Goal: Task Accomplishment & Management: Complete application form

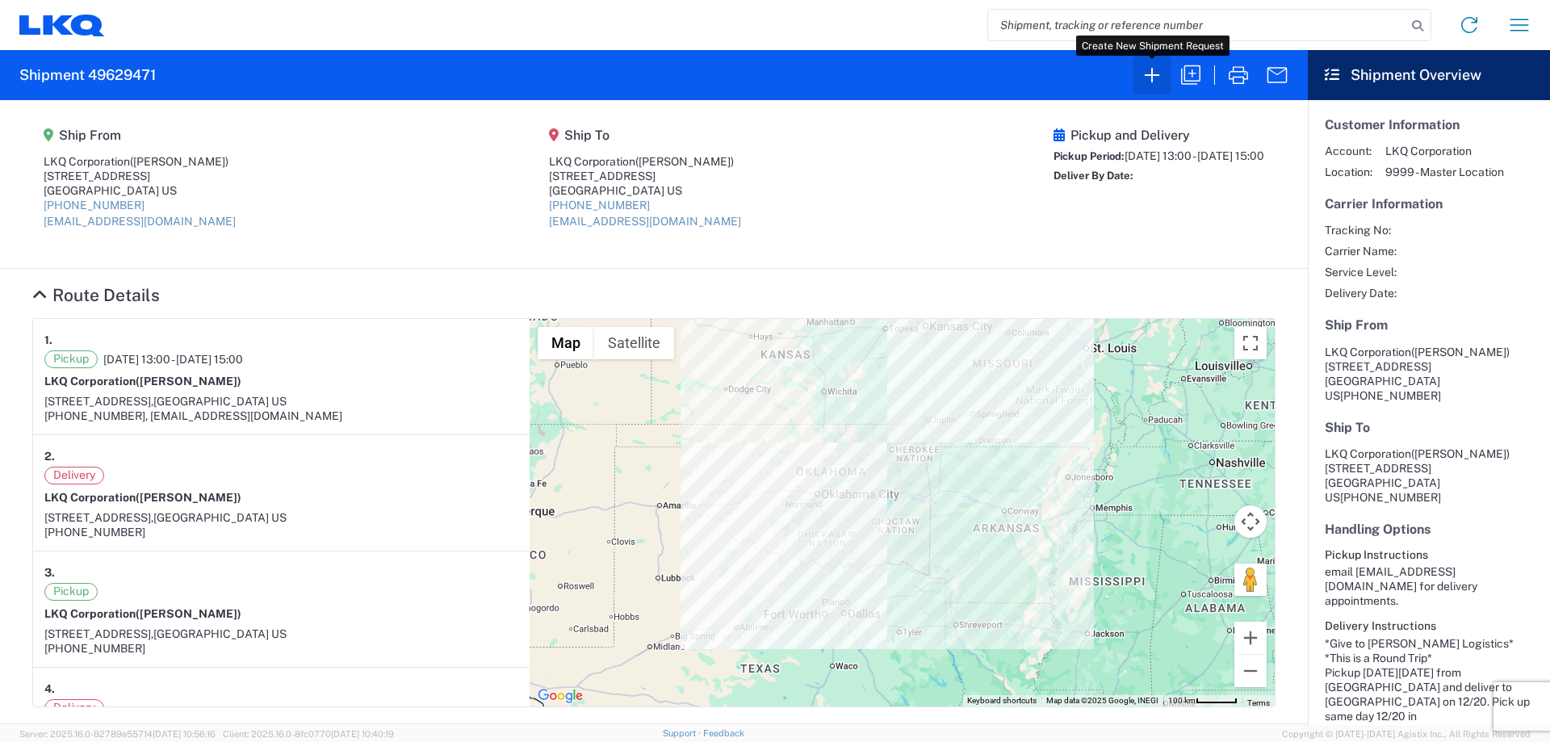
click at [1161, 77] on icon "button" at bounding box center [1152, 75] width 26 height 26
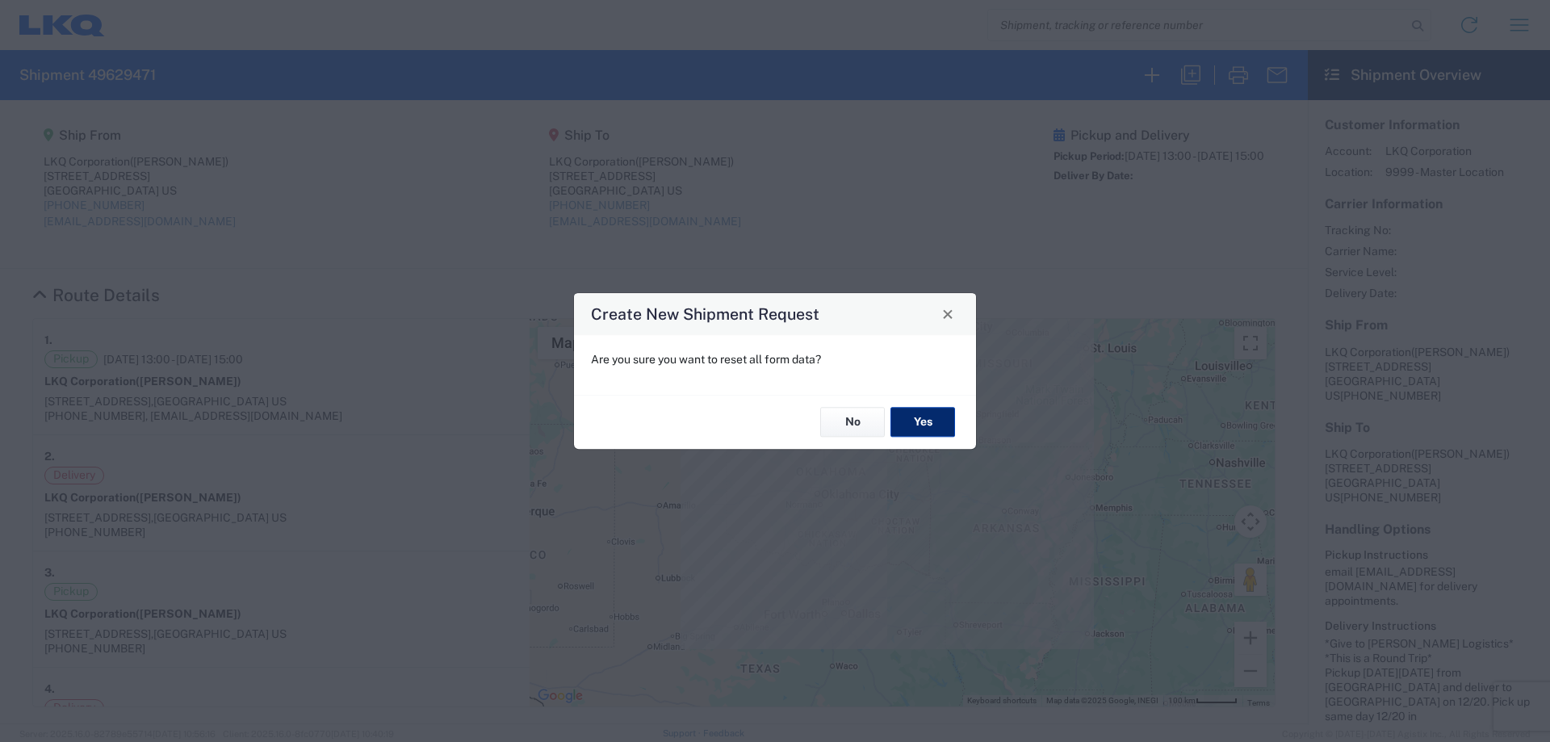
click at [934, 419] on button "Yes" at bounding box center [922, 423] width 65 height 30
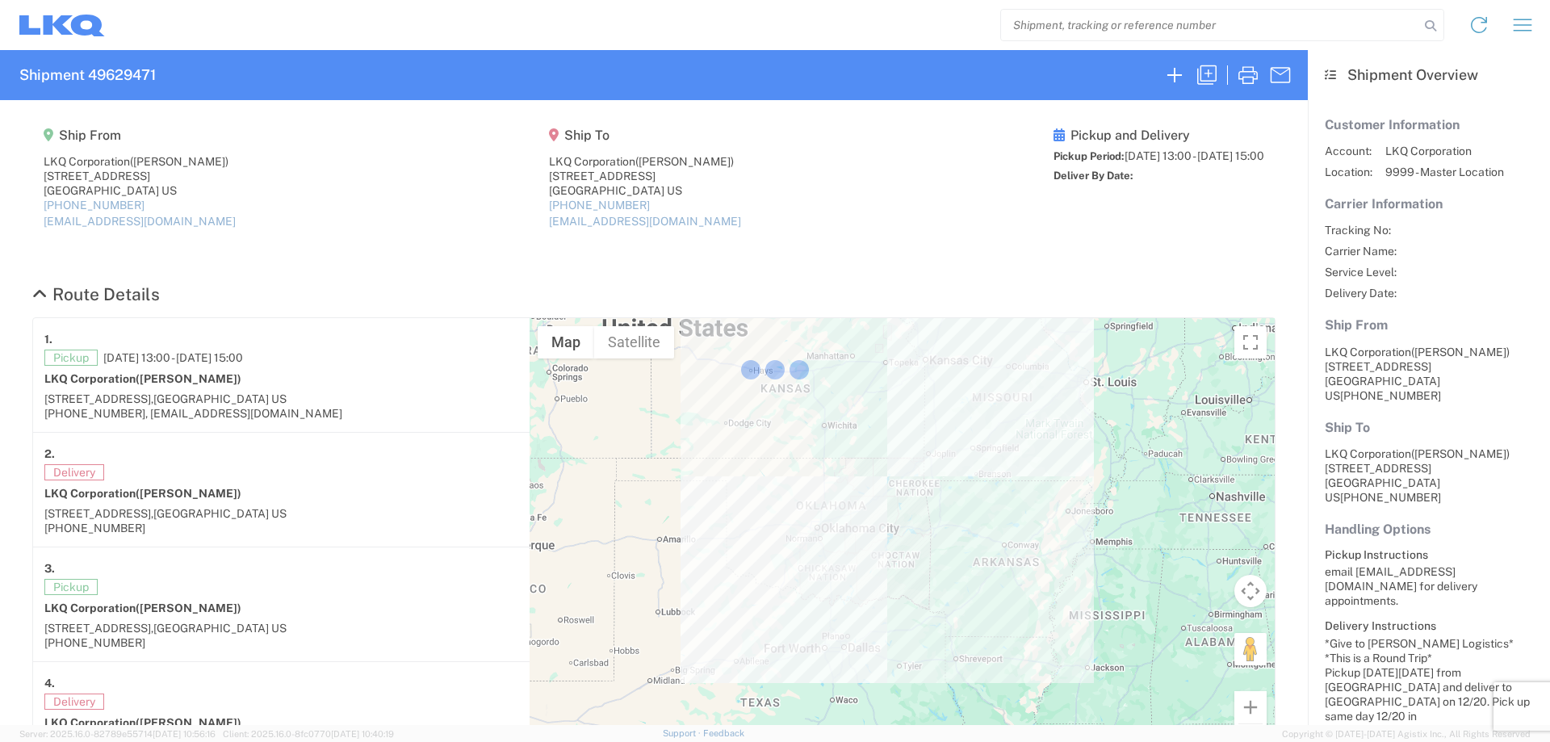
select select "FULL"
select select "LBS"
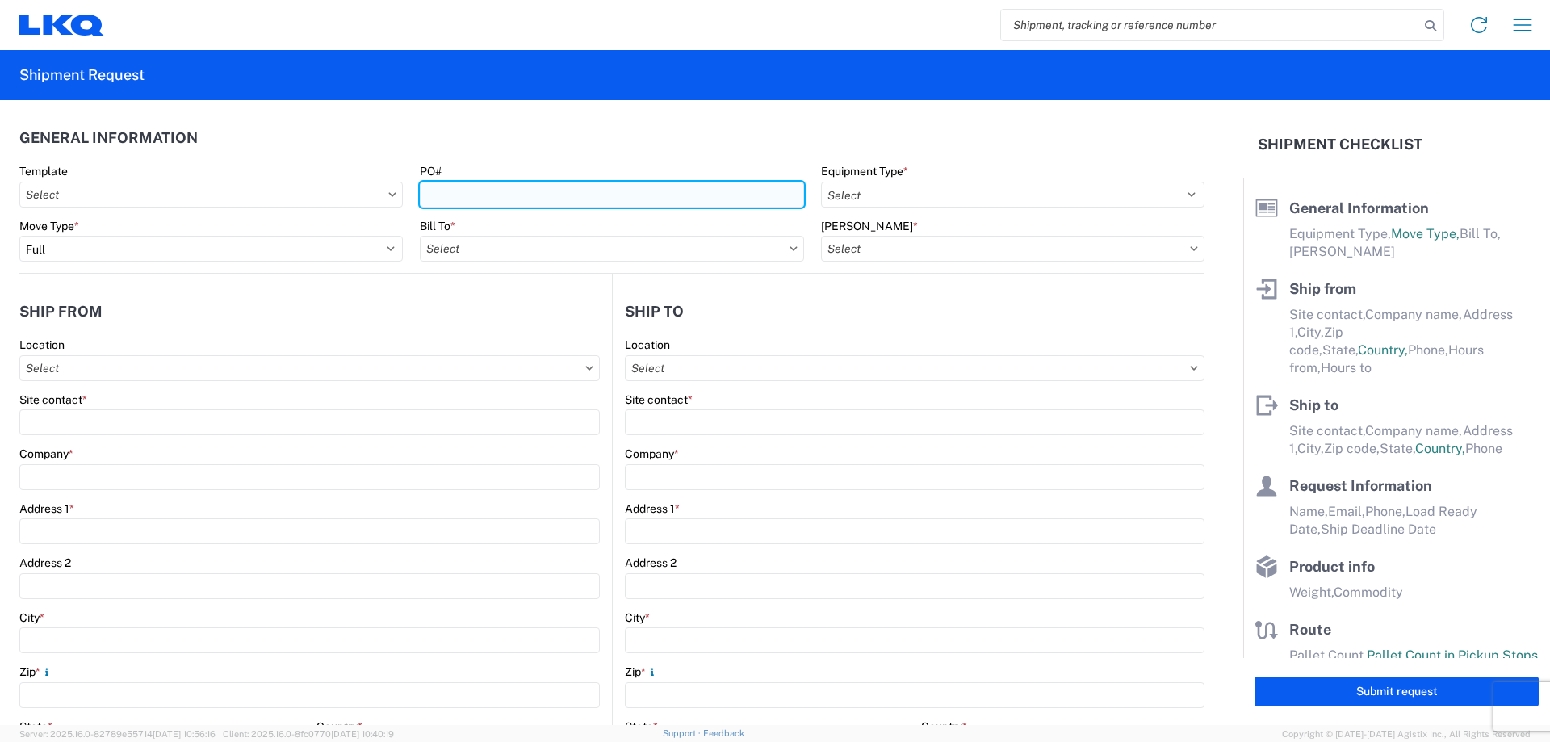
click at [538, 197] on input "PO#" at bounding box center [611, 195] width 383 height 26
type input "MMMLakeland081125"
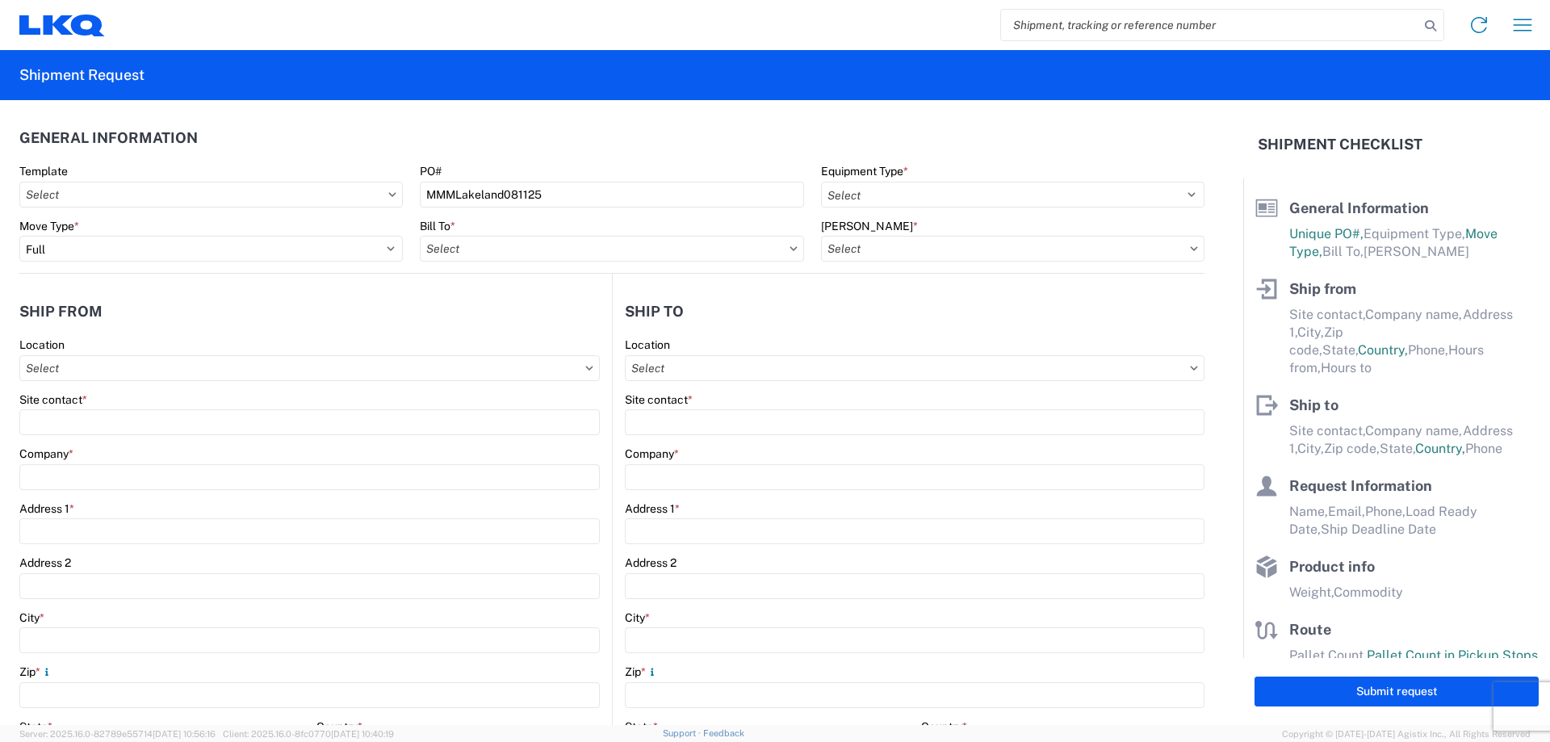
click at [622, 144] on header "General Information" at bounding box center [611, 137] width 1185 height 36
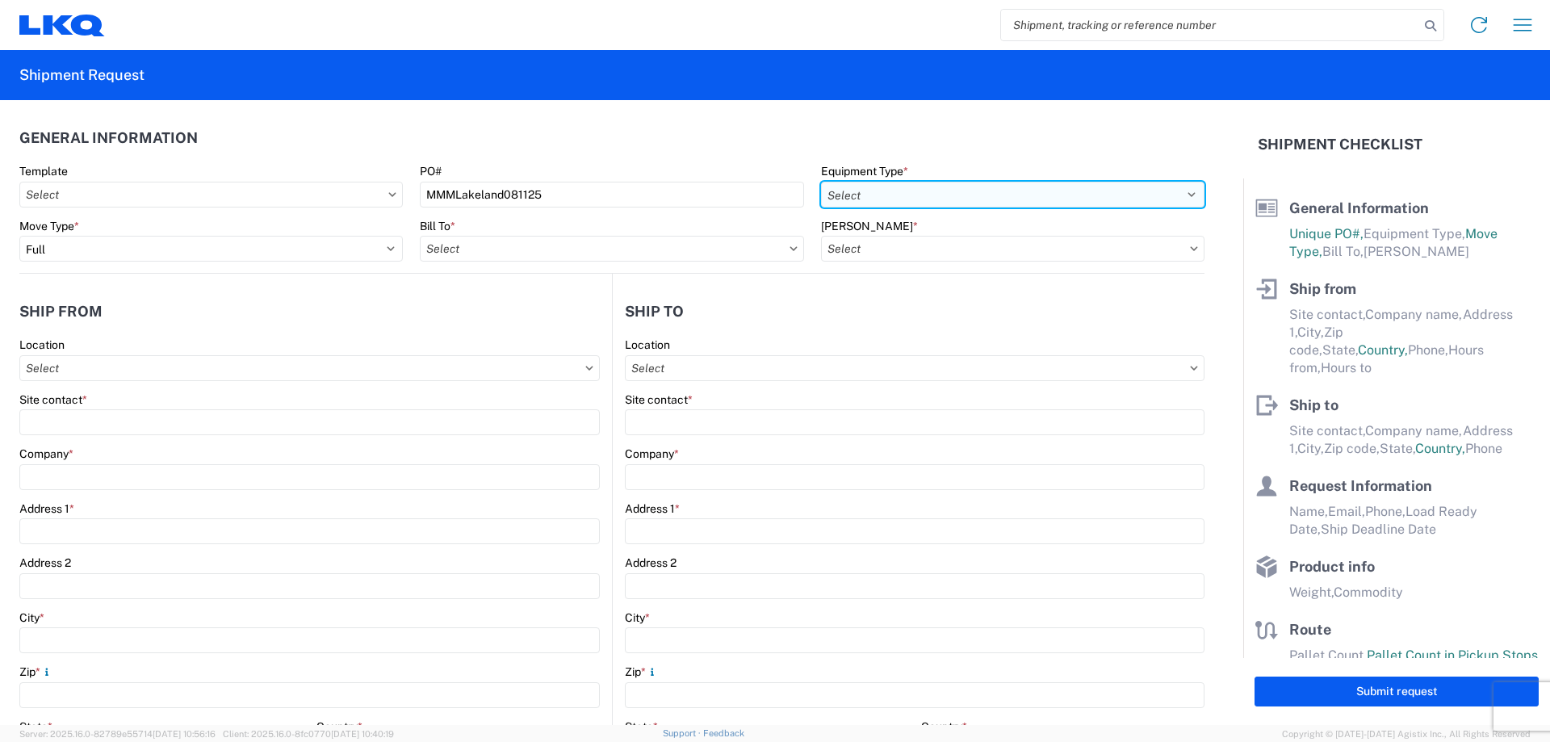
click at [879, 192] on select "Select 53’ Dry Van Flatbed Dropdeck (van) Lowboy (flatbed) Rail" at bounding box center [1012, 195] width 383 height 26
select select "STDV"
click at [821, 182] on select "Select 53’ Dry Van Flatbed Dropdeck (van) Lowboy (flatbed) Rail" at bounding box center [1012, 195] width 383 height 26
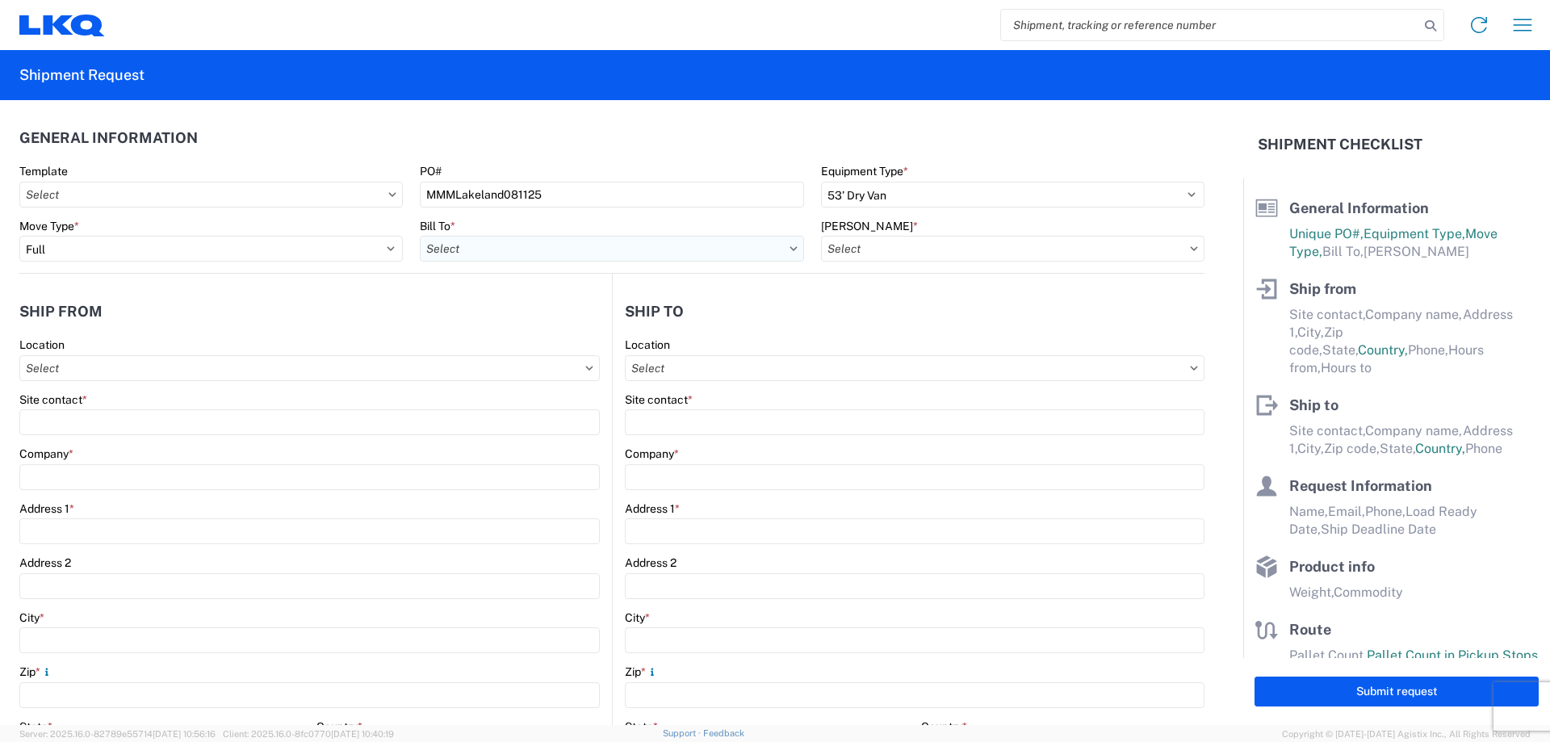
click at [468, 250] on input "Bill To *" at bounding box center [611, 249] width 383 height 26
type input "1760"
click at [549, 320] on div "1760 - LKQ Best Core" at bounding box center [561, 321] width 282 height 26
type input "1760 - LKQ Best Core"
click at [927, 247] on input "[PERSON_NAME] *" at bounding box center [1012, 249] width 383 height 26
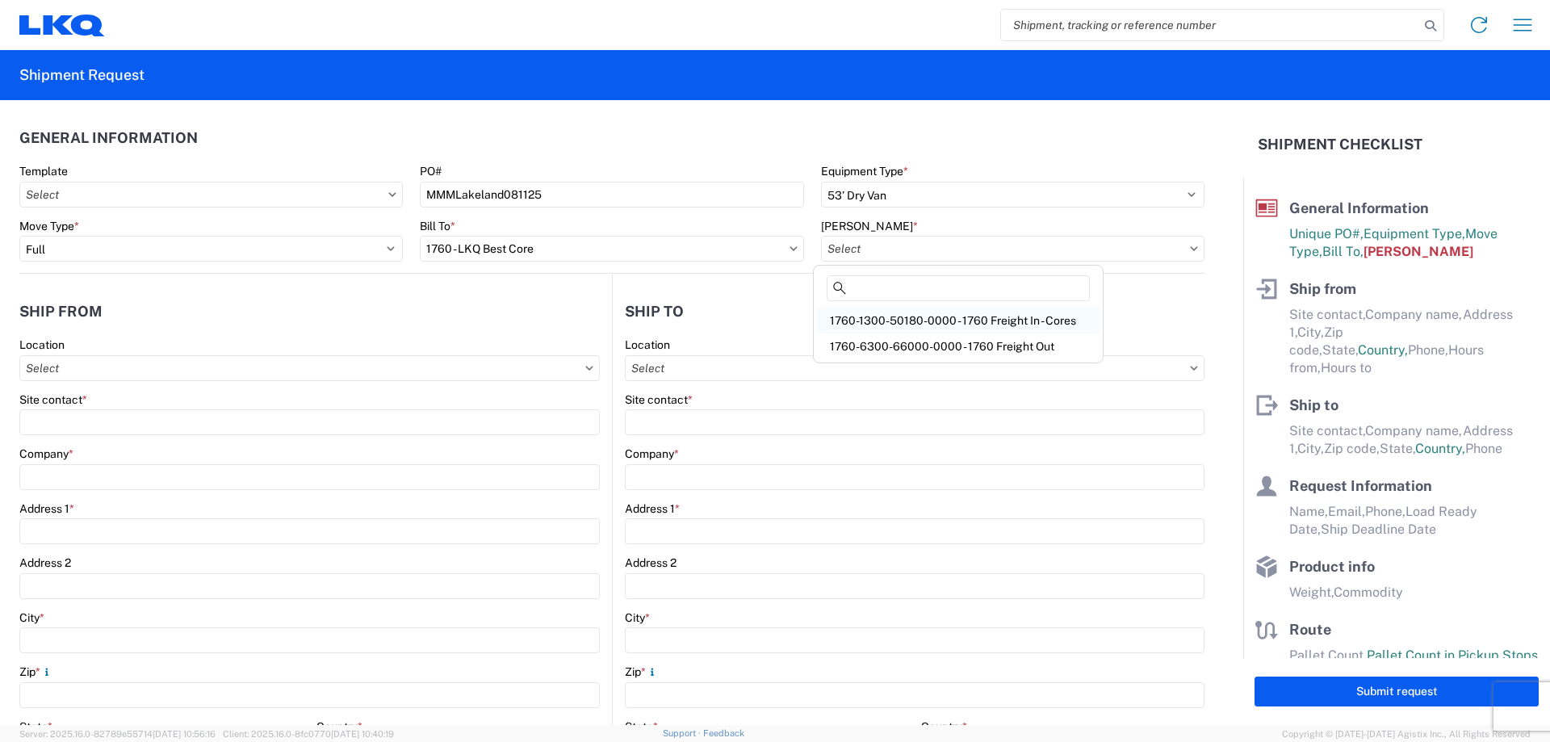
click at [971, 324] on div "1760-1300-50180-0000 - 1760 Freight In - Cores" at bounding box center [958, 321] width 282 height 26
type input "1760-1300-50180-0000 - 1760 Freight In - Cores"
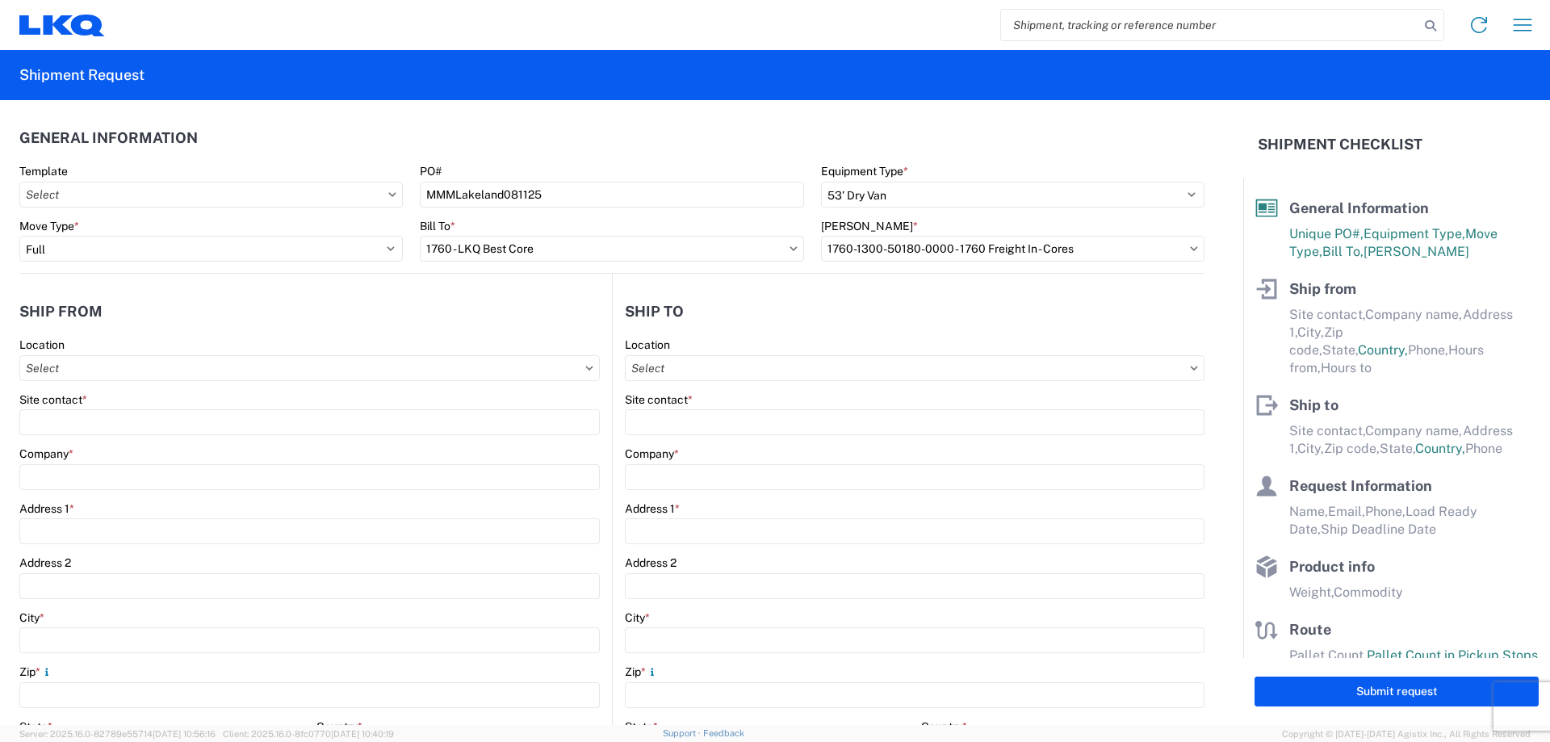
scroll to position [107, 0]
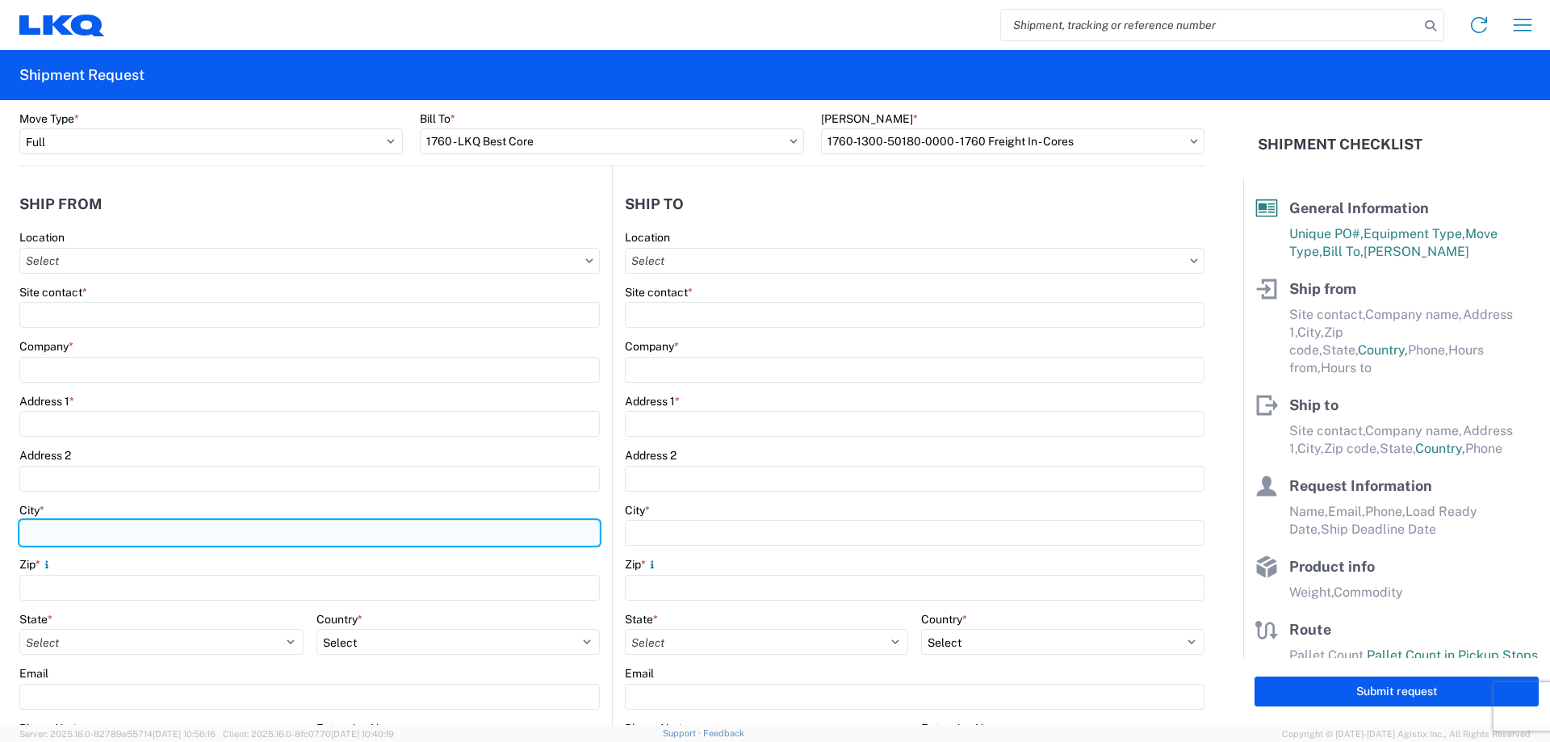
click at [100, 534] on input "City *" at bounding box center [309, 533] width 580 height 26
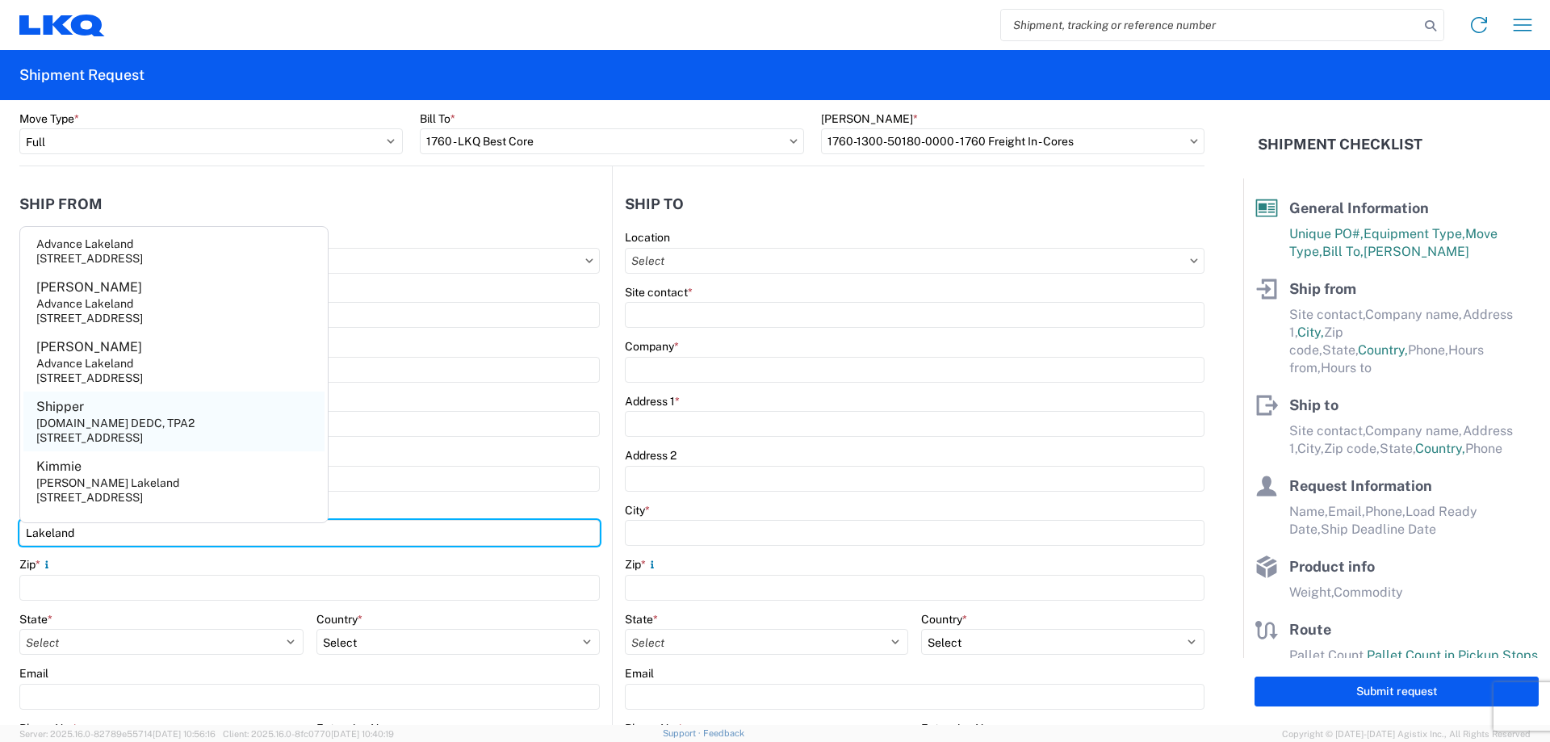
scroll to position [255, 0]
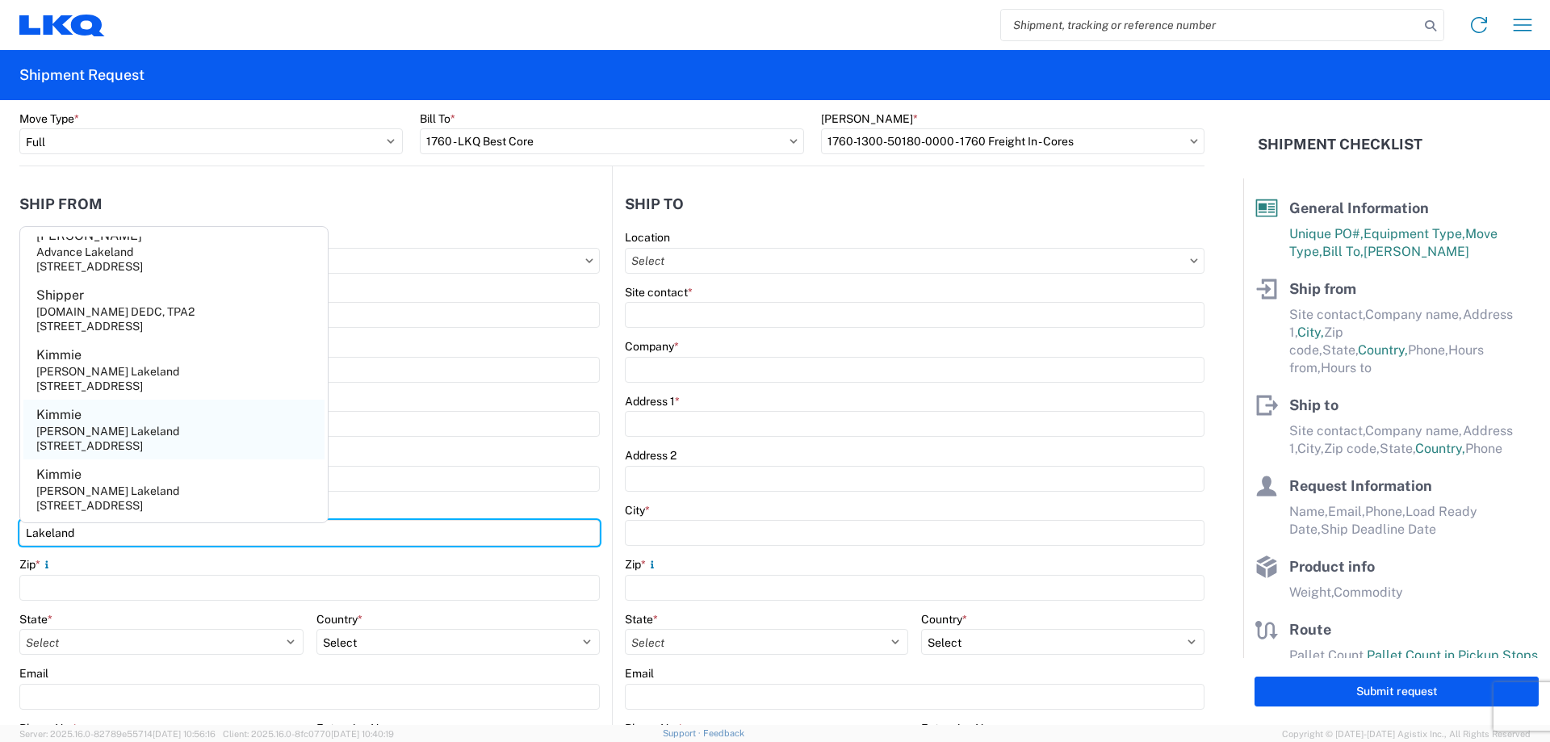
type input "Lakeland"
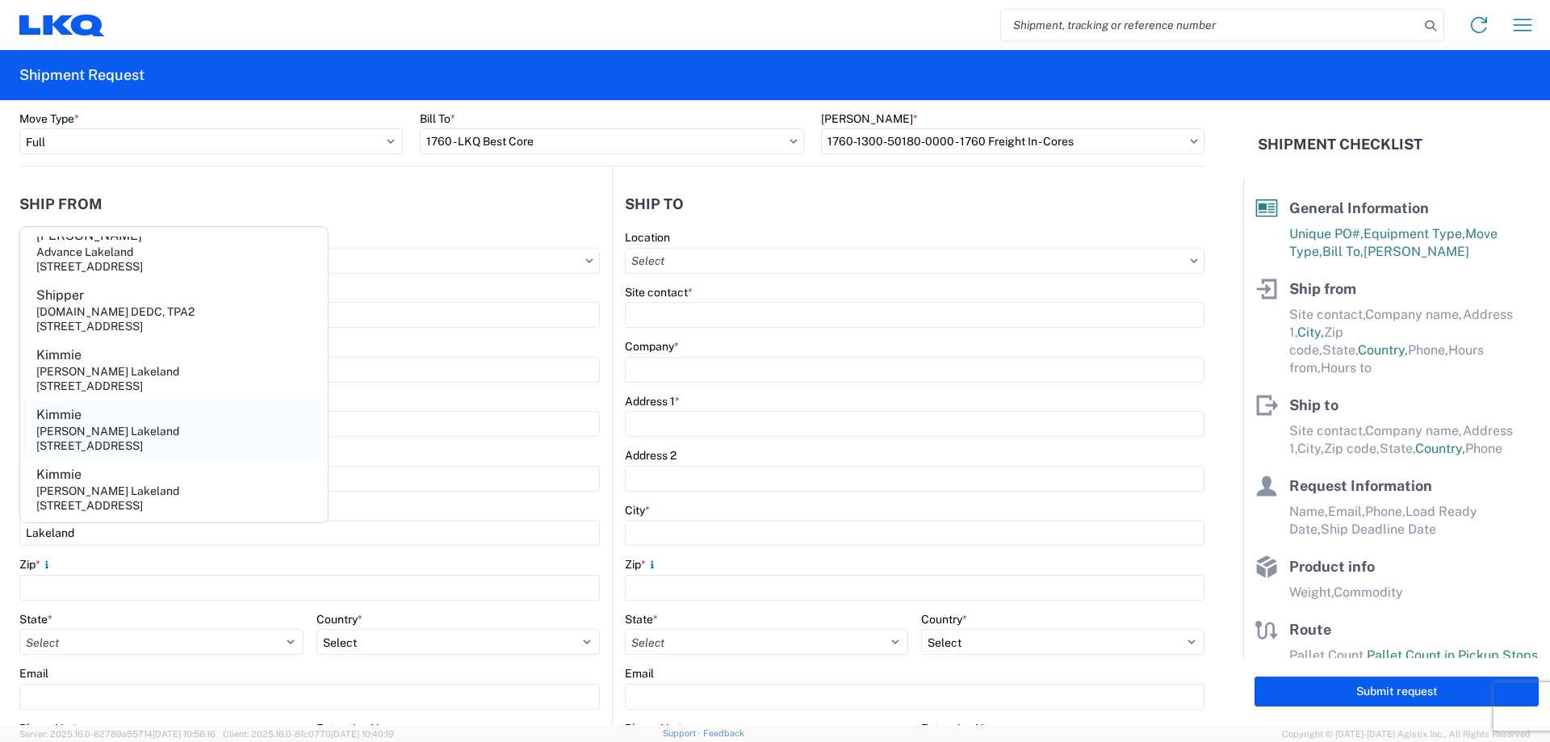
click at [142, 440] on div "[STREET_ADDRESS]" at bounding box center [89, 445] width 107 height 15
type input "Kimmie"
type input "[PERSON_NAME] Lakeland"
type input "[STREET_ADDRESS]"
type input "33811"
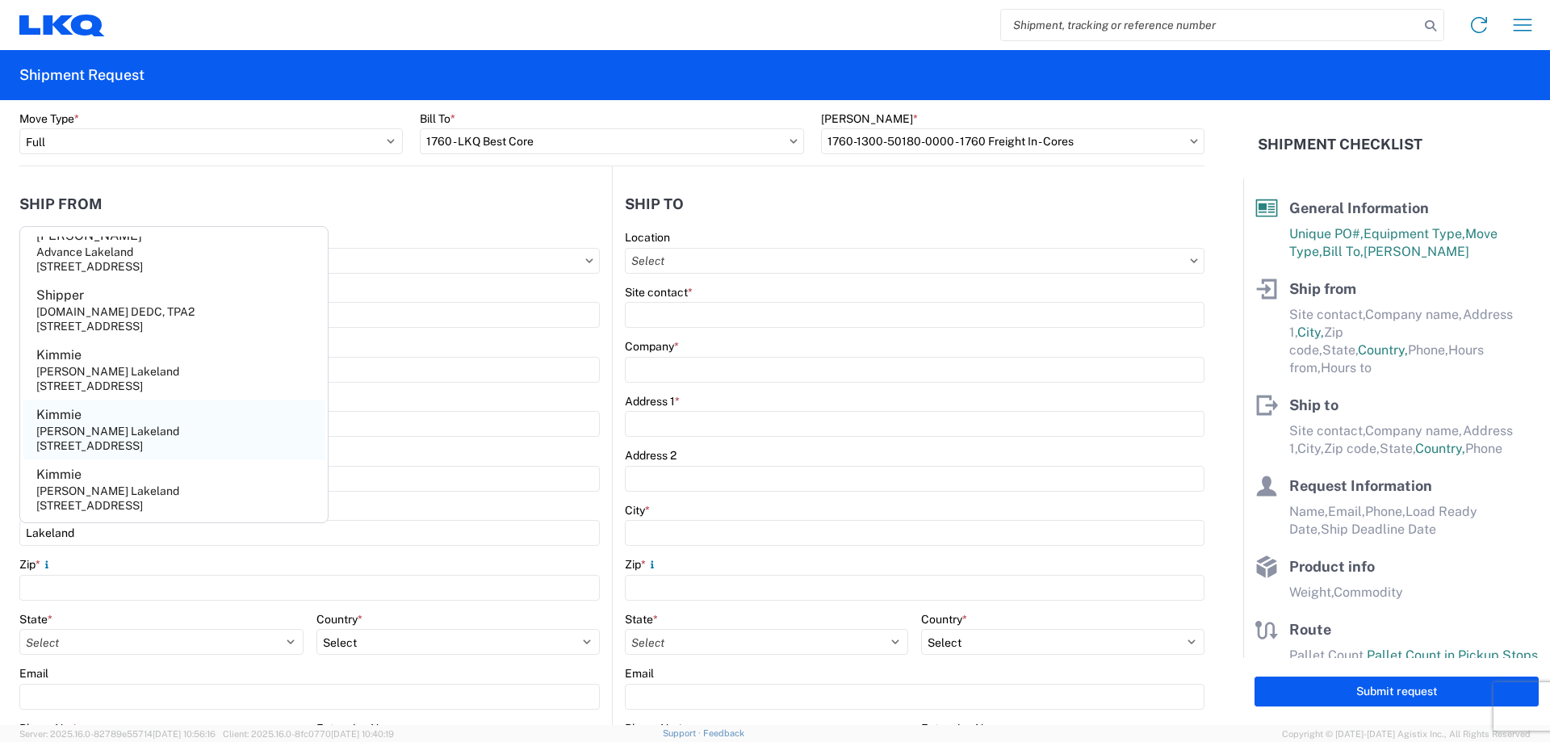
select select "FL"
select select "US"
type input "[PHONE_NUMBER]"
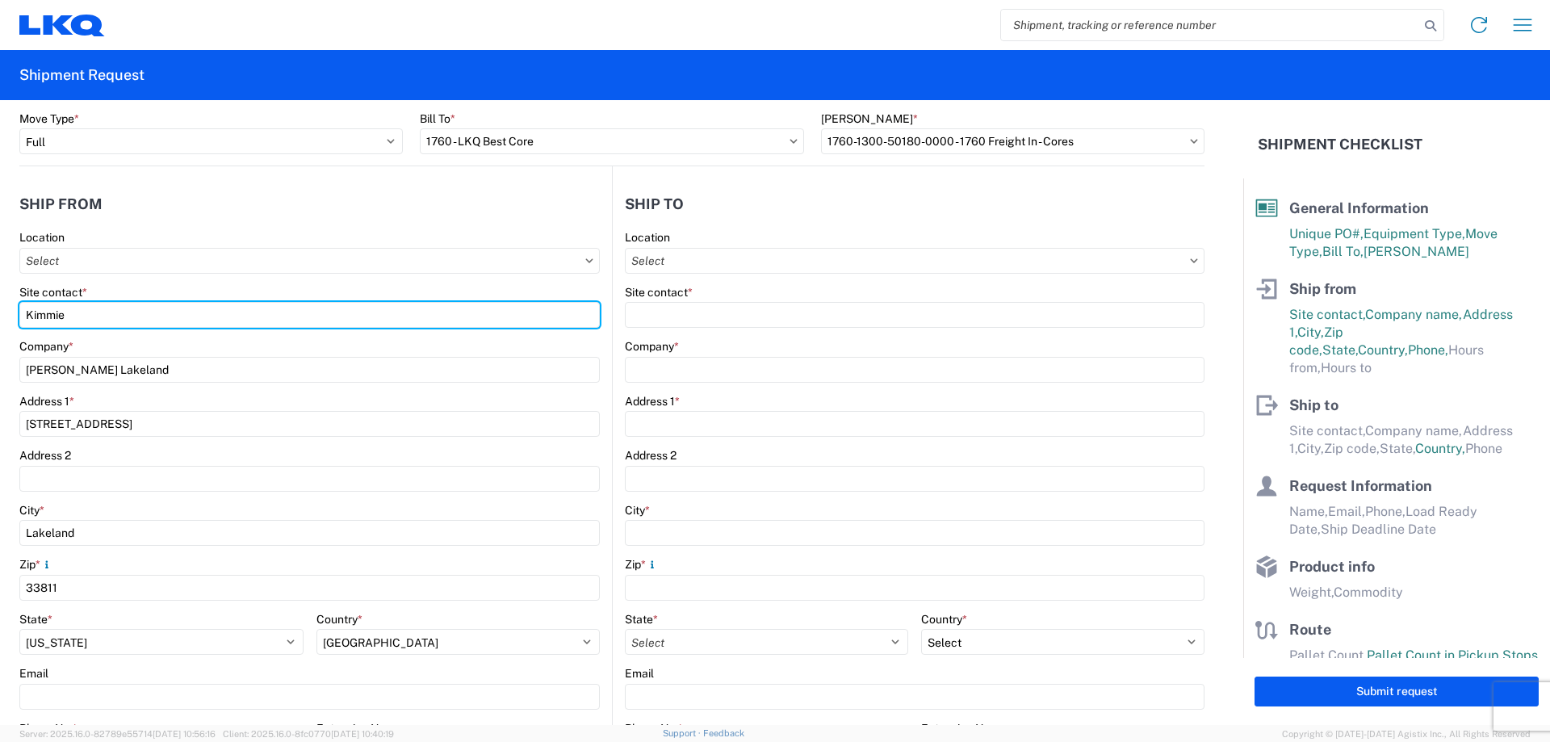
drag, startPoint x: 107, startPoint y: 316, endPoint x: 0, endPoint y: 340, distance: 109.3
click at [0, 339] on form "General Information Template PO# MMMLakeland081125 Equipment Type * Select 53’ …" at bounding box center [621, 412] width 1243 height 625
type input "[PERSON_NAME]"
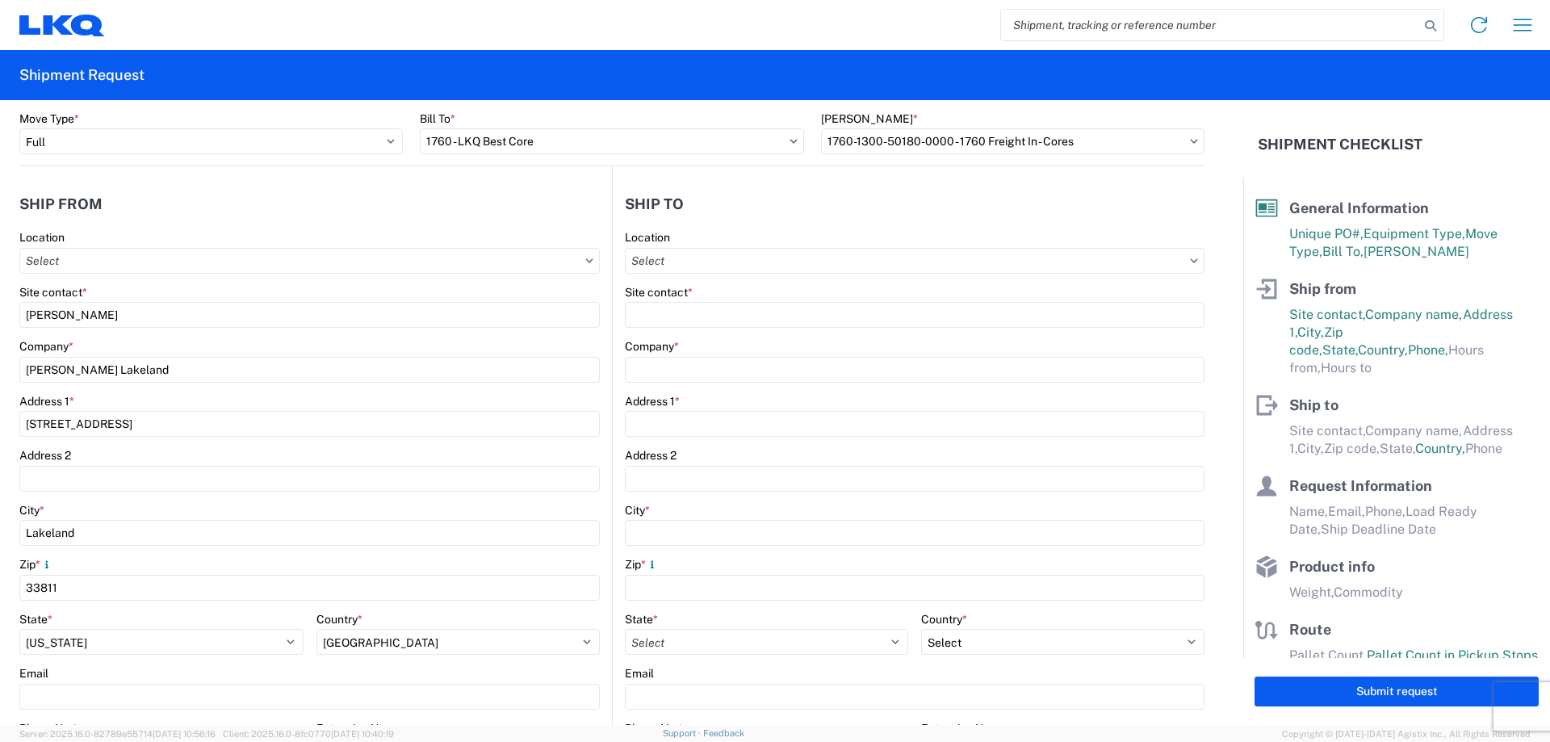
click at [136, 212] on header "Ship from" at bounding box center [315, 204] width 592 height 36
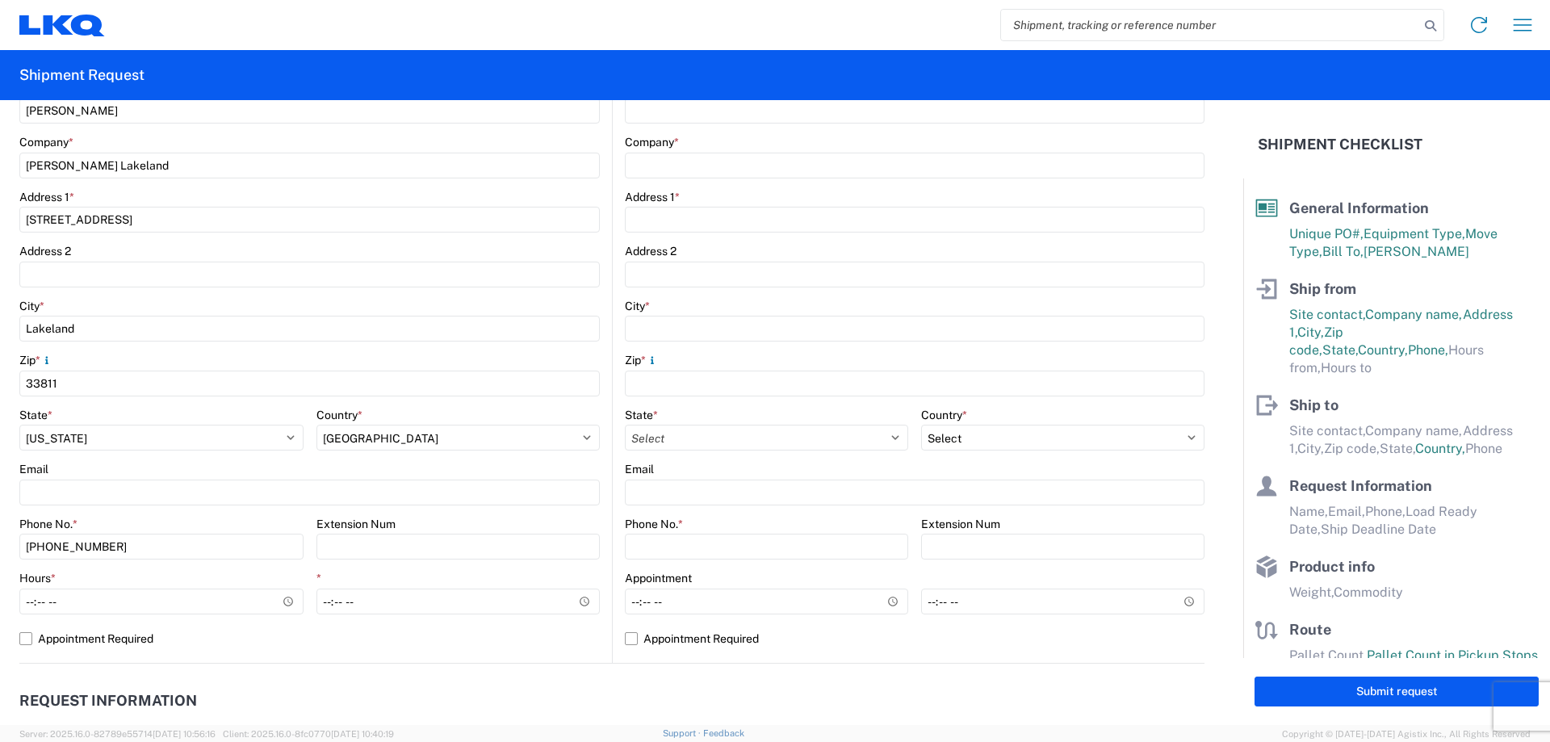
scroll to position [323, 0]
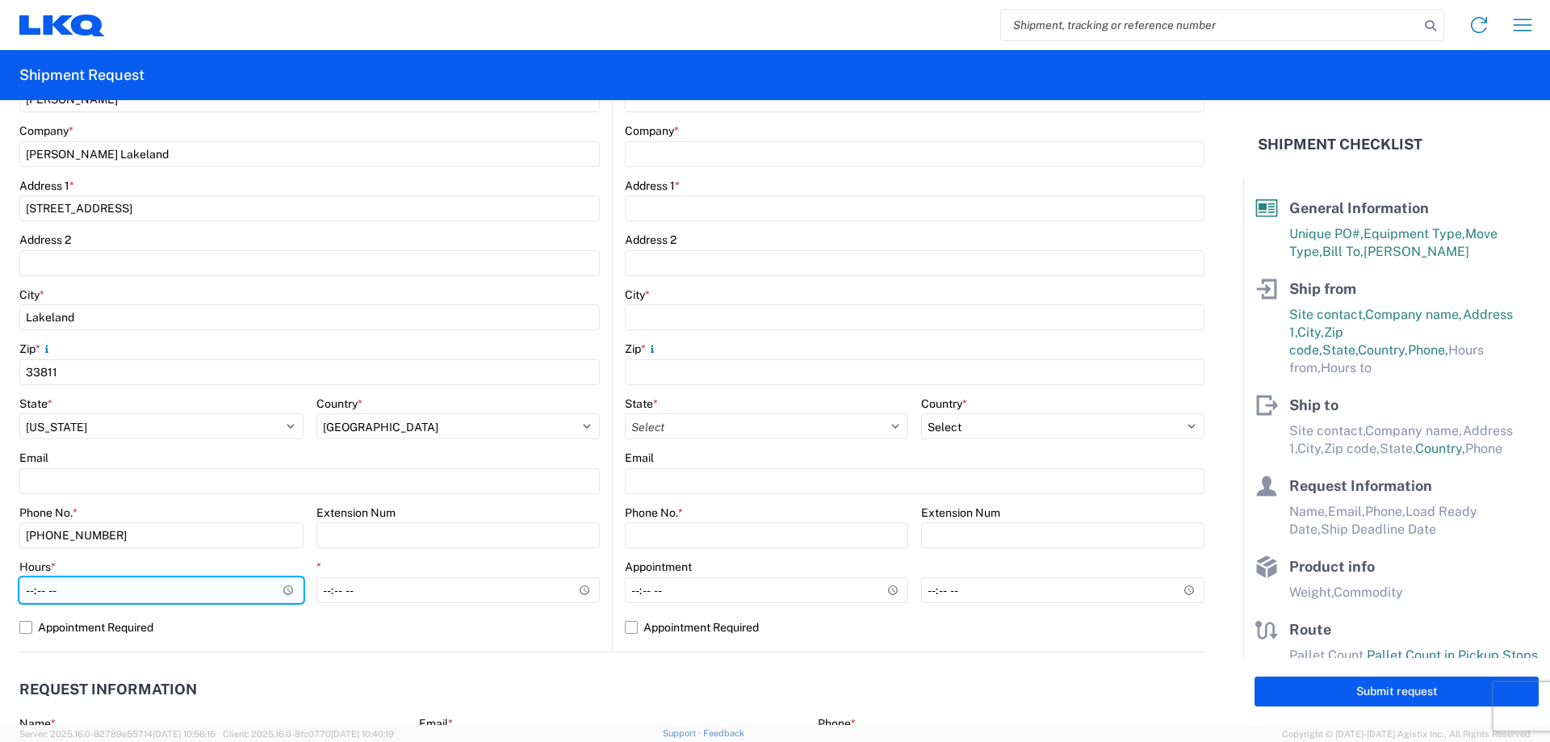
click at [27, 592] on input "Hours *" at bounding box center [161, 590] width 284 height 26
type input "08:00"
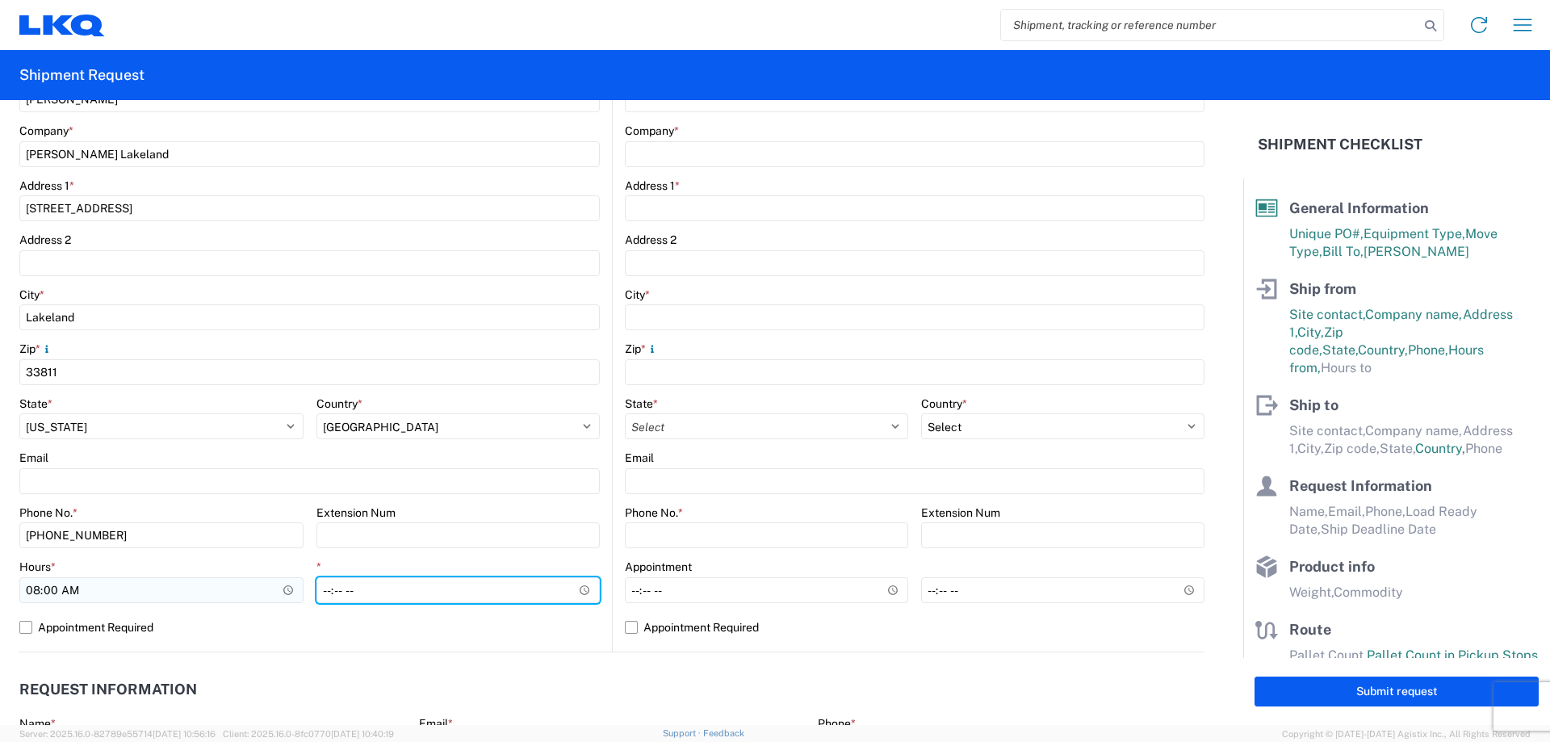
type input "14:00"
click at [679, 700] on header "Request Information" at bounding box center [611, 690] width 1185 height 36
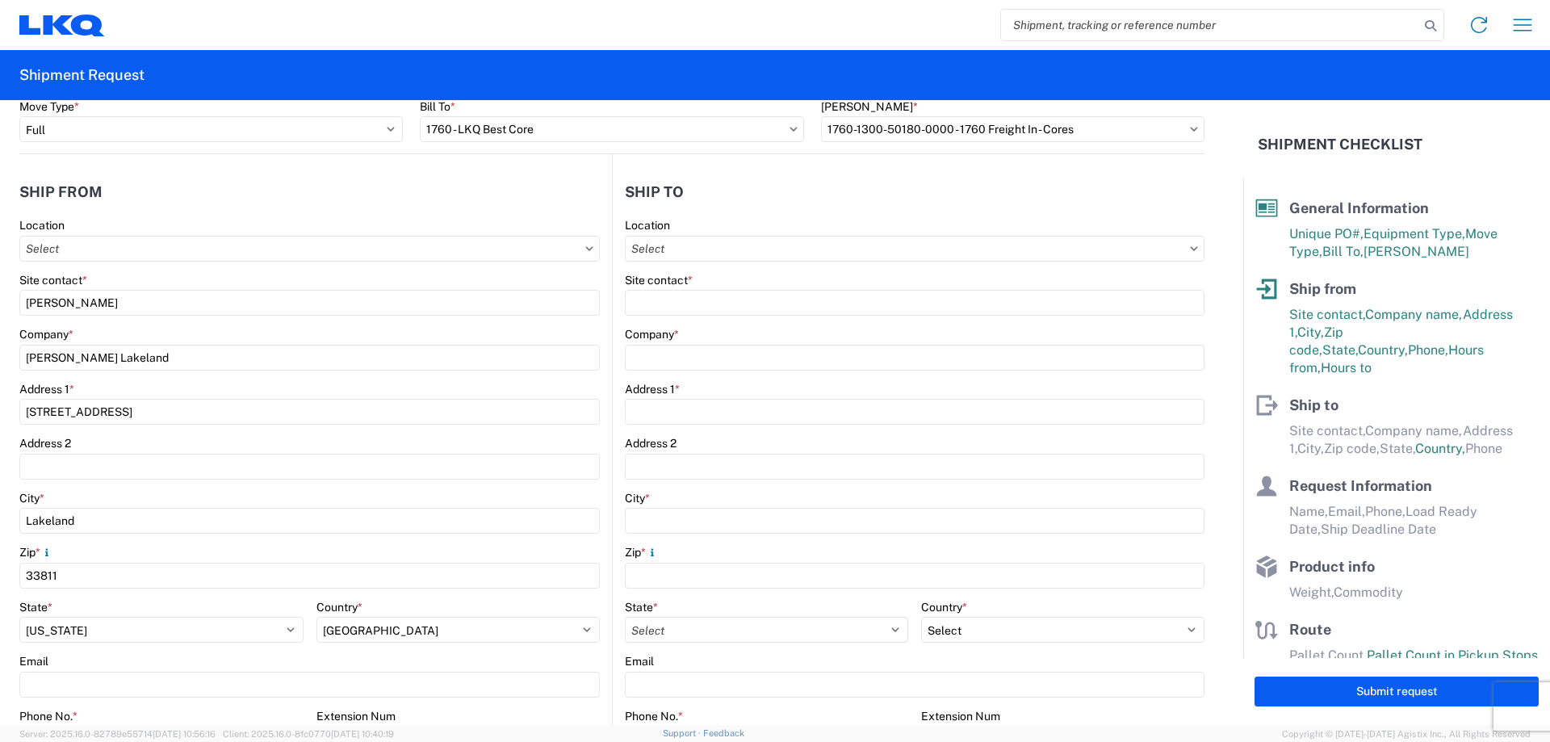
scroll to position [0, 0]
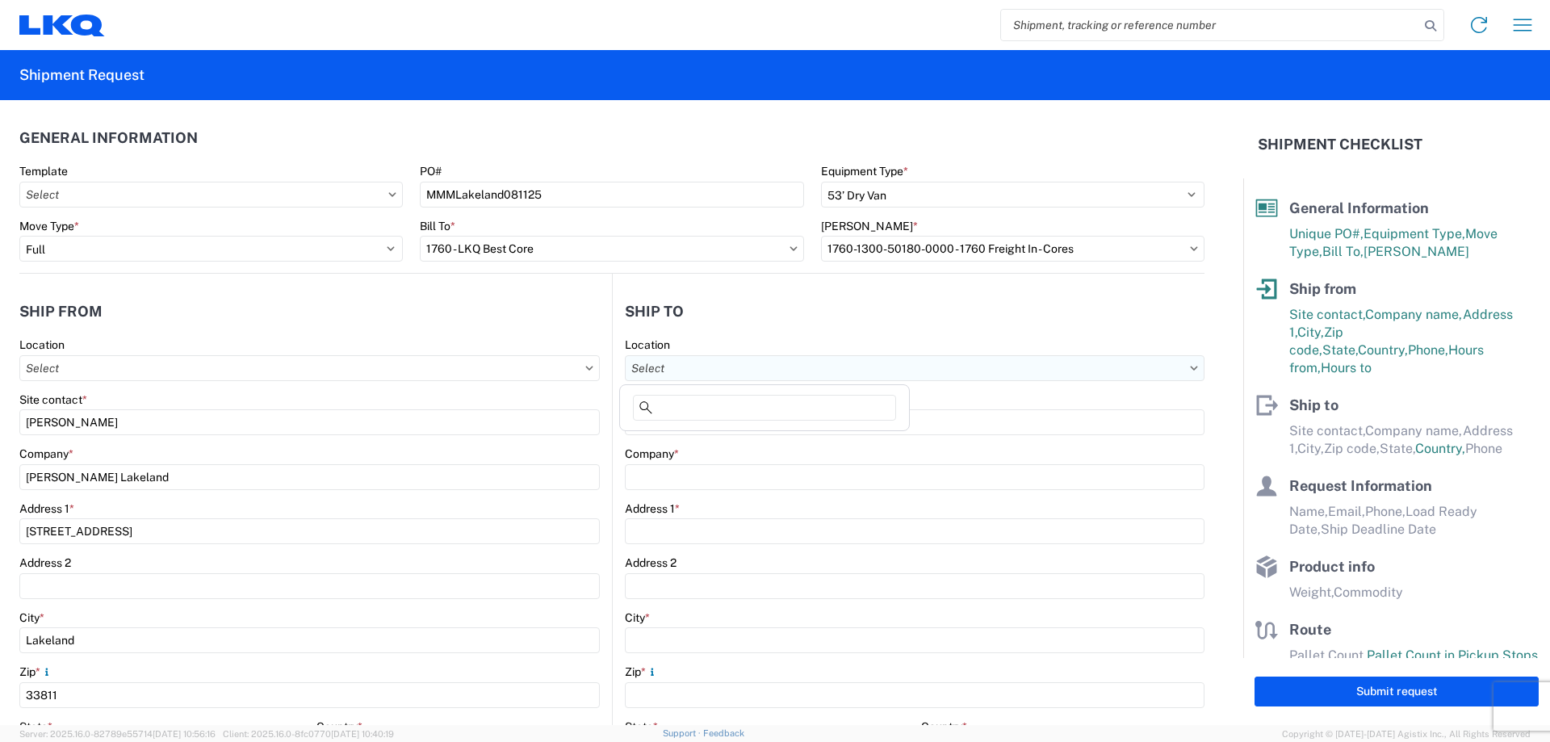
click at [714, 360] on input "Location" at bounding box center [915, 368] width 580 height 26
type input "1634"
click at [764, 441] on div "1634 - [GEOGRAPHIC_DATA] - [PERSON_NAME] - Boat Rock" at bounding box center [781, 440] width 317 height 26
type input "1634 - [GEOGRAPHIC_DATA] - [PERSON_NAME] - Boat Rock"
type input "LKQ Corporation"
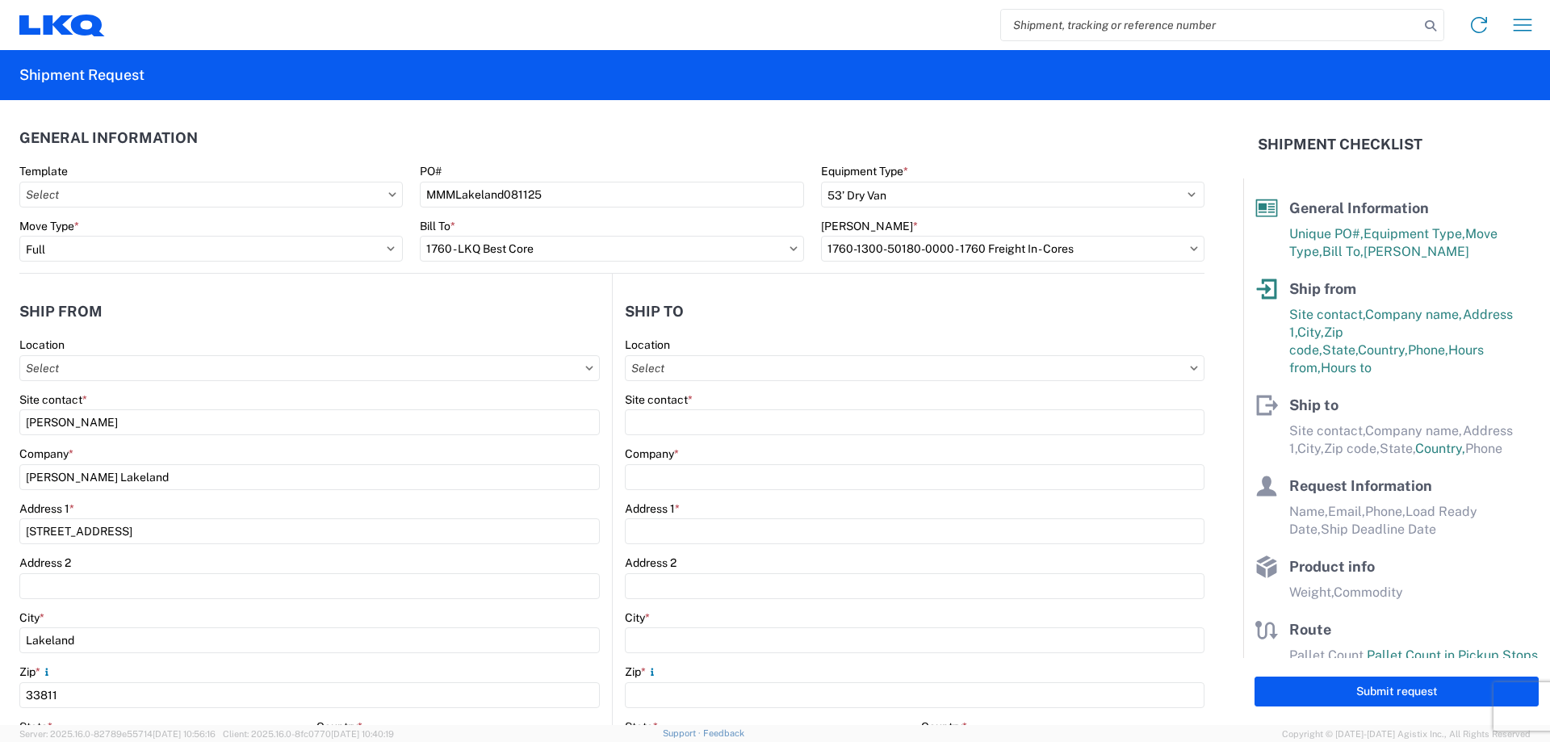
type input "[STREET_ADDRESS]"
type input "[GEOGRAPHIC_DATA]"
type input "30336"
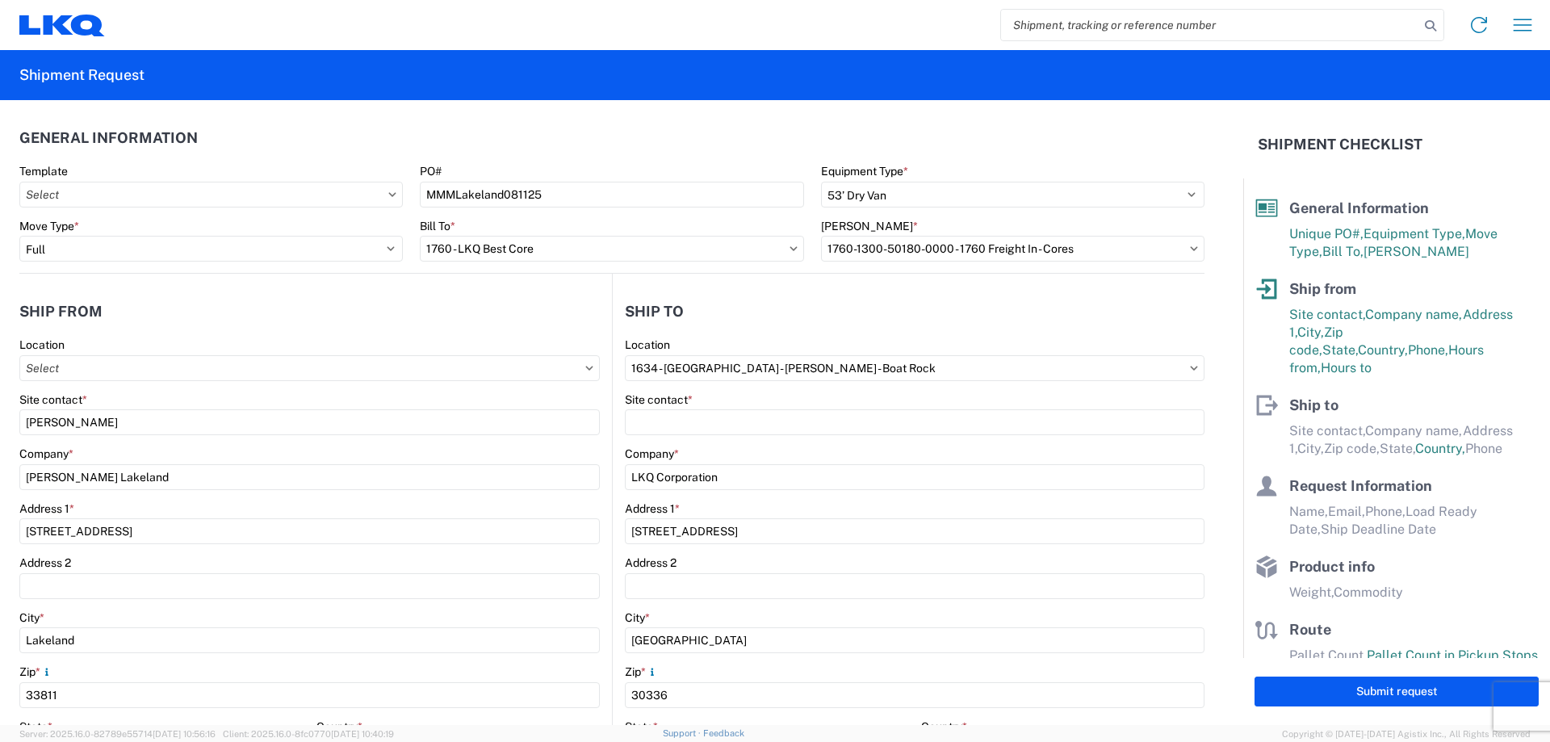
select select "US"
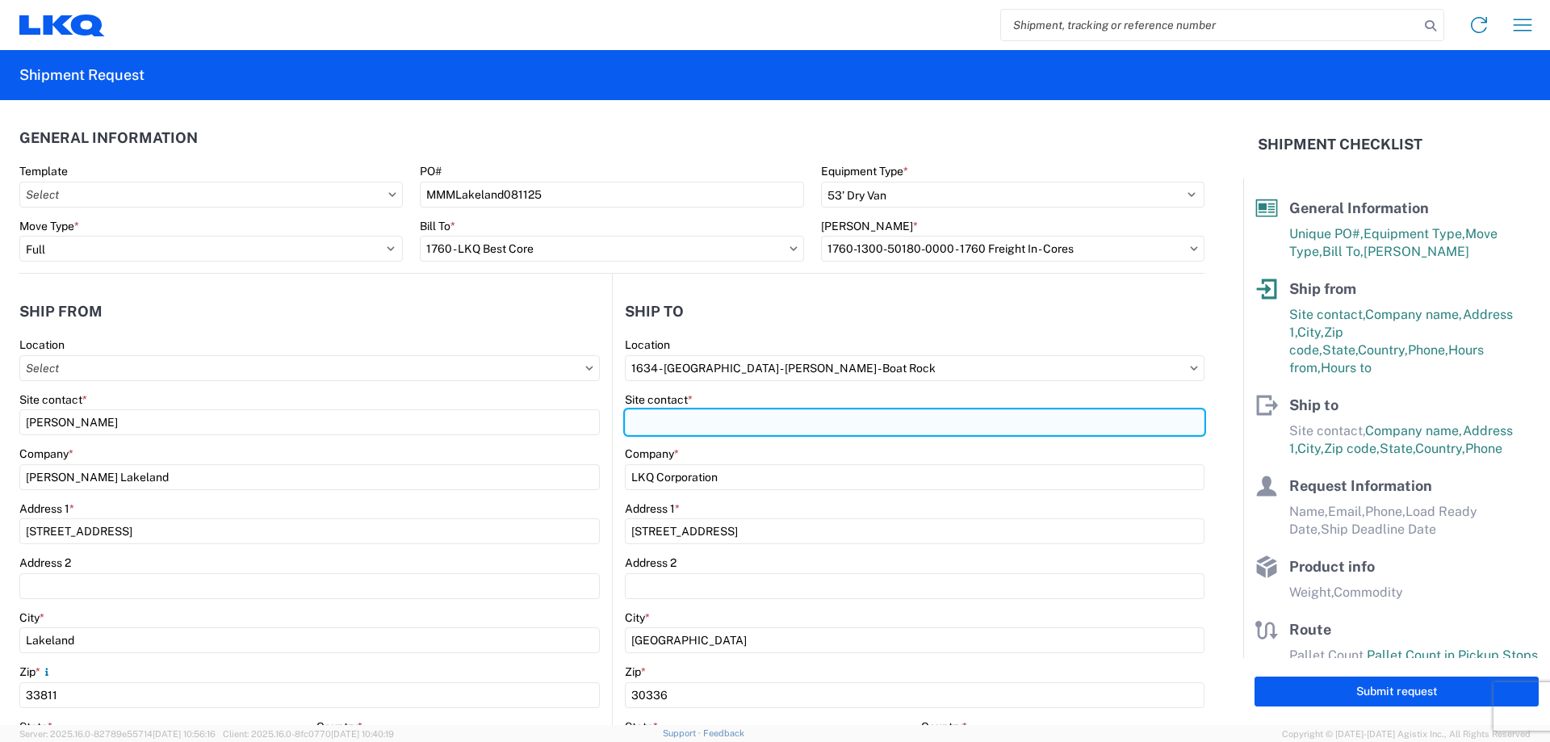
click at [734, 422] on input "Site contact *" at bounding box center [915, 422] width 580 height 26
type input "[PERSON_NAME]"
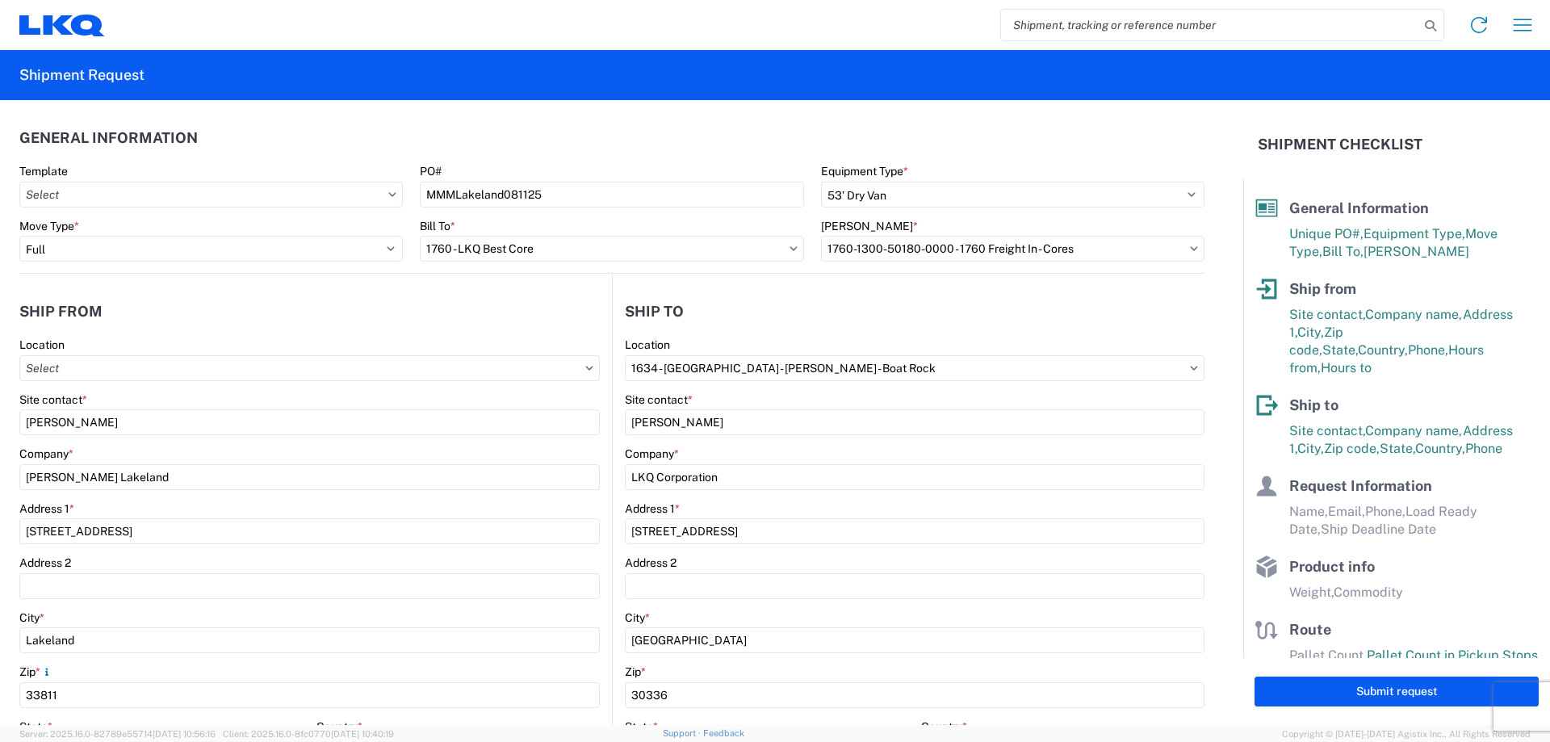
drag, startPoint x: 825, startPoint y: 315, endPoint x: 833, endPoint y: 312, distance: 8.7
click at [831, 312] on header "Ship to" at bounding box center [909, 311] width 592 height 36
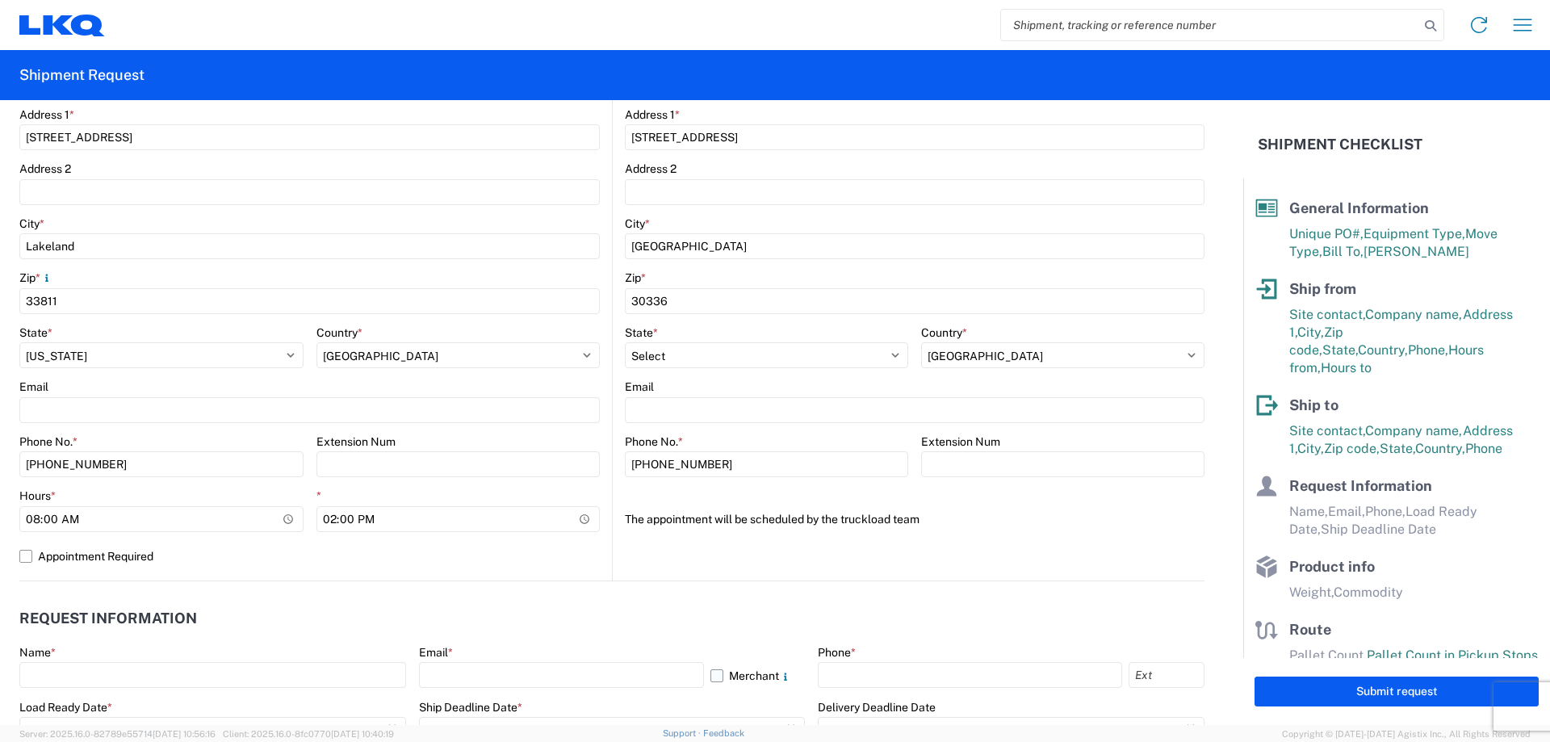
scroll to position [646, 0]
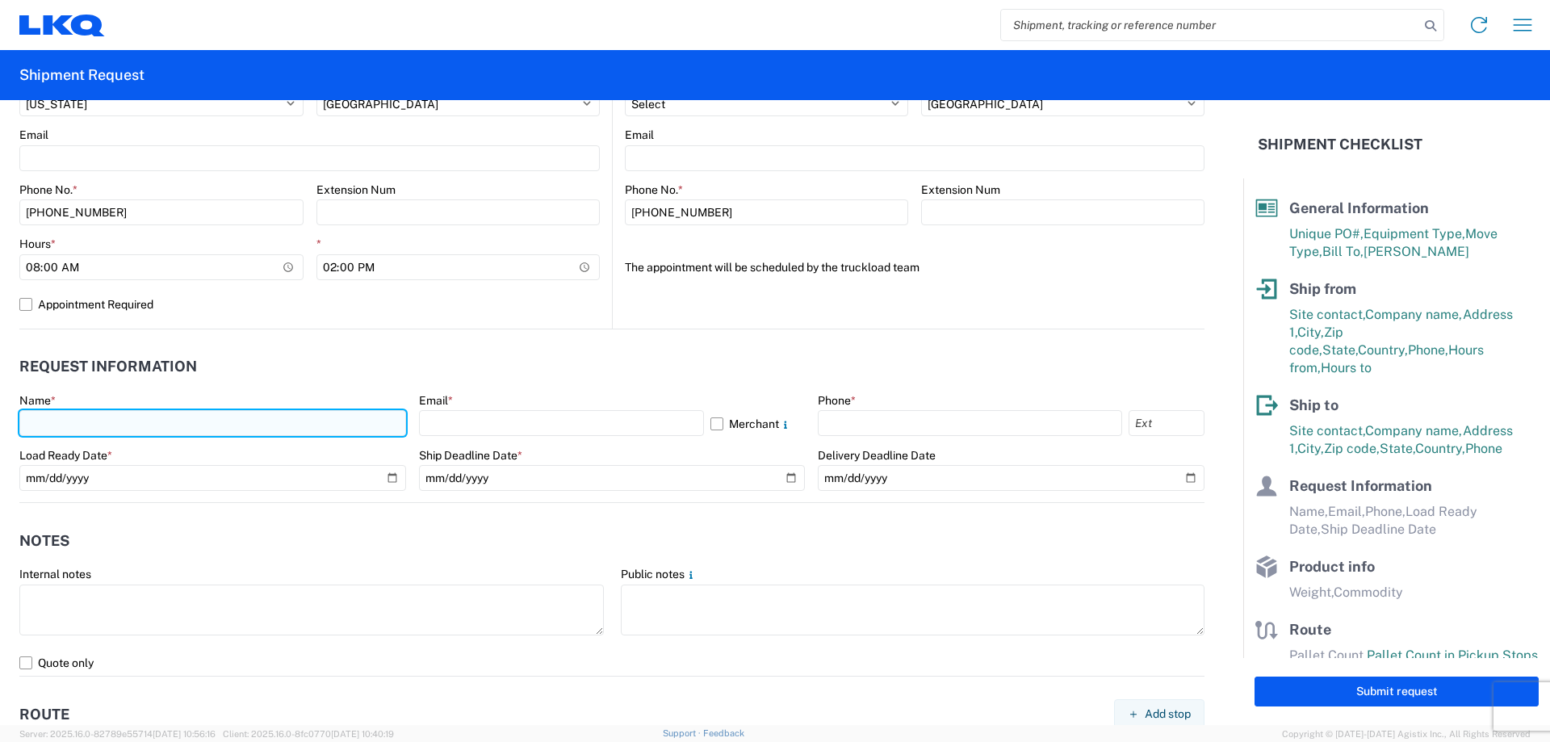
click at [202, 421] on input "text" at bounding box center [212, 423] width 387 height 26
type input "[PERSON_NAME]"
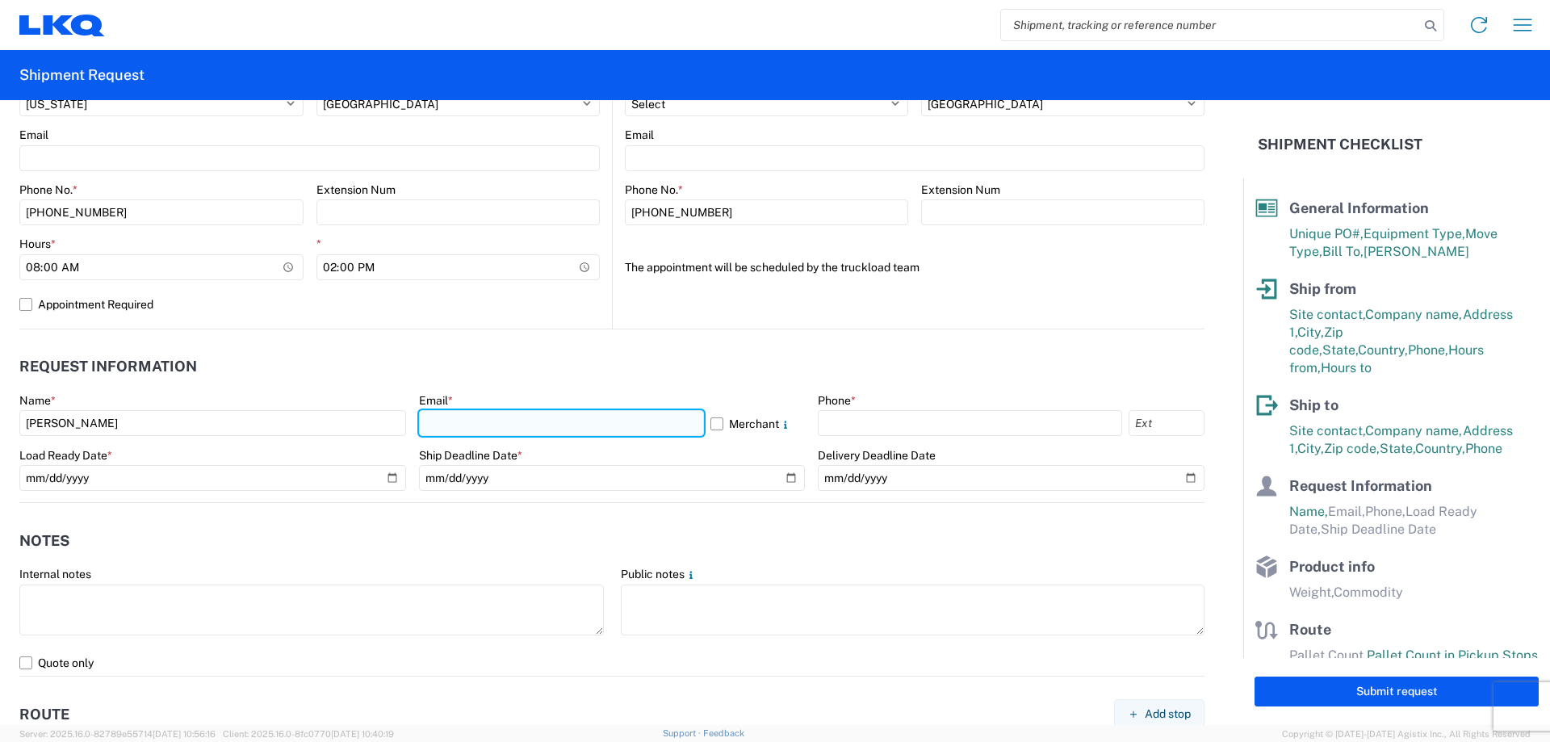
drag, startPoint x: 475, startPoint y: 425, endPoint x: 489, endPoint y: 430, distance: 14.8
click at [476, 425] on input "text" at bounding box center [561, 423] width 285 height 26
type input "[EMAIL_ADDRESS][DOMAIN_NAME]"
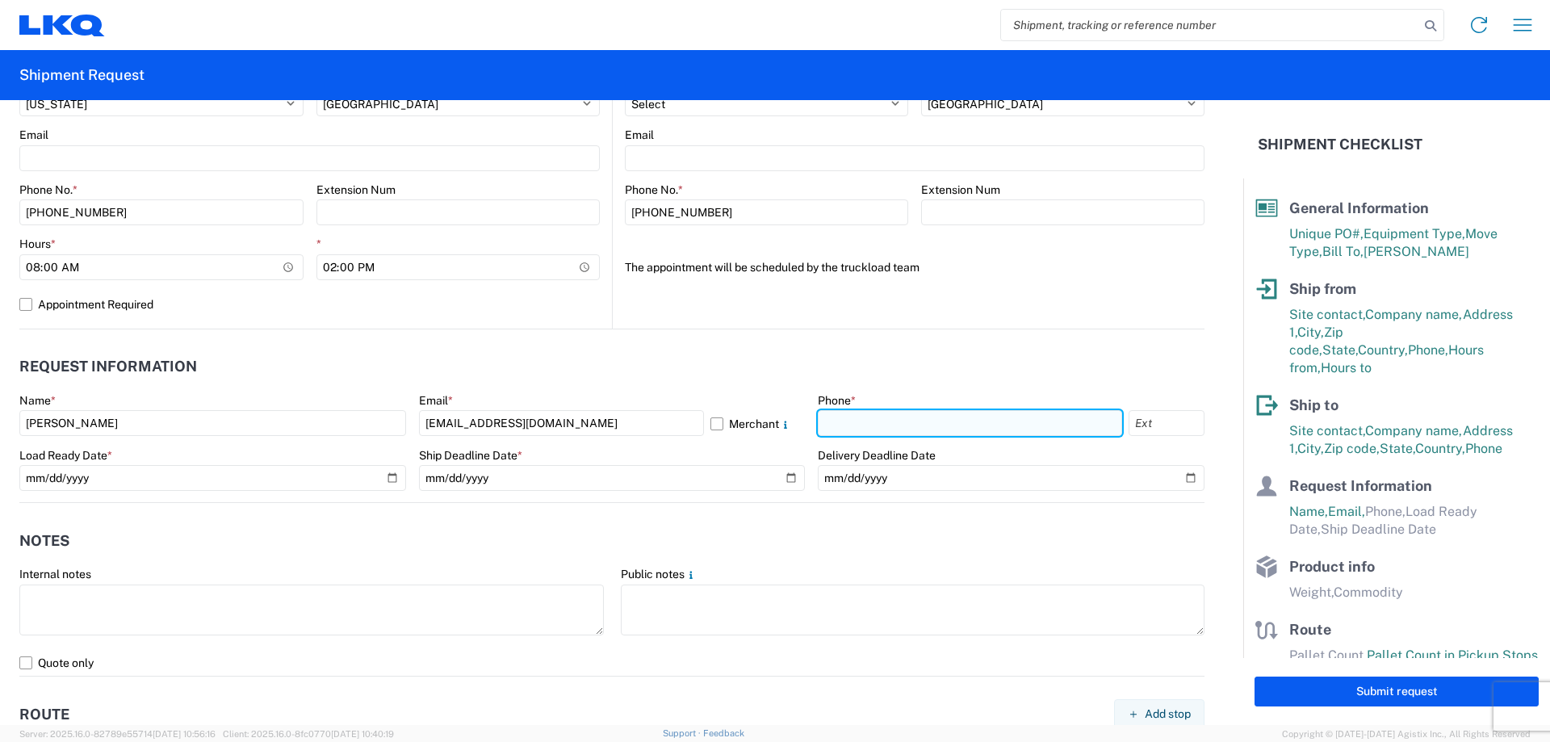
click at [854, 421] on input "text" at bounding box center [970, 423] width 304 height 26
type input "[PHONE_NUMBER]"
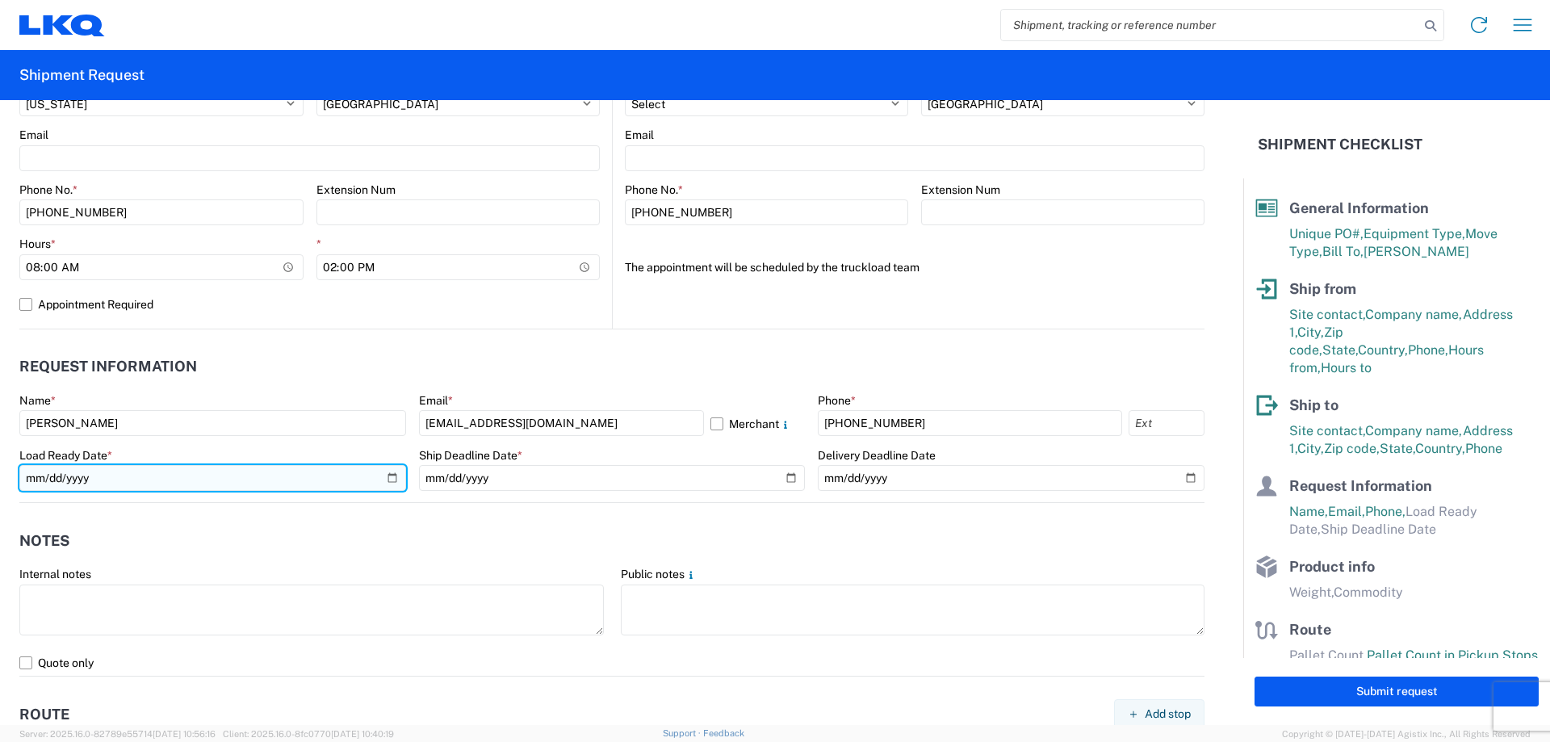
click at [385, 476] on input "date" at bounding box center [212, 478] width 387 height 26
type input "[DATE]"
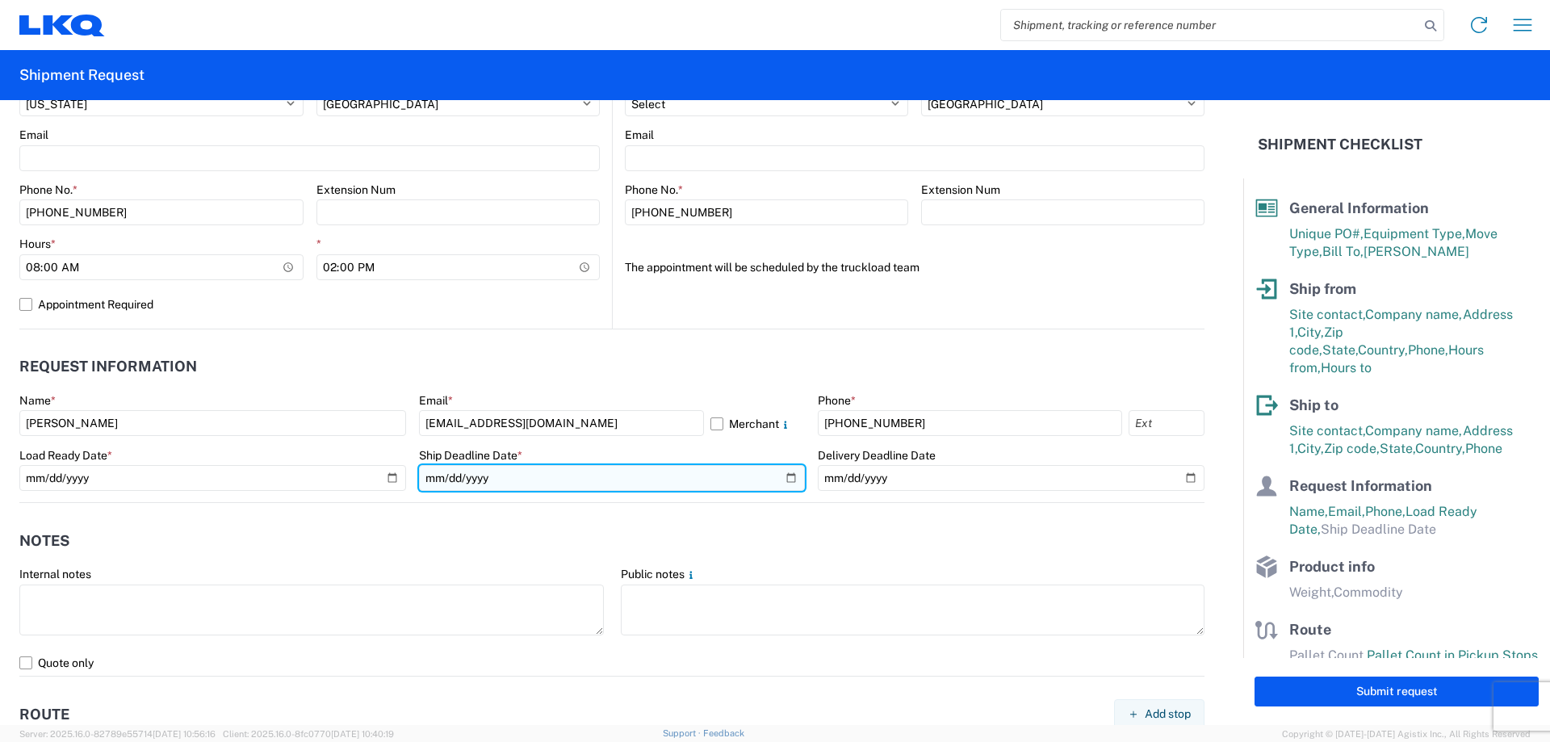
click at [783, 474] on input "date" at bounding box center [612, 478] width 387 height 26
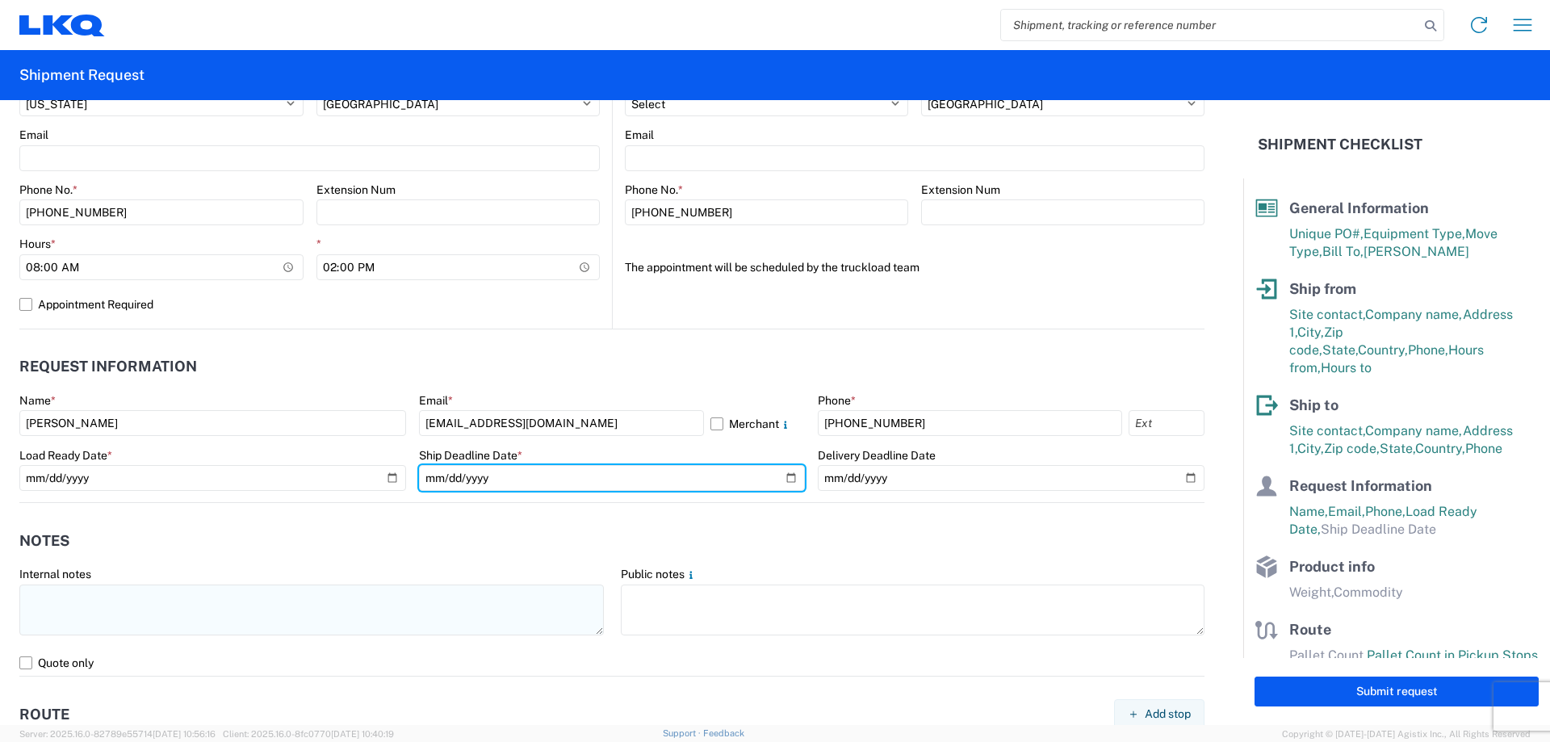
type input "[DATE]"
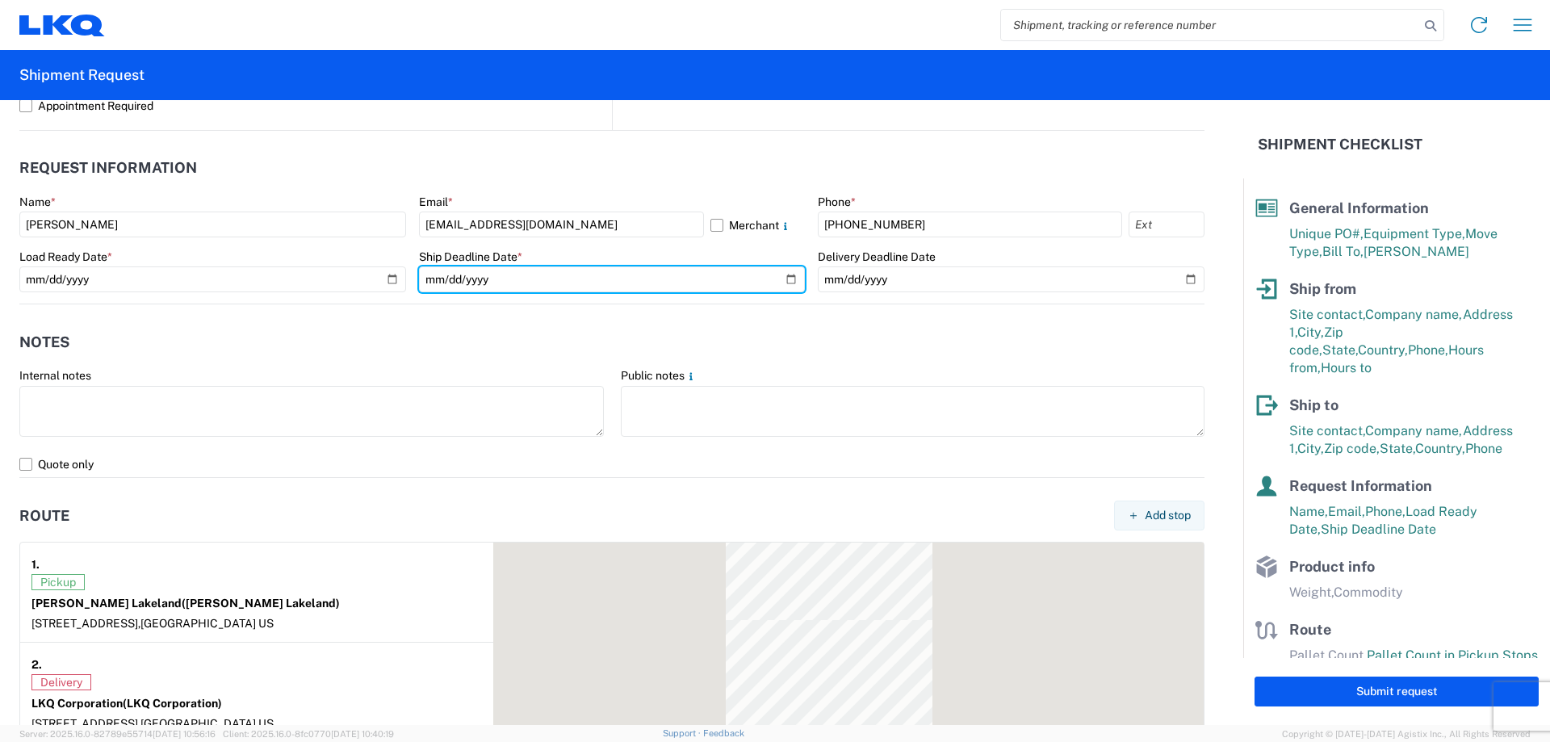
scroll to position [861, 0]
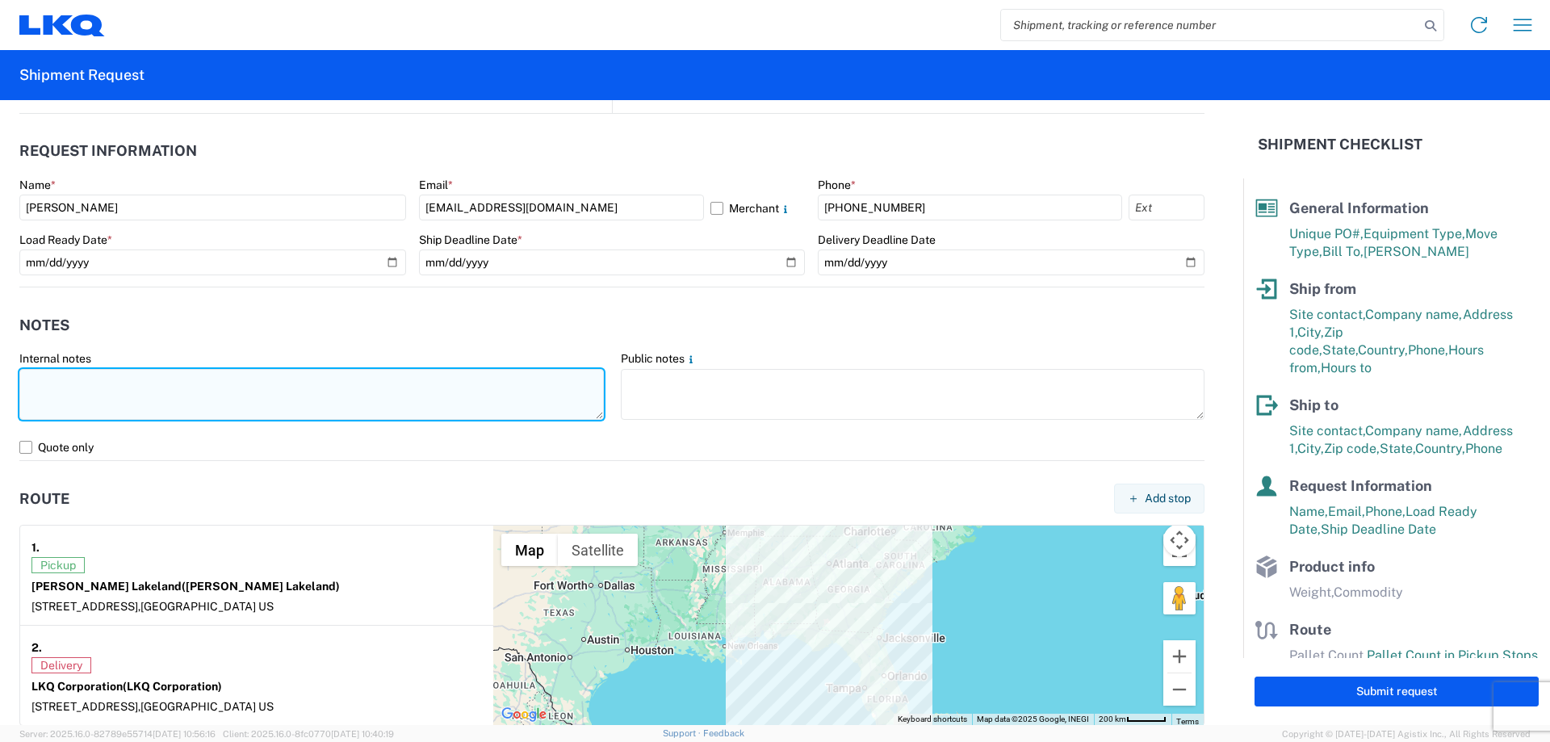
click at [282, 400] on textarea at bounding box center [311, 394] width 584 height 51
drag, startPoint x: 258, startPoint y: 382, endPoint x: 98, endPoint y: 391, distance: 160.9
click at [98, 391] on textarea "NO rail, NO reefers, and NO food trucks." at bounding box center [311, 394] width 584 height 51
click at [352, 391] on textarea "NO rail, NO reefers, and NO food trucks." at bounding box center [311, 394] width 584 height 51
drag, startPoint x: 290, startPoint y: 377, endPoint x: 0, endPoint y: 369, distance: 289.9
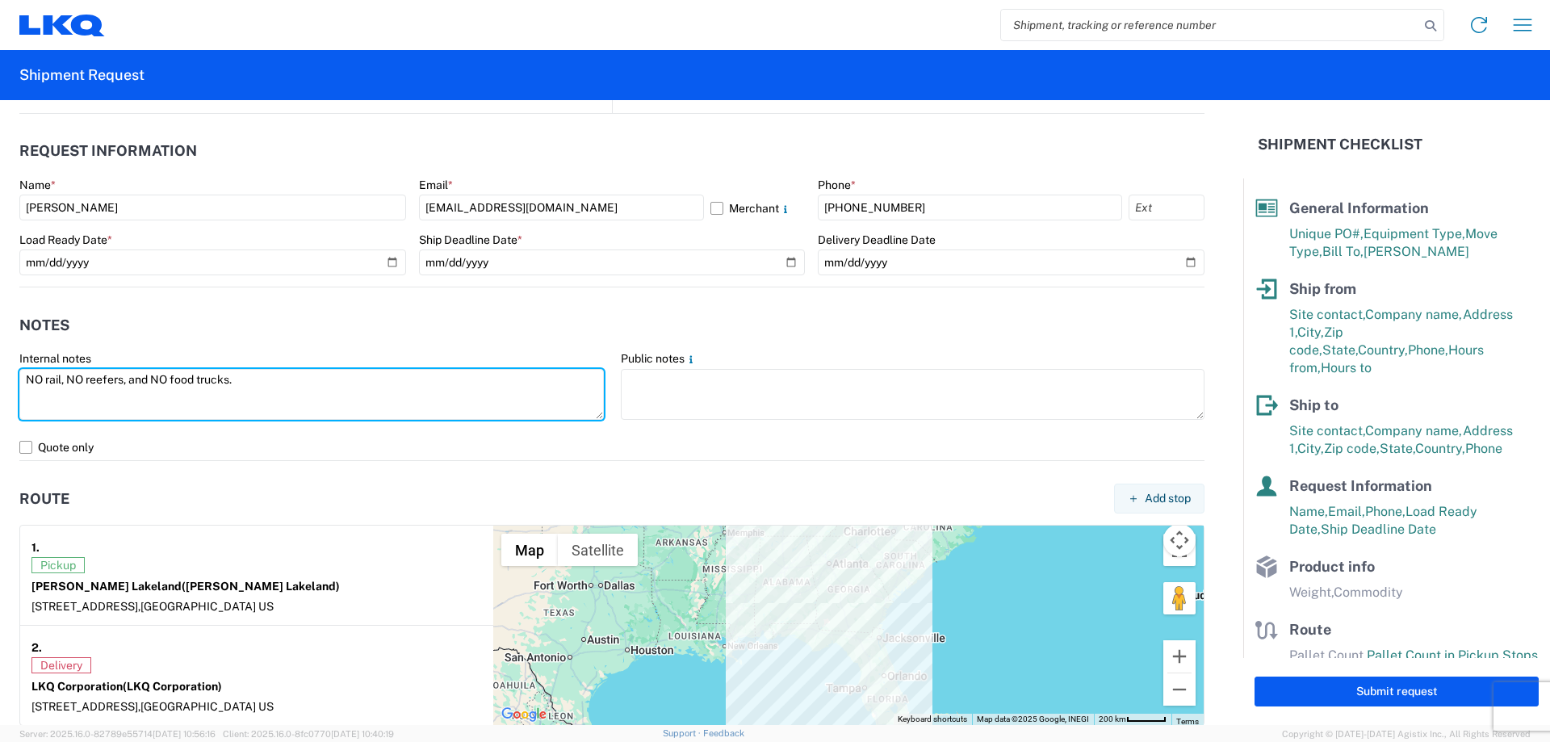
click at [0, 369] on form "General Information Template PO# MMMLakeland081125 Equipment Type * Select 53’ …" at bounding box center [621, 412] width 1243 height 625
type textarea "NO rail, NO reefers, and NO food trucks."
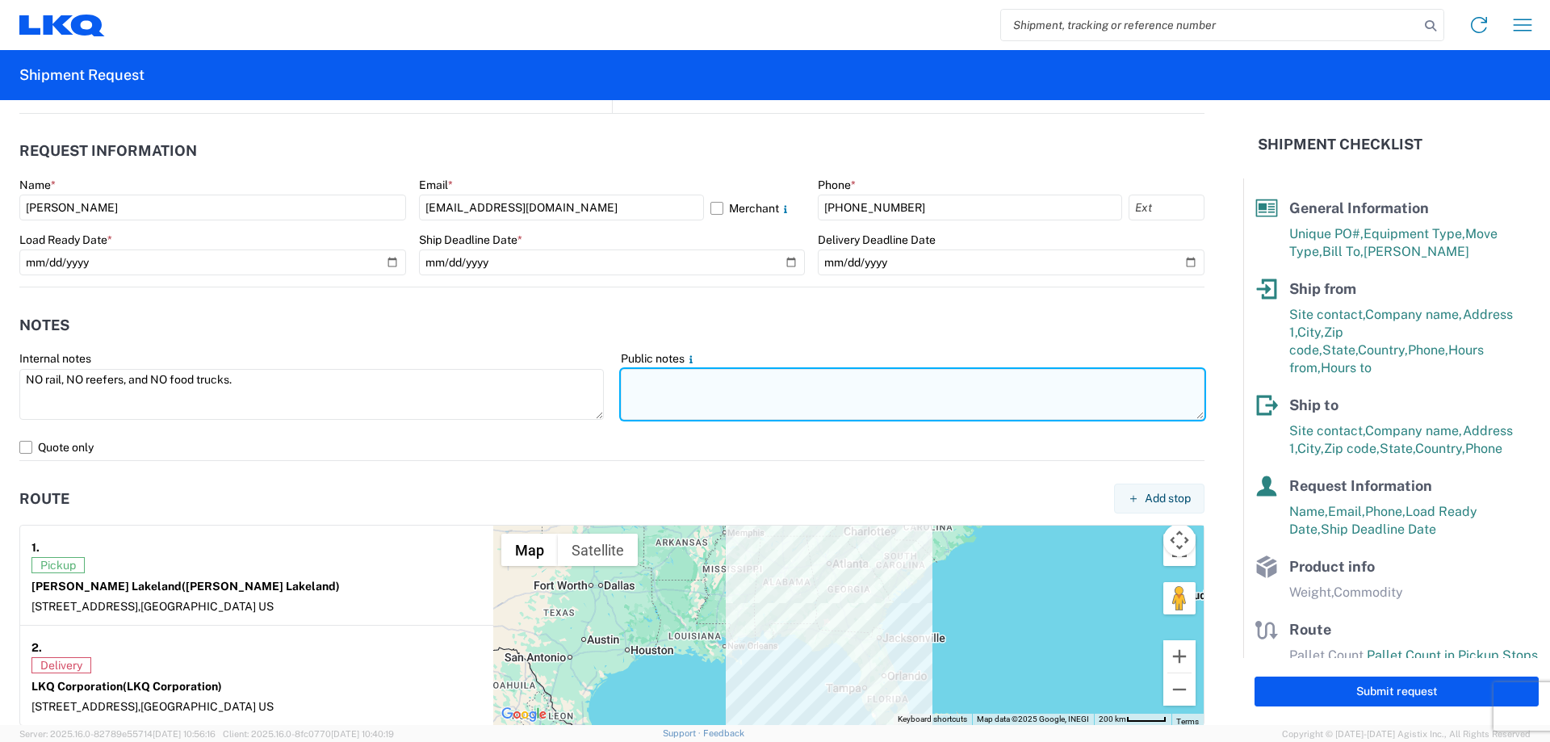
click at [748, 394] on textarea at bounding box center [913, 394] width 584 height 51
paste textarea "NO rail, NO reefers, and NO food trucks."
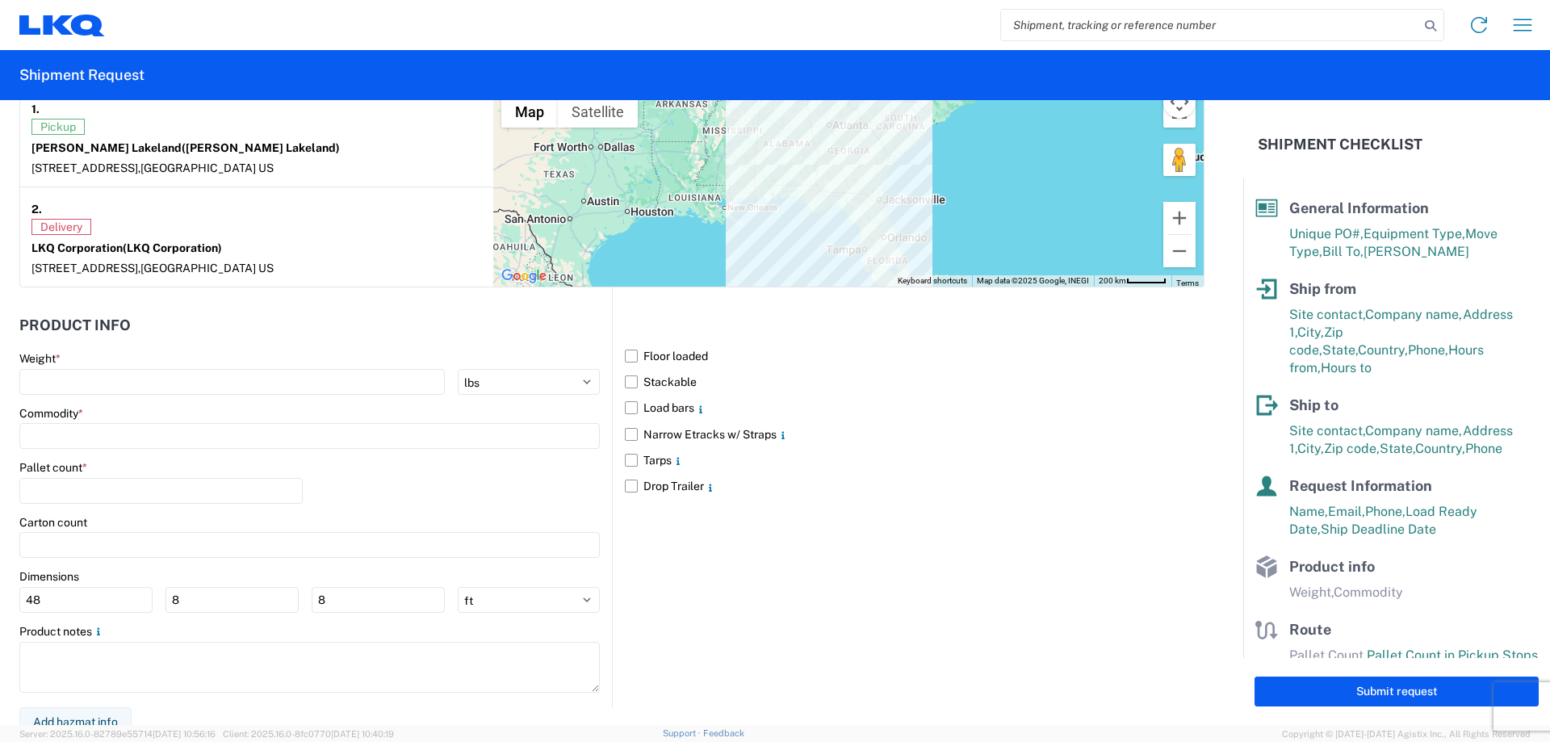
scroll to position [1312, 0]
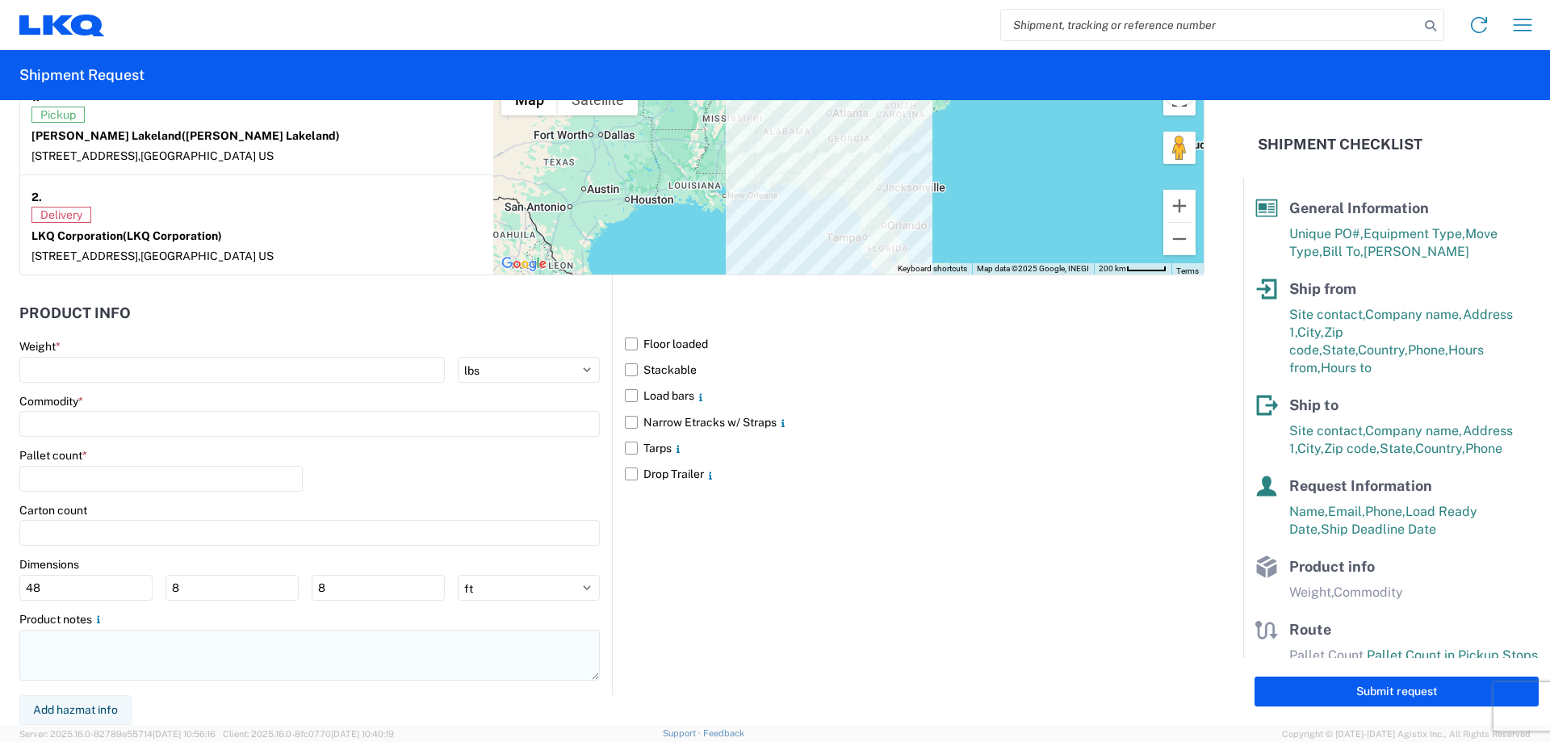
type textarea "NO rail, NO reefers, and NO food trucks."
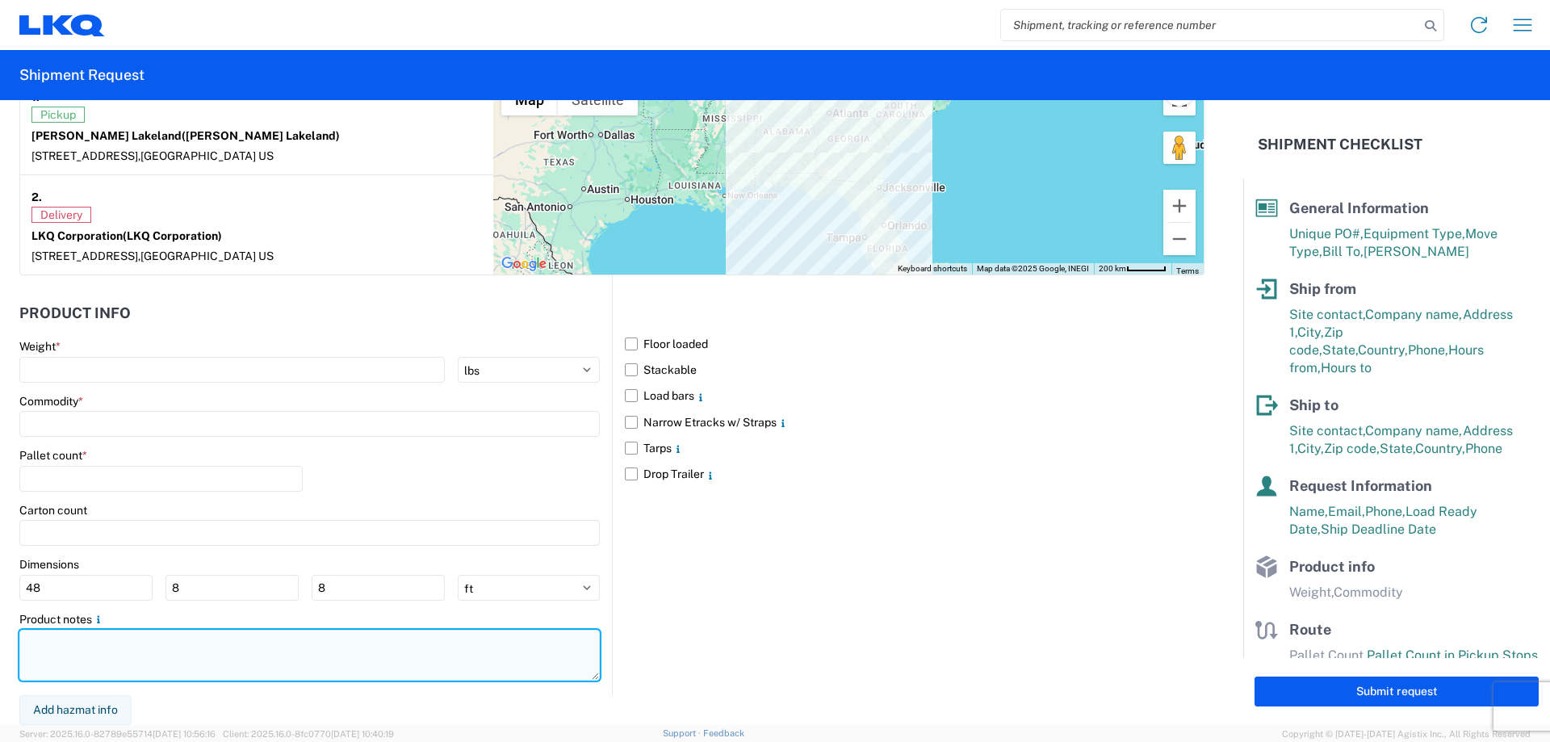
click at [120, 667] on textarea at bounding box center [309, 655] width 580 height 51
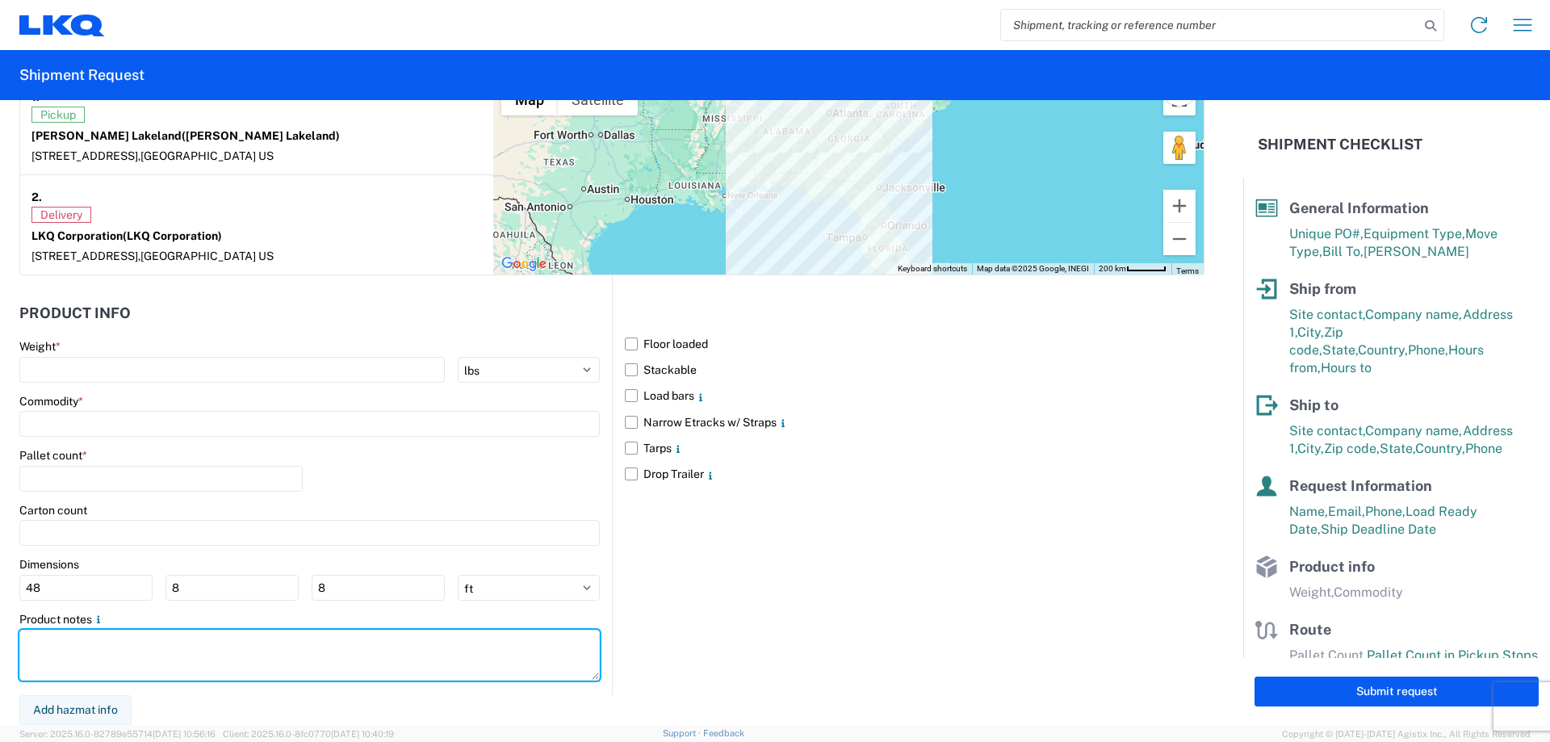
paste textarea "NO rail, NO reefers, and NO food trucks."
type textarea "NO rail, NO reefers, and NO food trucks."
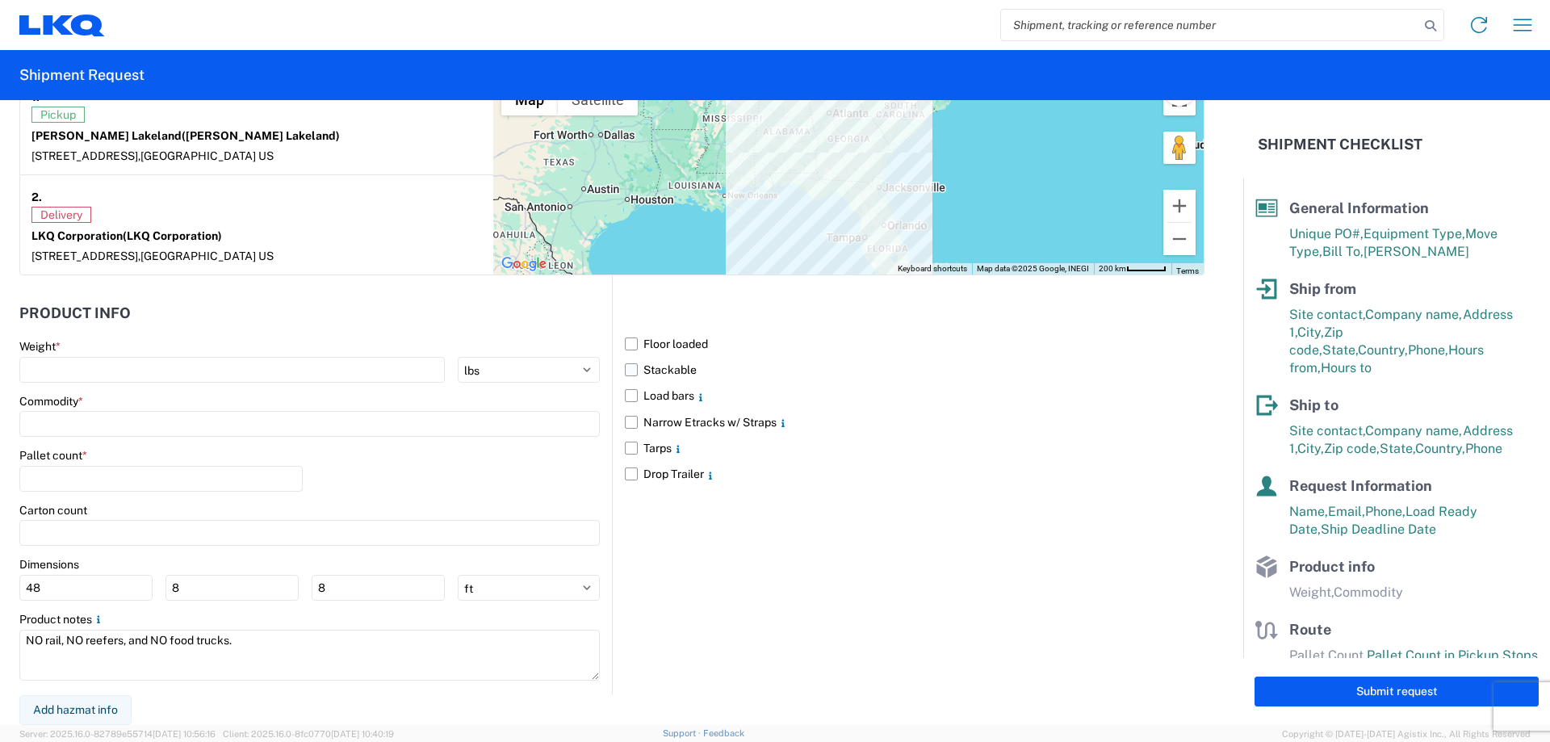
click at [629, 371] on label "Stackable" at bounding box center [915, 370] width 580 height 26
click at [0, 0] on input "Stackable" at bounding box center [0, 0] width 0 height 0
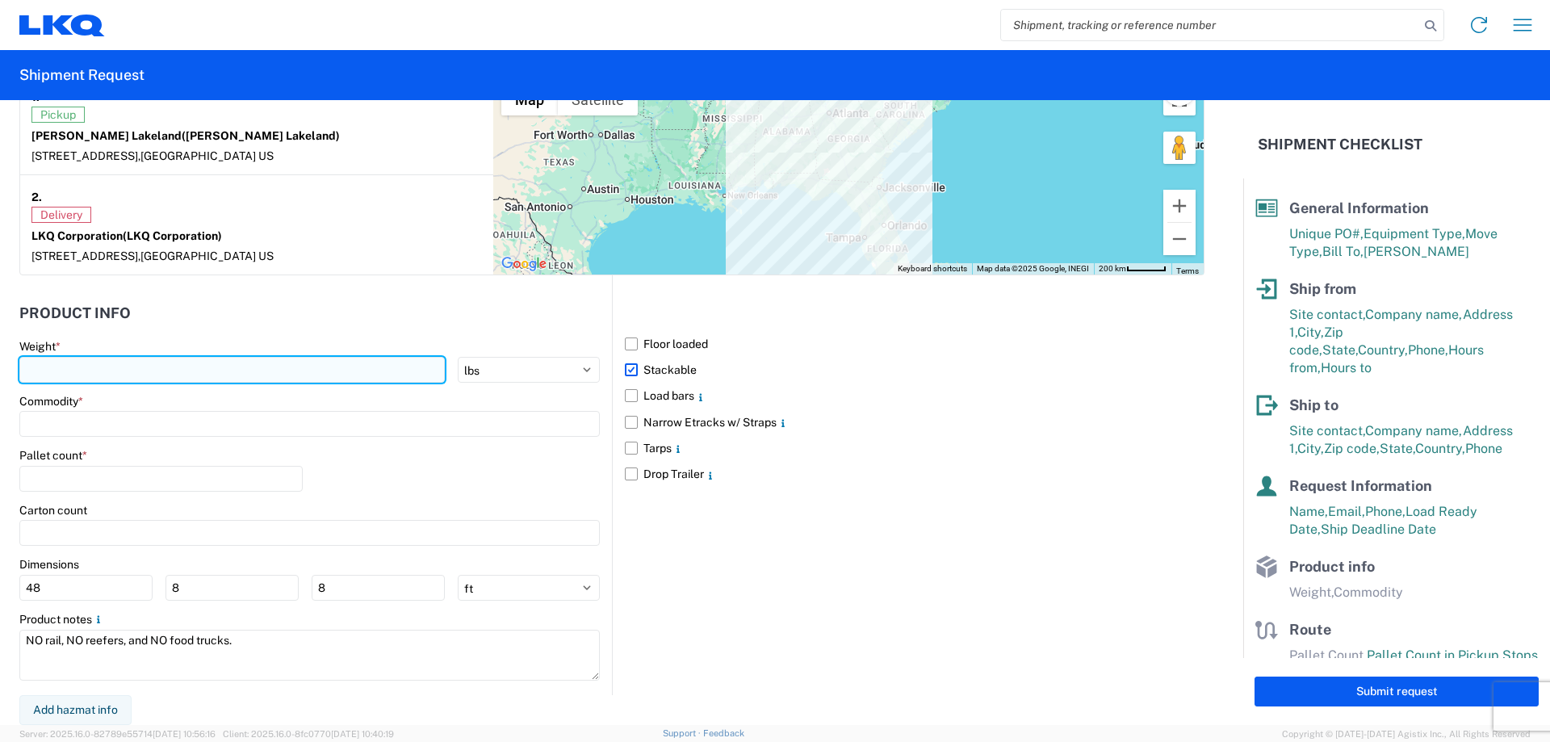
click at [104, 365] on input "number" at bounding box center [231, 370] width 425 height 26
type input "26934"
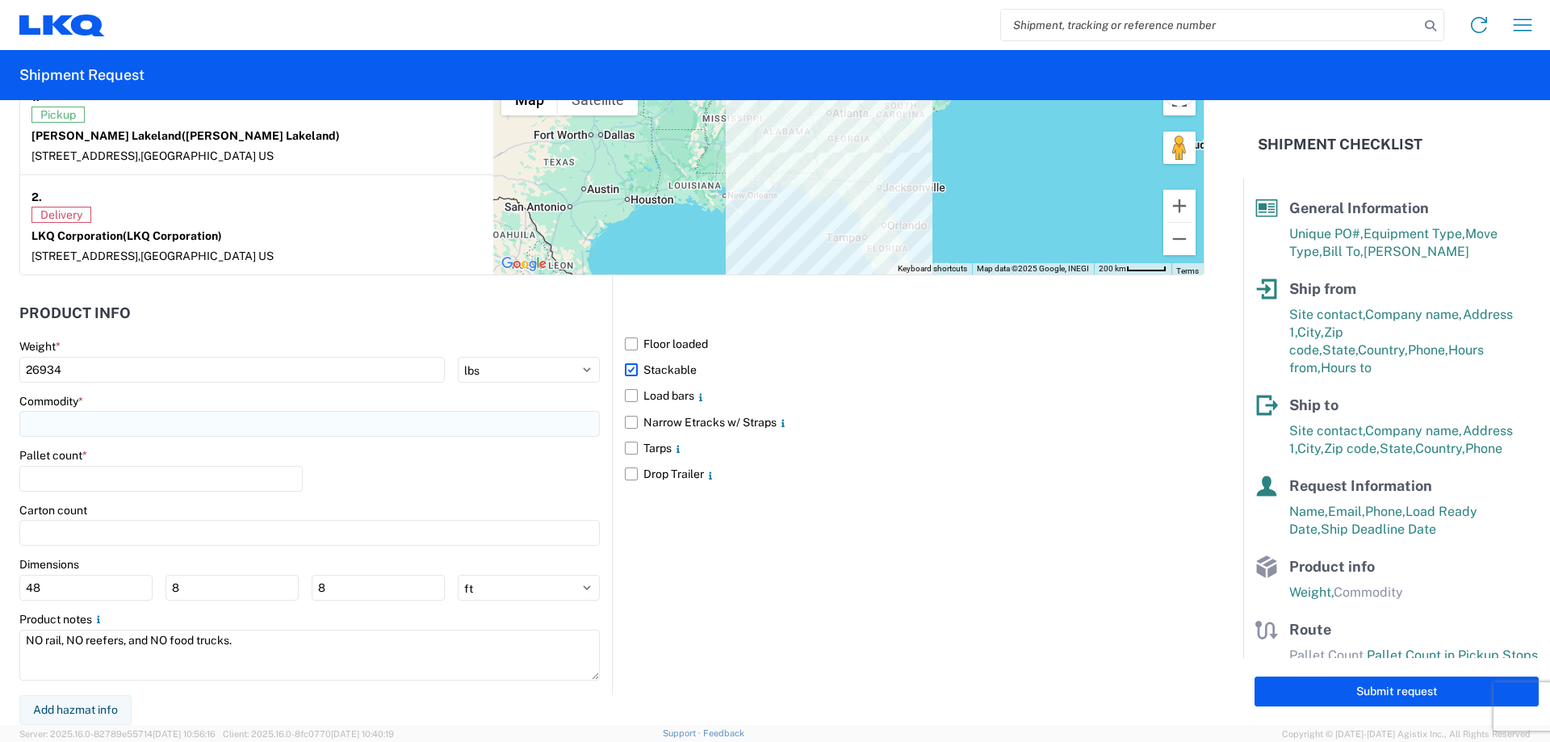
click at [103, 425] on input at bounding box center [309, 424] width 580 height 26
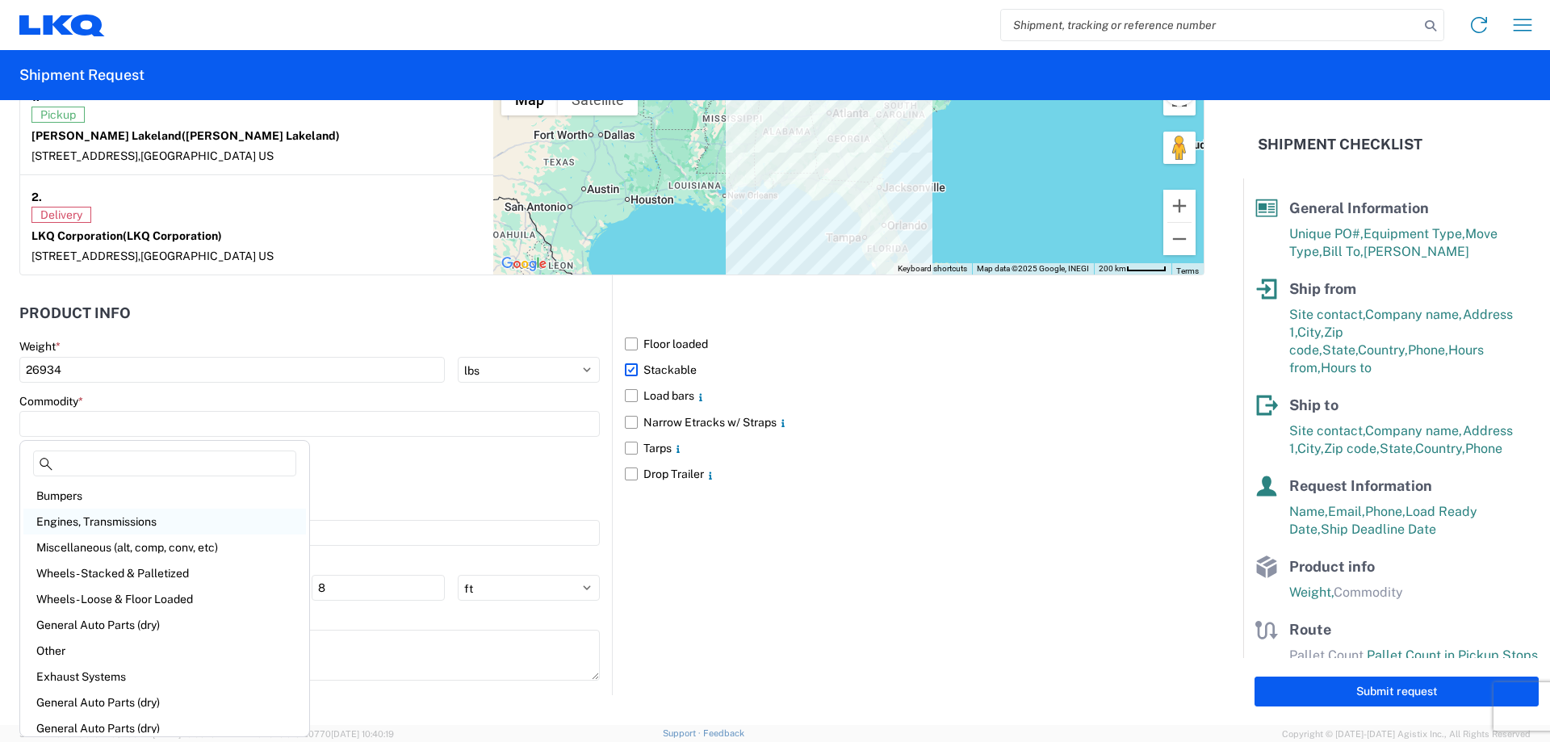
click at [134, 525] on div "Engines, Transmissions" at bounding box center [164, 521] width 282 height 26
type input "Engines, Transmissions"
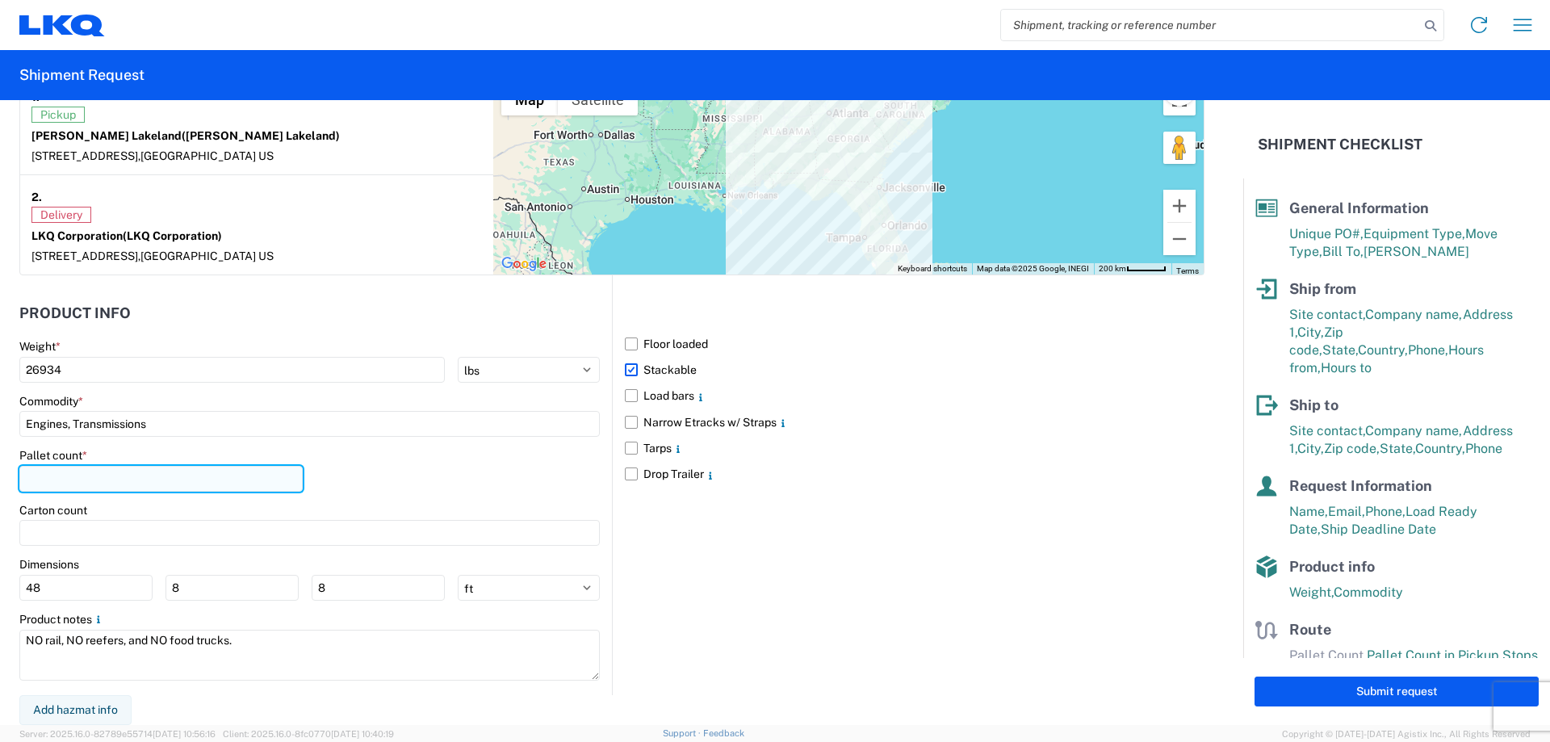
click at [97, 475] on input "number" at bounding box center [160, 479] width 283 height 26
type input "33"
click at [424, 503] on div "Carton count" at bounding box center [309, 510] width 580 height 15
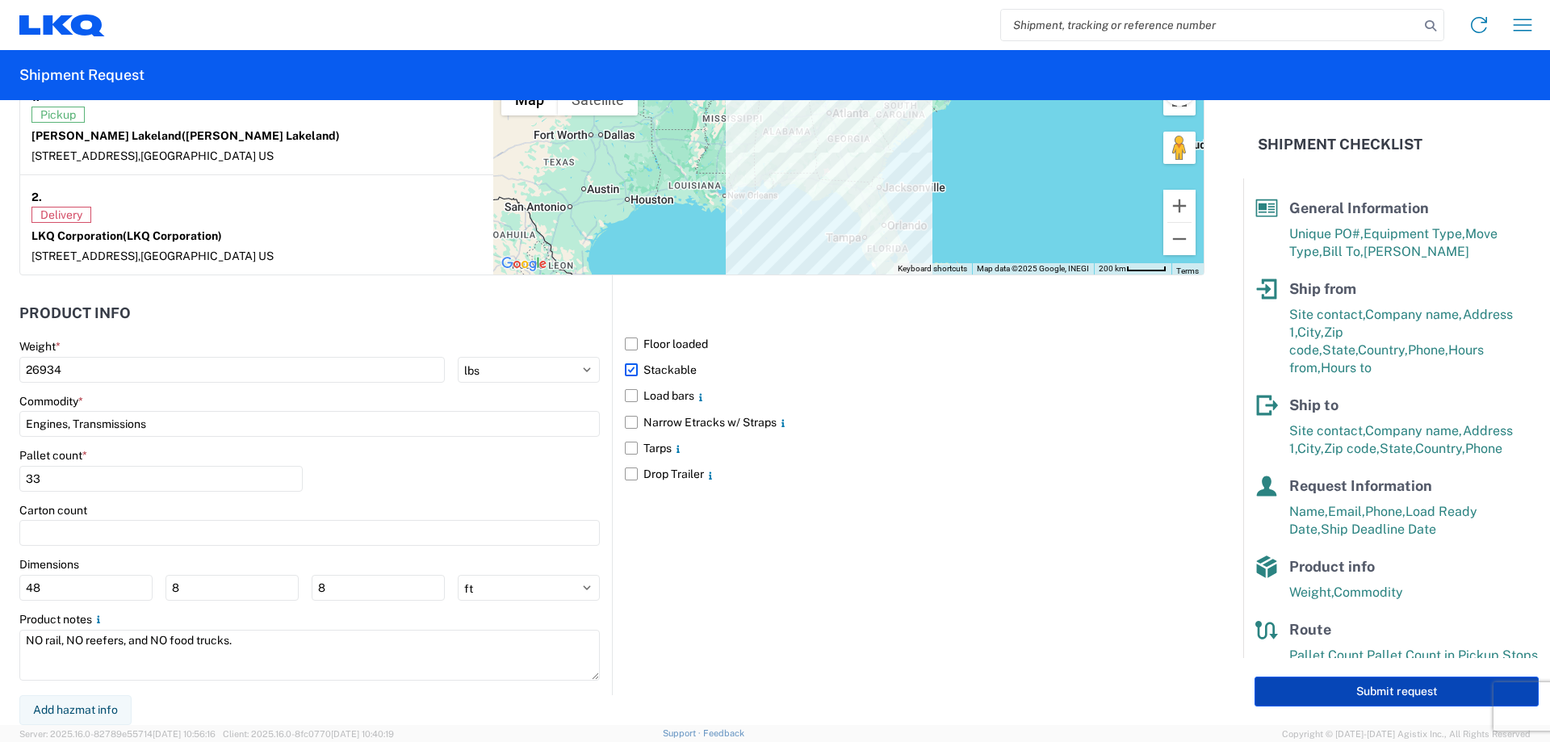
click at [1290, 688] on button "Submit request" at bounding box center [1396, 691] width 284 height 30
select select "FL"
select select "US"
select select "GA"
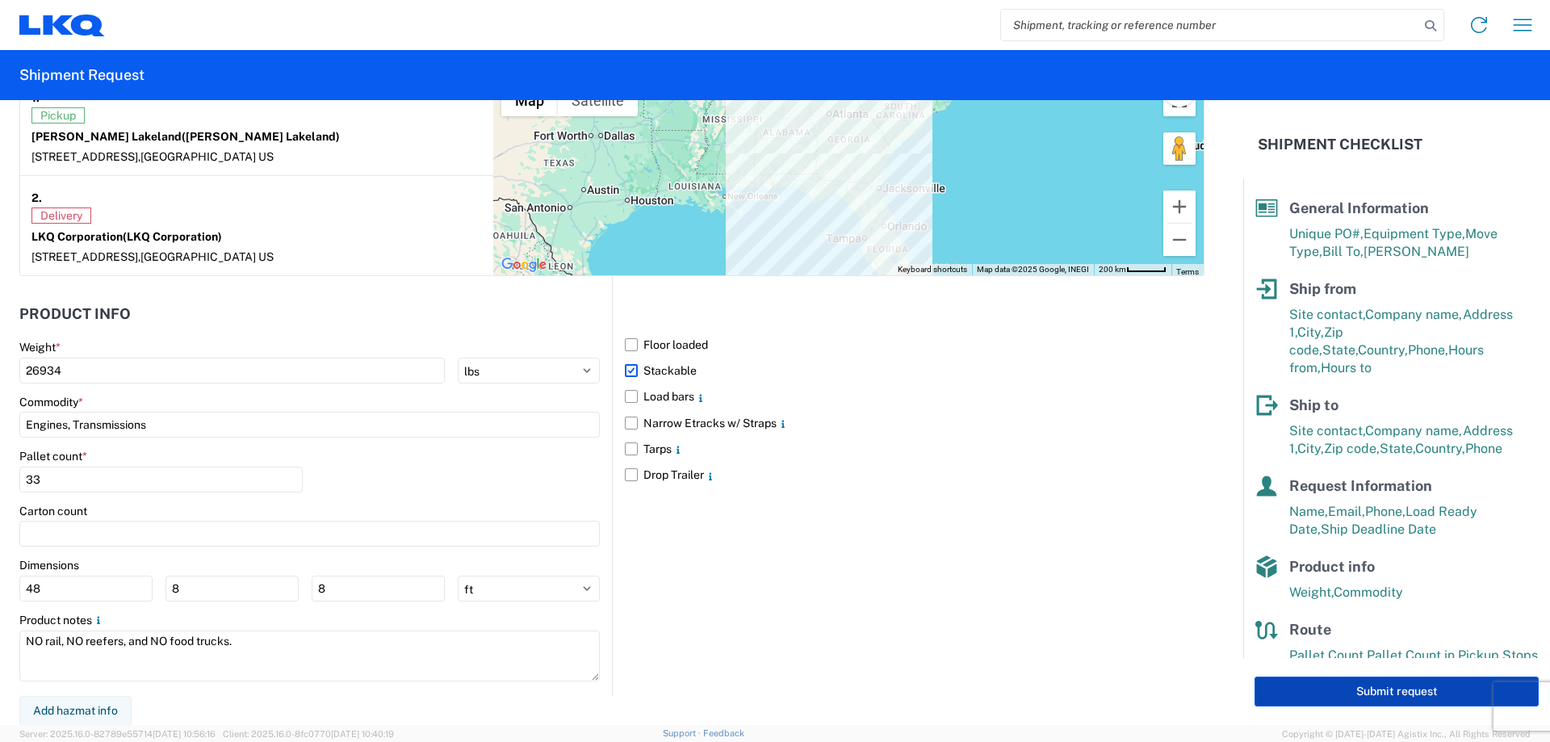
select select "US"
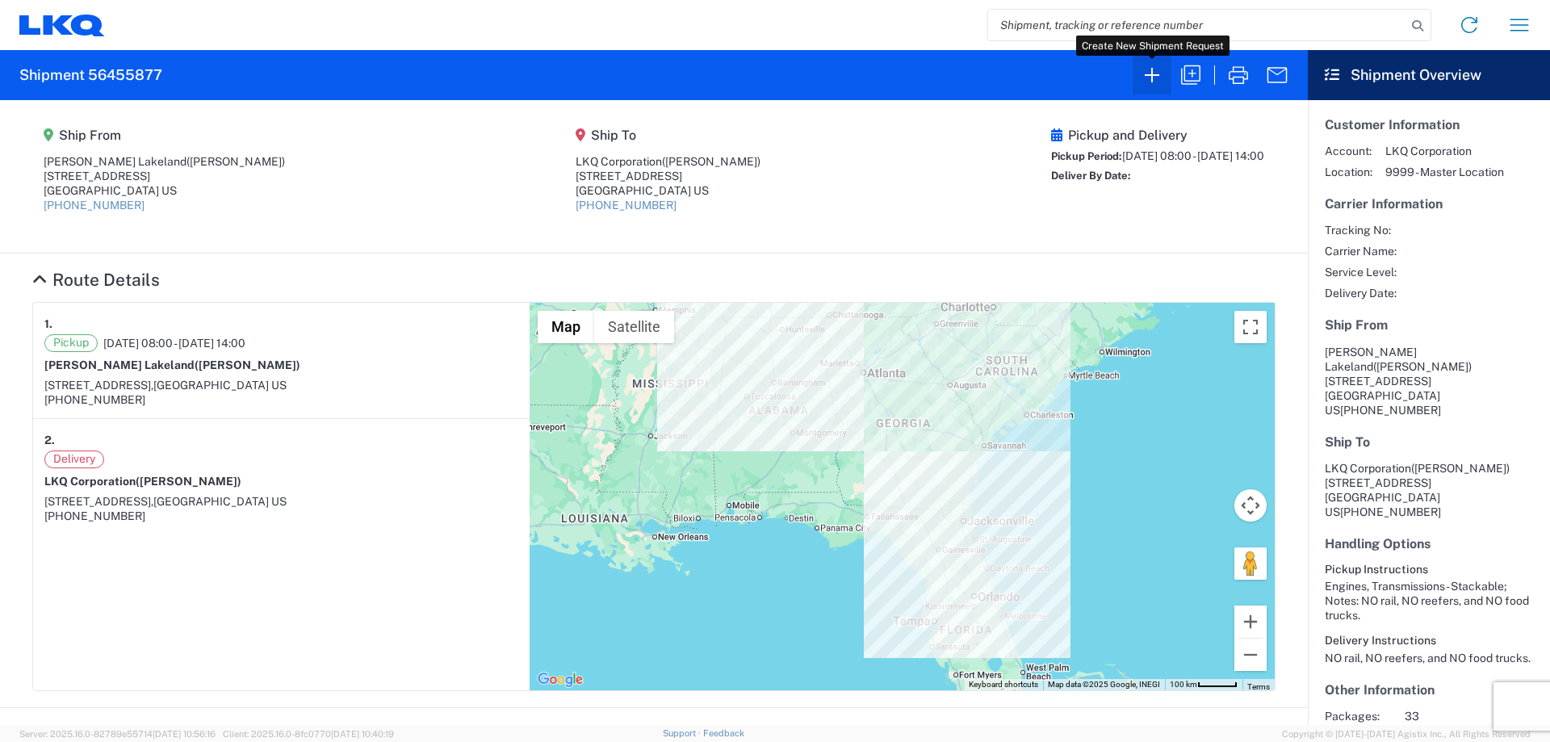
click at [1151, 70] on icon "button" at bounding box center [1152, 75] width 26 height 26
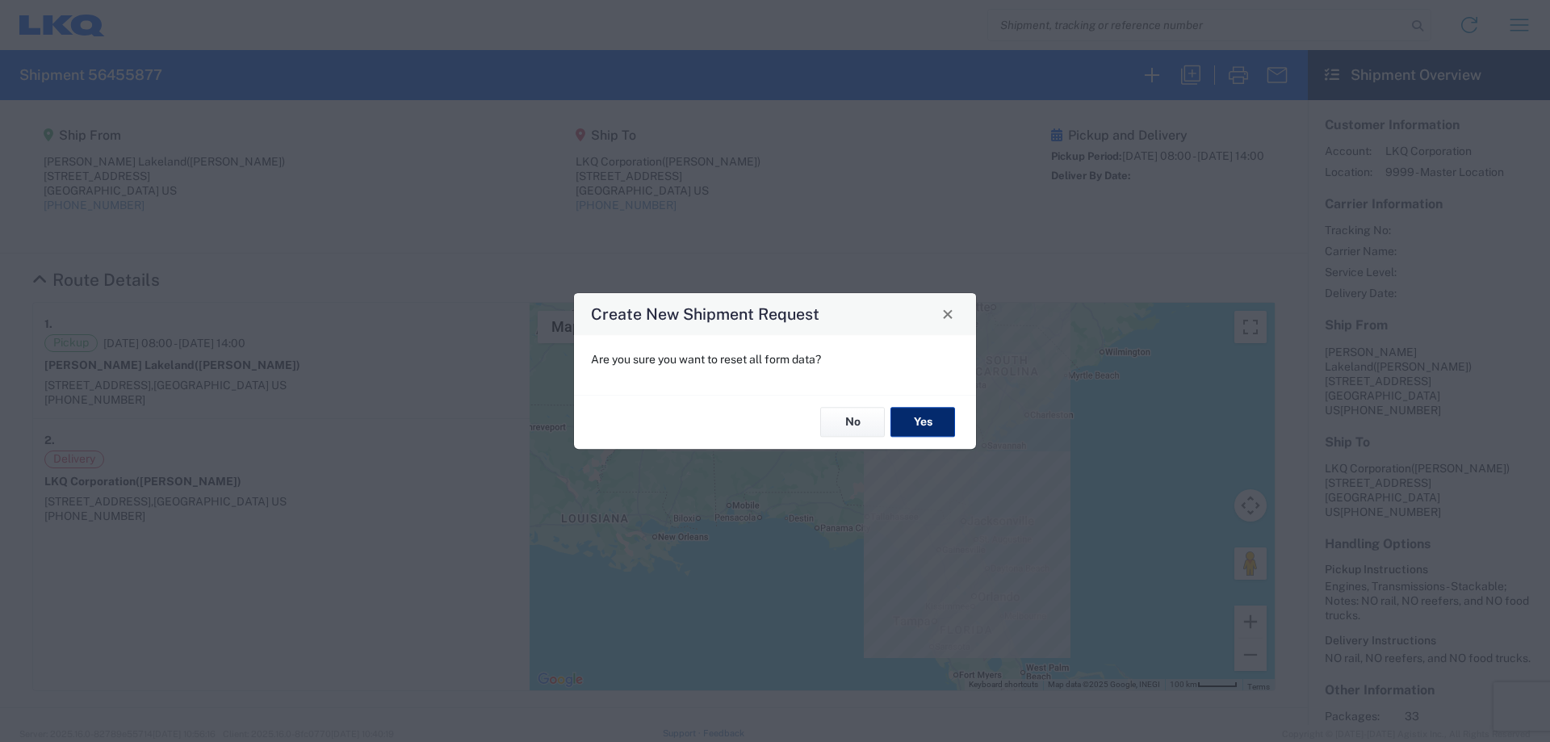
click at [917, 417] on button "Yes" at bounding box center [922, 423] width 65 height 30
select select "FULL"
select select "US"
select select "LBS"
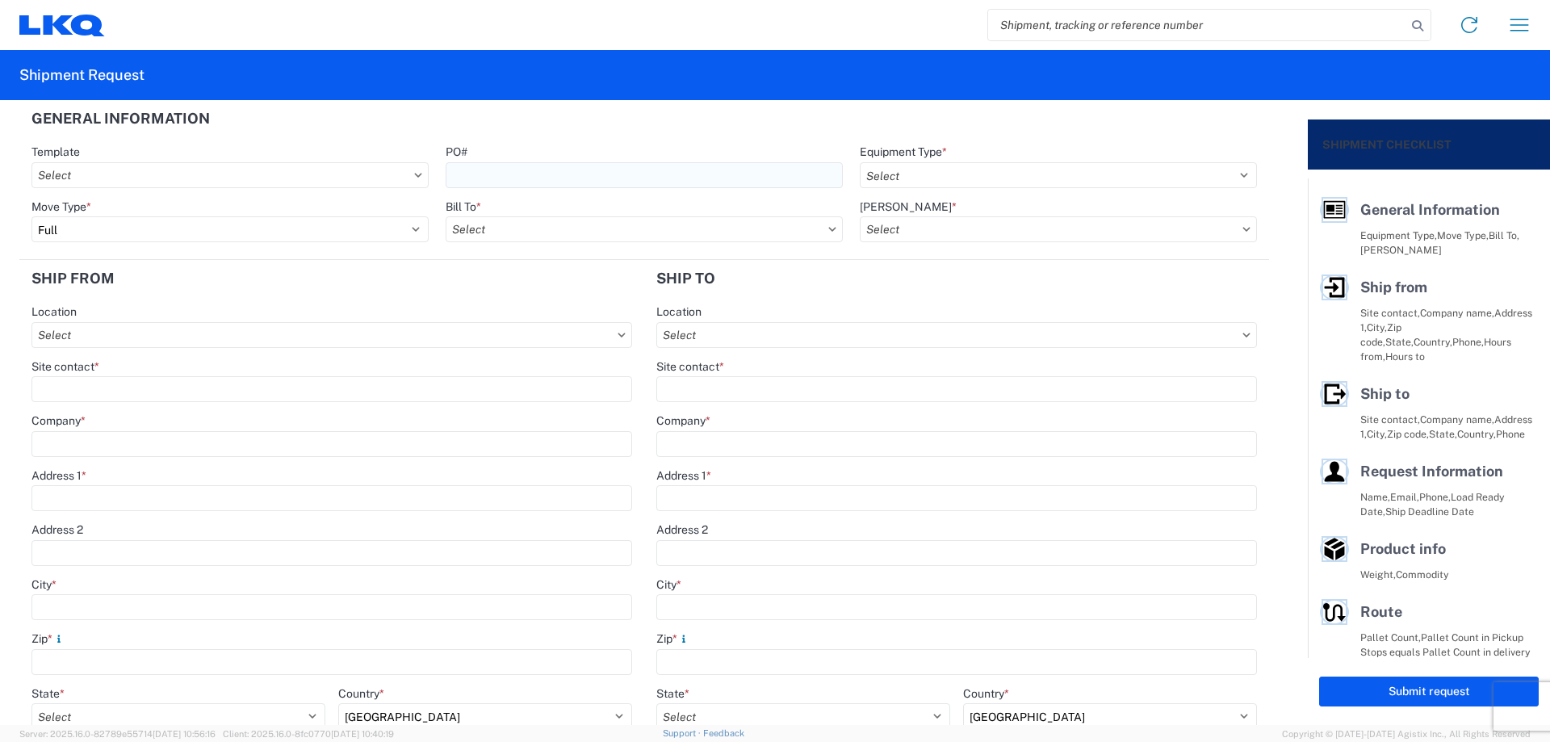
click at [497, 165] on input "PO#" at bounding box center [644, 175] width 397 height 26
type input "MMMBrownsburg081125"
drag, startPoint x: 609, startPoint y: 97, endPoint x: 616, endPoint y: 104, distance: 10.3
click at [609, 97] on agx-form-header "Shipment Request" at bounding box center [775, 75] width 1550 height 50
click at [909, 169] on select "Select 53’ Dry Van Flatbed Dropdeck (van) Lowboy (flatbed) Rail" at bounding box center [1058, 175] width 397 height 26
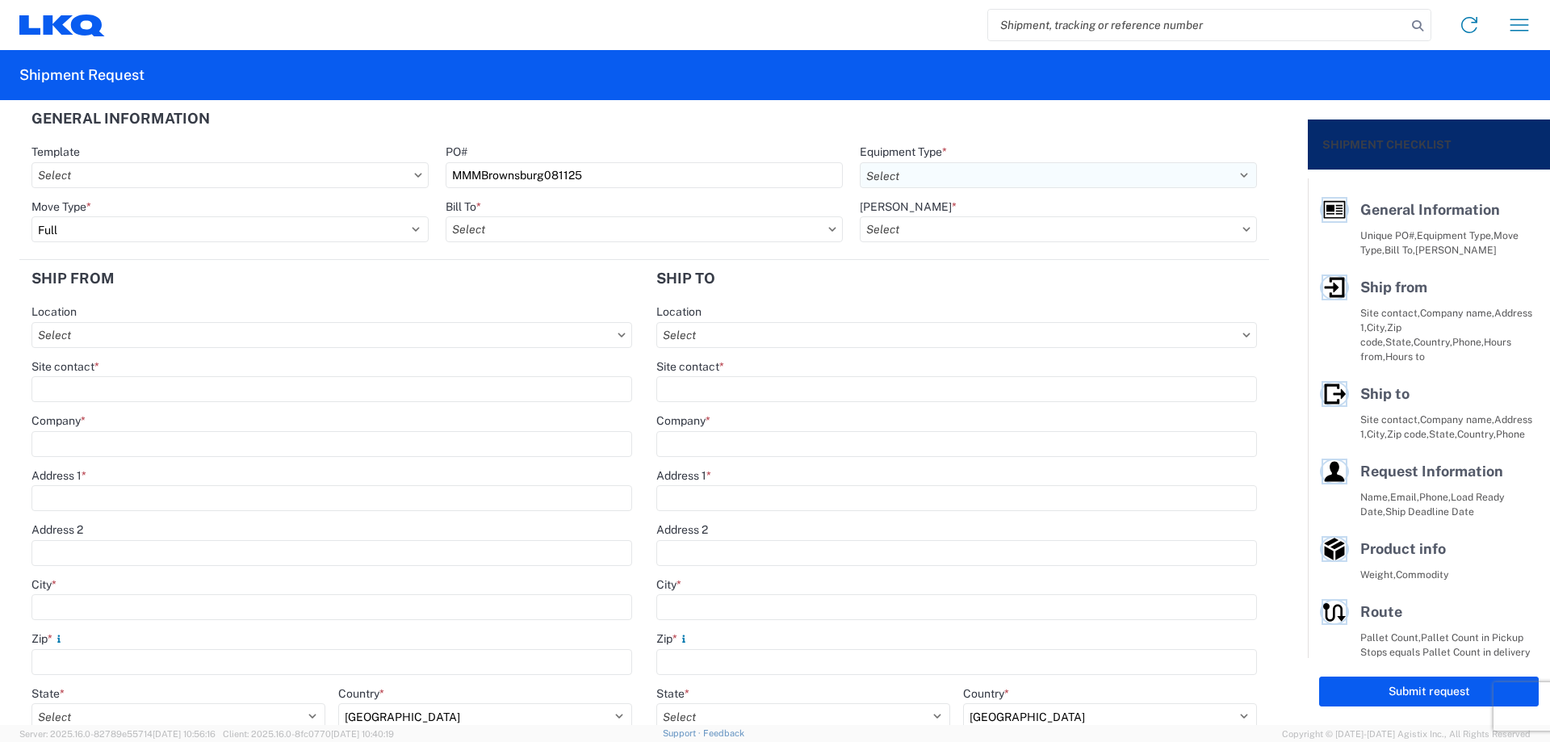
select select "STDV"
click at [860, 162] on select "Select 53’ Dry Van Flatbed Dropdeck (van) Lowboy (flatbed) Rail" at bounding box center [1058, 175] width 397 height 26
click at [533, 221] on input "Bill To *" at bounding box center [644, 229] width 397 height 26
type input "1760"
click at [613, 304] on div "1760 - LKQ Best Core" at bounding box center [587, 301] width 282 height 26
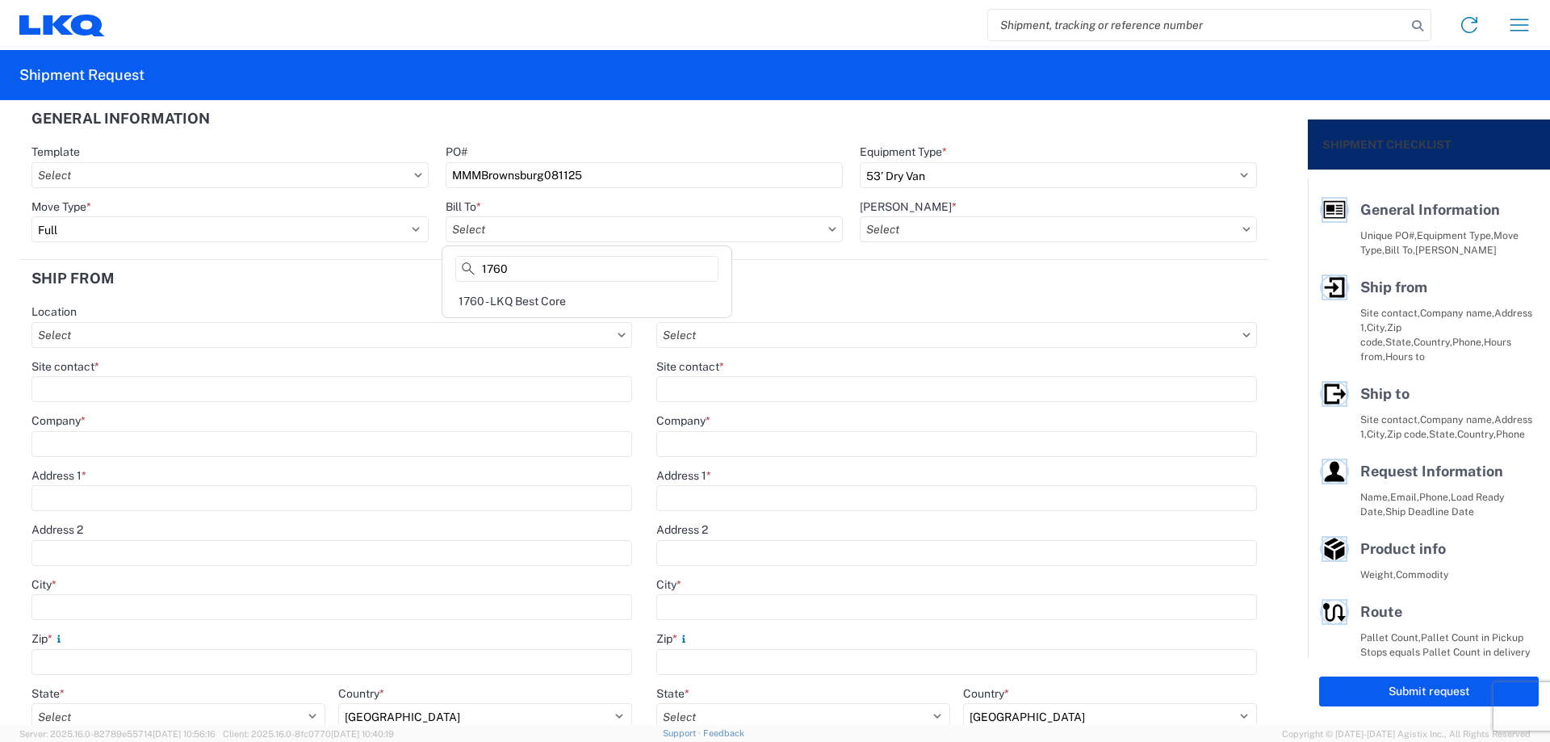
type input "1760 - LKQ Best Core"
click at [929, 227] on input "[PERSON_NAME] *" at bounding box center [1058, 229] width 397 height 26
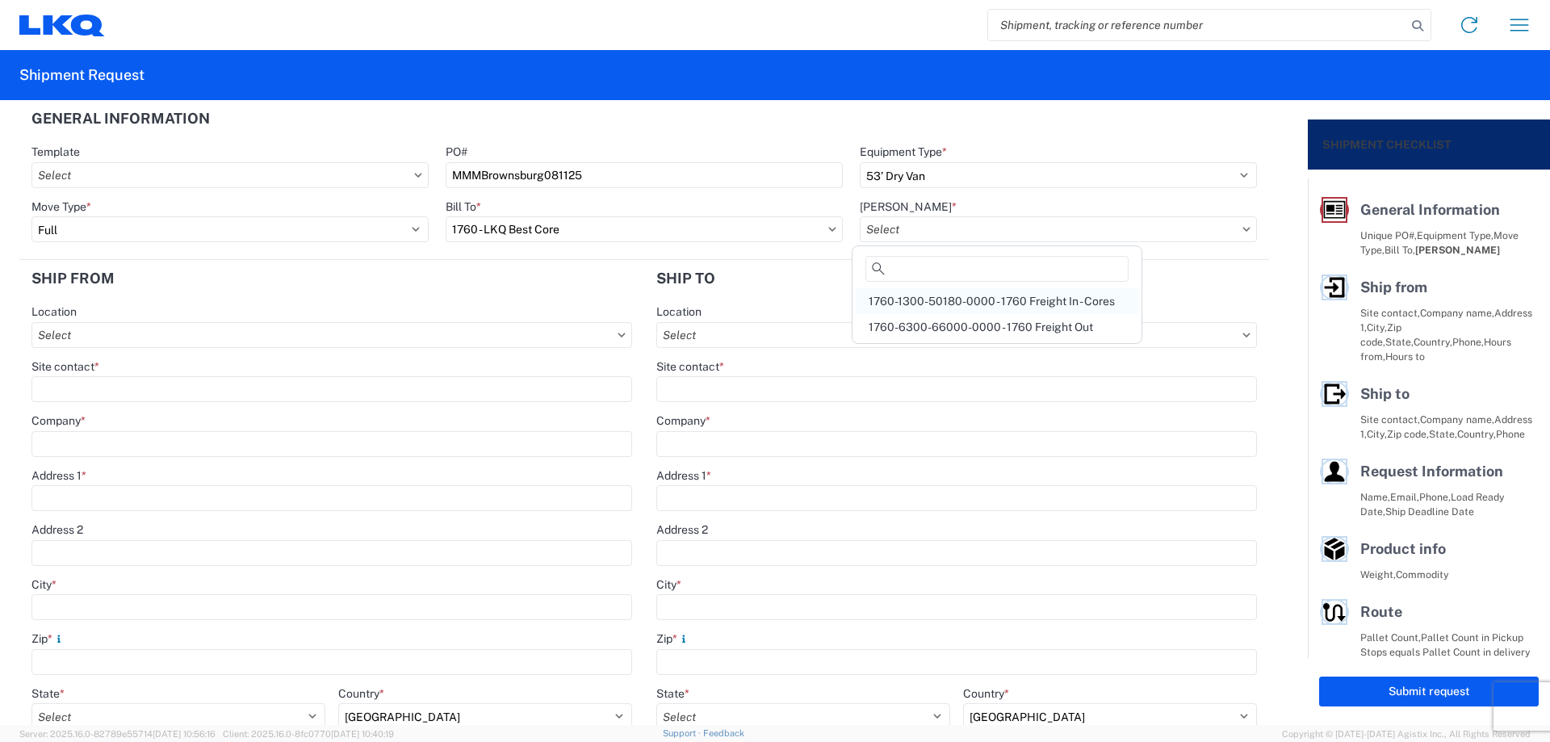
click at [985, 303] on div "1760-1300-50180-0000 - 1760 Freight In - Cores" at bounding box center [997, 301] width 282 height 26
type input "1760-1300-50180-0000 - 1760 Freight In - Cores"
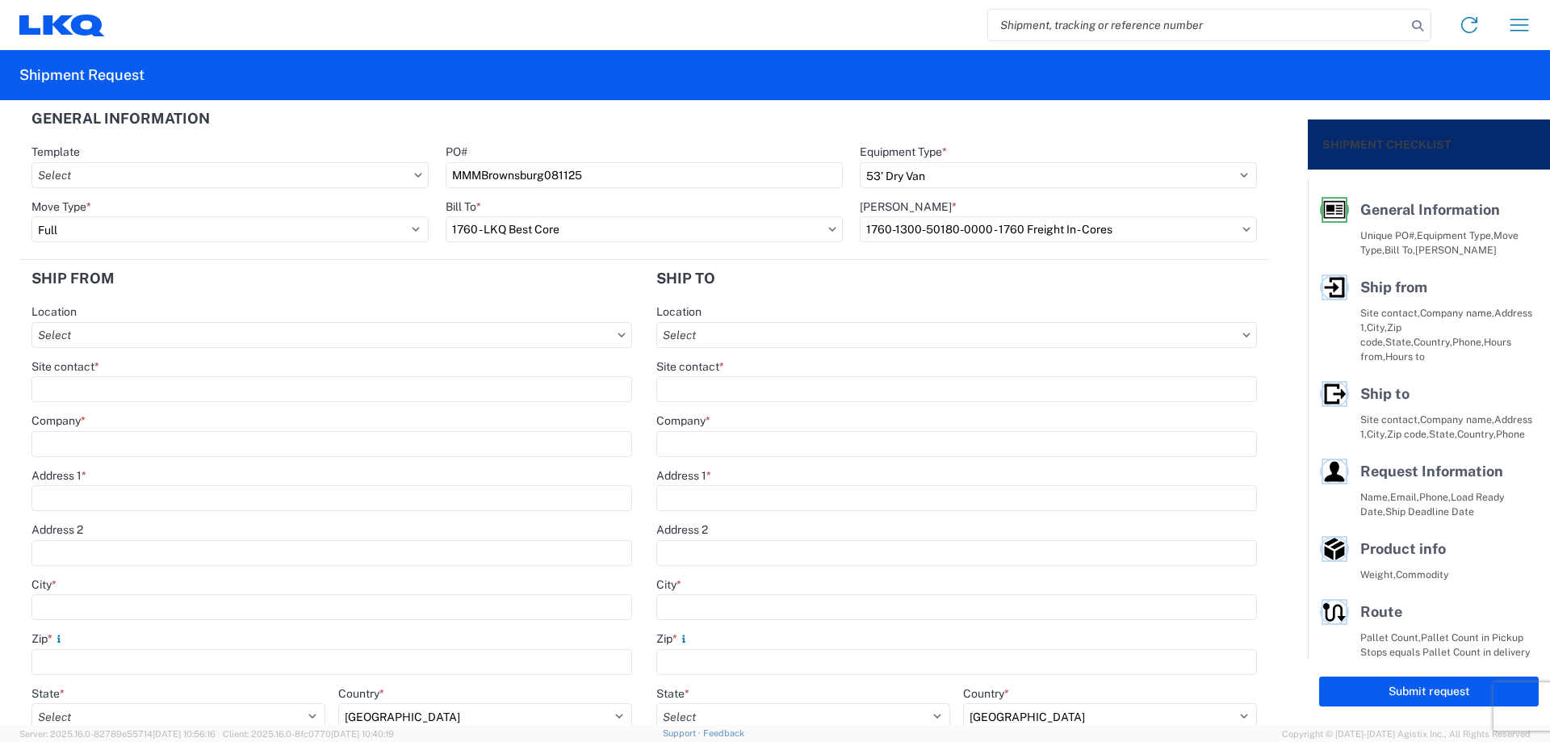
click at [554, 283] on header "Ship from" at bounding box center [331, 278] width 625 height 36
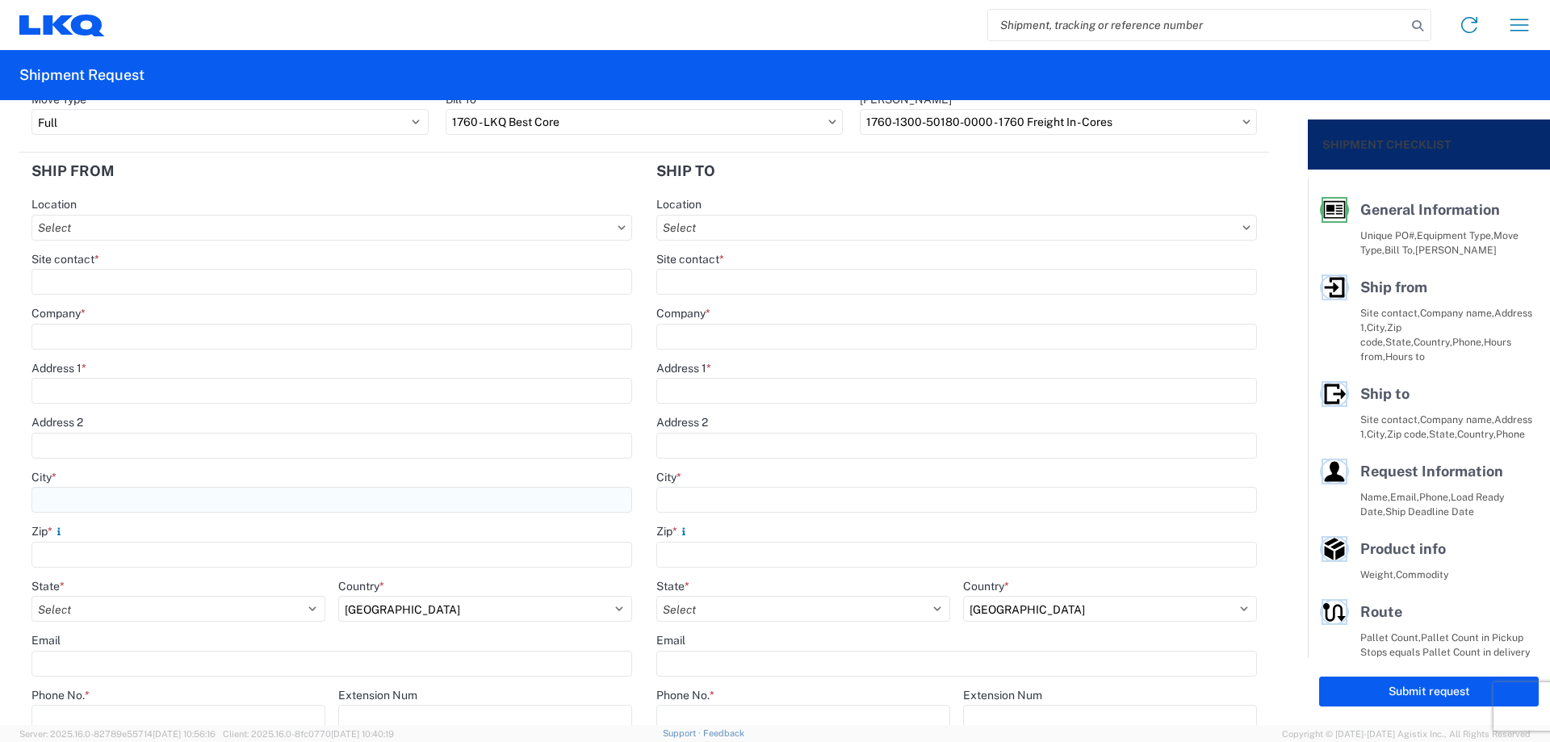
click at [91, 496] on input "City *" at bounding box center [331, 500] width 601 height 26
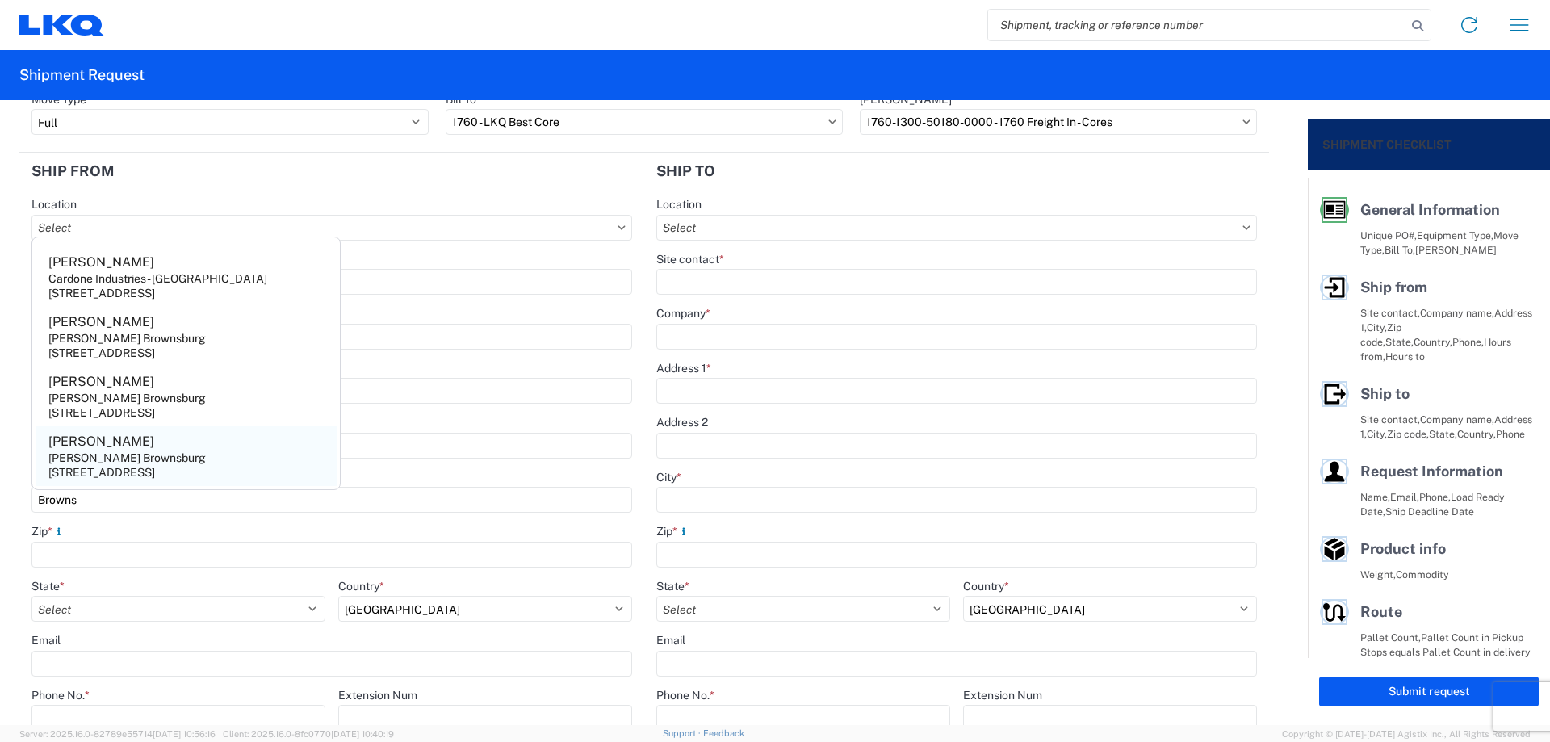
type input "Browns"
click at [84, 449] on div "[PERSON_NAME]" at bounding box center [101, 442] width 106 height 18
type input "[PERSON_NAME]"
type input "[PERSON_NAME] Brownsburg"
type input "[STREET_ADDRESS]"
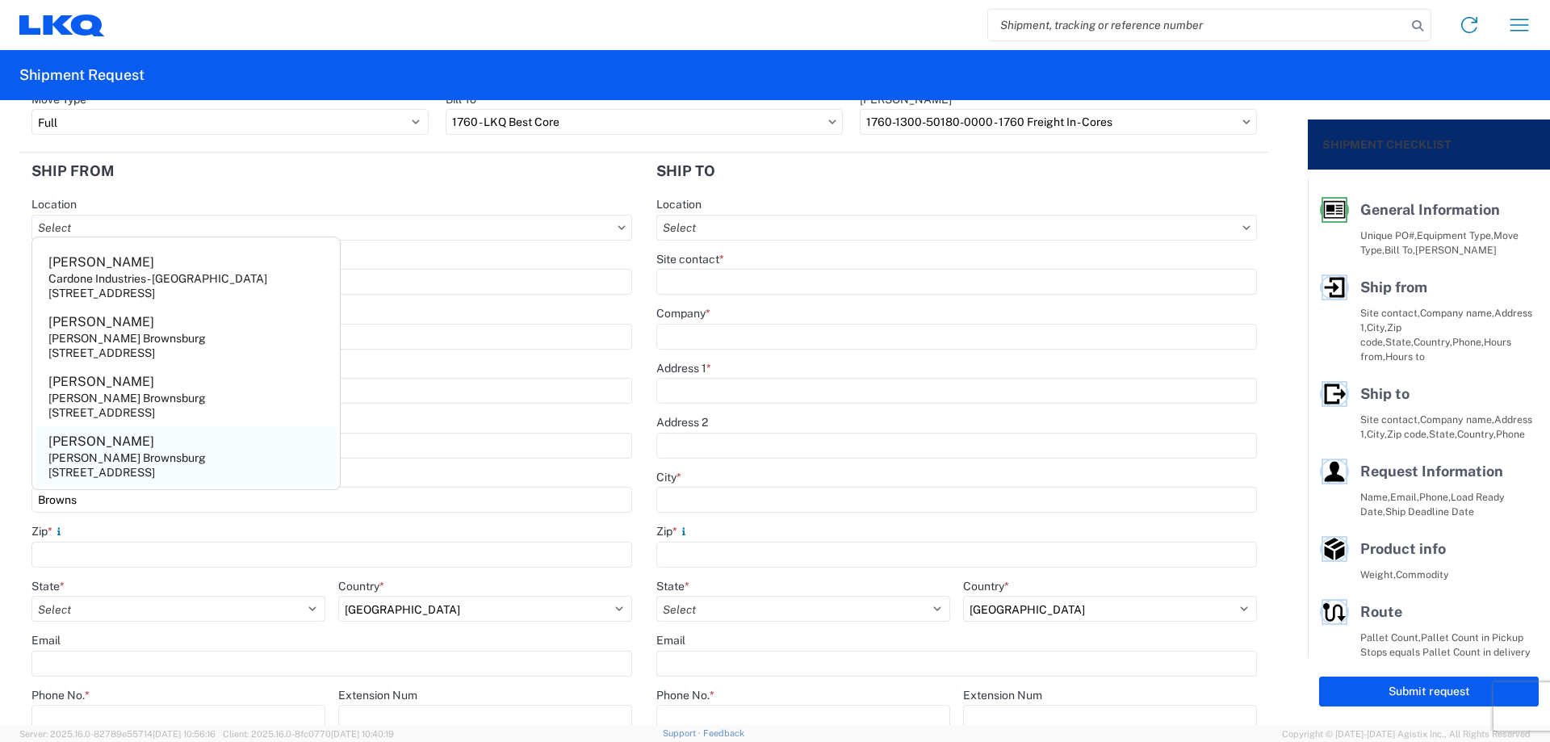
type input "[GEOGRAPHIC_DATA]"
type input "46112"
select select "IN"
type input "[PHONE_NUMBER]"
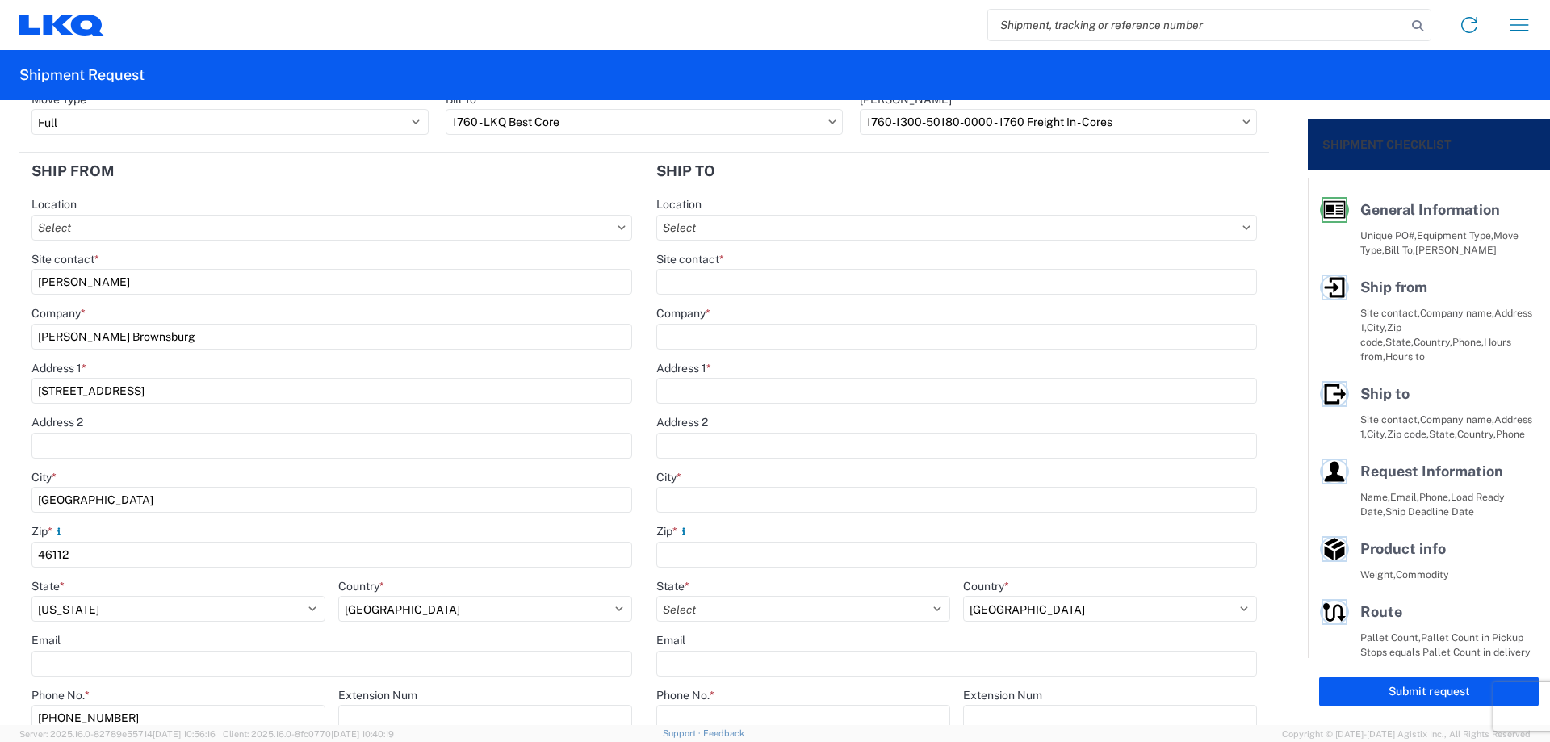
drag, startPoint x: 116, startPoint y: 278, endPoint x: 0, endPoint y: 287, distance: 116.6
click at [0, 287] on form "General Information Template PO# MMMBrownsburg081125 Equipment Type * Select 53…" at bounding box center [654, 412] width 1308 height 625
type input "[PERSON_NAME]"
click at [132, 157] on header "Ship from" at bounding box center [331, 171] width 625 height 36
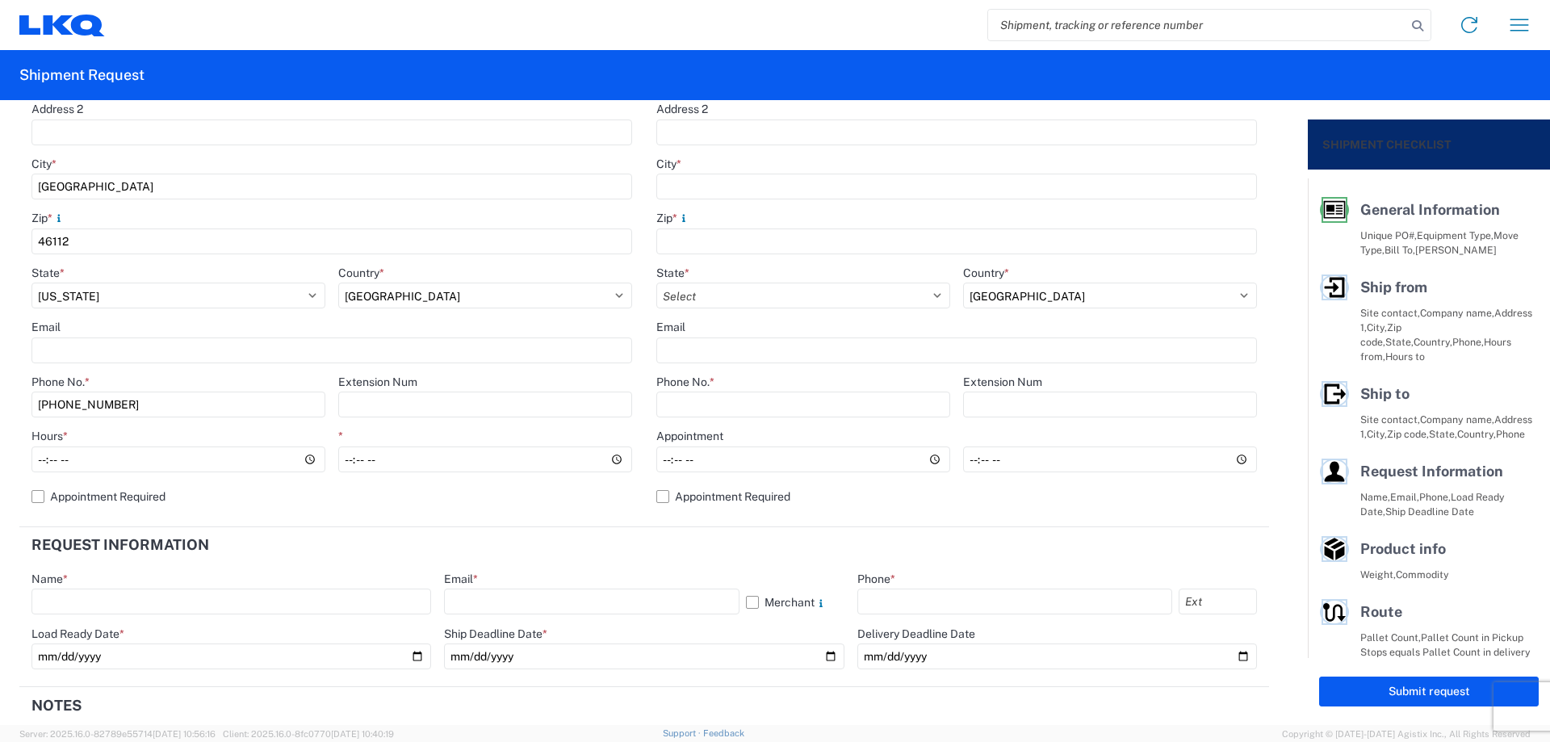
scroll to position [430, 0]
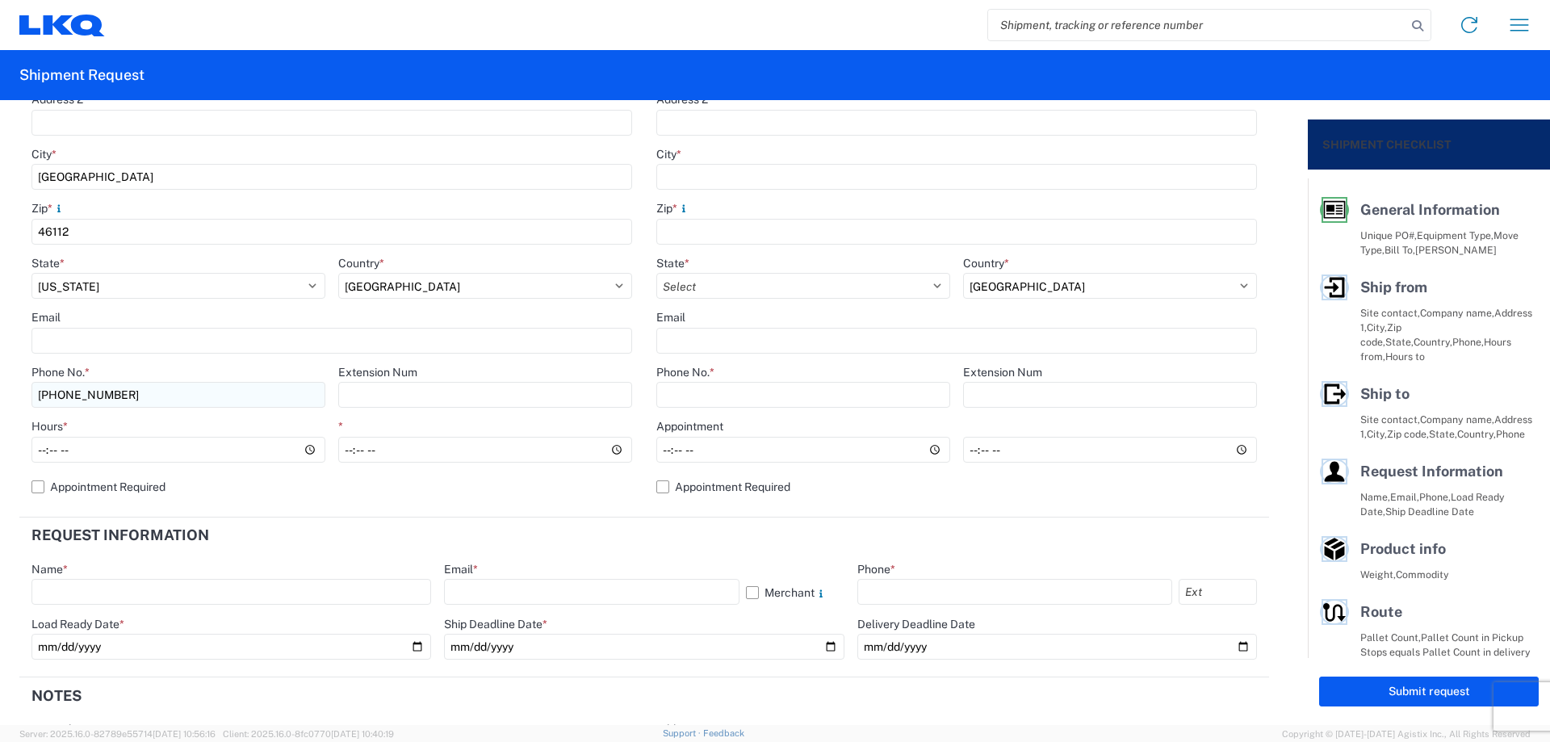
click at [201, 387] on input "[PHONE_NUMBER]" at bounding box center [178, 395] width 294 height 26
type input "[PHONE_NUMBER]"
type input "07:00"
type input "14:00"
click at [688, 548] on header "Request Information" at bounding box center [643, 535] width 1249 height 36
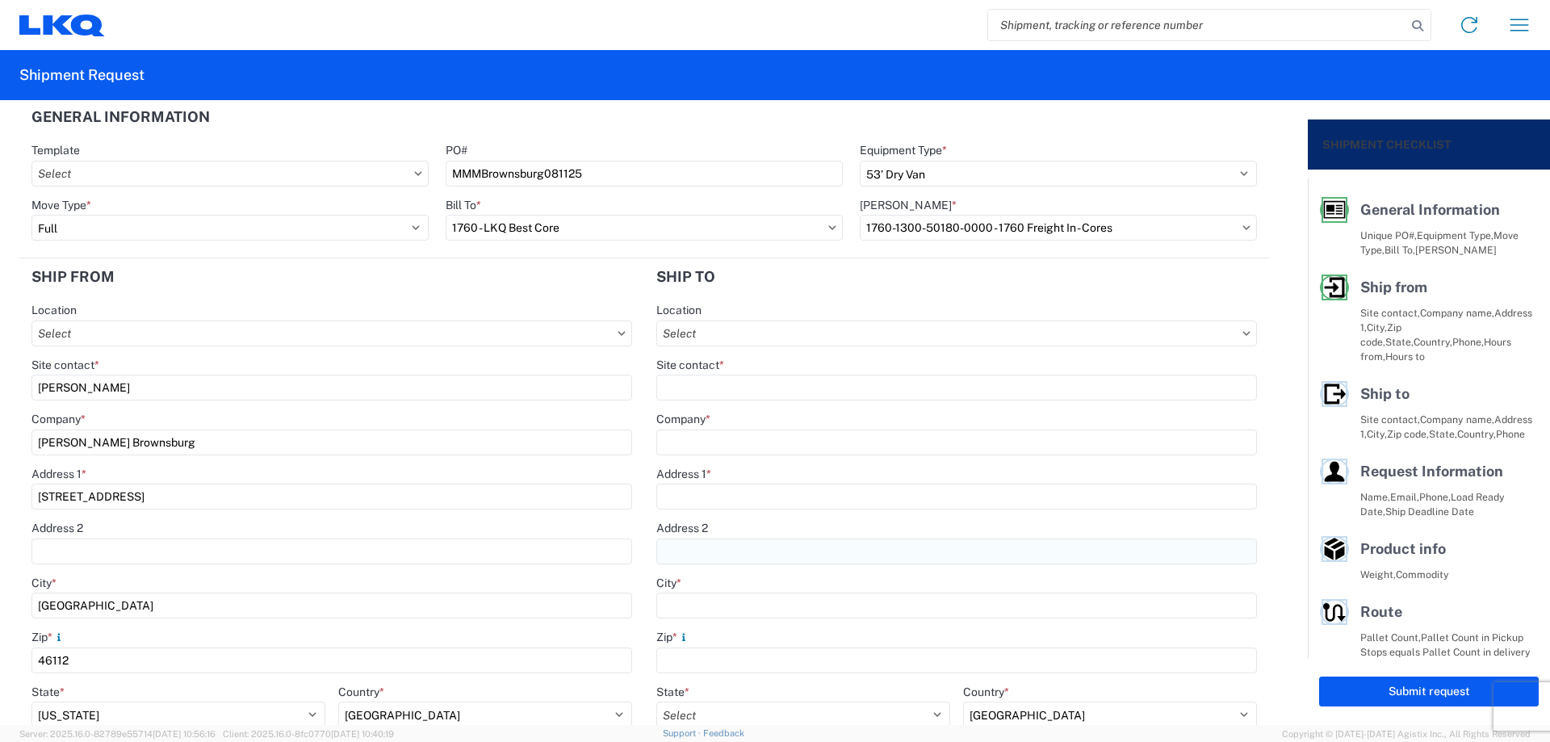
scroll to position [0, 0]
click at [751, 326] on input "Location" at bounding box center [956, 335] width 601 height 26
type input "1635"
click at [769, 408] on div "1635 - [PERSON_NAME]" at bounding box center [796, 407] width 282 height 26
select select "US"
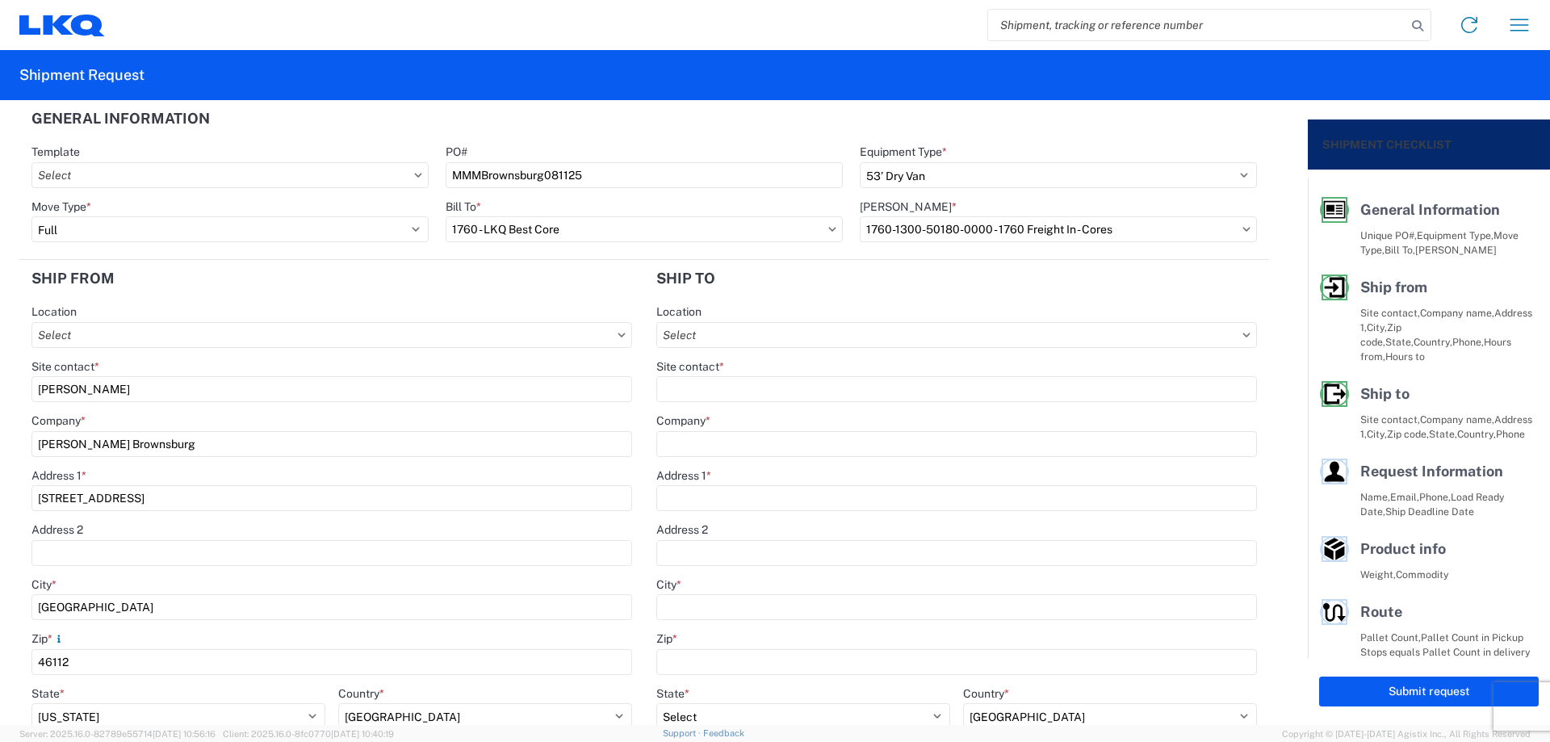
type input "1635 - [PERSON_NAME]"
type input "[PERSON_NAME]"
type input "LKQ Corporation"
type input "[STREET_ADDRESS][PERSON_NAME]"
type input "Suite C"
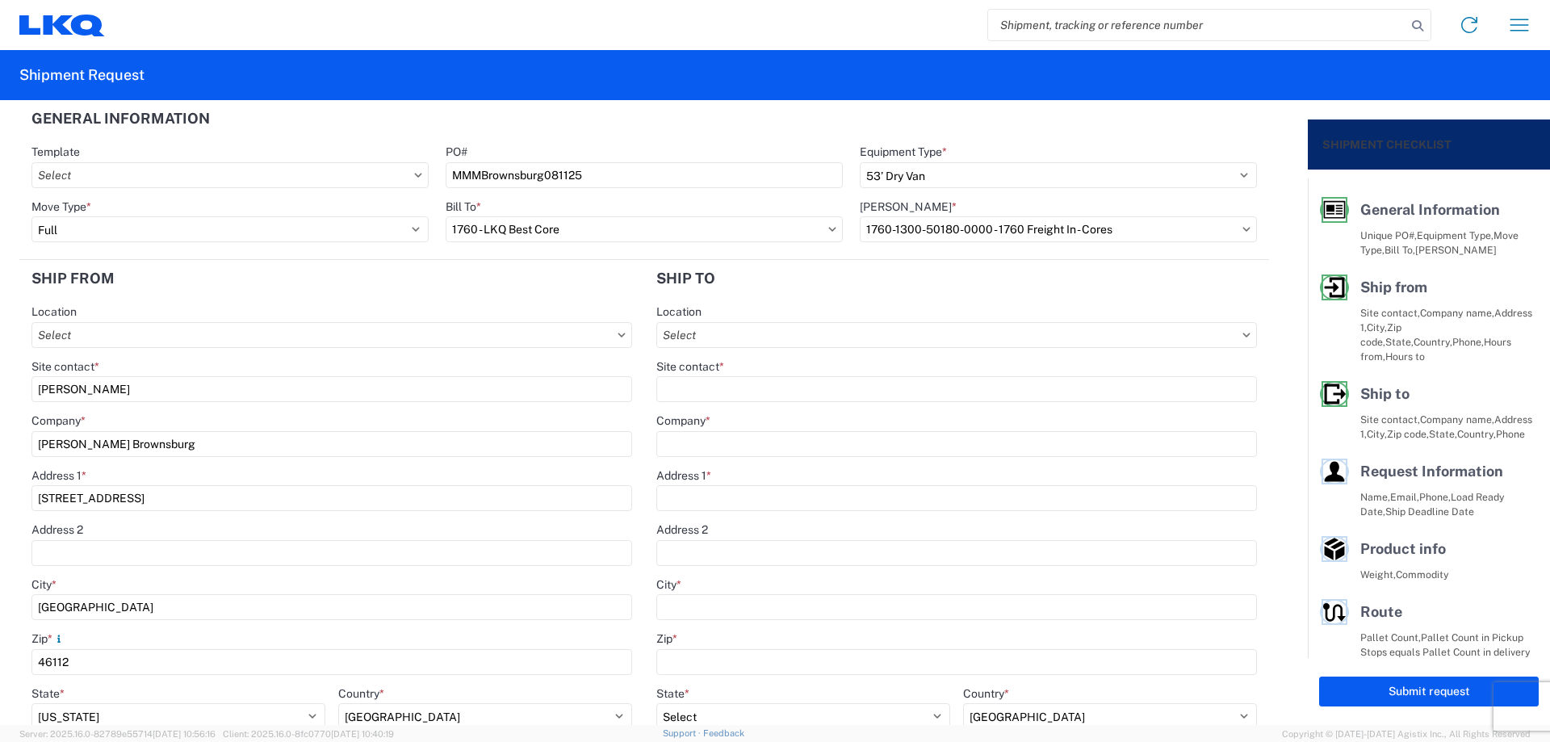
type input "Alsip"
type input "60803"
type input "[EMAIL_ADDRESS][DOMAIN_NAME]"
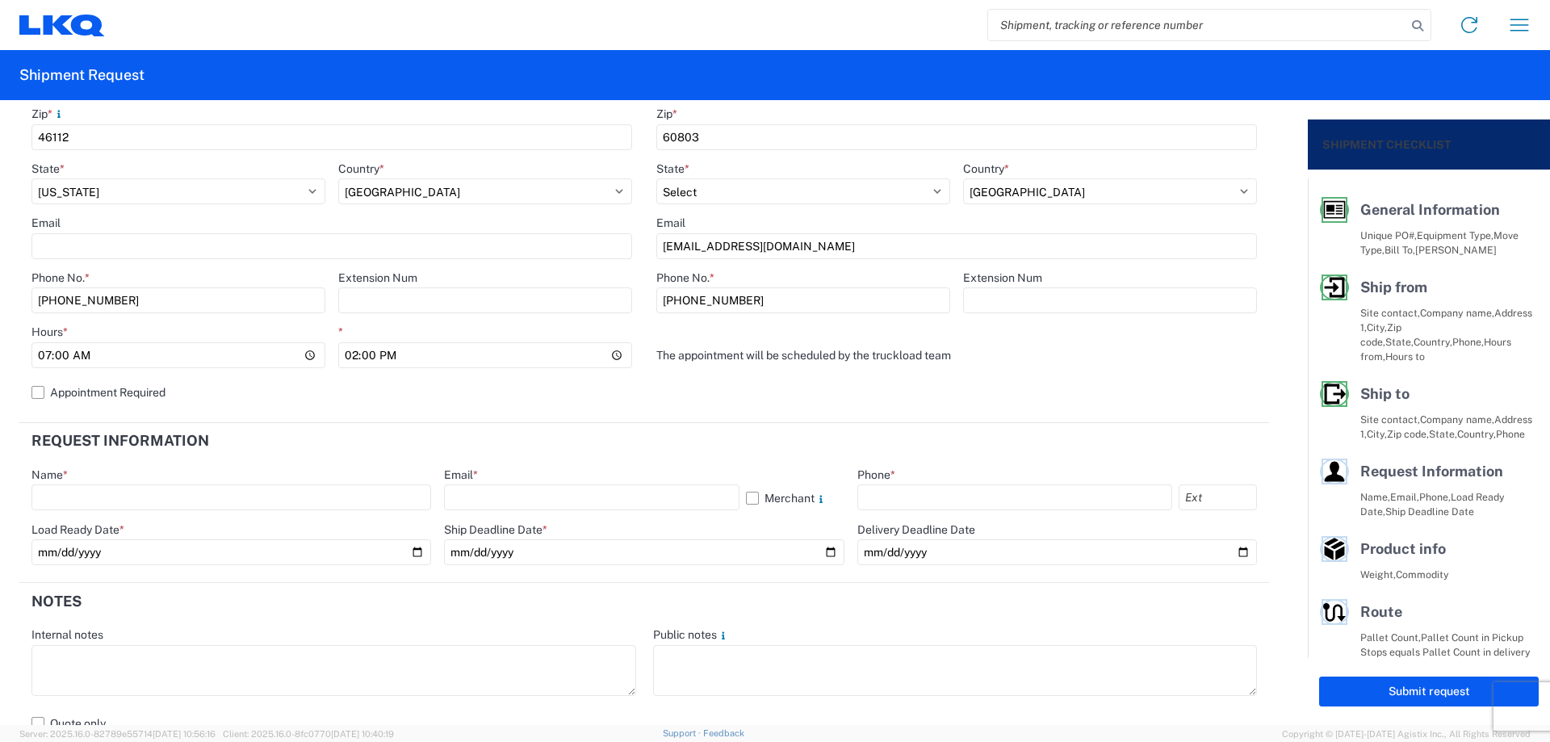
scroll to position [538, 0]
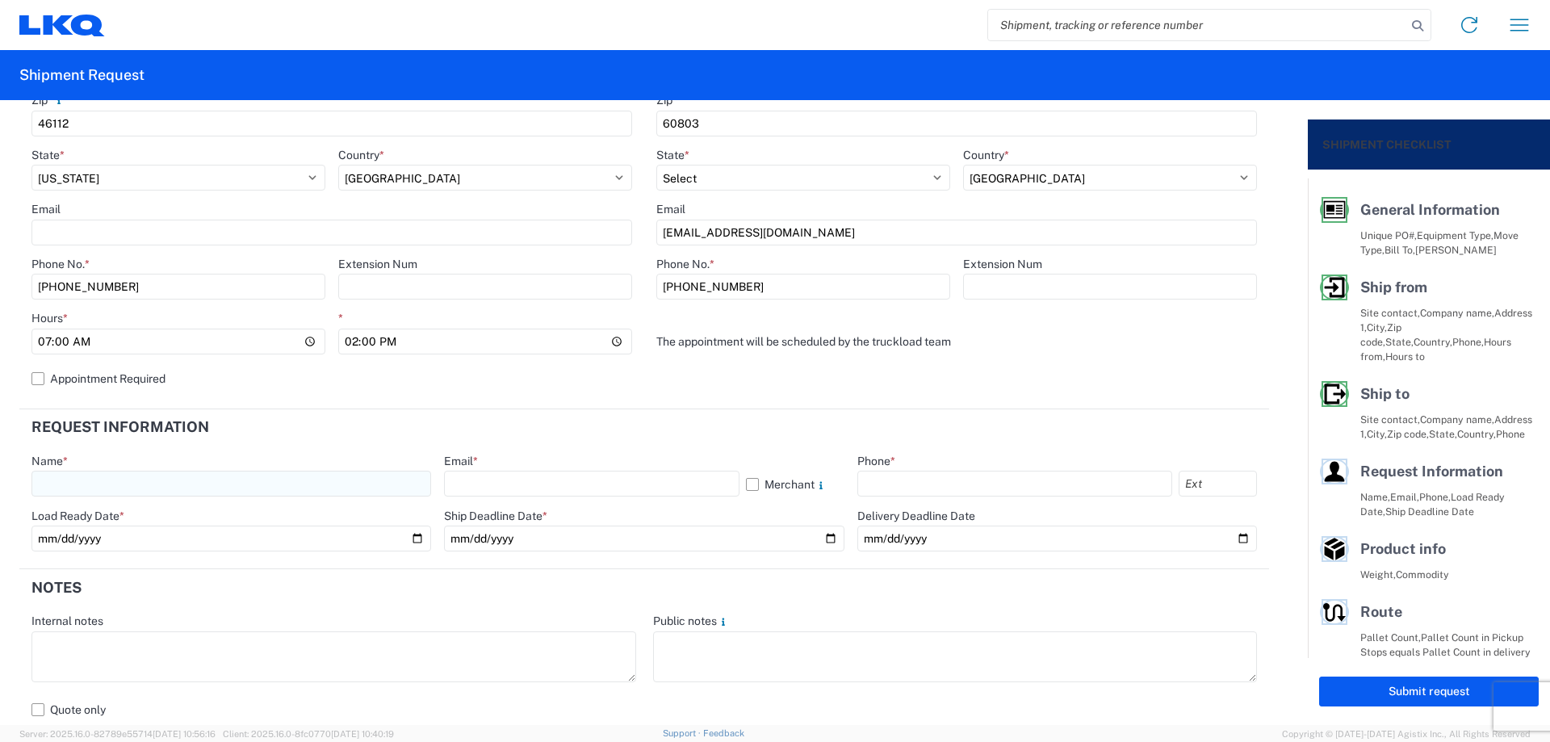
click at [184, 479] on input "text" at bounding box center [231, 484] width 400 height 26
type input "[PERSON_NAME]"
click at [497, 476] on input "text" at bounding box center [591, 484] width 295 height 26
type input "[EMAIL_ADDRESS][DOMAIN_NAME]"
drag, startPoint x: 876, startPoint y: 476, endPoint x: 889, endPoint y: 484, distance: 15.2
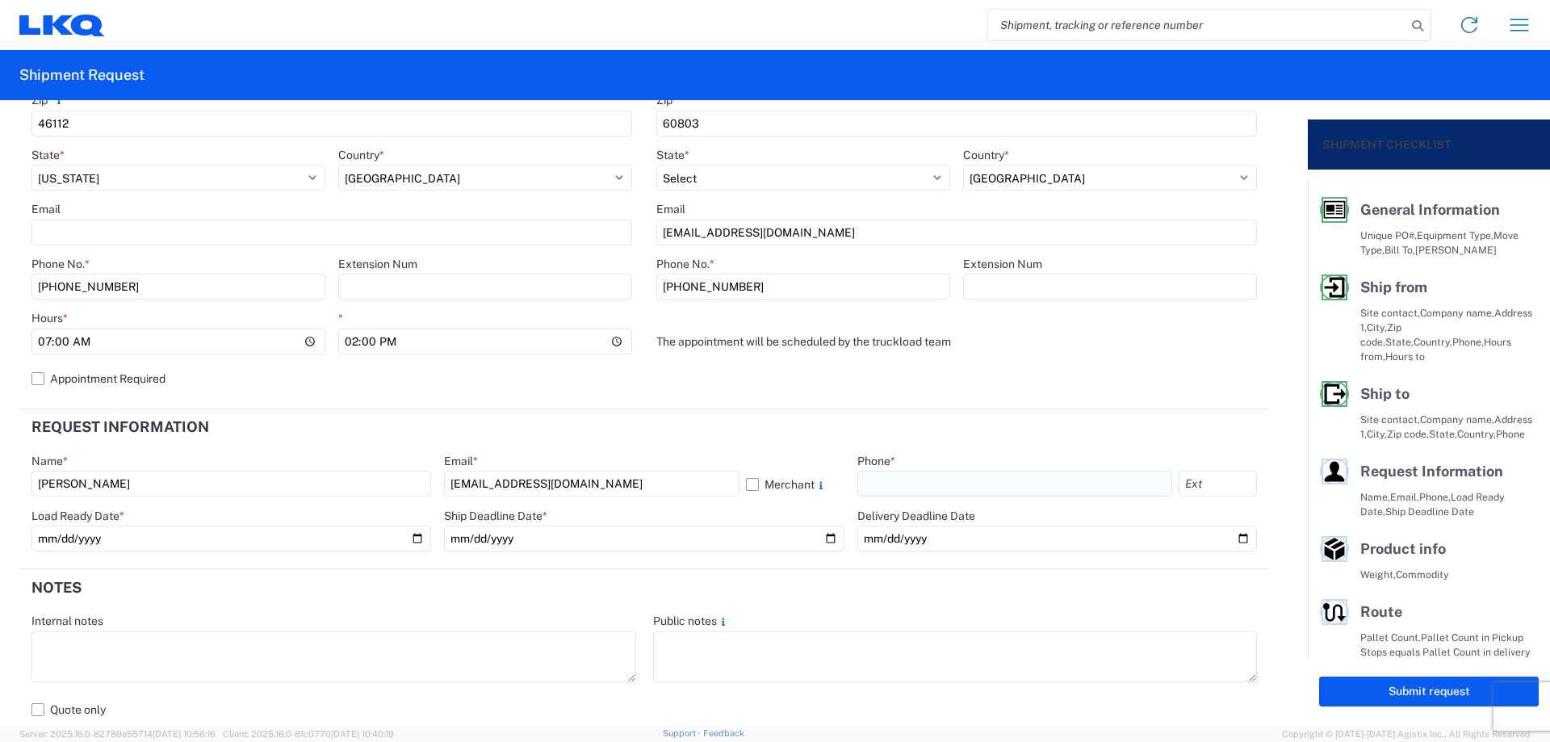
click at [884, 482] on input "text" at bounding box center [1014, 484] width 315 height 26
type input "[PHONE_NUMBER]"
click at [408, 535] on input "date" at bounding box center [231, 538] width 400 height 26
type input "[DATE]"
click at [819, 542] on input "date" at bounding box center [644, 538] width 400 height 26
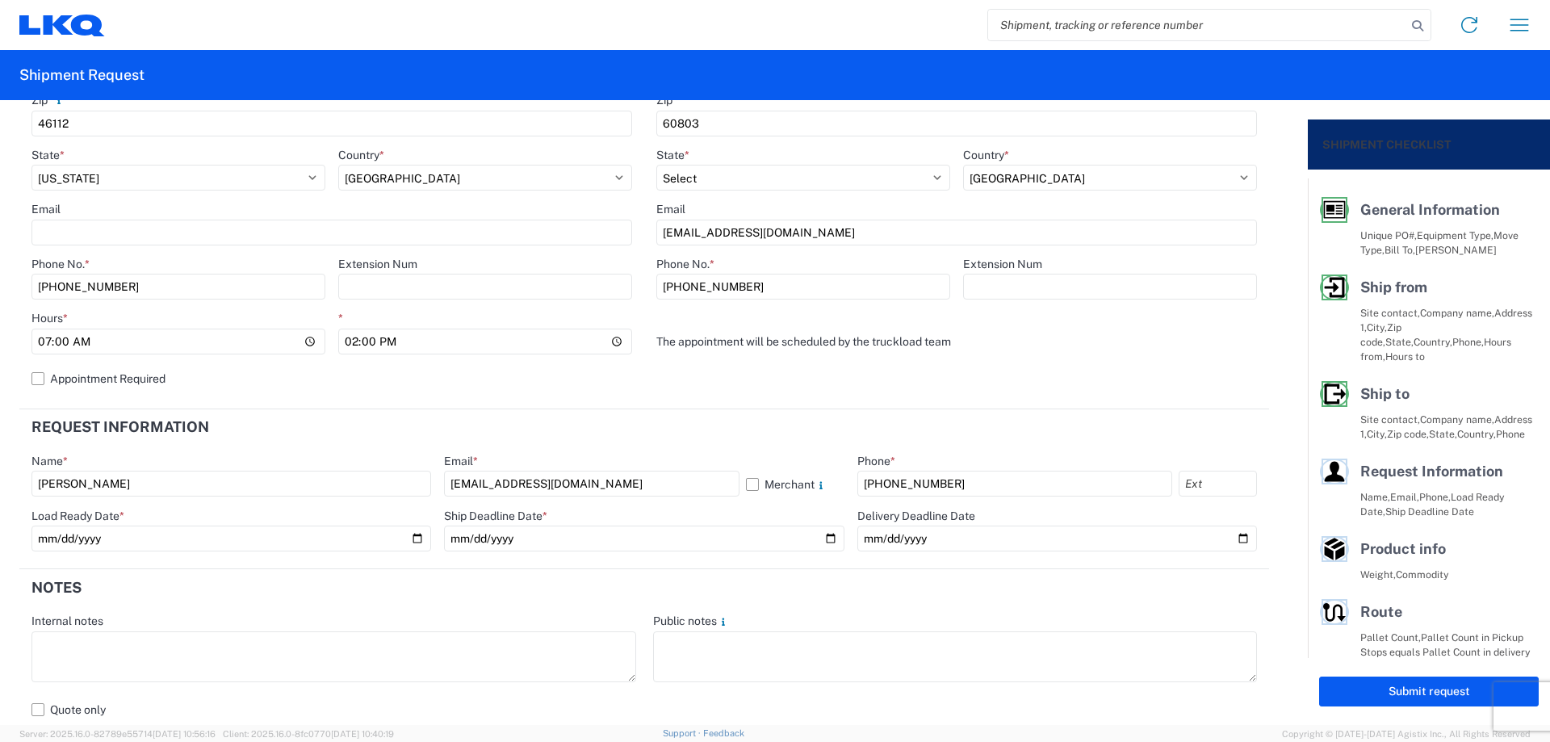
type input "[DATE]"
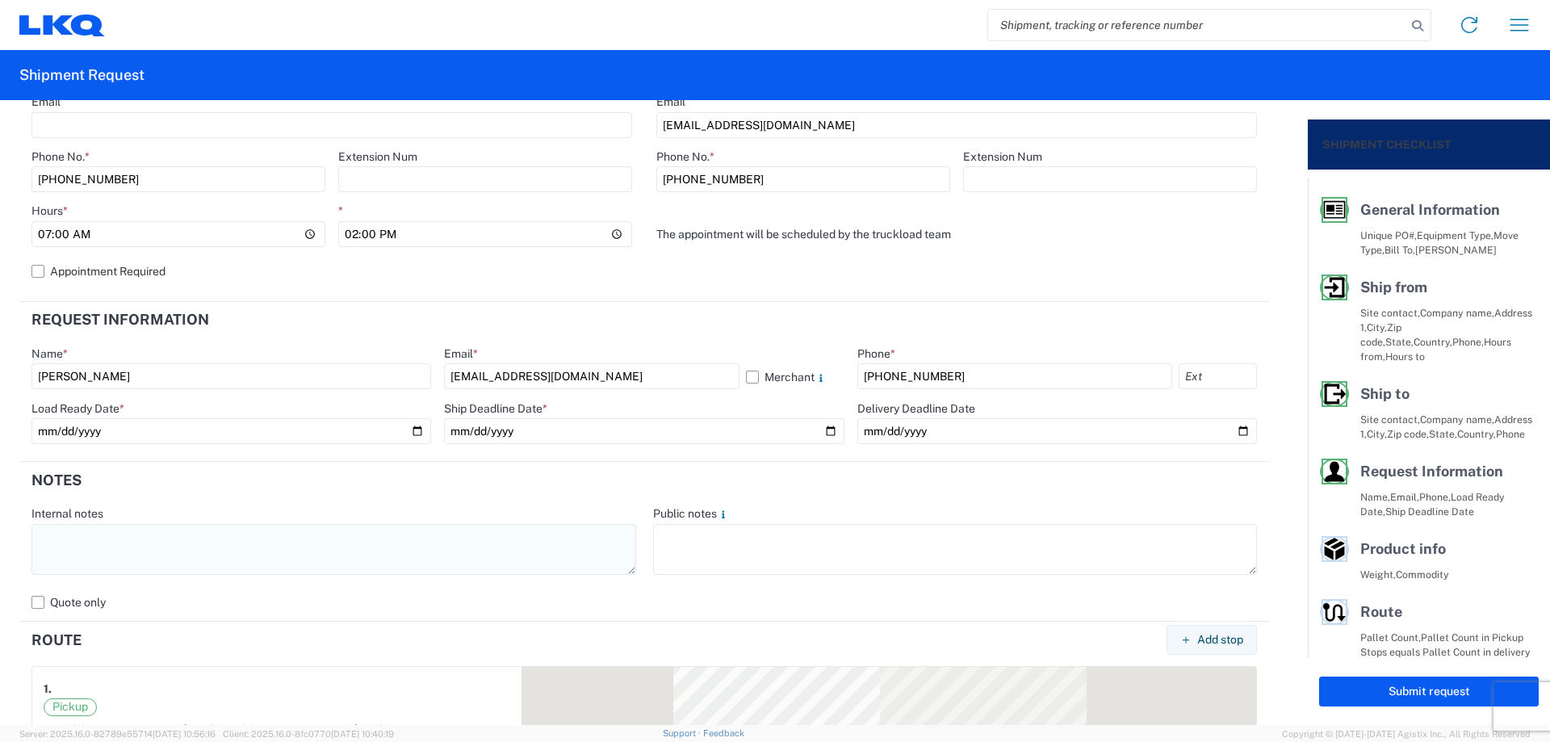
click at [175, 556] on textarea at bounding box center [333, 549] width 605 height 51
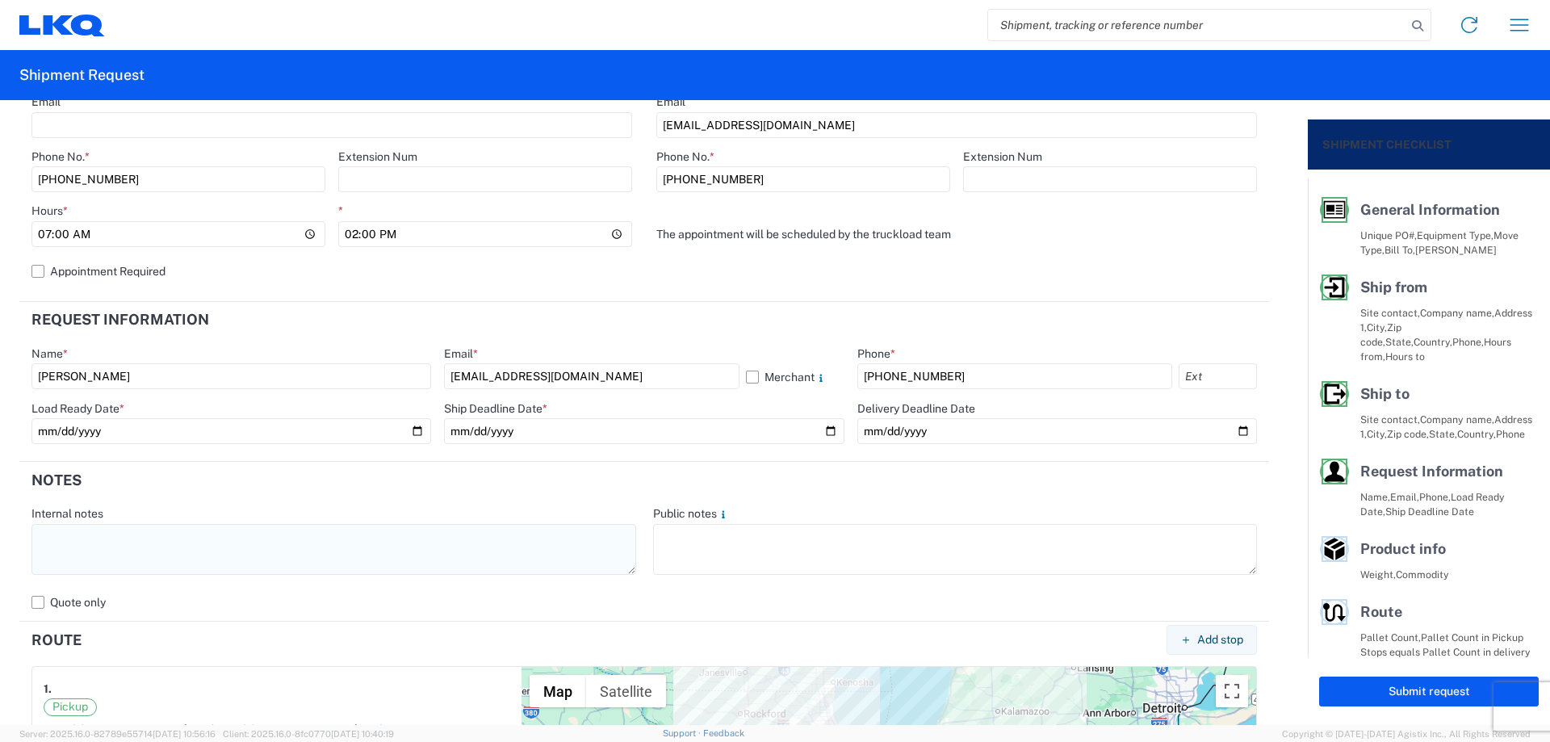
paste textarea "NO rail, NO reefers, and NO food trucks."
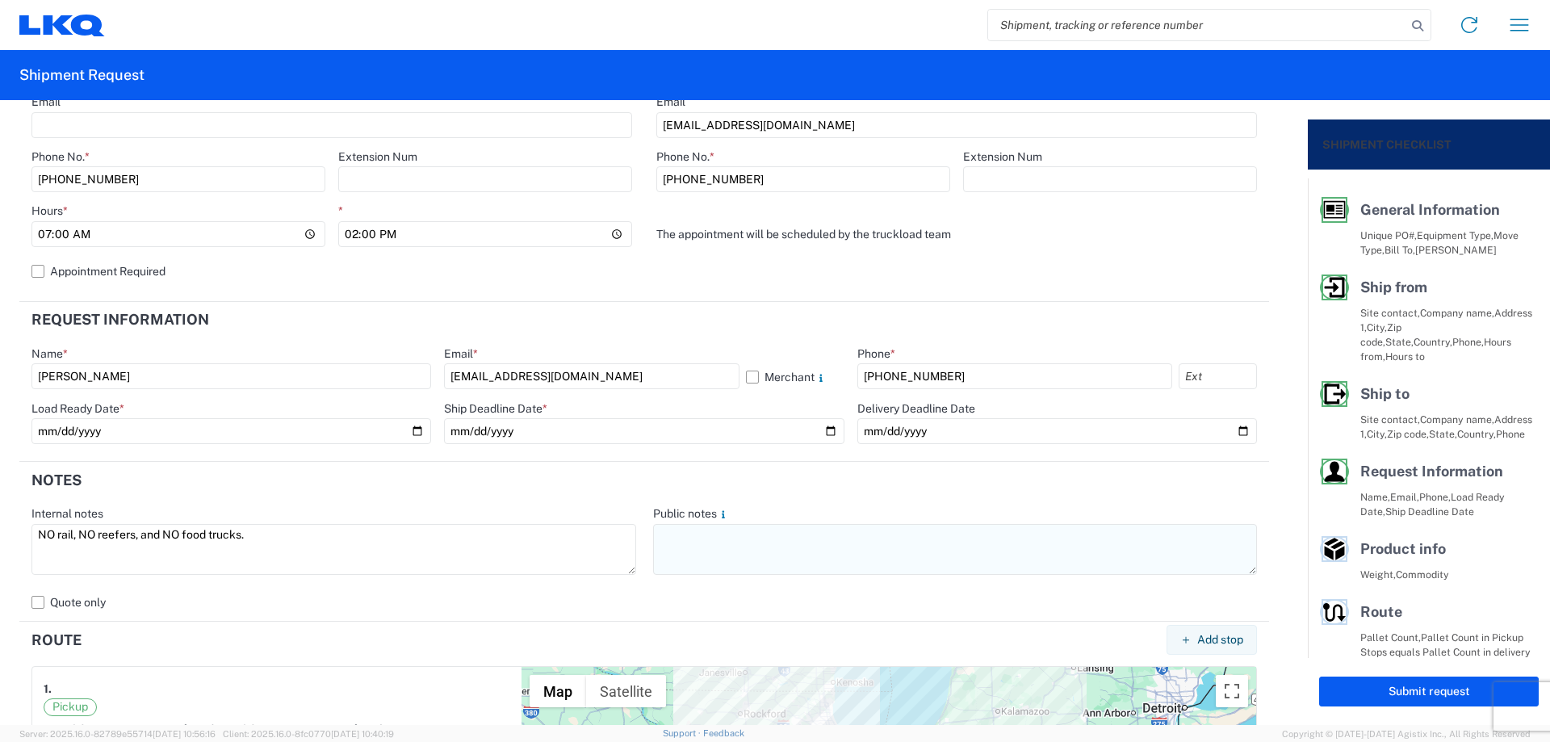
type textarea "NO rail, NO reefers, and NO food trucks."
click at [747, 557] on textarea at bounding box center [955, 549] width 605 height 51
paste textarea "NO rail, NO reefers, and NO food trucks."
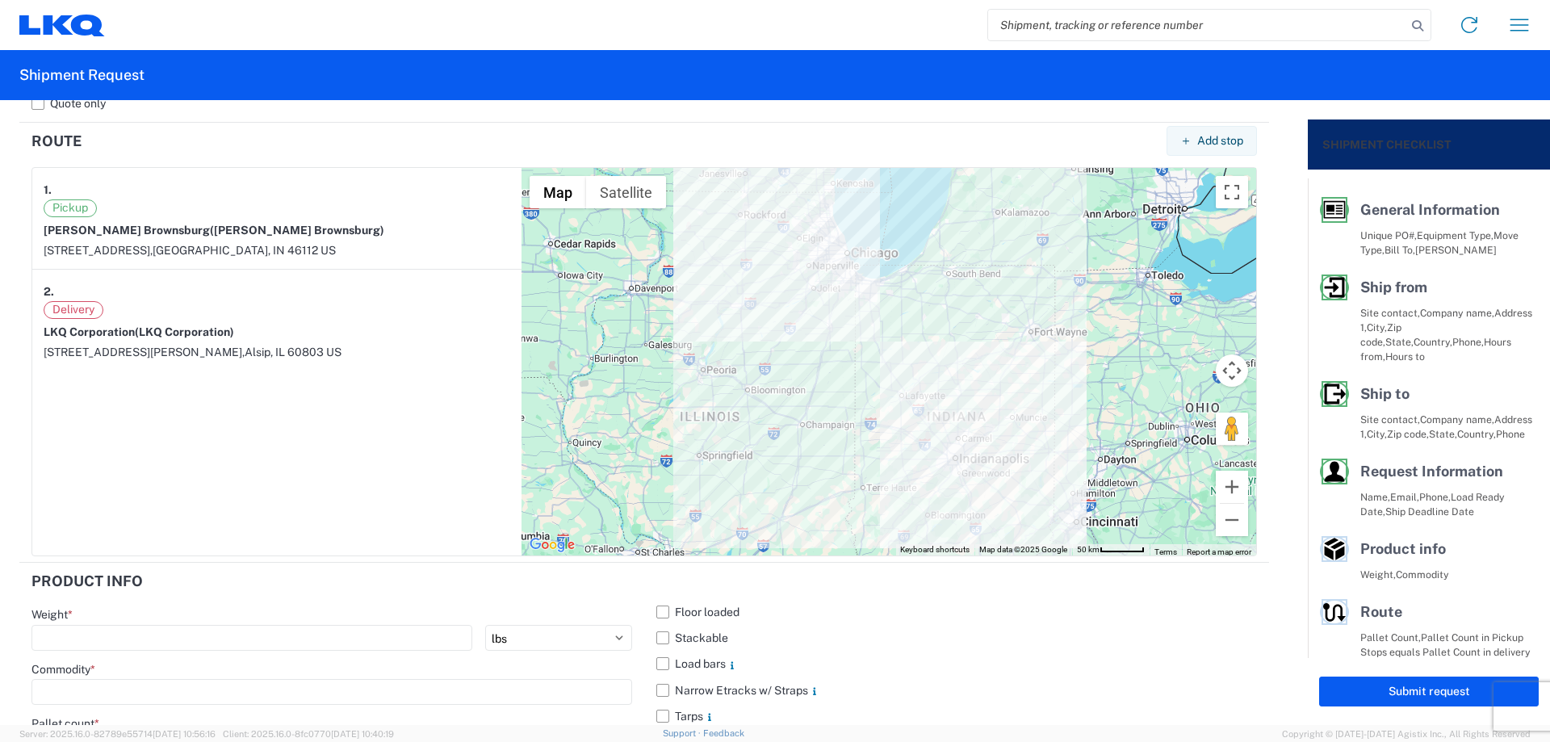
scroll to position [1419, 0]
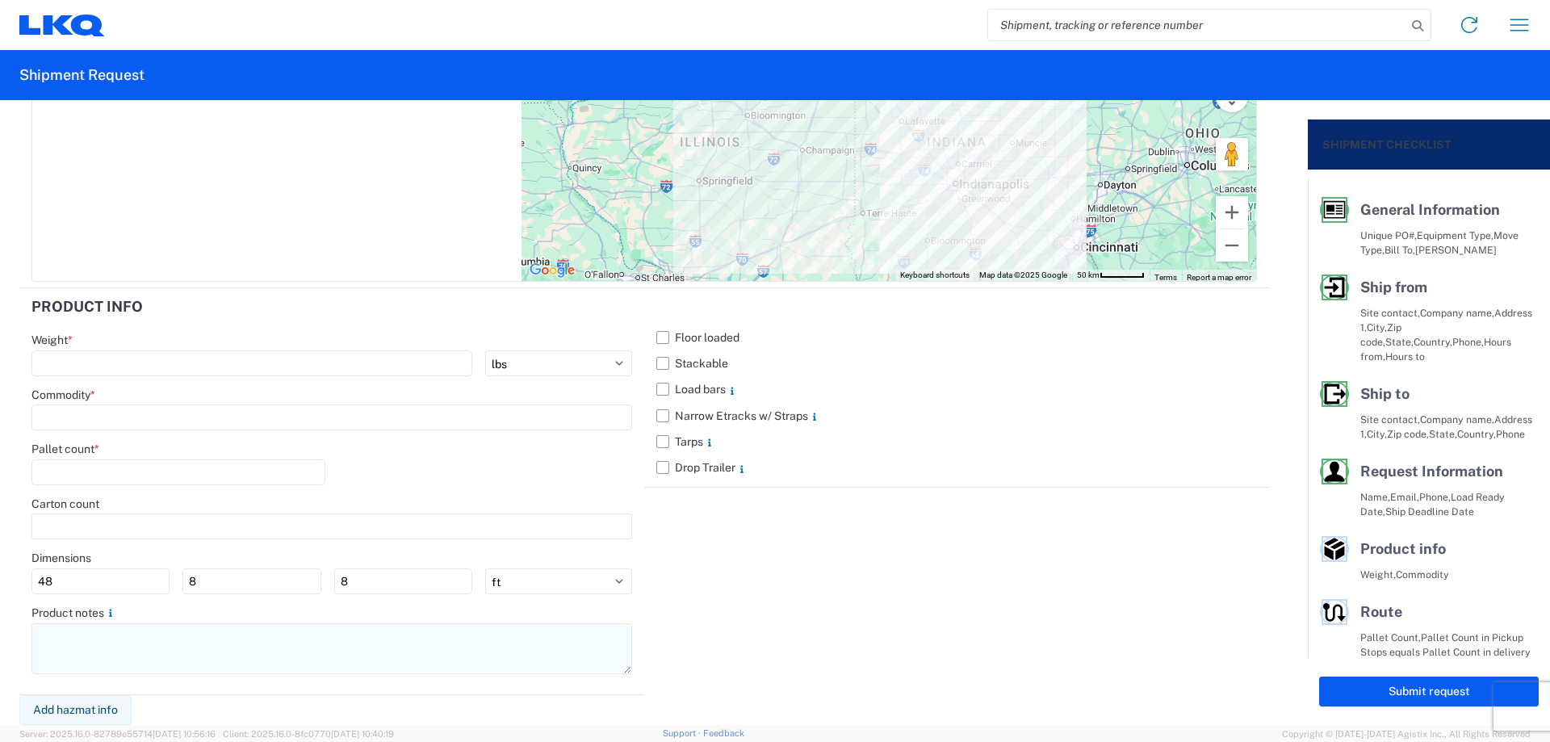
type textarea "NO rail, NO reefers, and NO food trucks."
click at [188, 652] on textarea at bounding box center [331, 648] width 601 height 51
paste textarea "NO rail, NO reefers, and NO food trucks."
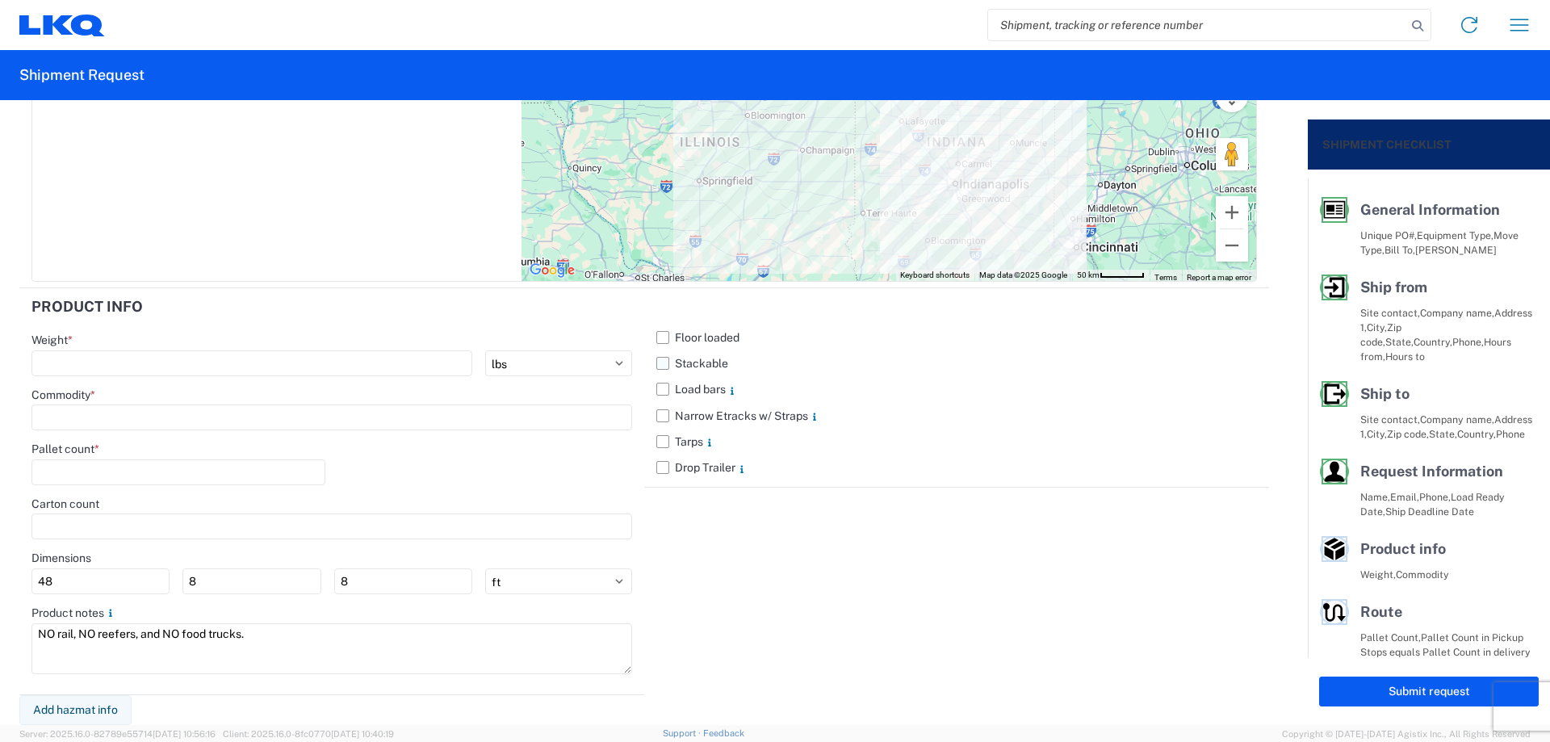
type textarea "NO rail, NO reefers, and NO food trucks."
drag, startPoint x: 663, startPoint y: 365, endPoint x: 654, endPoint y: 368, distance: 9.4
click at [661, 365] on label "Stackable" at bounding box center [956, 363] width 601 height 26
click at [0, 0] on input "Stackable" at bounding box center [0, 0] width 0 height 0
click at [112, 365] on input "number" at bounding box center [251, 363] width 441 height 26
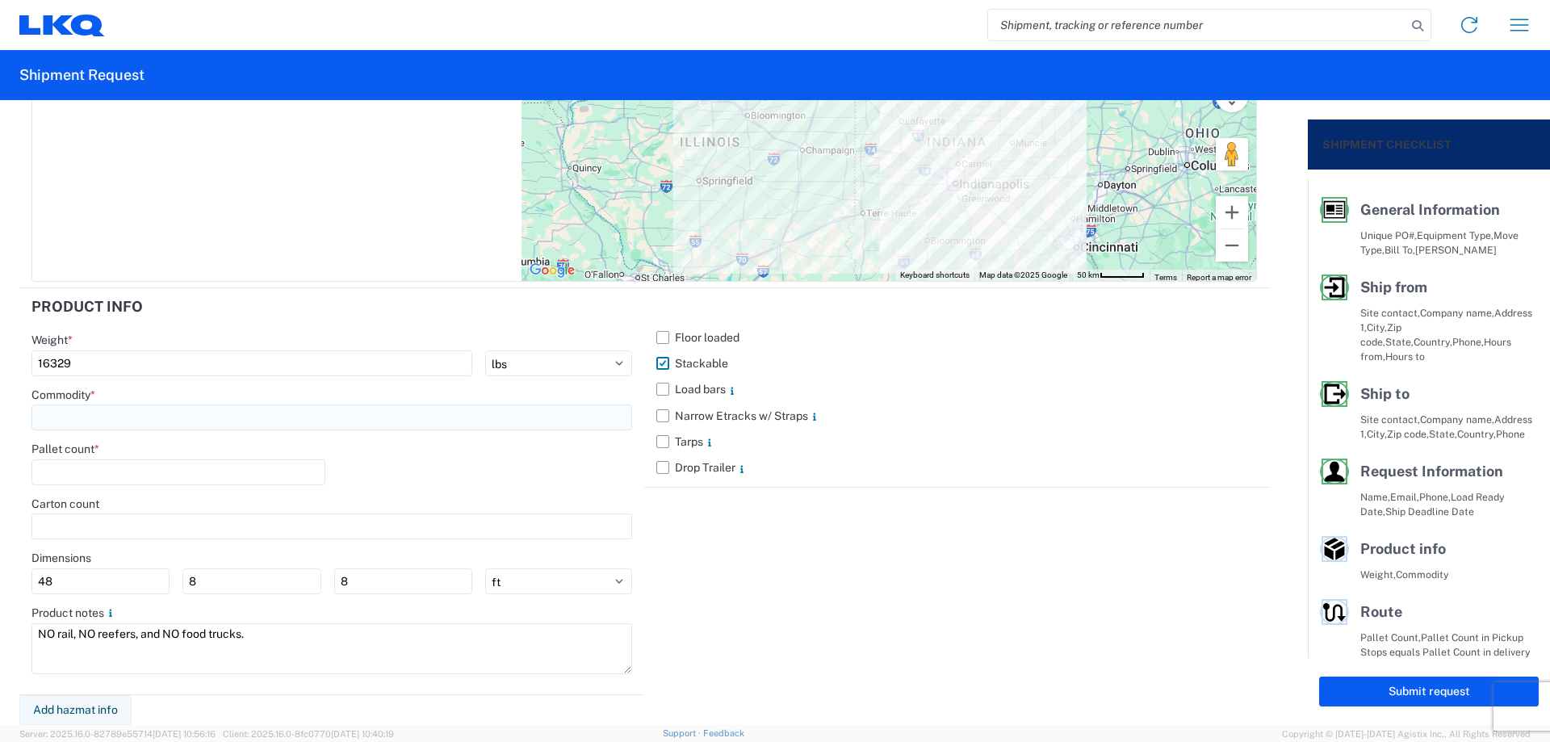
type input "16329"
click at [128, 404] on input at bounding box center [331, 417] width 601 height 26
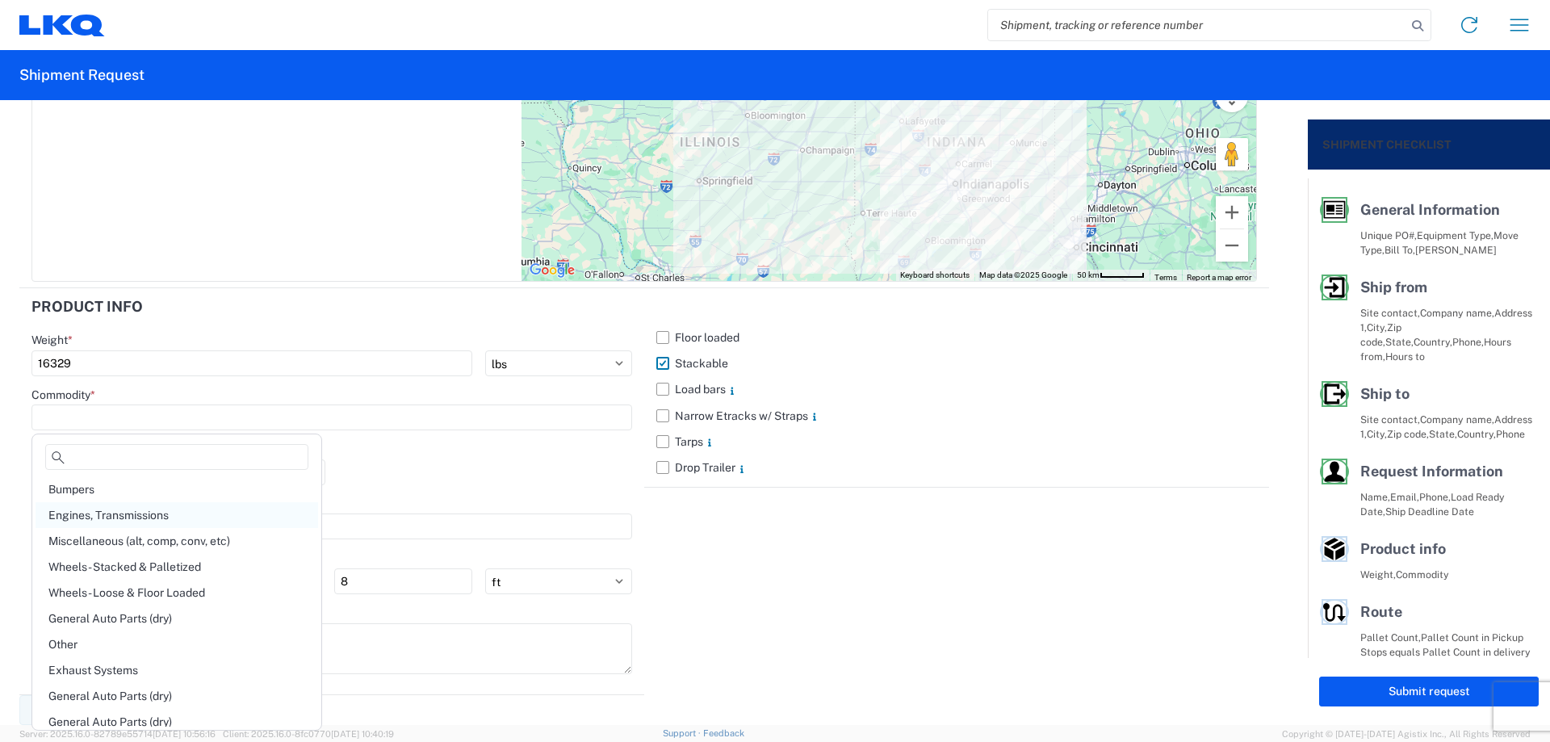
click at [161, 507] on div "Engines, Transmissions" at bounding box center [177, 515] width 282 height 26
type input "Engines, Transmissions"
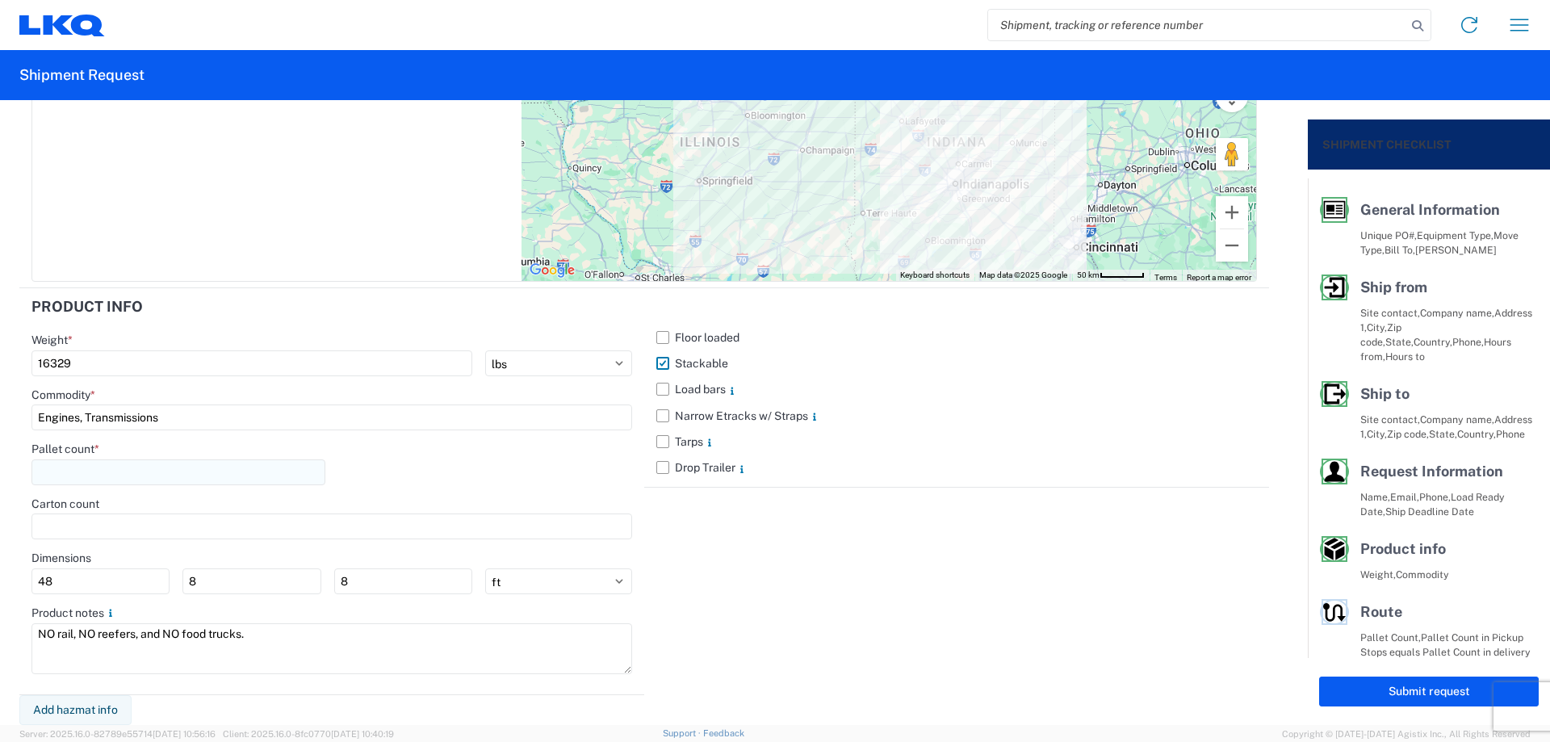
click at [140, 479] on input "number" at bounding box center [178, 472] width 294 height 26
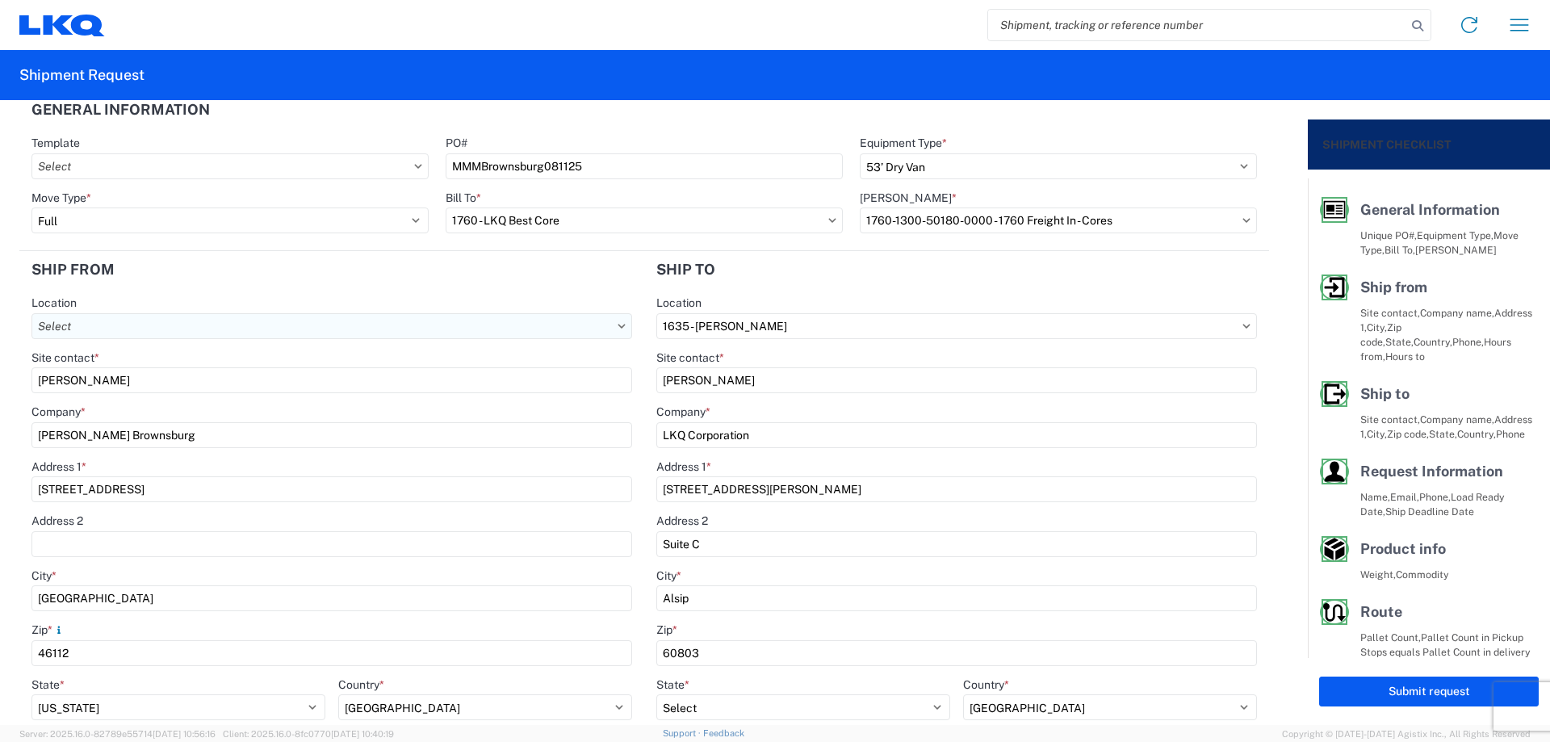
scroll to position [0, 0]
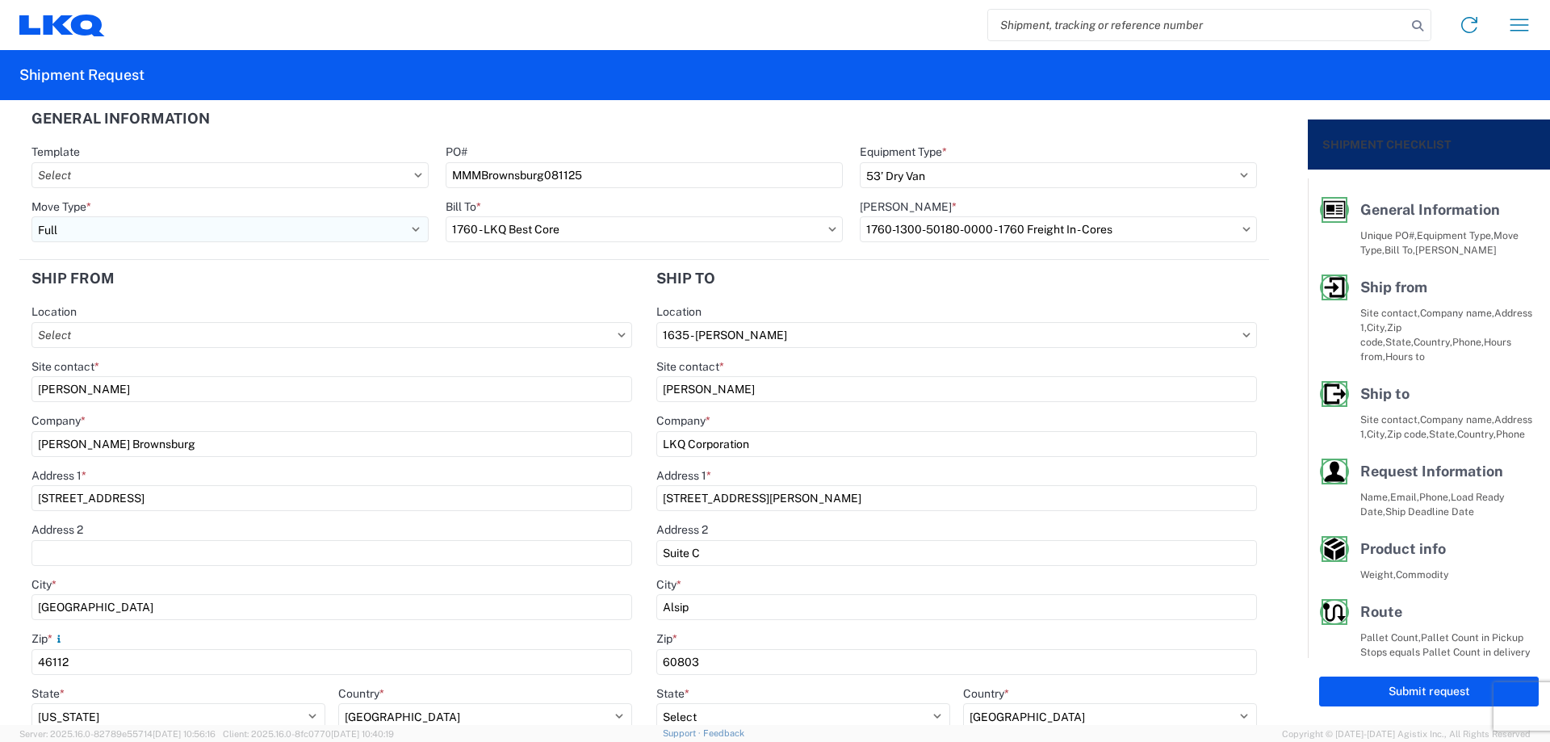
type input "24"
click at [144, 228] on select "Select Full Partial TL" at bounding box center [229, 229] width 397 height 26
click at [144, 229] on select "Select Full Partial TL" at bounding box center [229, 229] width 397 height 26
select select "PARTIAL_TL"
click at [31, 216] on select "Select Full Partial TL" at bounding box center [229, 229] width 397 height 26
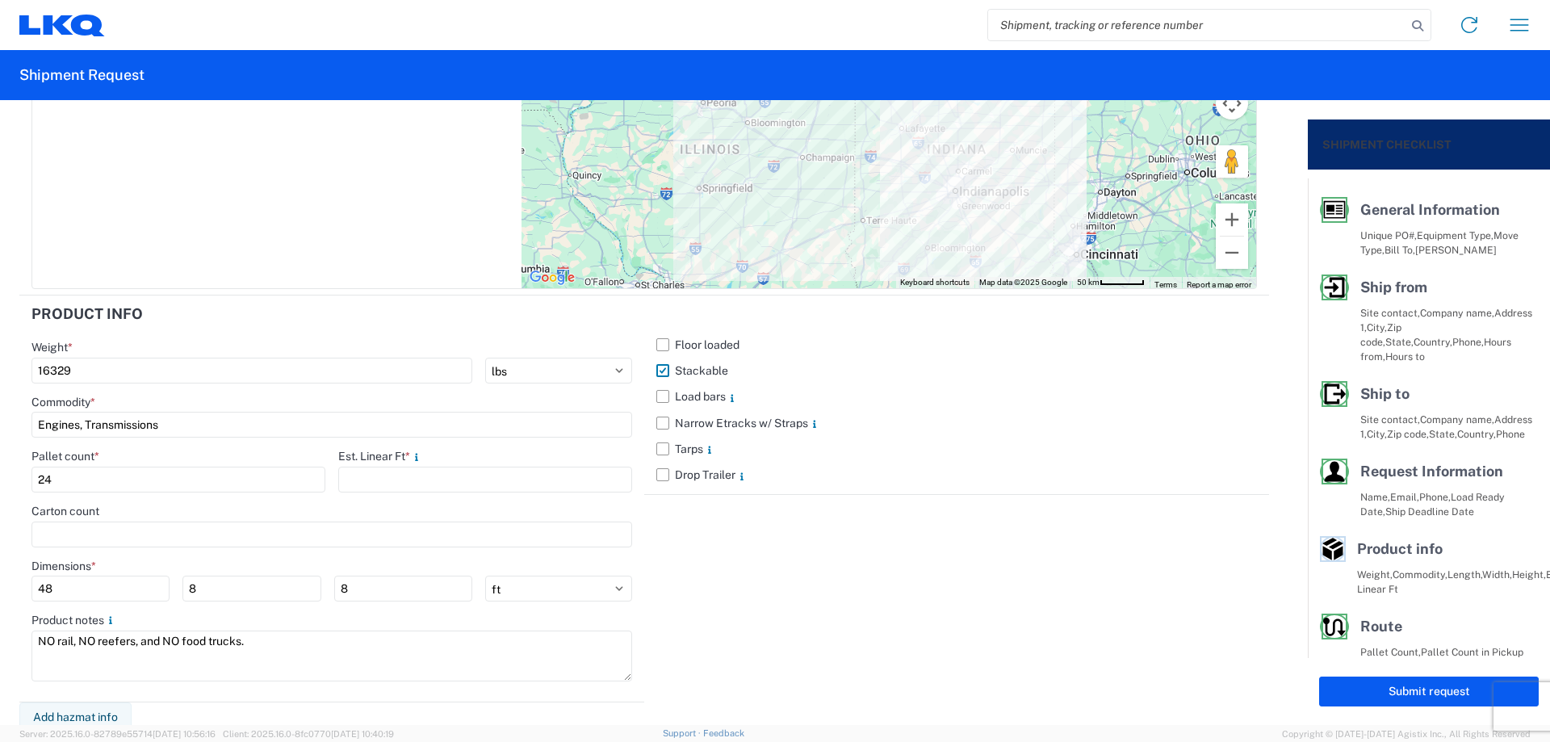
scroll to position [1419, 0]
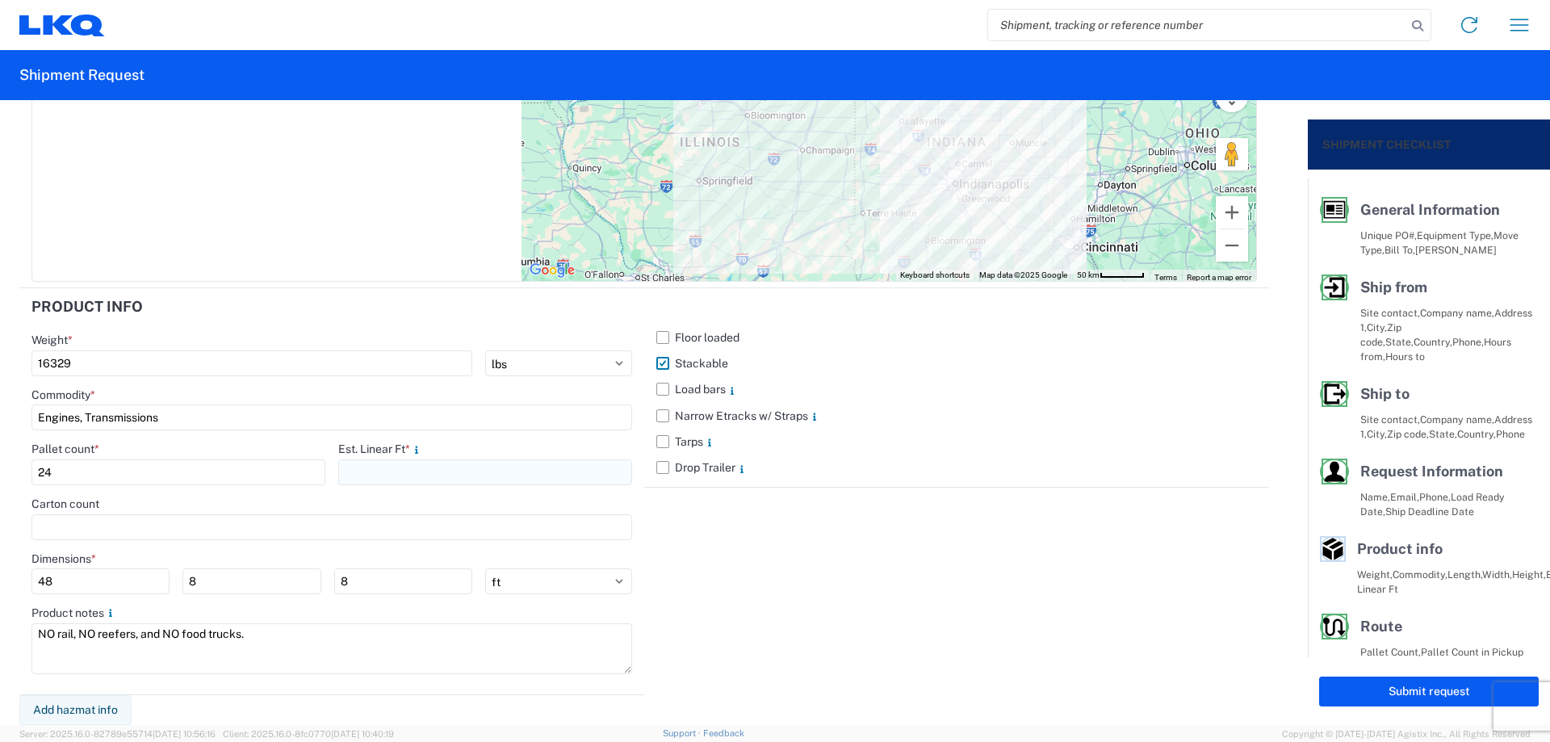
click at [410, 475] on input "number" at bounding box center [485, 472] width 294 height 26
type input "32"
click at [837, 587] on div "Floor loaded Stackable Load bars Narrow Etracks w/ Straps Tarps Drop Trailer" at bounding box center [956, 491] width 625 height 407
click at [1371, 696] on button "Submit request" at bounding box center [1429, 691] width 220 height 30
select select "IN"
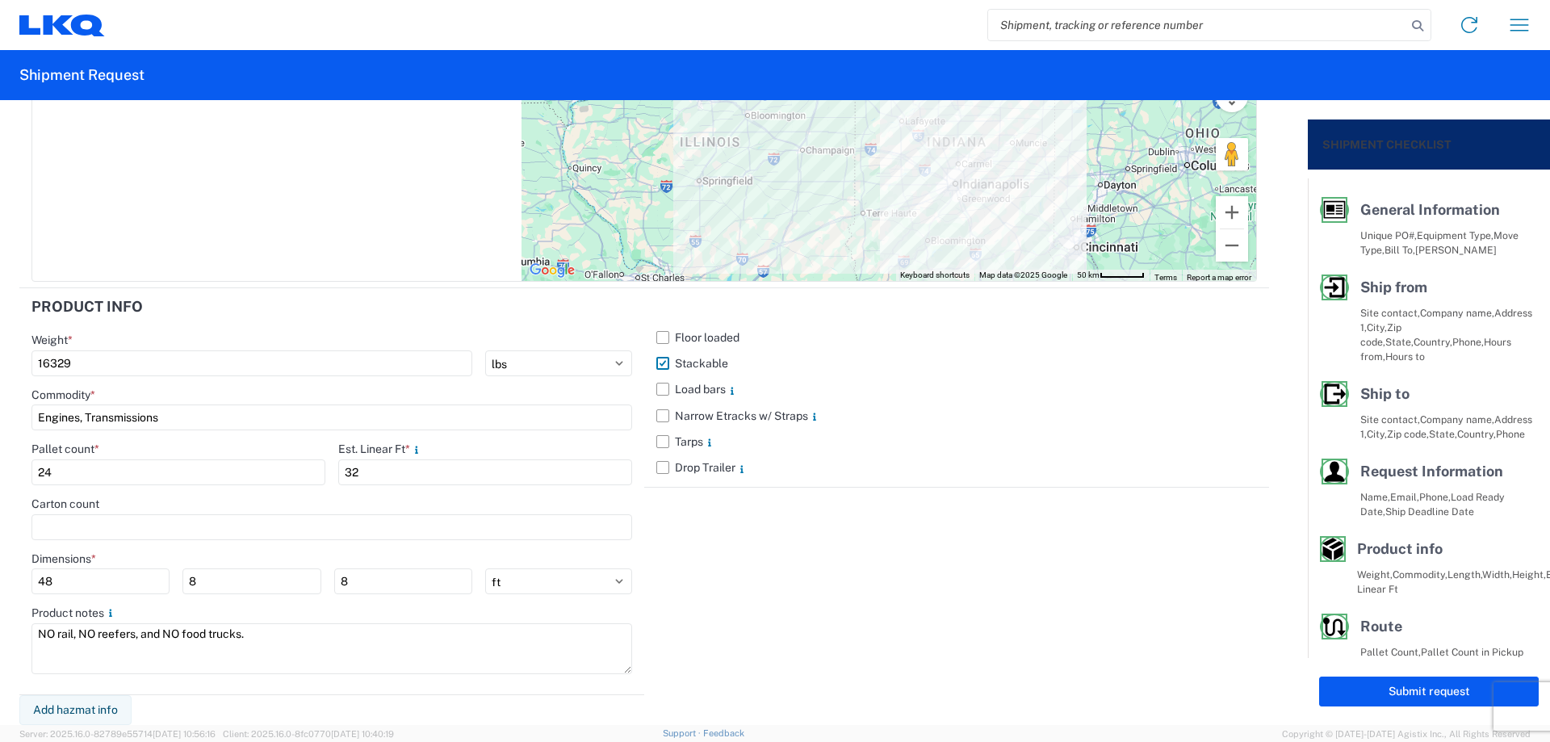
select select "US"
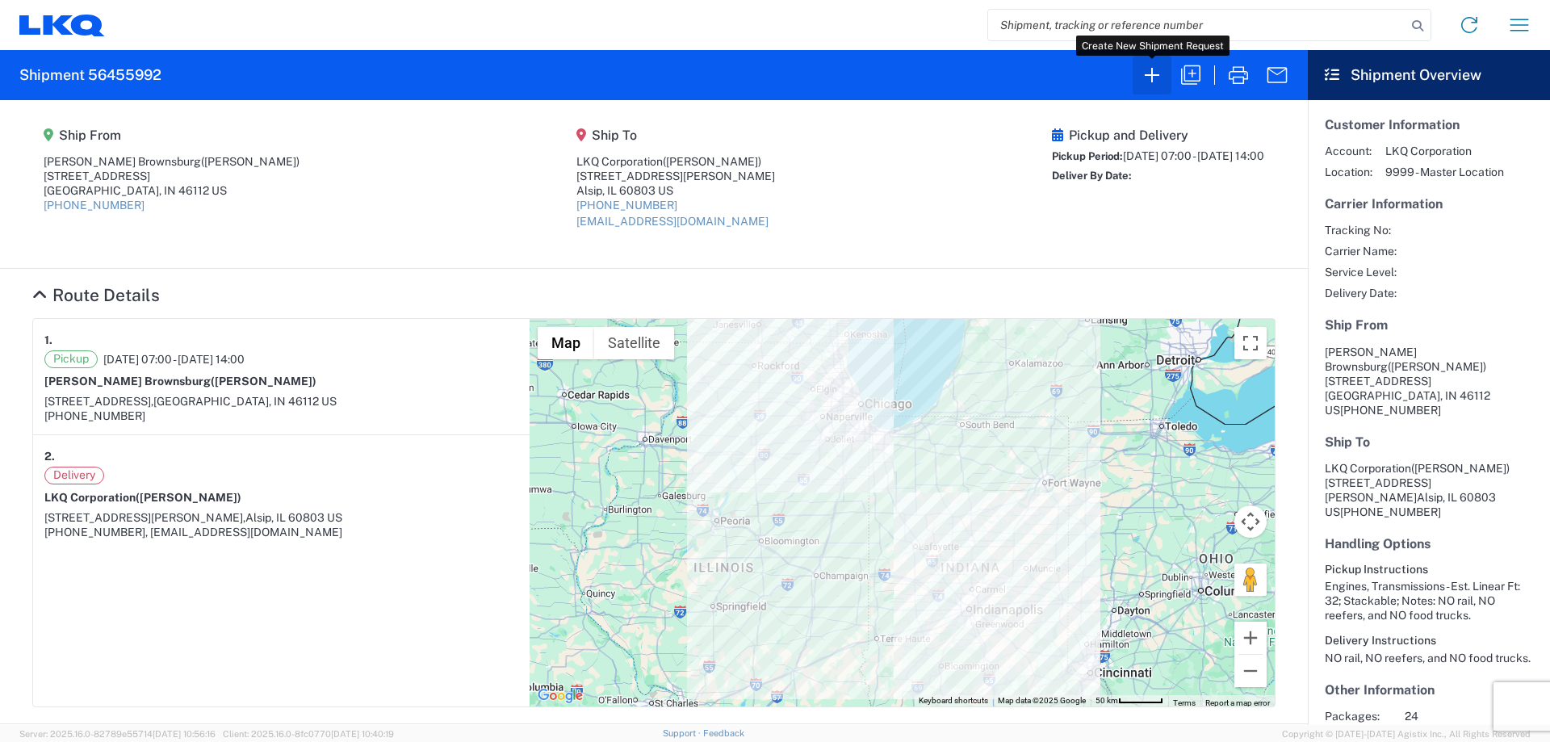
click at [1154, 82] on icon "button" at bounding box center [1152, 75] width 26 height 26
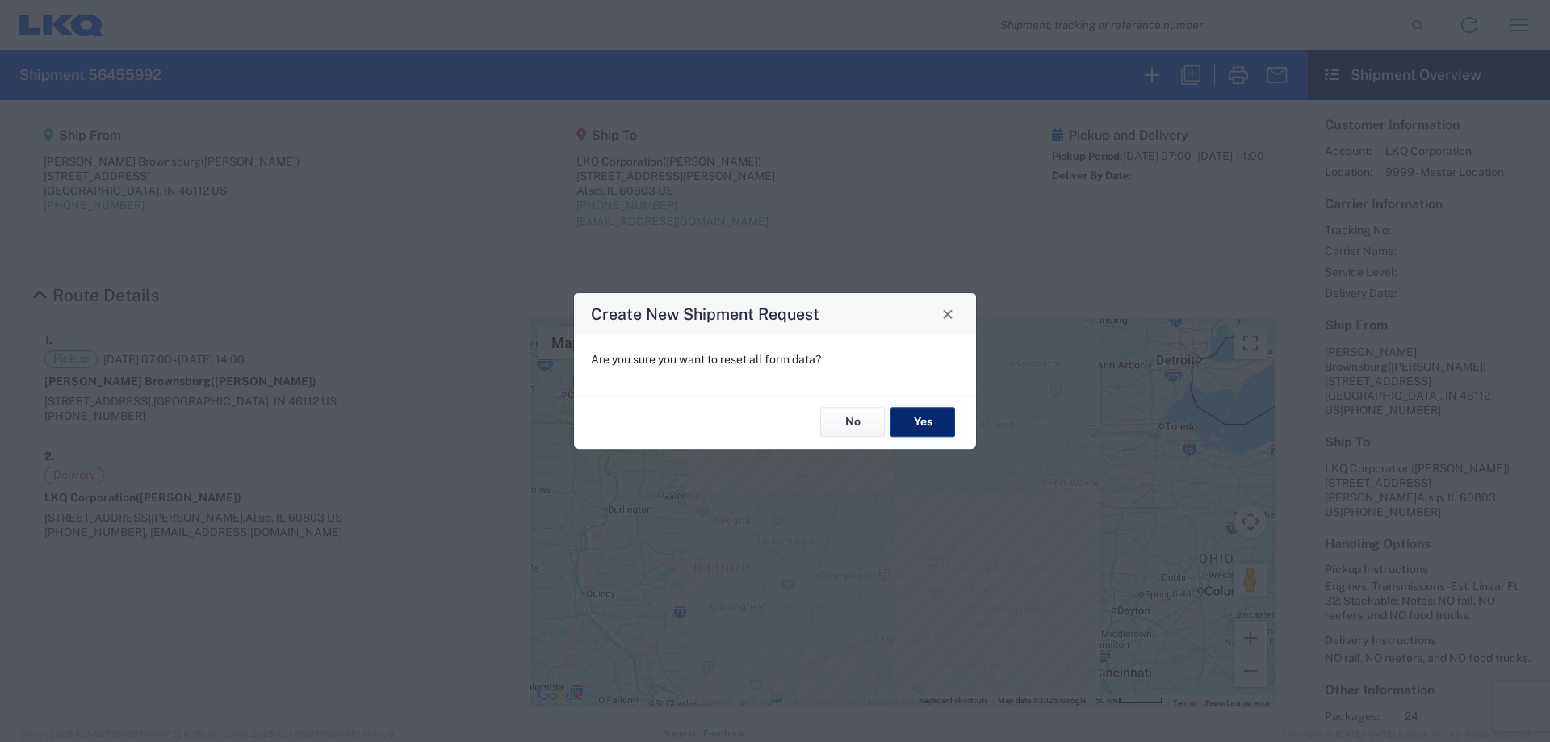
click at [928, 418] on button "Yes" at bounding box center [922, 423] width 65 height 30
select select "FULL"
select select "US"
select select "LBS"
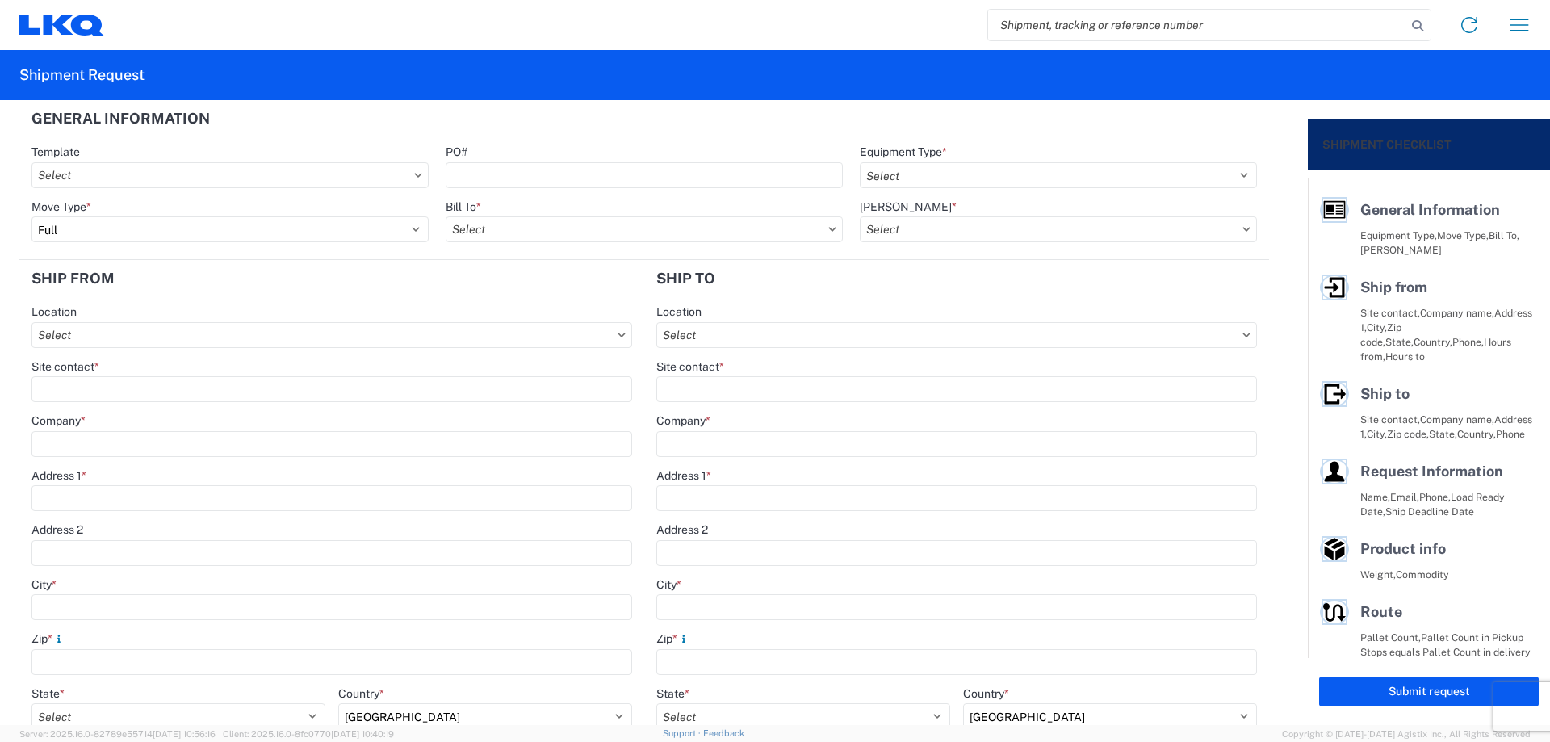
click at [560, 158] on div "PO#" at bounding box center [644, 151] width 397 height 15
click at [563, 172] on input "PO#" at bounding box center [644, 175] width 397 height 26
type input "MMMStockton081125"
click at [650, 117] on header "General Information" at bounding box center [643, 118] width 1249 height 36
click at [1002, 175] on select "Select 53’ Dry Van Flatbed Dropdeck (van) Lowboy (flatbed) Rail" at bounding box center [1058, 175] width 397 height 26
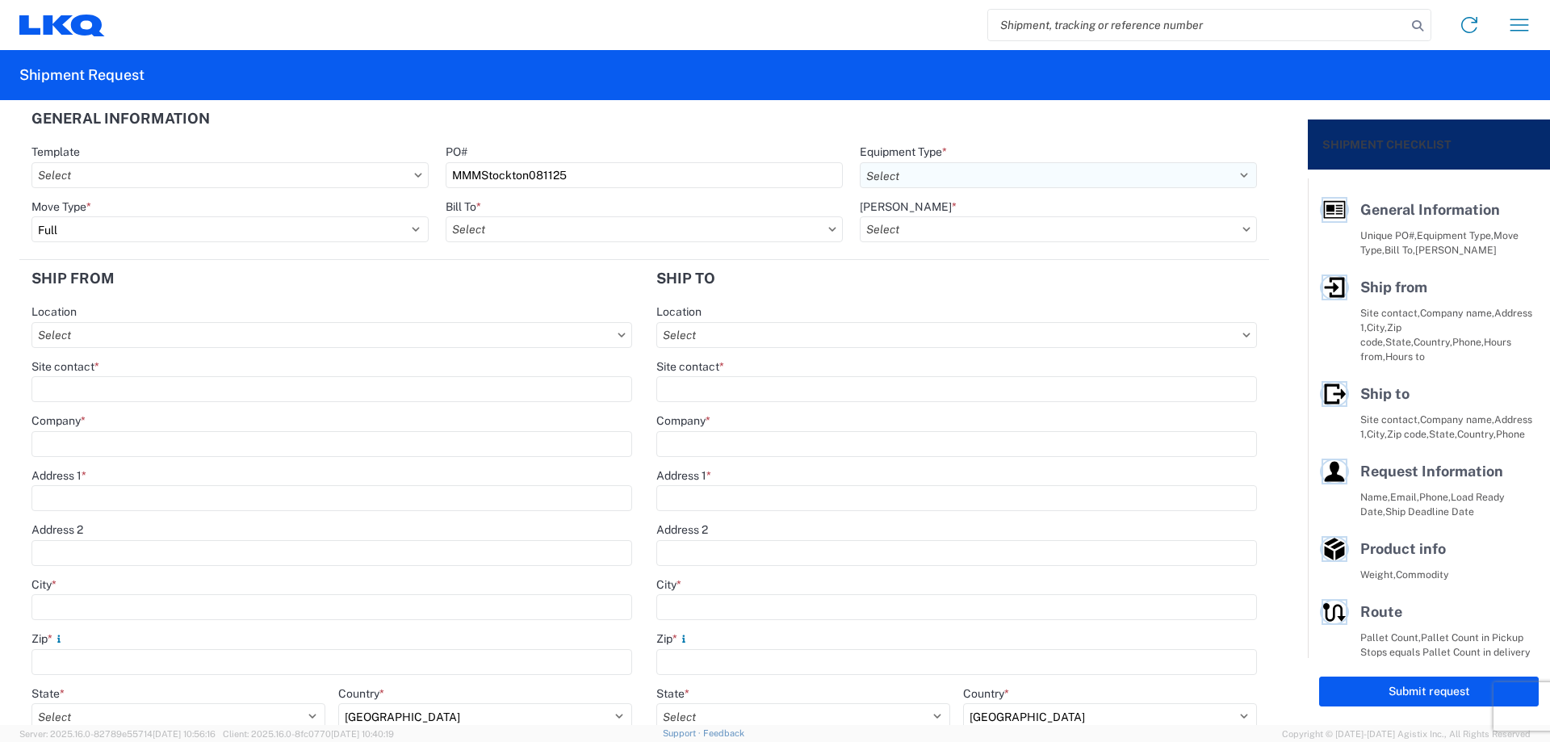
select select "STDV"
click at [860, 162] on select "Select 53’ Dry Van Flatbed Dropdeck (van) Lowboy (flatbed) Rail" at bounding box center [1058, 175] width 397 height 26
click at [590, 231] on input "Bill To *" at bounding box center [644, 229] width 397 height 26
type input "1760"
click at [547, 299] on div "1760 - LKQ Best Core" at bounding box center [587, 301] width 282 height 26
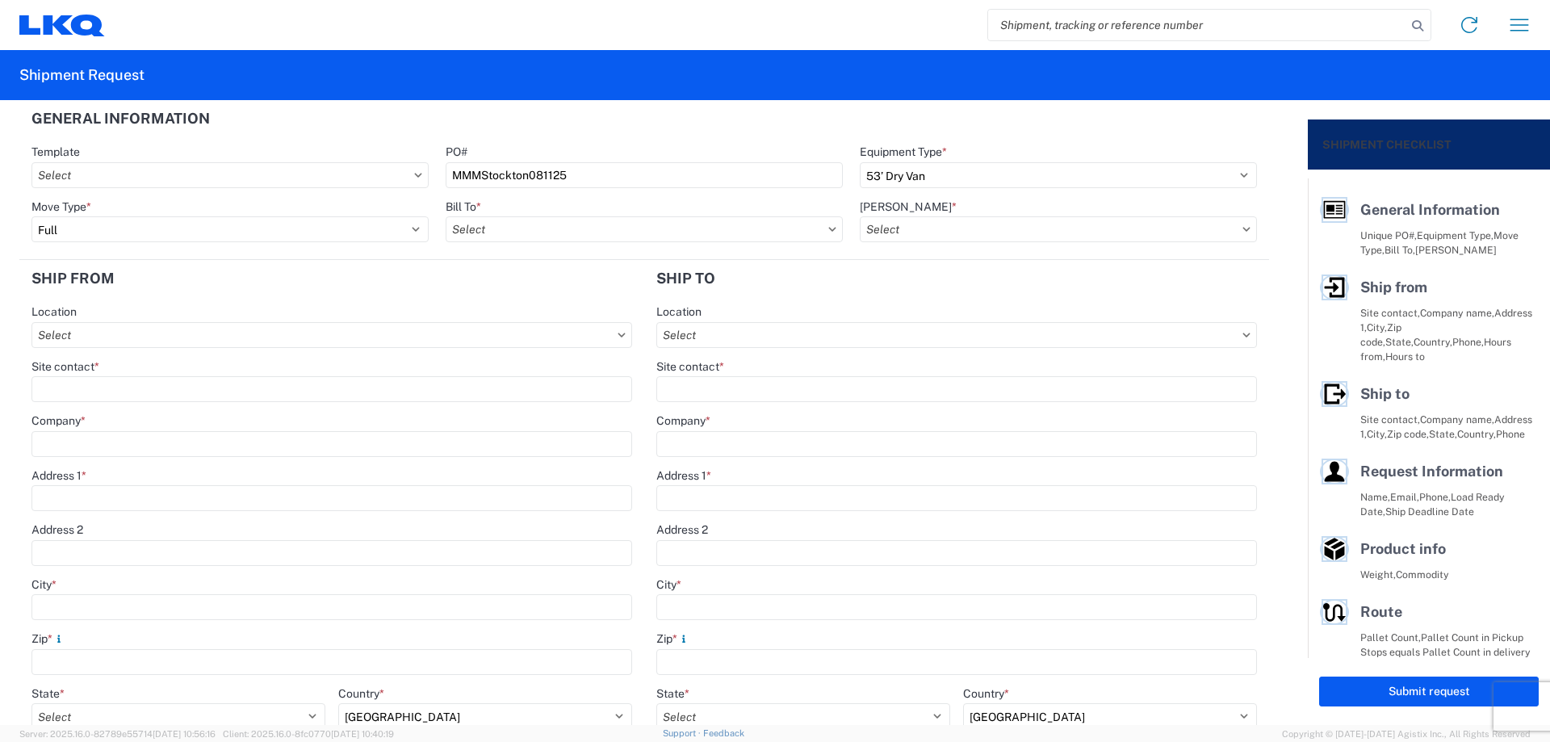
type input "1760 - LKQ Best Core"
click at [895, 229] on input "[PERSON_NAME] *" at bounding box center [1058, 229] width 397 height 26
click at [935, 299] on div "1760-1300-50180-0000 - 1760 Freight In - Cores" at bounding box center [997, 301] width 282 height 26
type input "1760-1300-50180-0000 - 1760 Freight In - Cores"
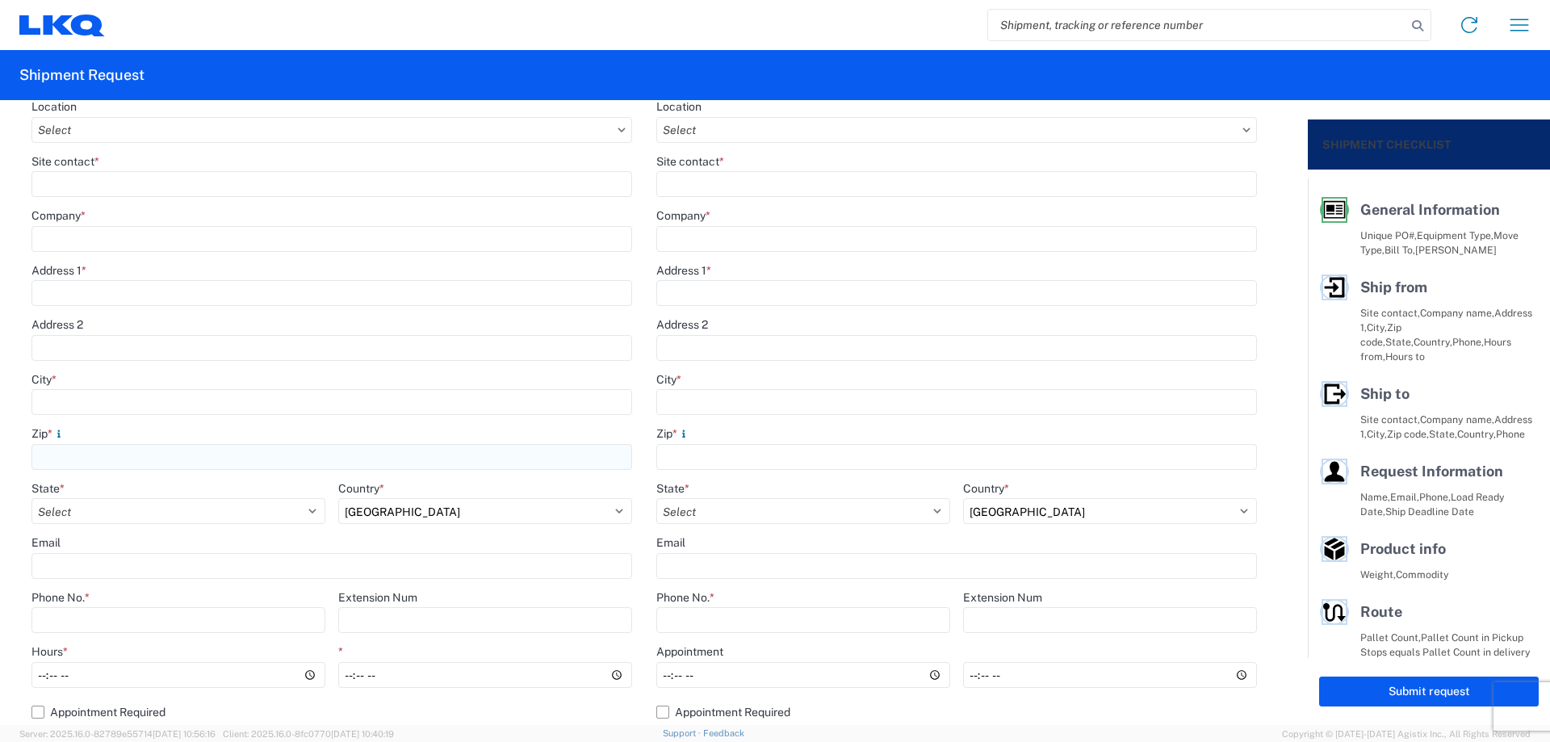
scroll to position [216, 0]
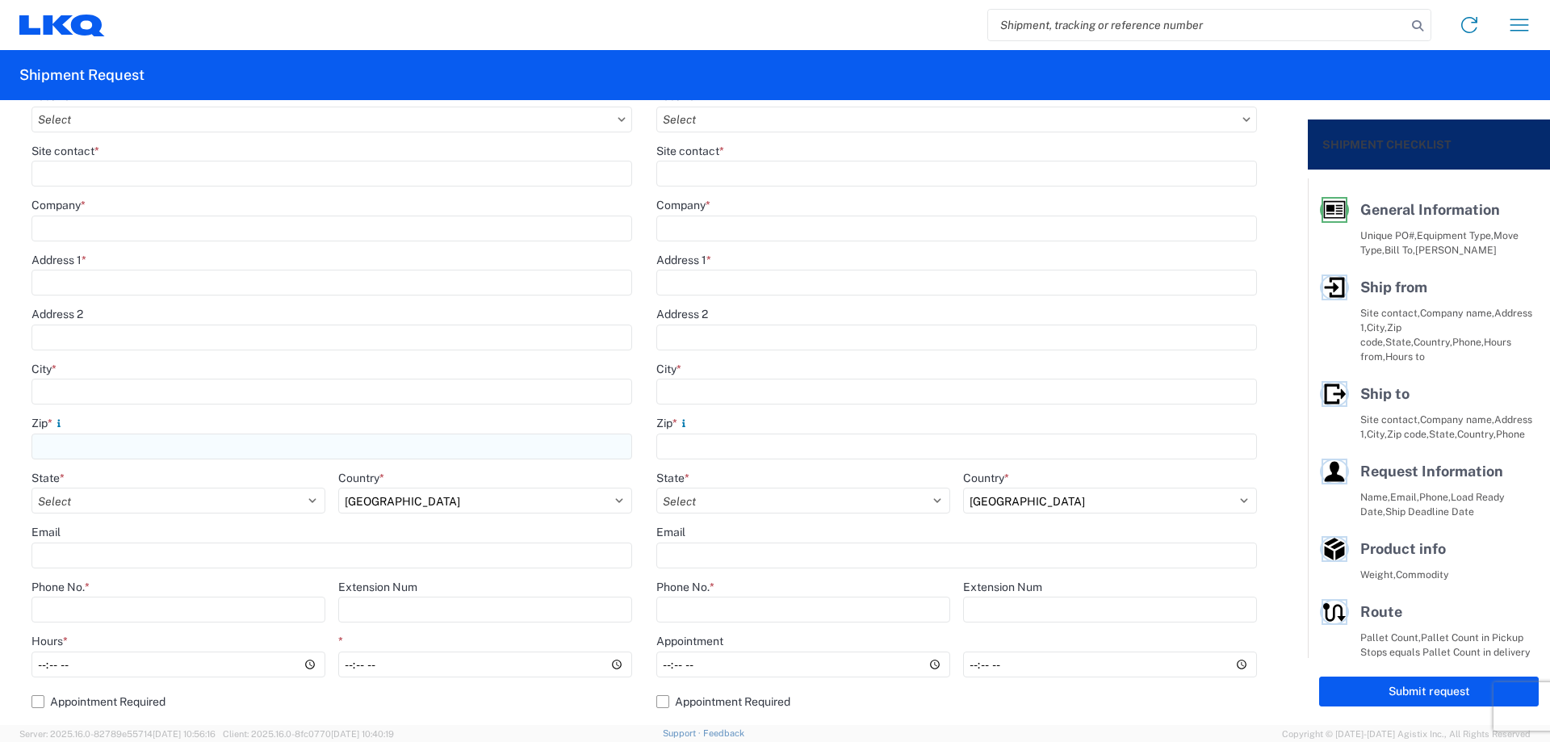
click at [90, 447] on input "Zip *" at bounding box center [331, 446] width 601 height 26
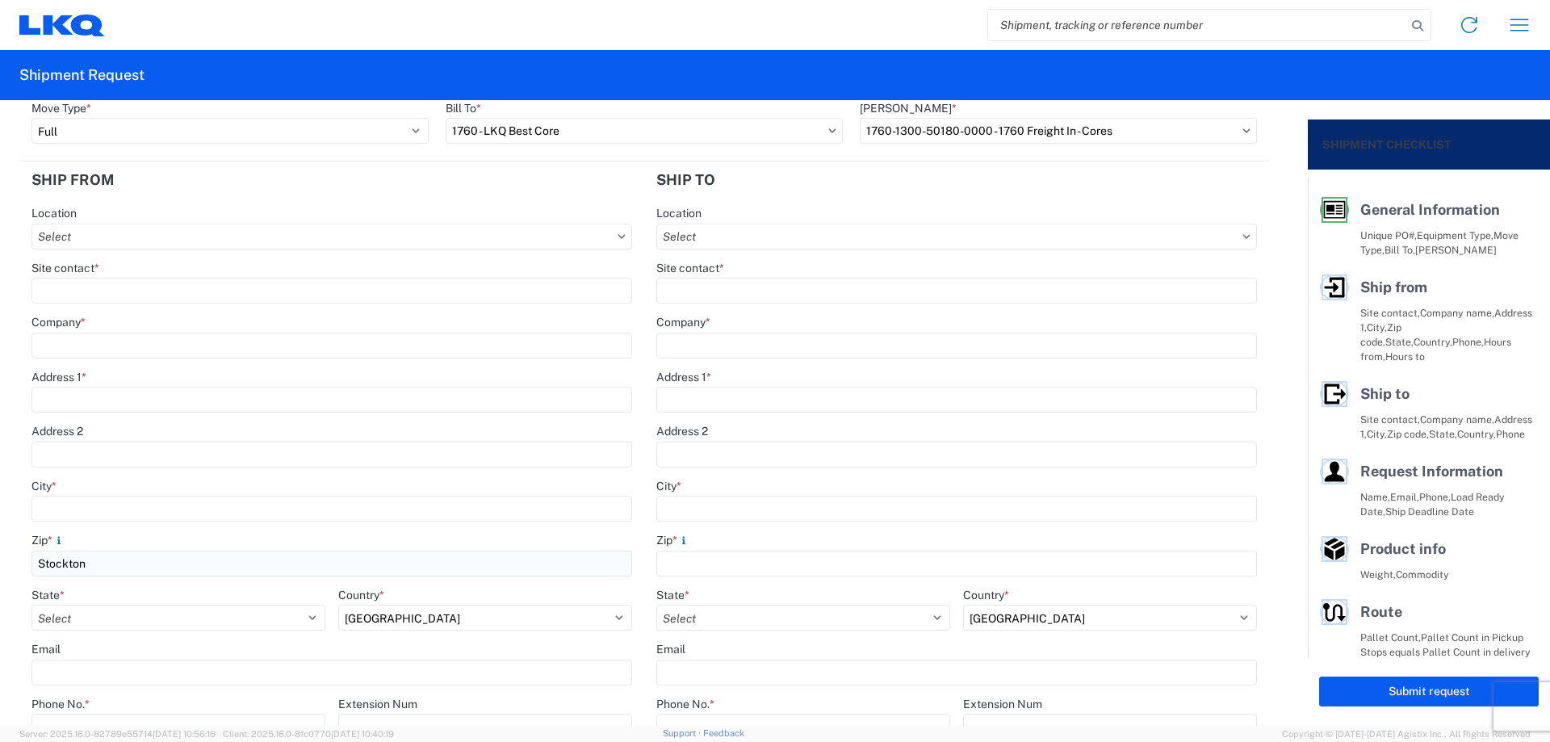
scroll to position [0, 0]
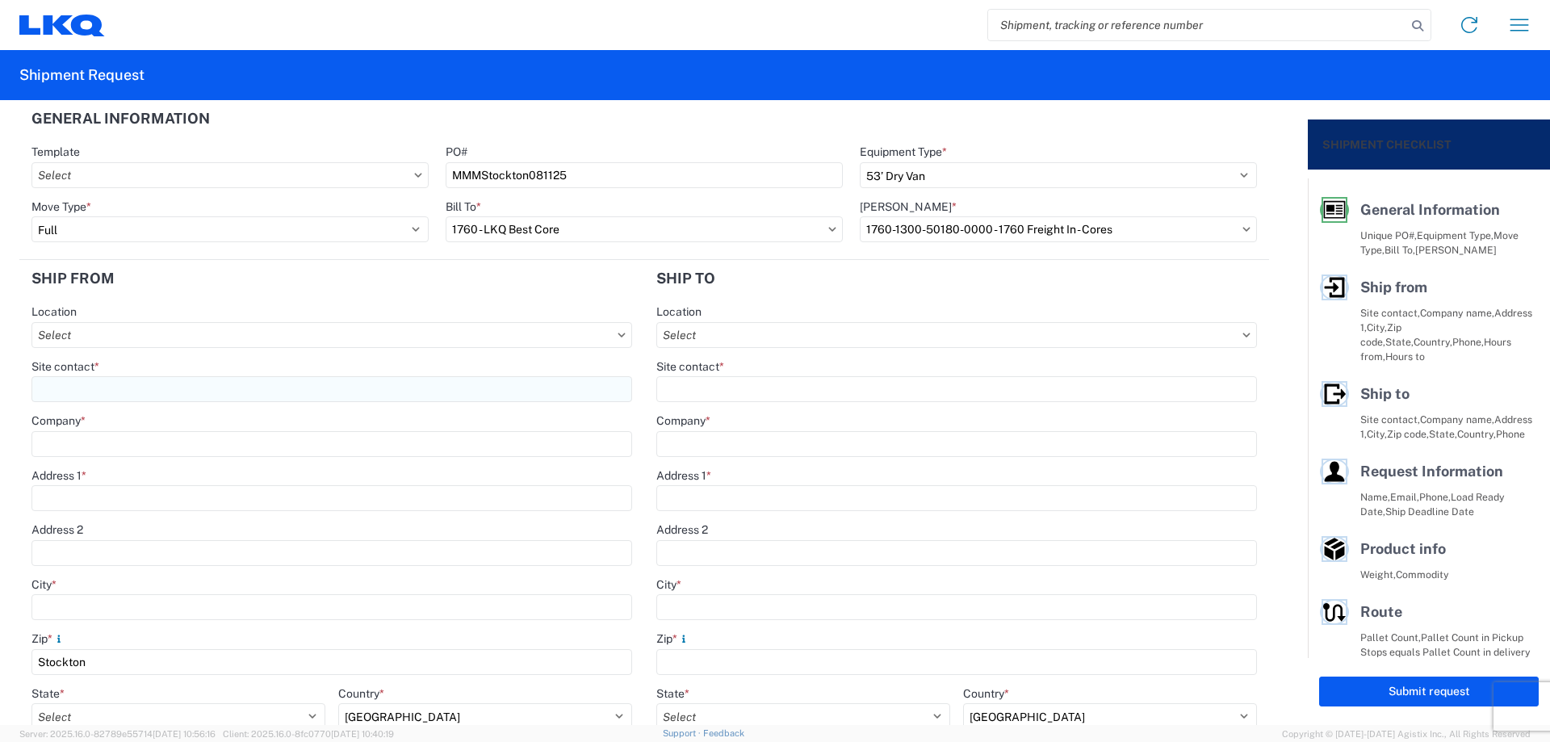
type input "Stockton"
click at [114, 386] on input "Site contact *" at bounding box center [331, 389] width 601 height 26
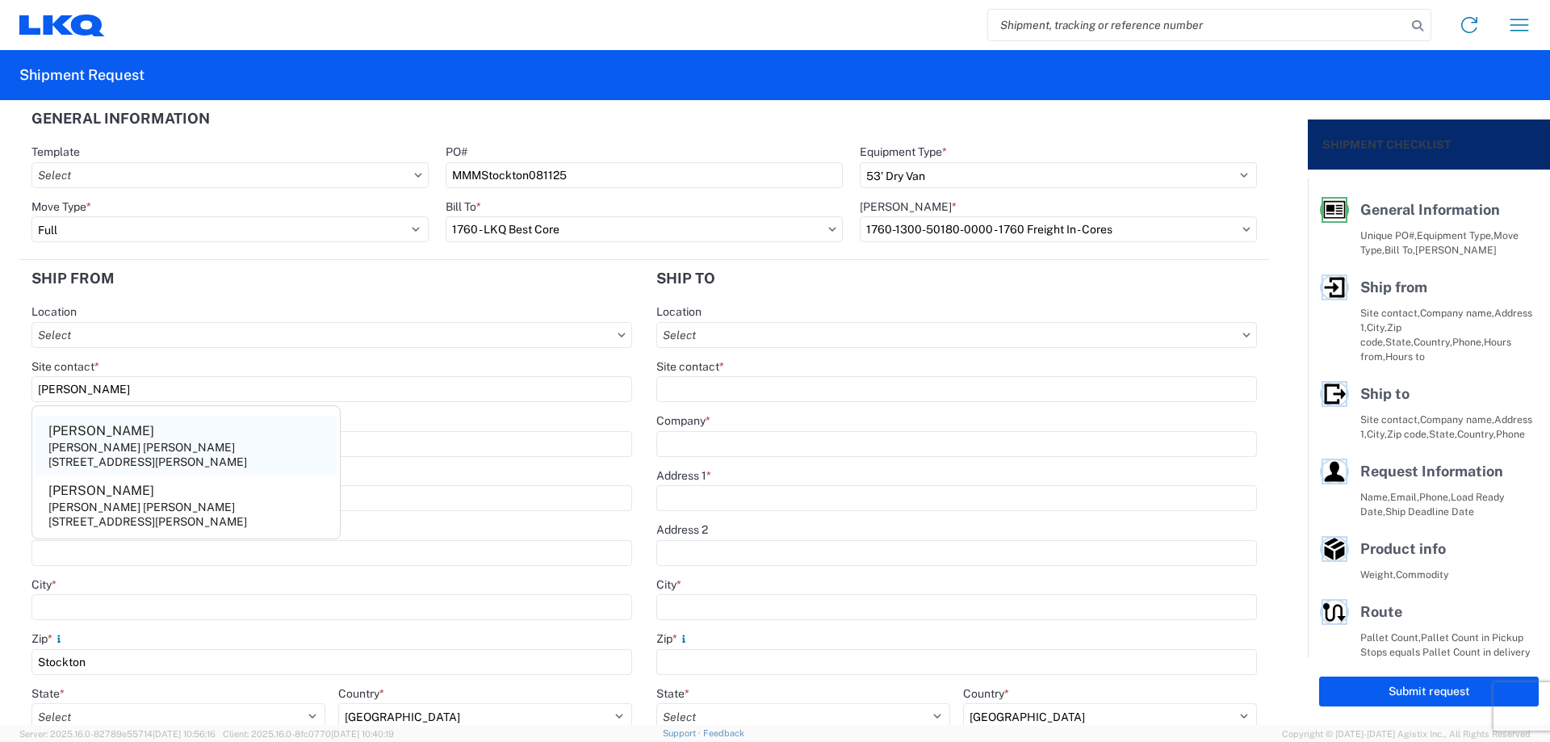
click at [153, 450] on agx-address-suggestion-item "[PERSON_NAME] [PERSON_NAME] [STREET_ADDRESS][PERSON_NAME][PERSON_NAME]" at bounding box center [186, 446] width 301 height 60
type input "[PERSON_NAME]"
type input "[PERSON_NAME] [PERSON_NAME]"
type input "3412 [PERSON_NAME]"
type input "Stockton"
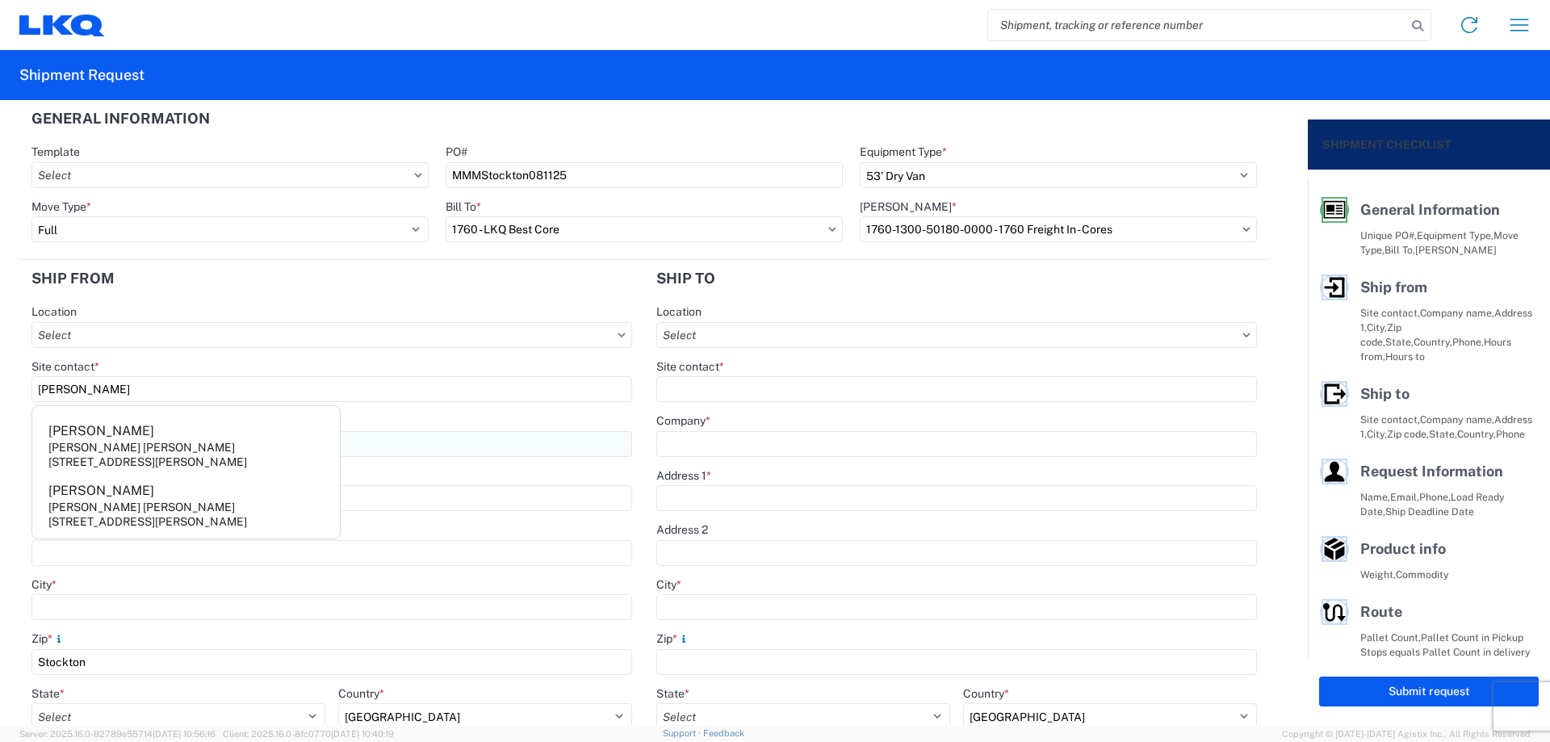
type input "95206"
select select "CA"
type input "[EMAIL_ADDRESS][DOMAIN_NAME]"
type input "null"
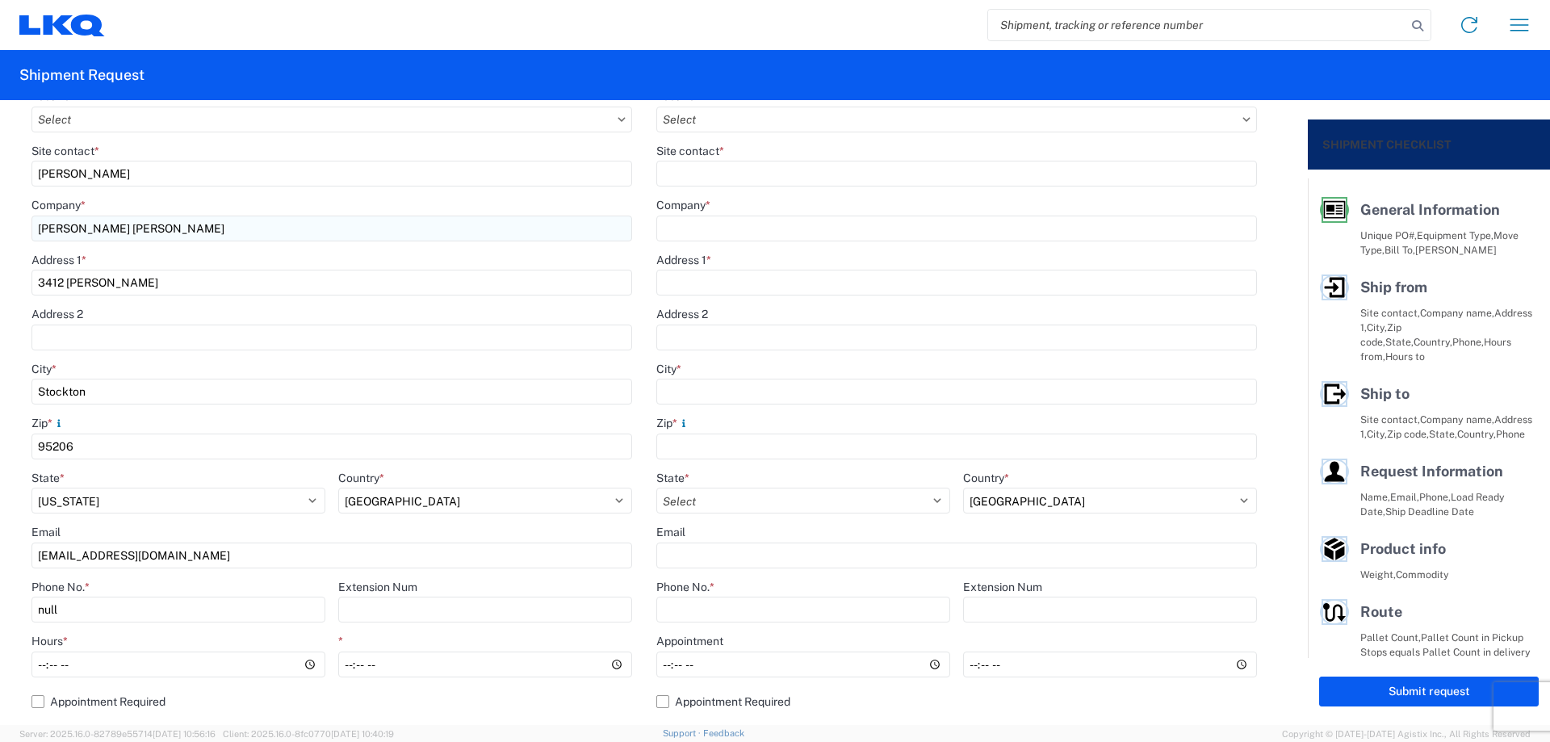
scroll to position [323, 0]
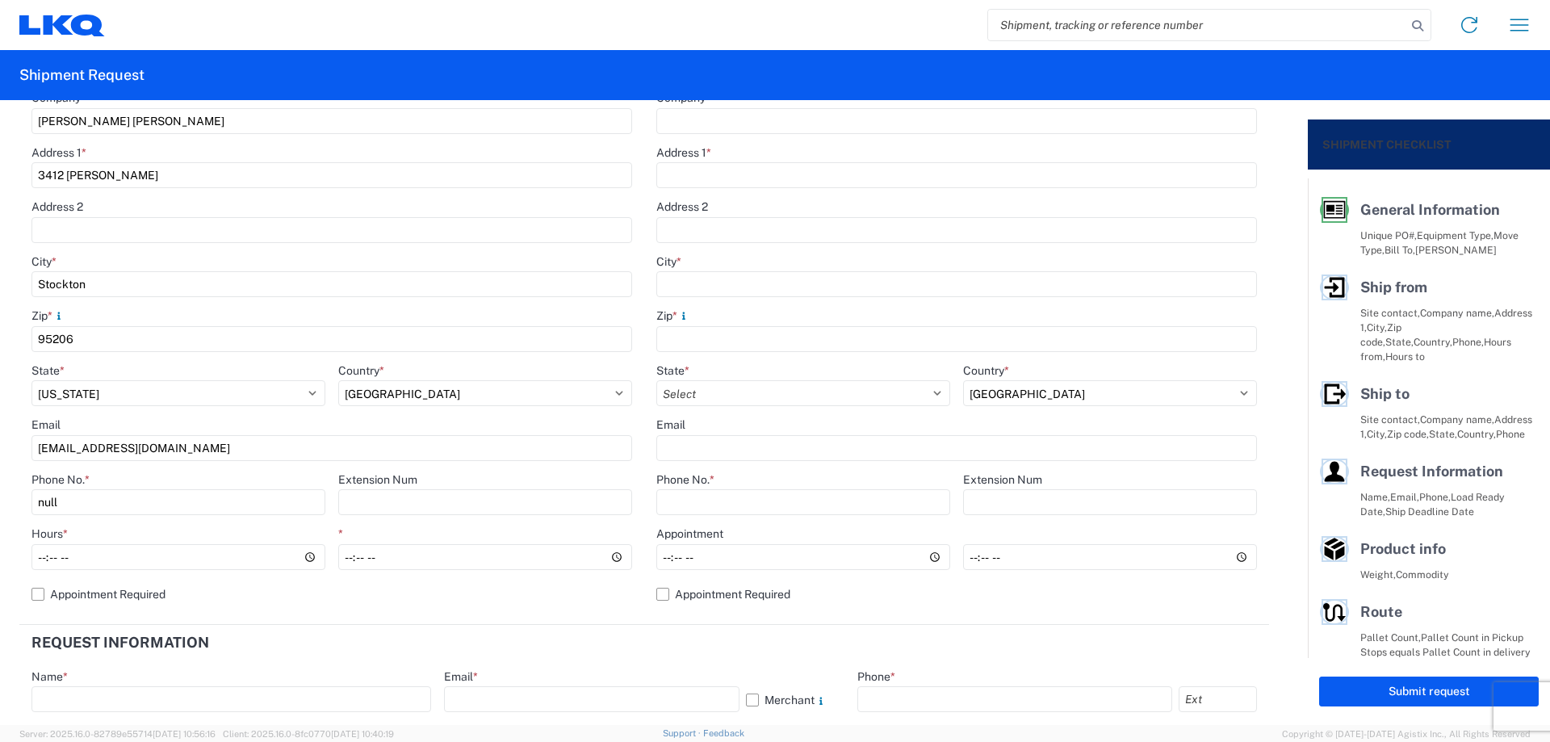
click at [0, 452] on form "General Information Template PO# MMMStockton081125 Equipment Type * Select 53’ …" at bounding box center [654, 412] width 1308 height 625
drag, startPoint x: 60, startPoint y: 502, endPoint x: 0, endPoint y: 514, distance: 60.9
click at [0, 514] on form "General Information Template PO# MMMStockton081125 Equipment Type * Select 53’ …" at bounding box center [654, 412] width 1308 height 625
type input "[PHONE_NUMBER]"
click at [44, 563] on input "Hours *" at bounding box center [178, 557] width 294 height 26
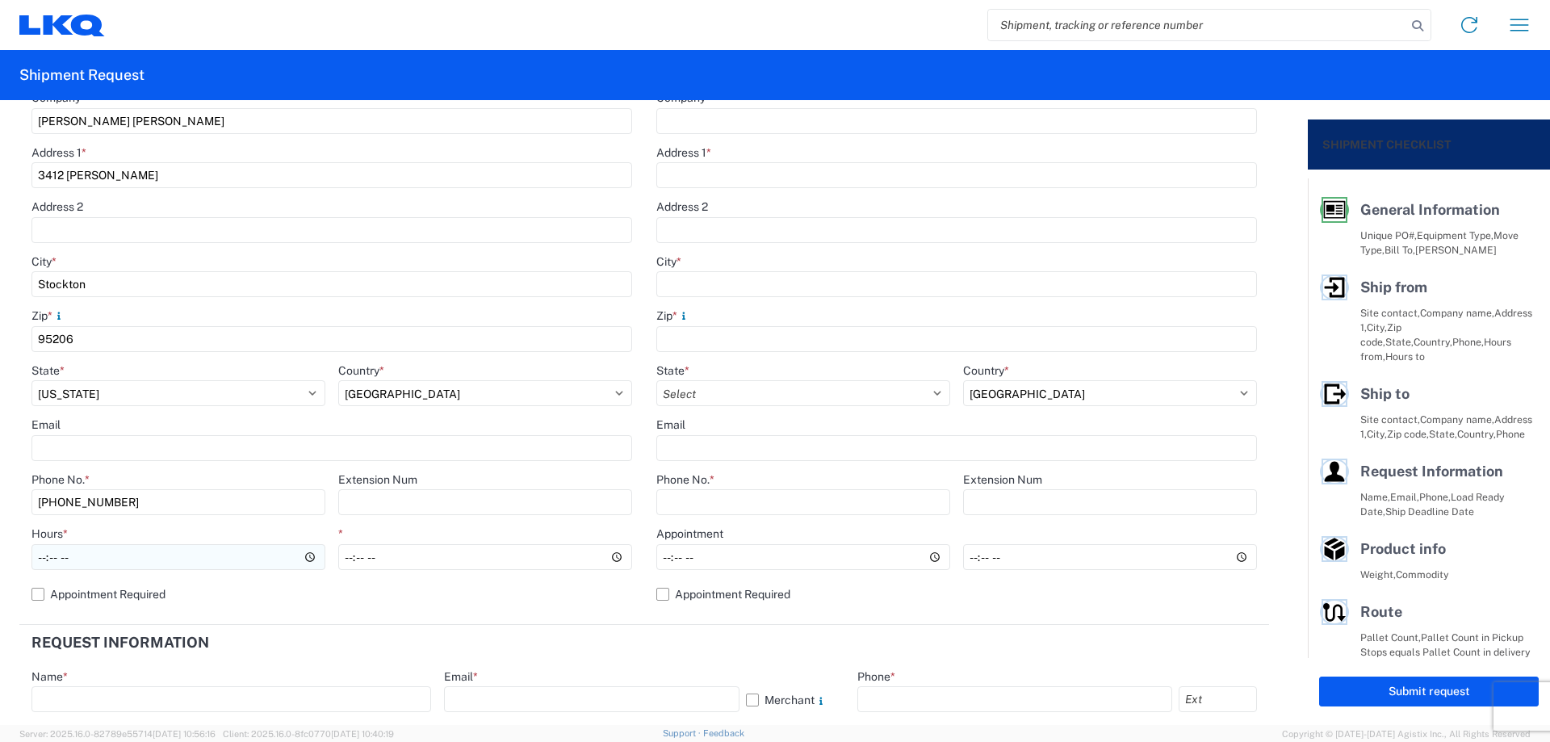
type input "05:00"
type input "10:00"
click at [798, 646] on header "Request Information" at bounding box center [643, 643] width 1249 height 36
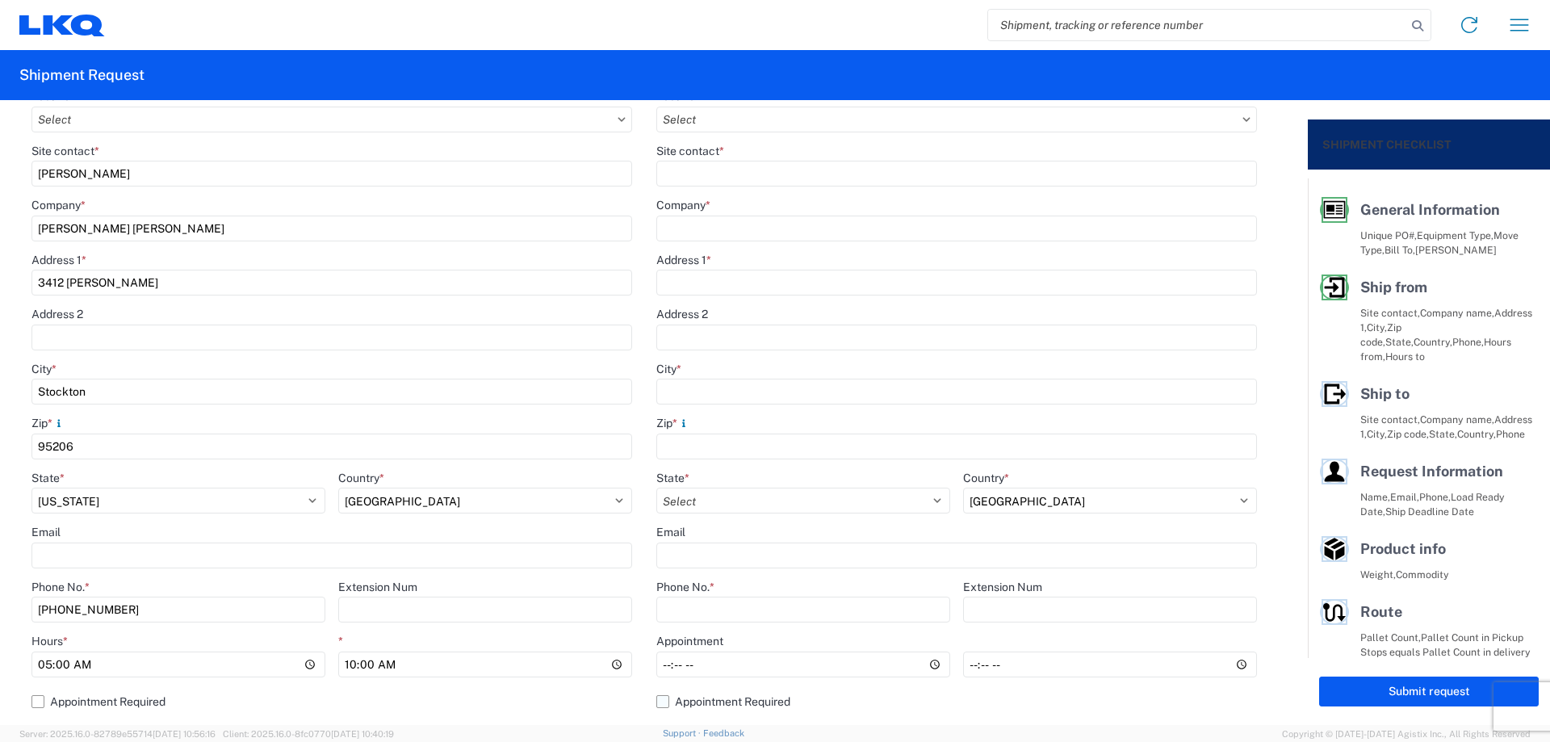
scroll to position [0, 0]
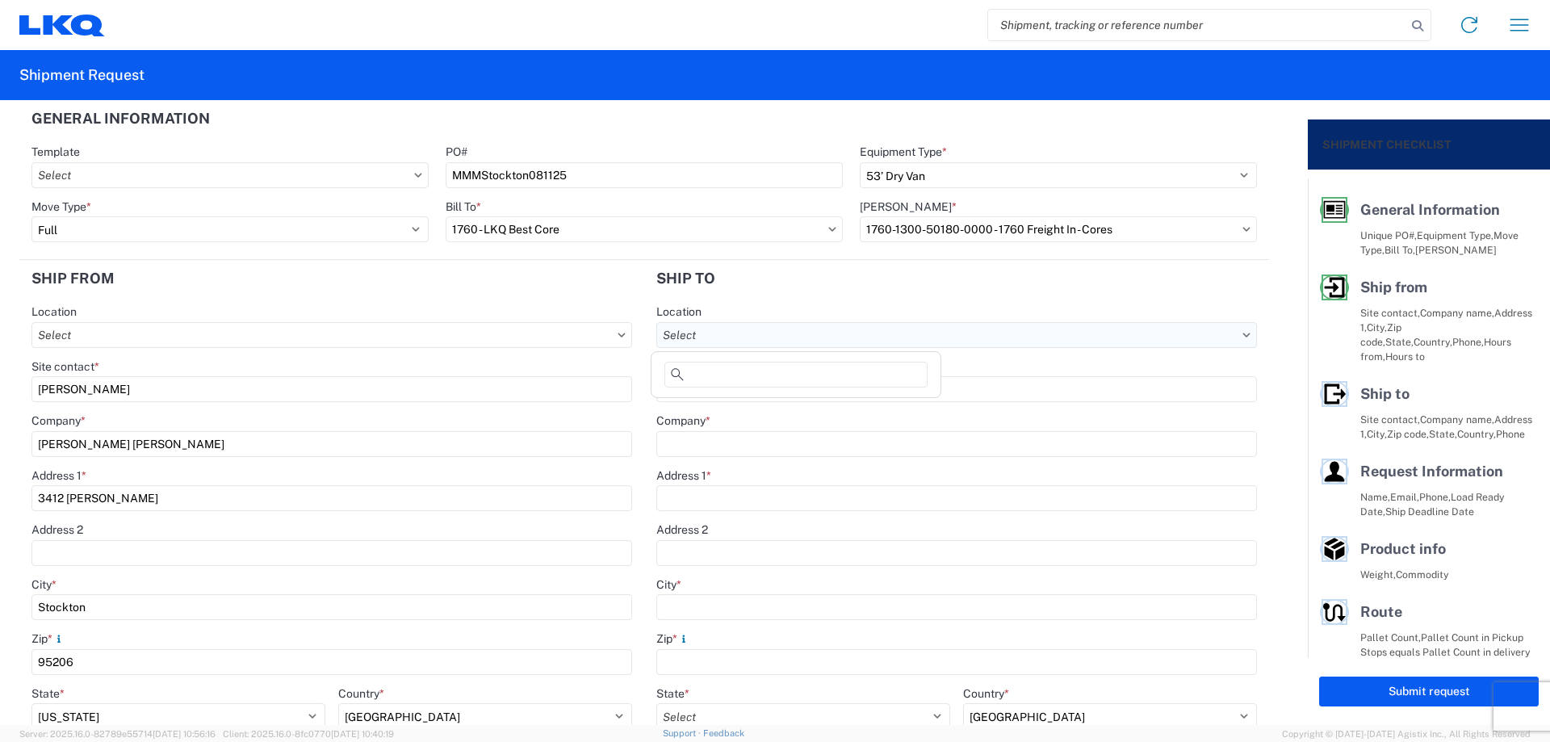
click at [736, 327] on input "Location" at bounding box center [956, 335] width 601 height 26
type input "1760"
click at [768, 409] on div "1760 - LKQ Best Core" at bounding box center [796, 407] width 282 height 26
type input "1760 - LKQ Best Core"
type input "LKQ Corporation"
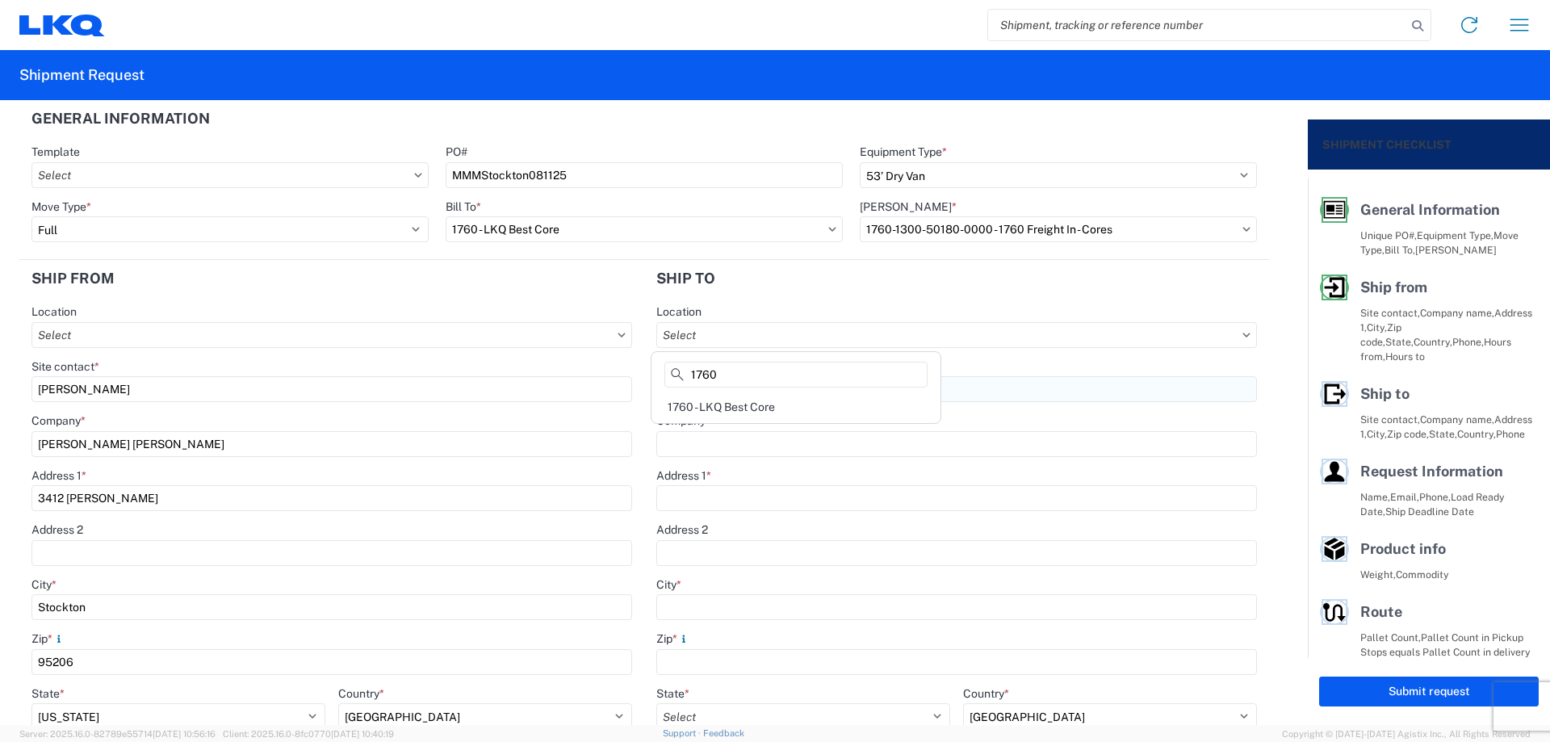
type input "[STREET_ADDRESS]"
type input "[GEOGRAPHIC_DATA]"
type input "77038"
select select "US"
click at [740, 383] on input "Site contact *" at bounding box center [956, 389] width 601 height 26
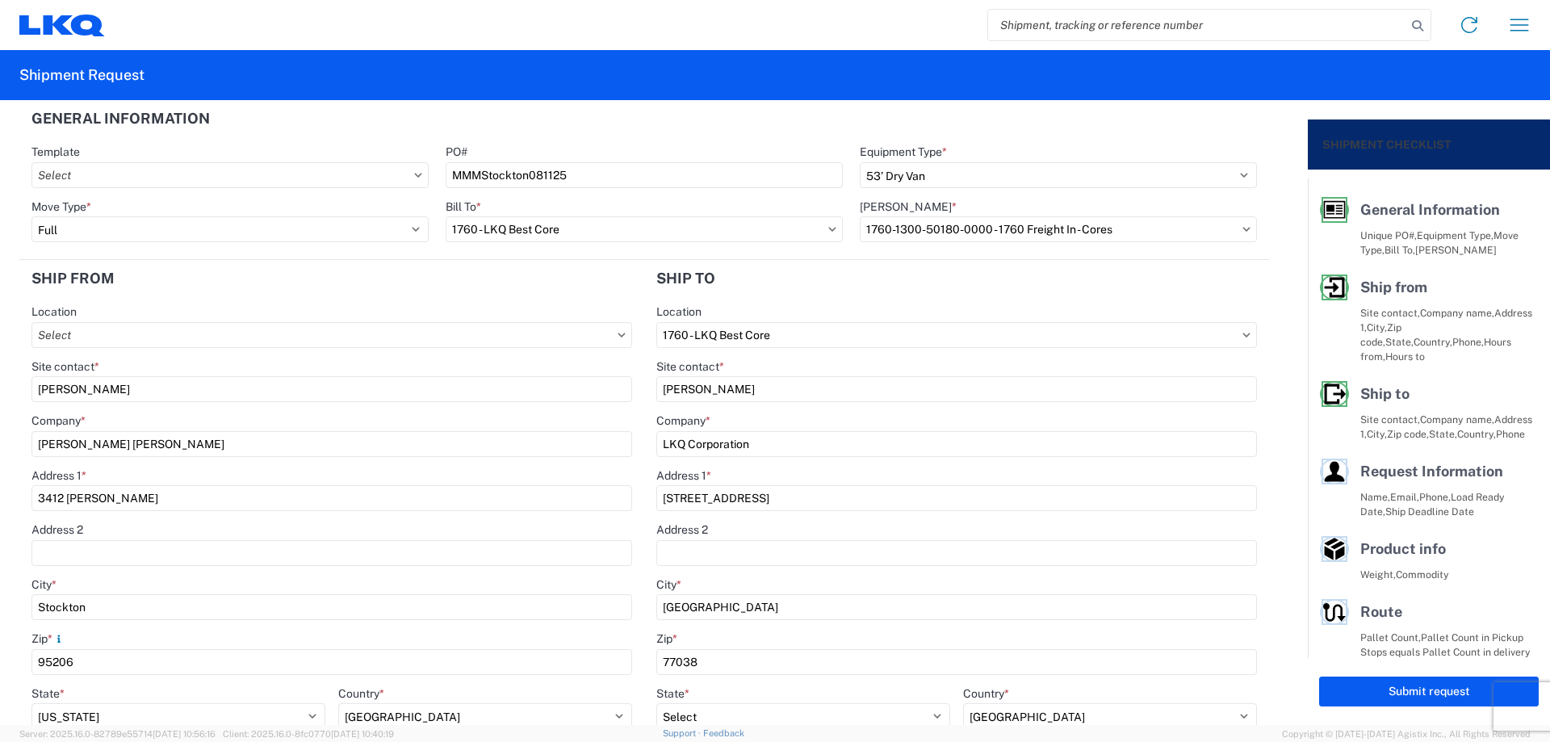
type input "[PERSON_NAME]"
click at [764, 285] on header "Ship to" at bounding box center [956, 278] width 625 height 36
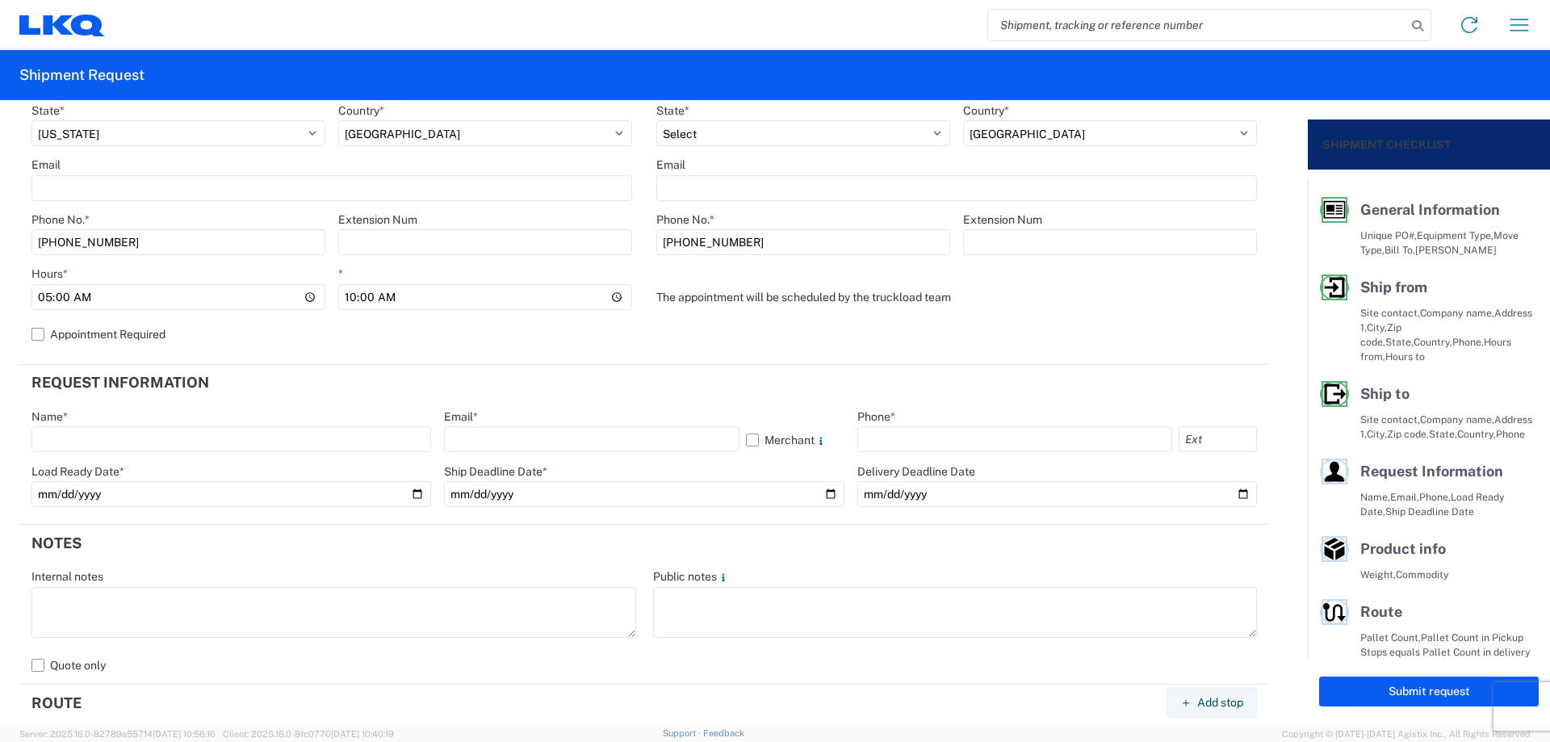
scroll to position [646, 0]
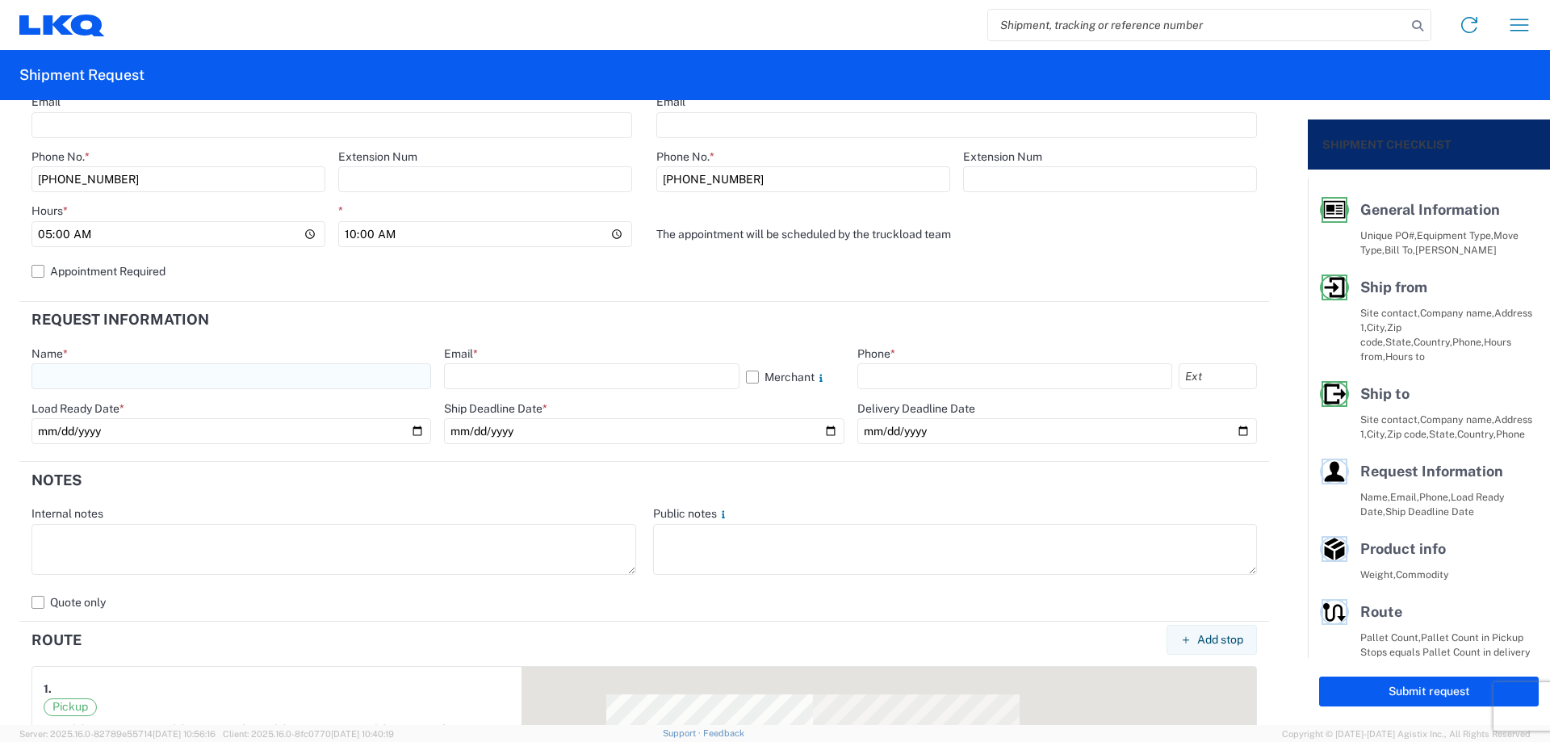
click at [173, 375] on input "text" at bounding box center [231, 376] width 400 height 26
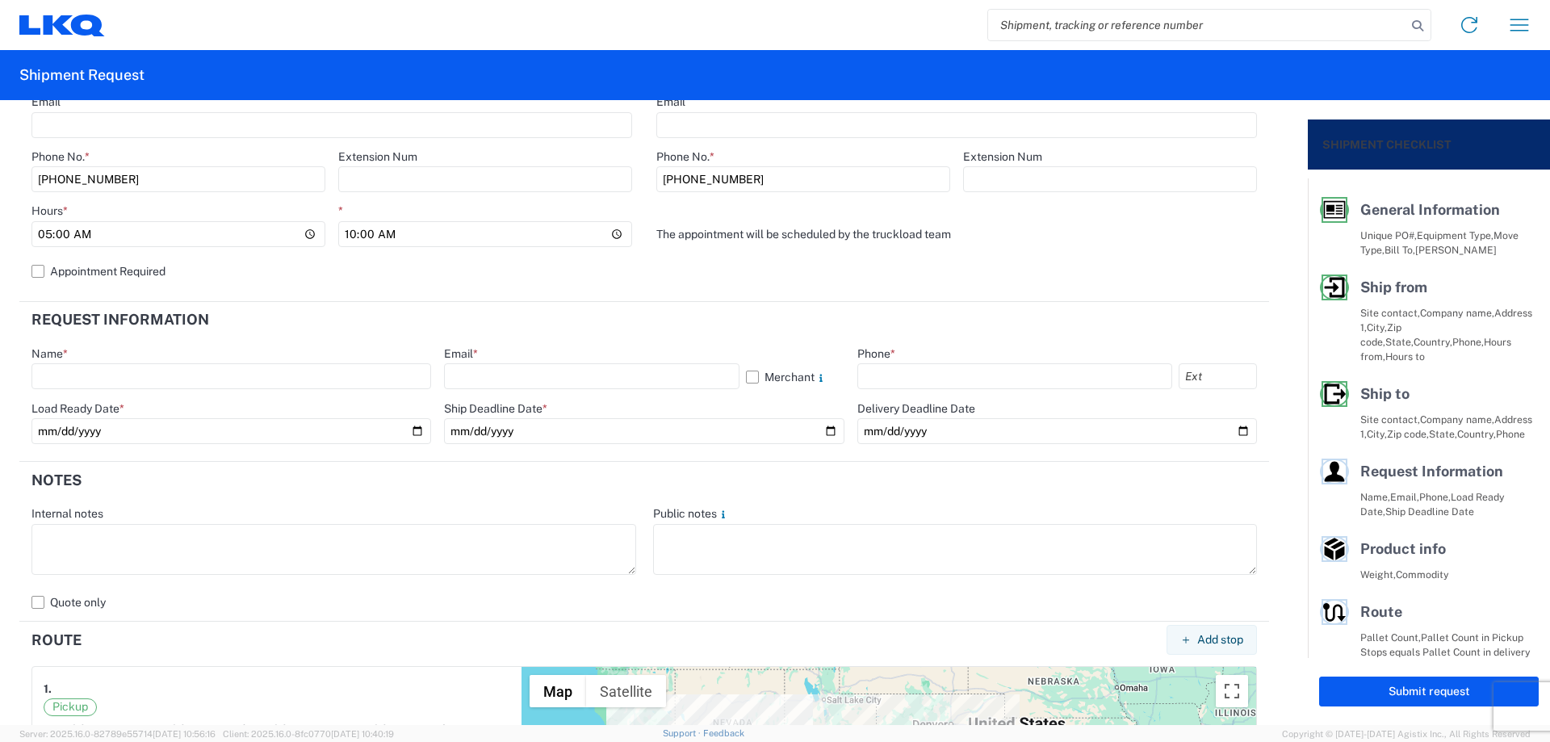
type input "[PERSON_NAME]"
click at [486, 381] on input "text" at bounding box center [591, 376] width 295 height 26
type input "[EMAIL_ADDRESS][DOMAIN_NAME]"
click at [864, 370] on input "text" at bounding box center [1014, 376] width 315 height 26
type input "[PHONE_NUMBER]"
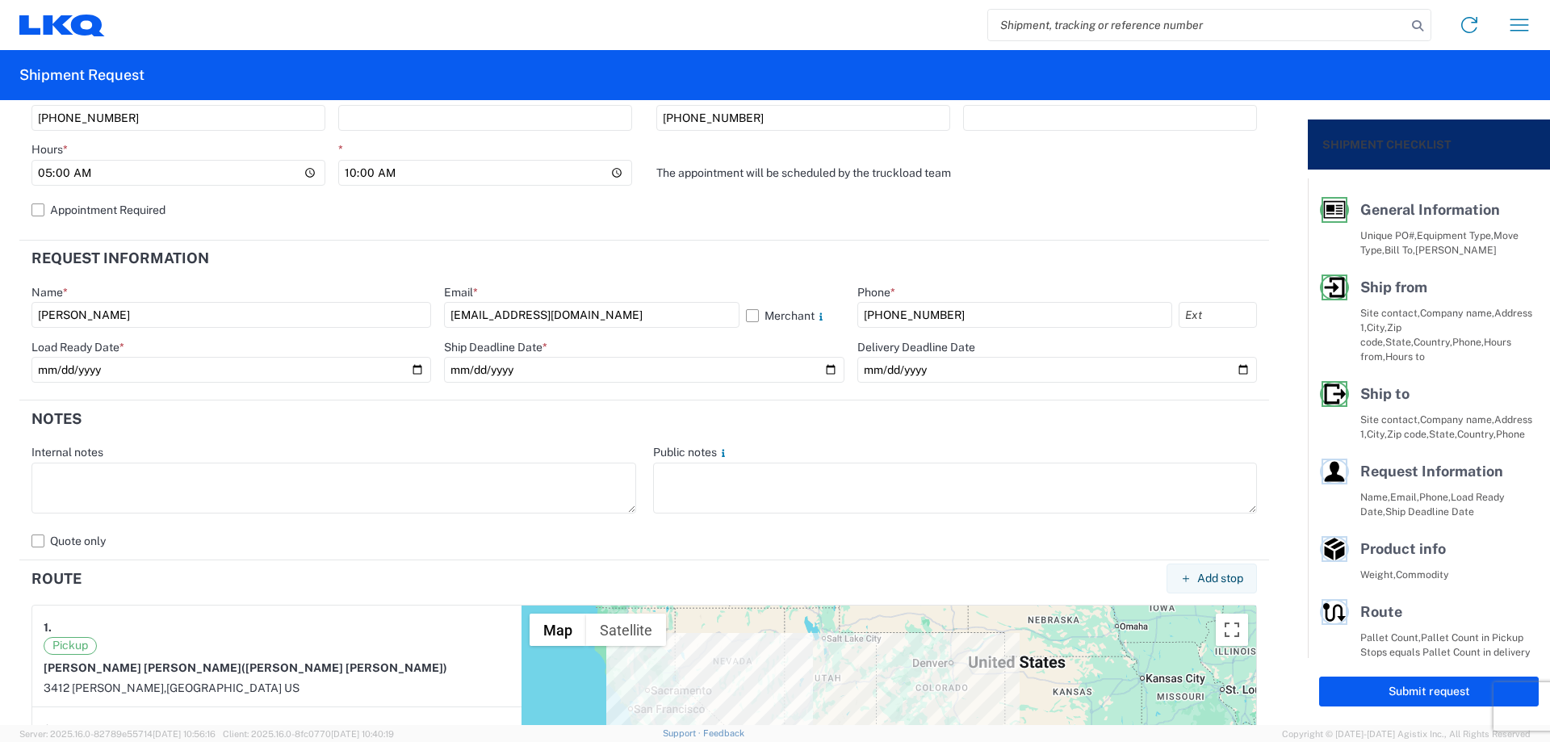
scroll to position [753, 0]
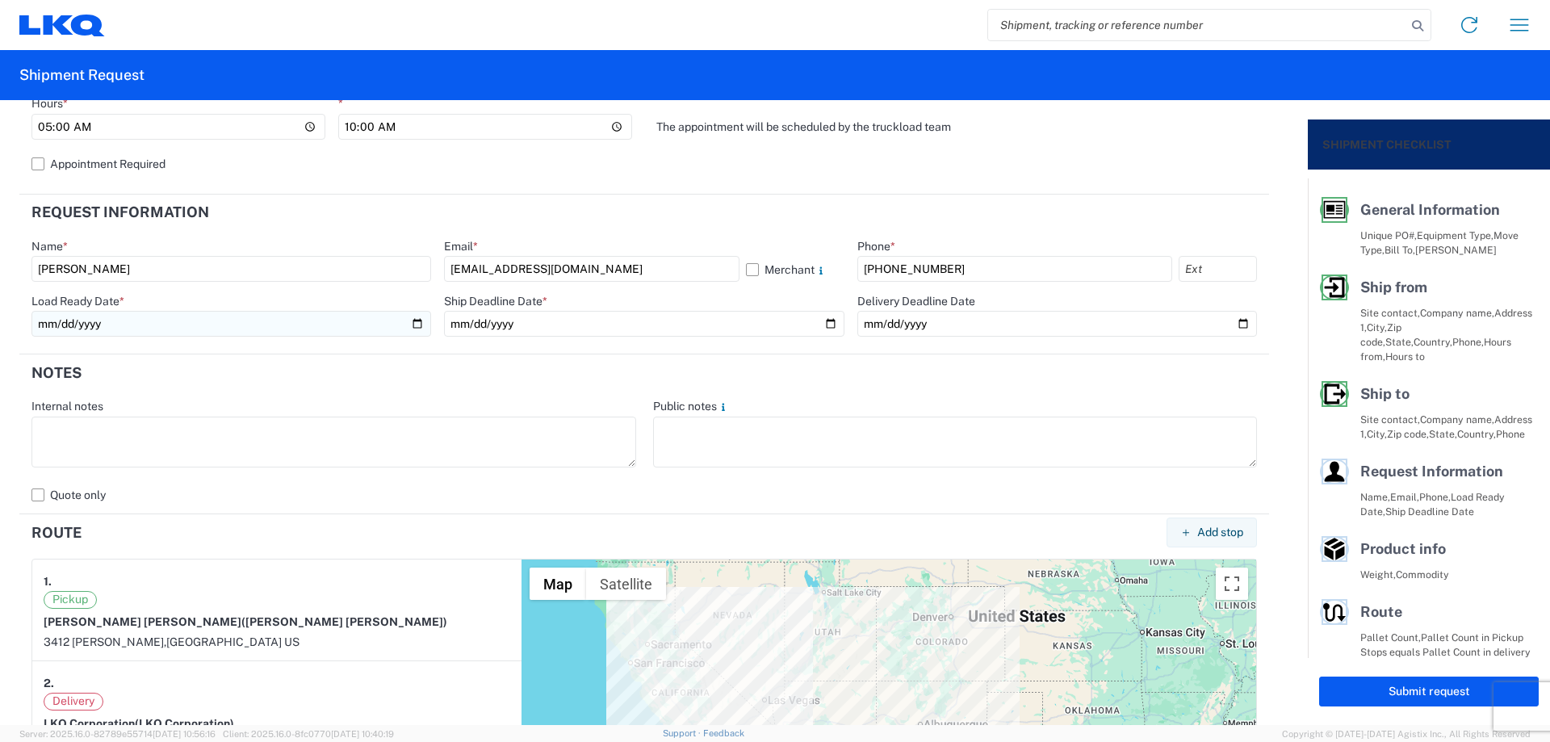
click at [412, 322] on input "date" at bounding box center [231, 324] width 400 height 26
type input "[DATE]"
click at [822, 323] on input "date" at bounding box center [644, 324] width 400 height 26
type input "[DATE]"
click at [295, 446] on textarea at bounding box center [333, 441] width 605 height 51
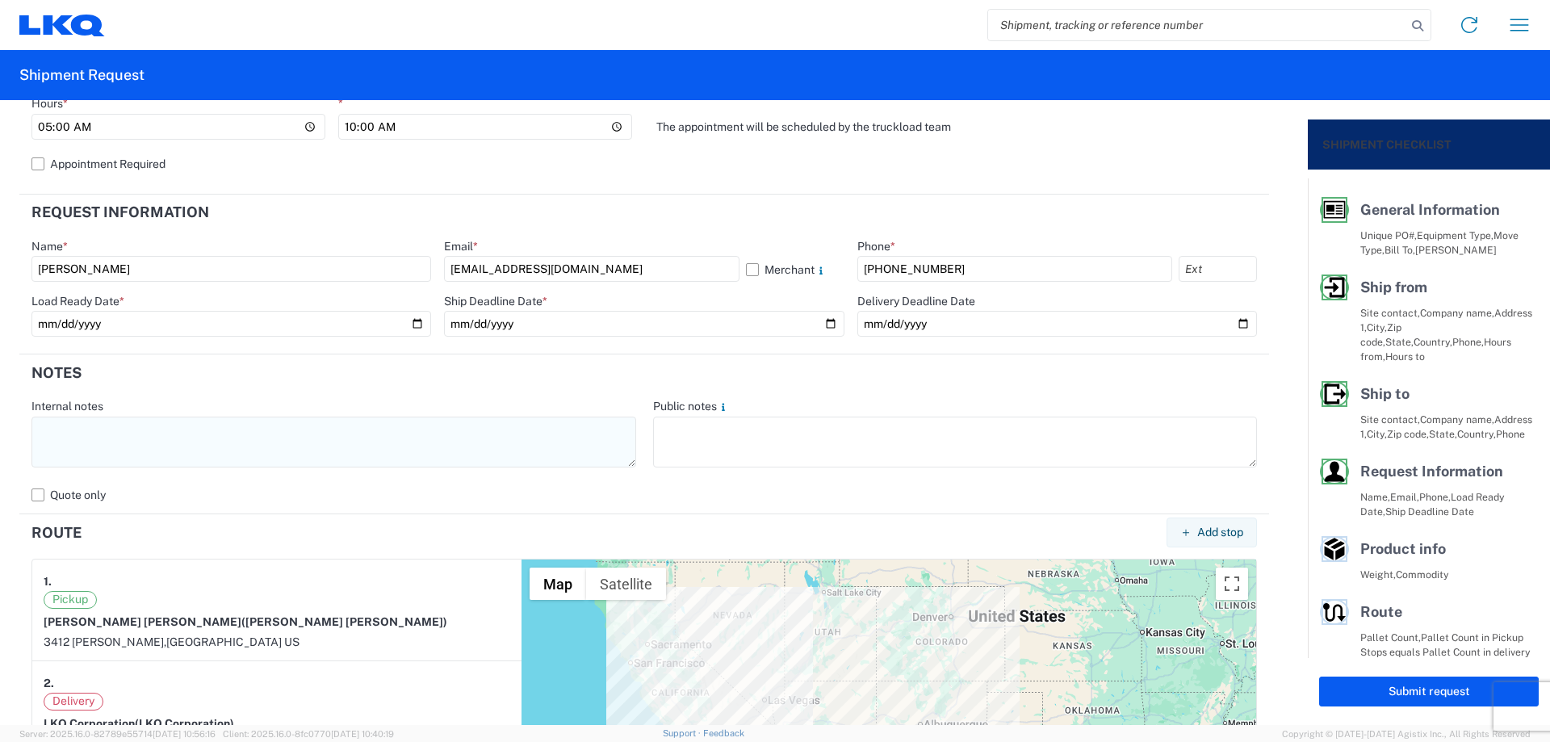
paste textarea "NO rail, NO reefers, and NO food trucks."
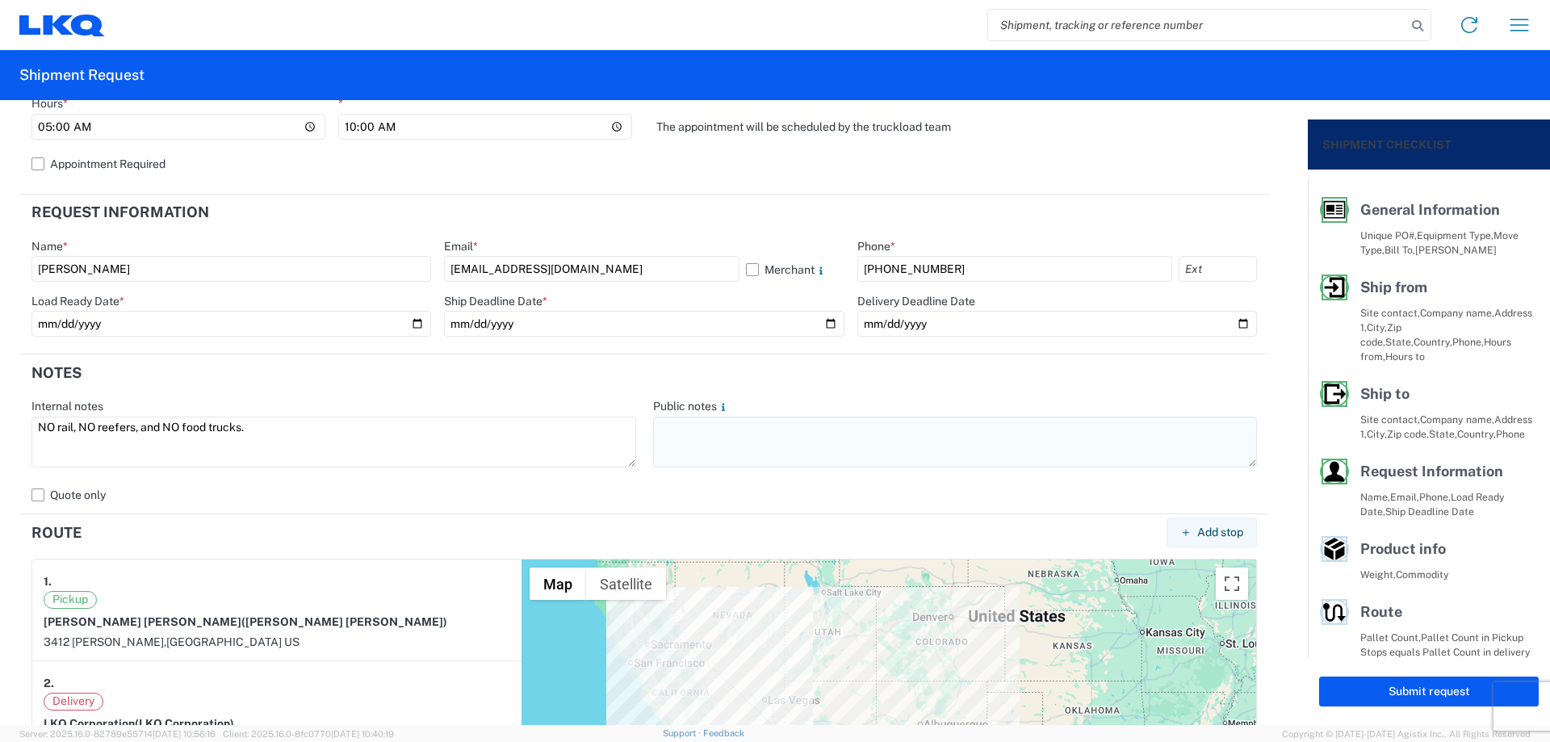
type textarea "NO rail, NO reefers, and NO food trucks."
click at [788, 446] on textarea at bounding box center [955, 441] width 605 height 51
paste textarea "NO rail, NO reefers, and NO food trucks."
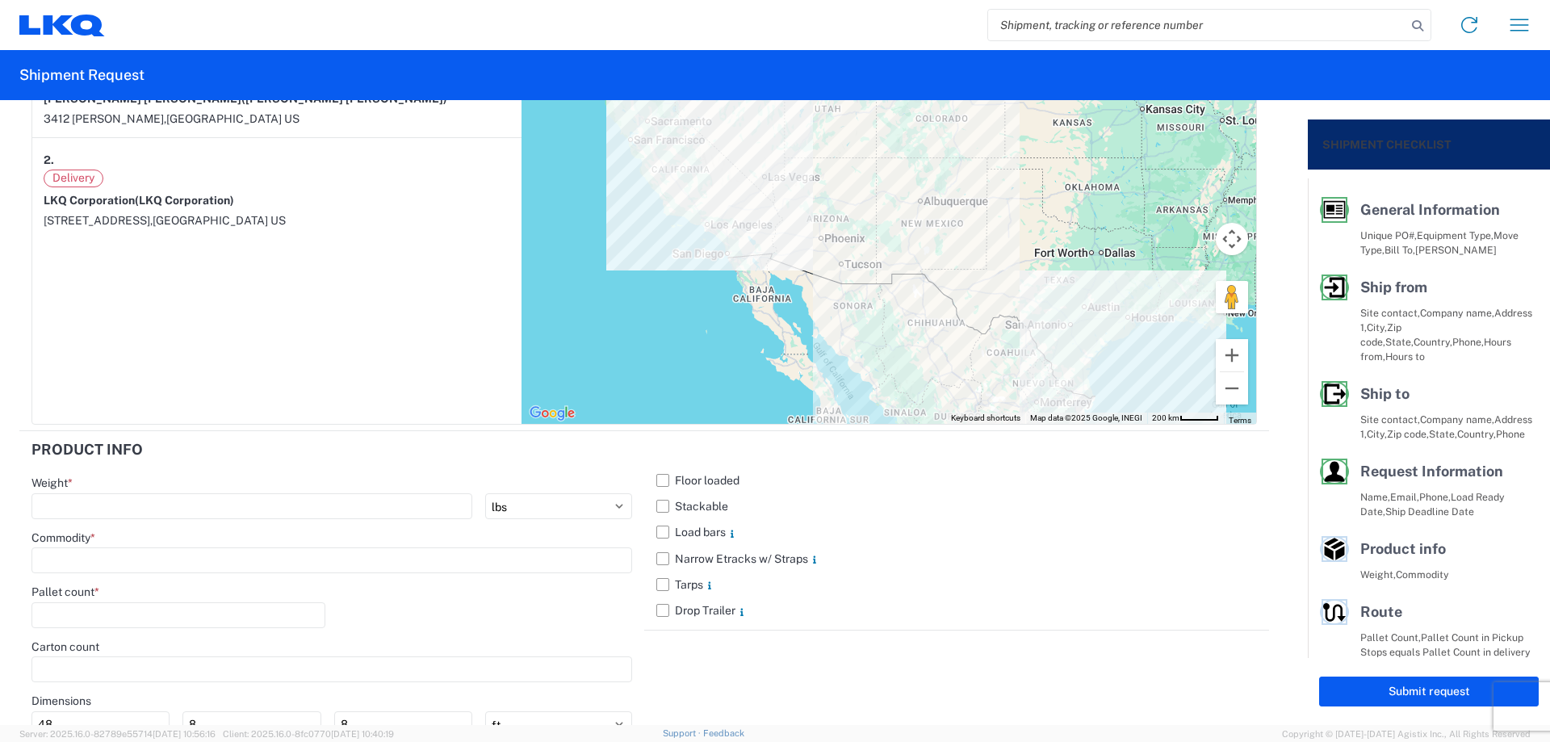
scroll to position [1419, 0]
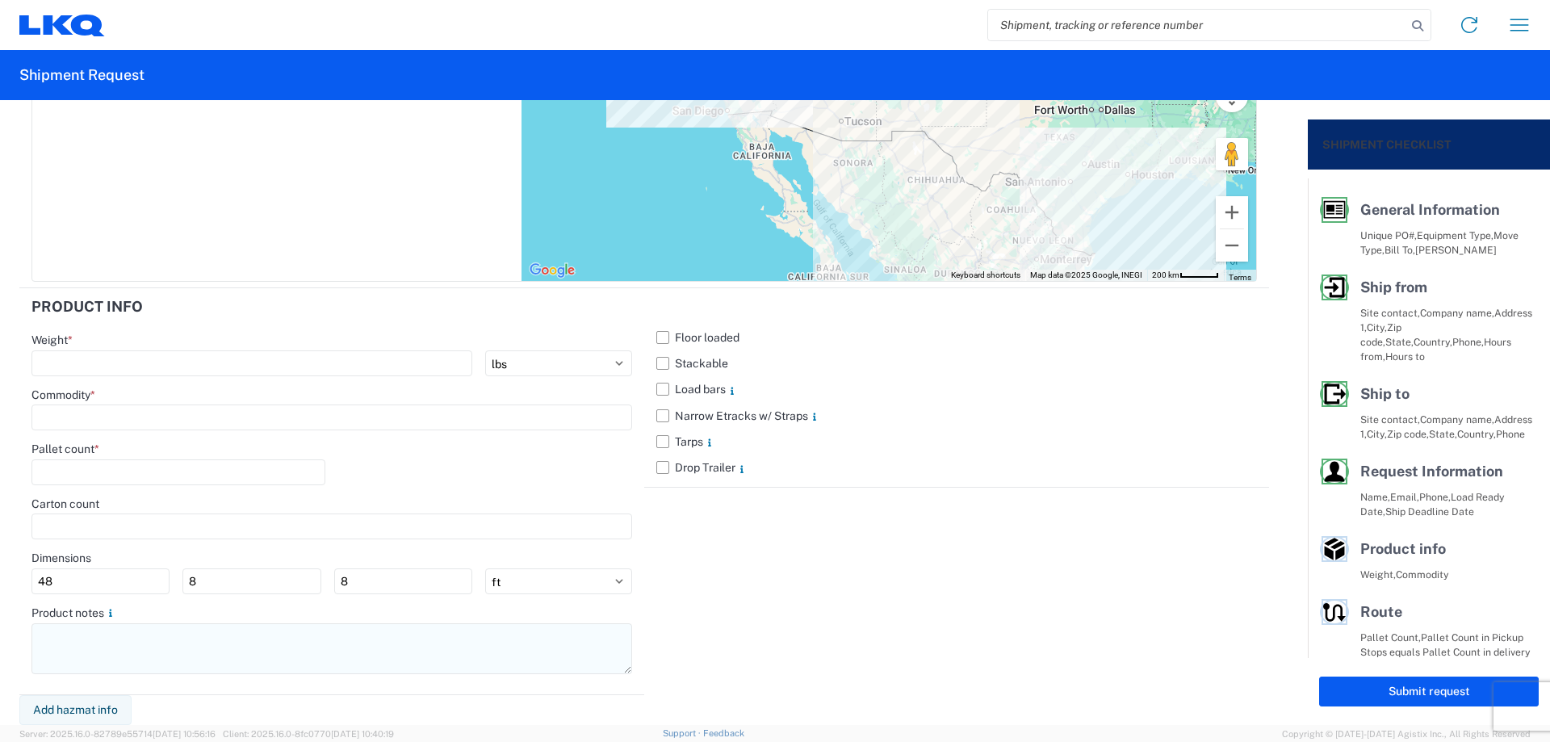
type textarea "NO rail, NO reefers, and NO food trucks."
click at [156, 651] on textarea at bounding box center [331, 648] width 601 height 51
paste textarea "NO rail, NO reefers, and NO food trucks."
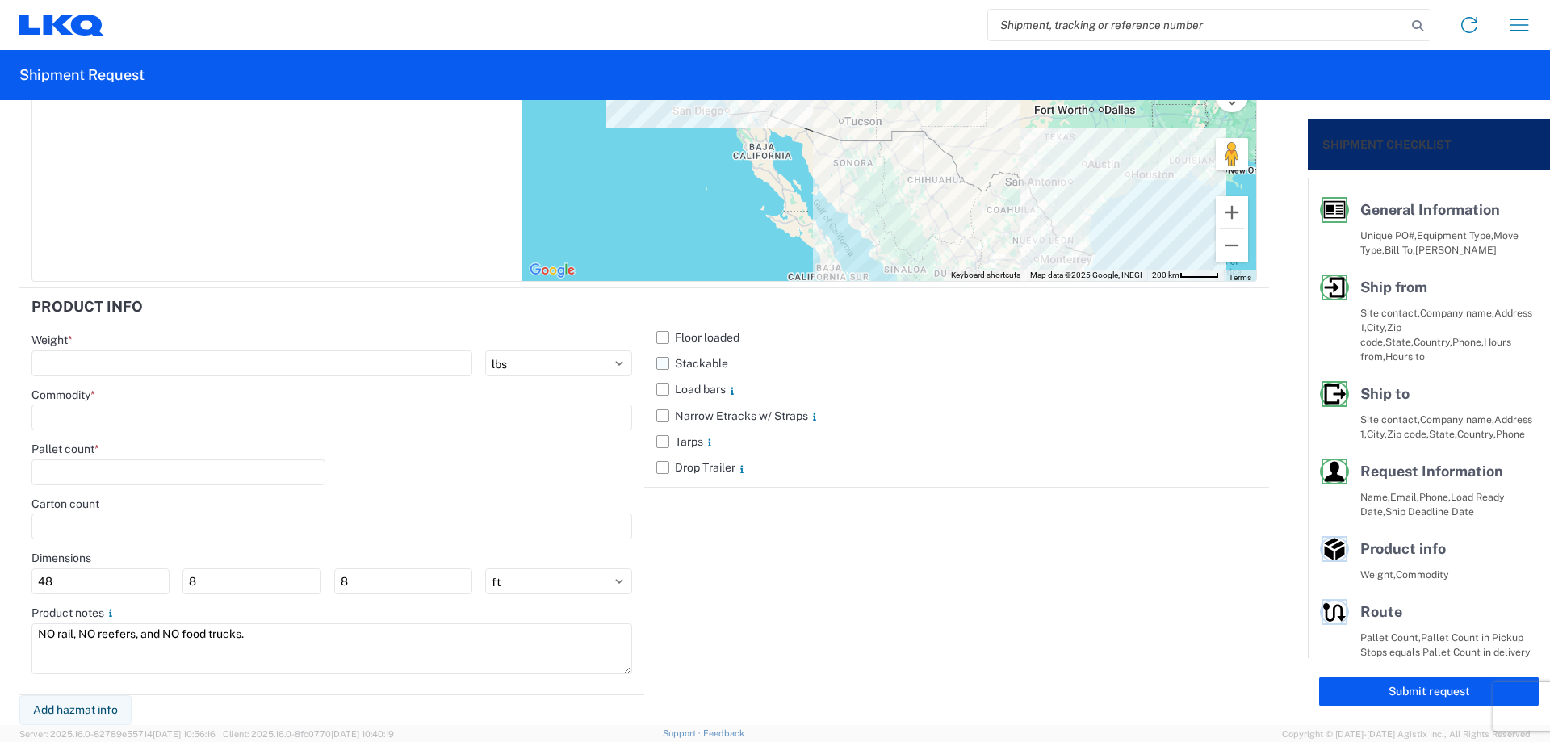
type textarea "NO rail, NO reefers, and NO food trucks."
click at [656, 358] on label "Stackable" at bounding box center [956, 363] width 601 height 26
click at [0, 0] on input "Stackable" at bounding box center [0, 0] width 0 height 0
click at [170, 360] on input "number" at bounding box center [251, 363] width 441 height 26
type input "30065"
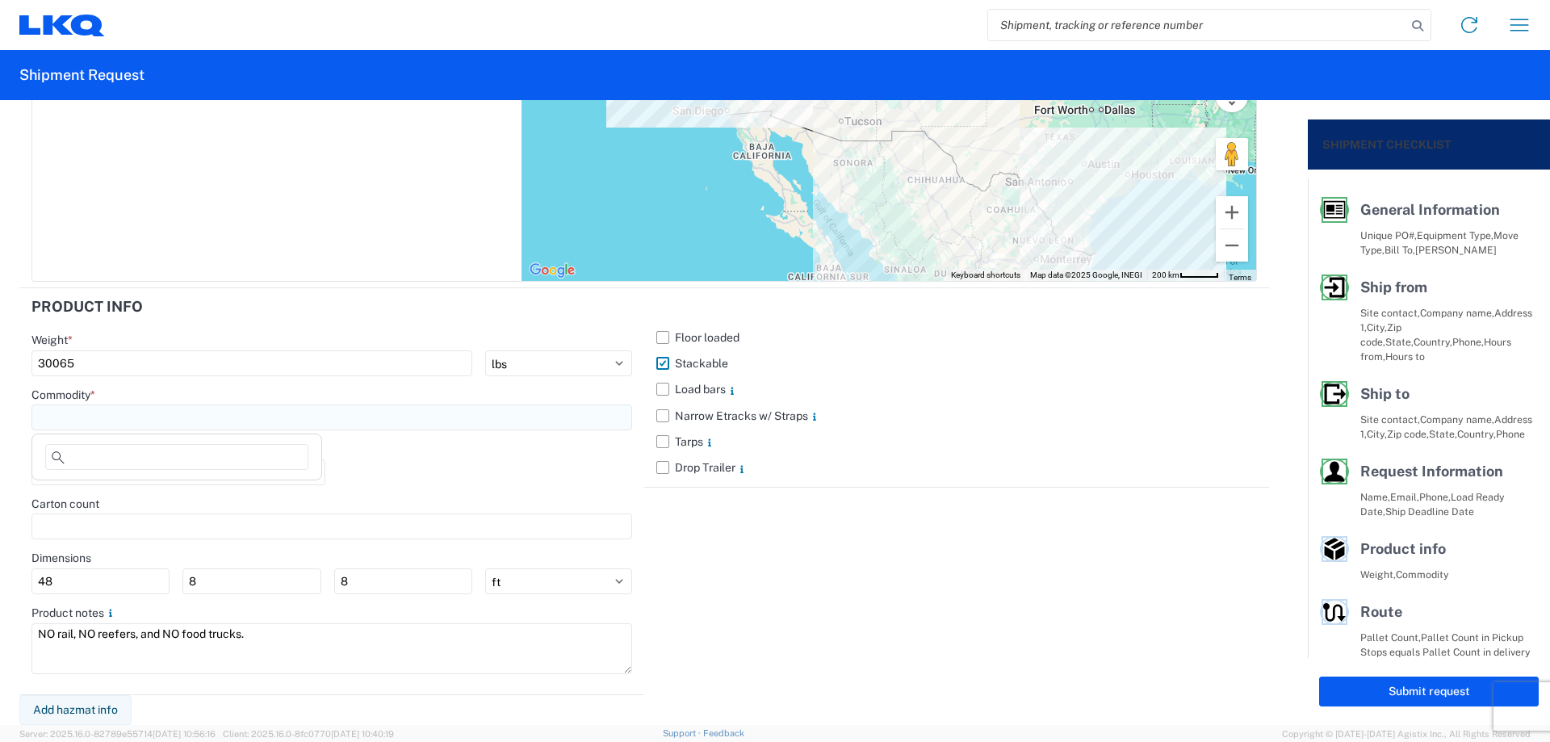
click at [104, 408] on input at bounding box center [331, 417] width 601 height 26
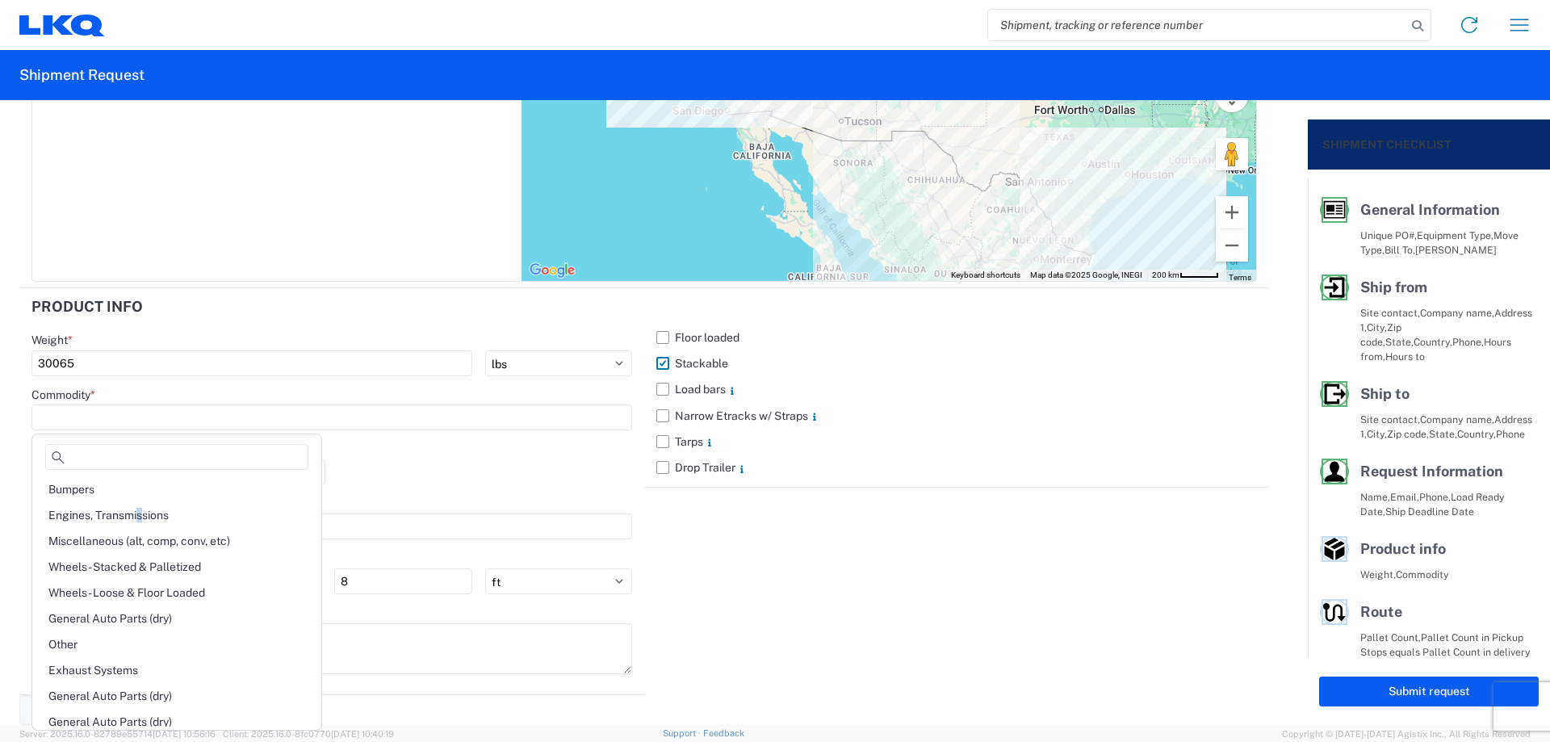
click at [141, 509] on div "Engines, Transmissions" at bounding box center [177, 515] width 282 height 26
type input "Engines, Transmissions"
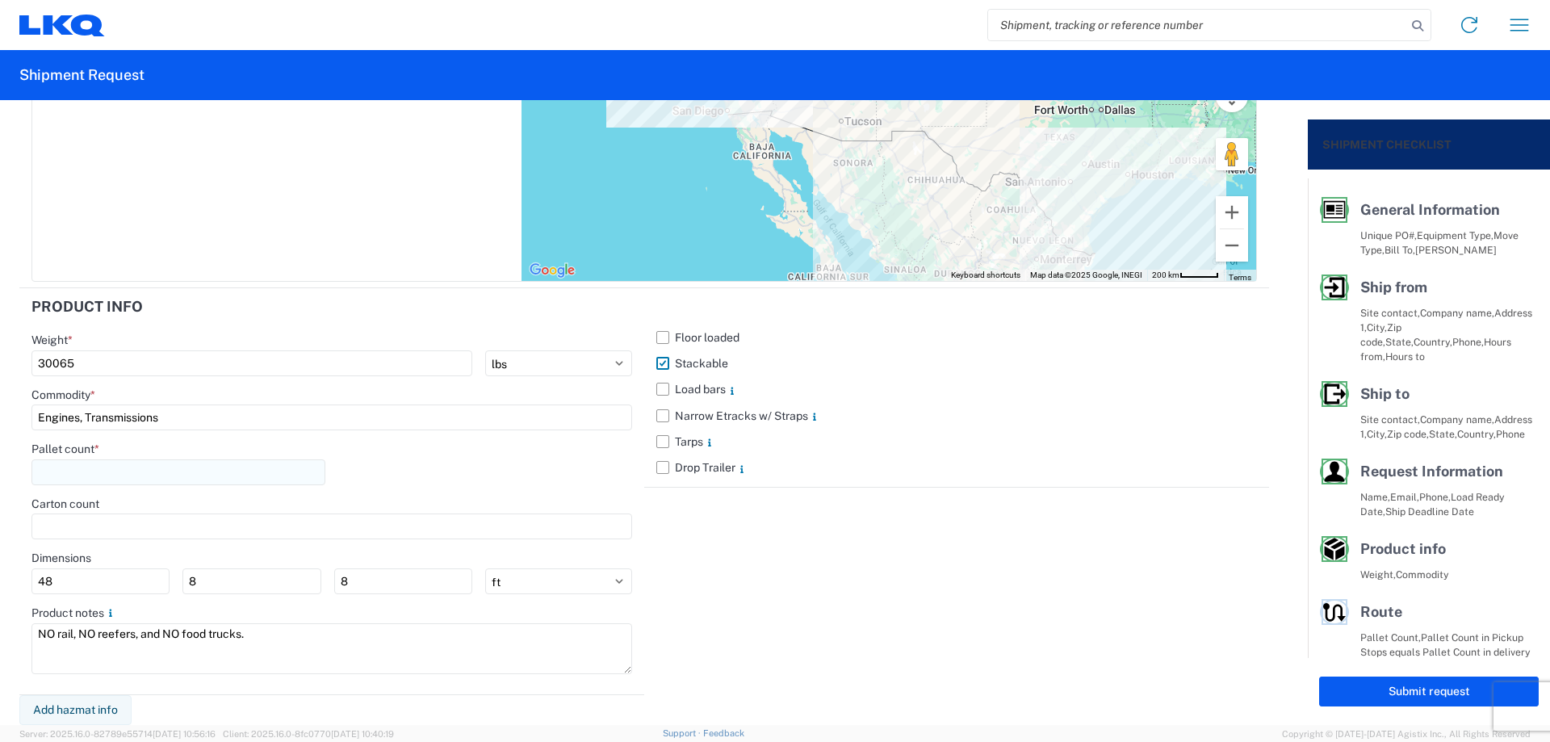
click at [121, 468] on input "number" at bounding box center [178, 472] width 294 height 26
type input "44"
click at [471, 478] on div "Pallet count * 44" at bounding box center [331, 469] width 601 height 55
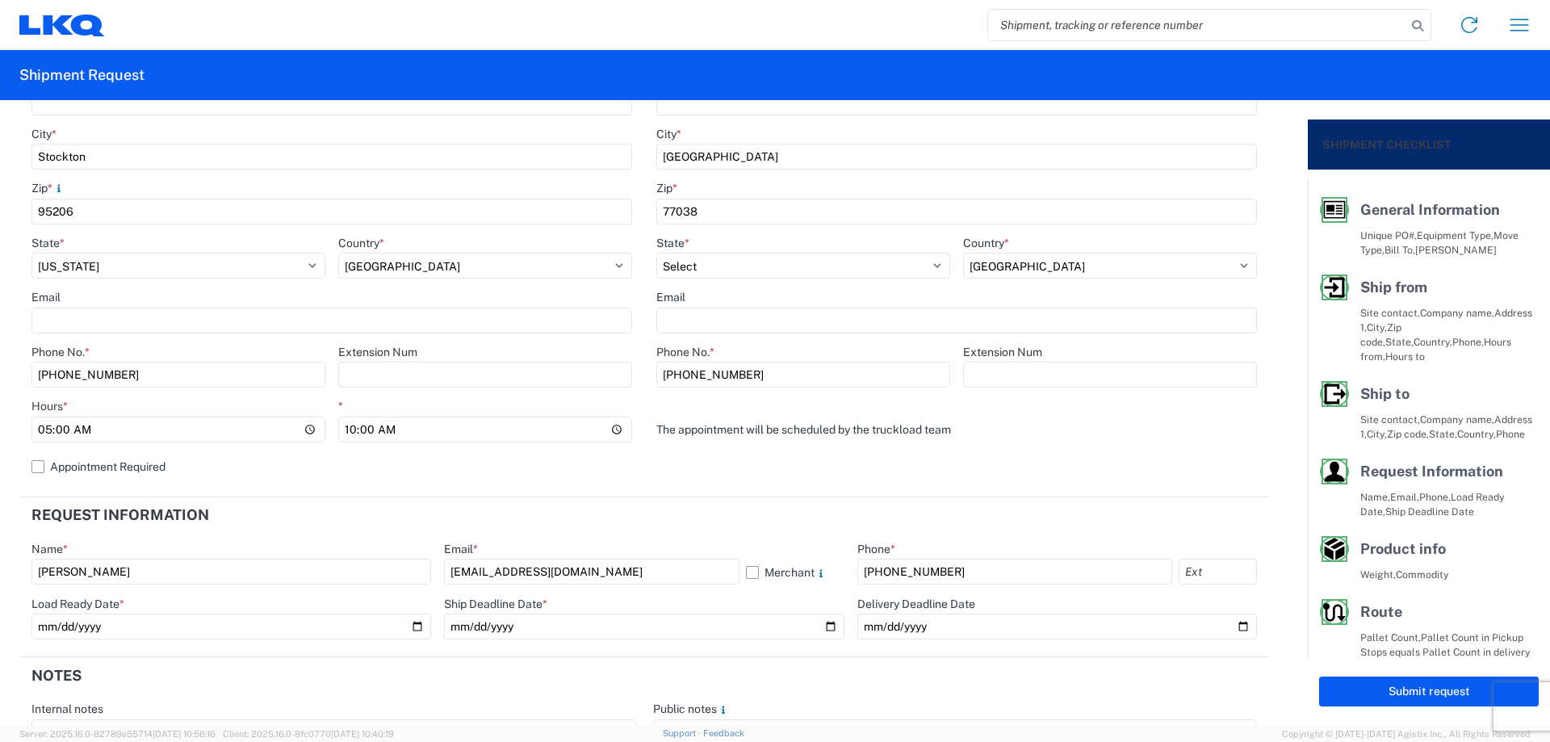
scroll to position [666, 0]
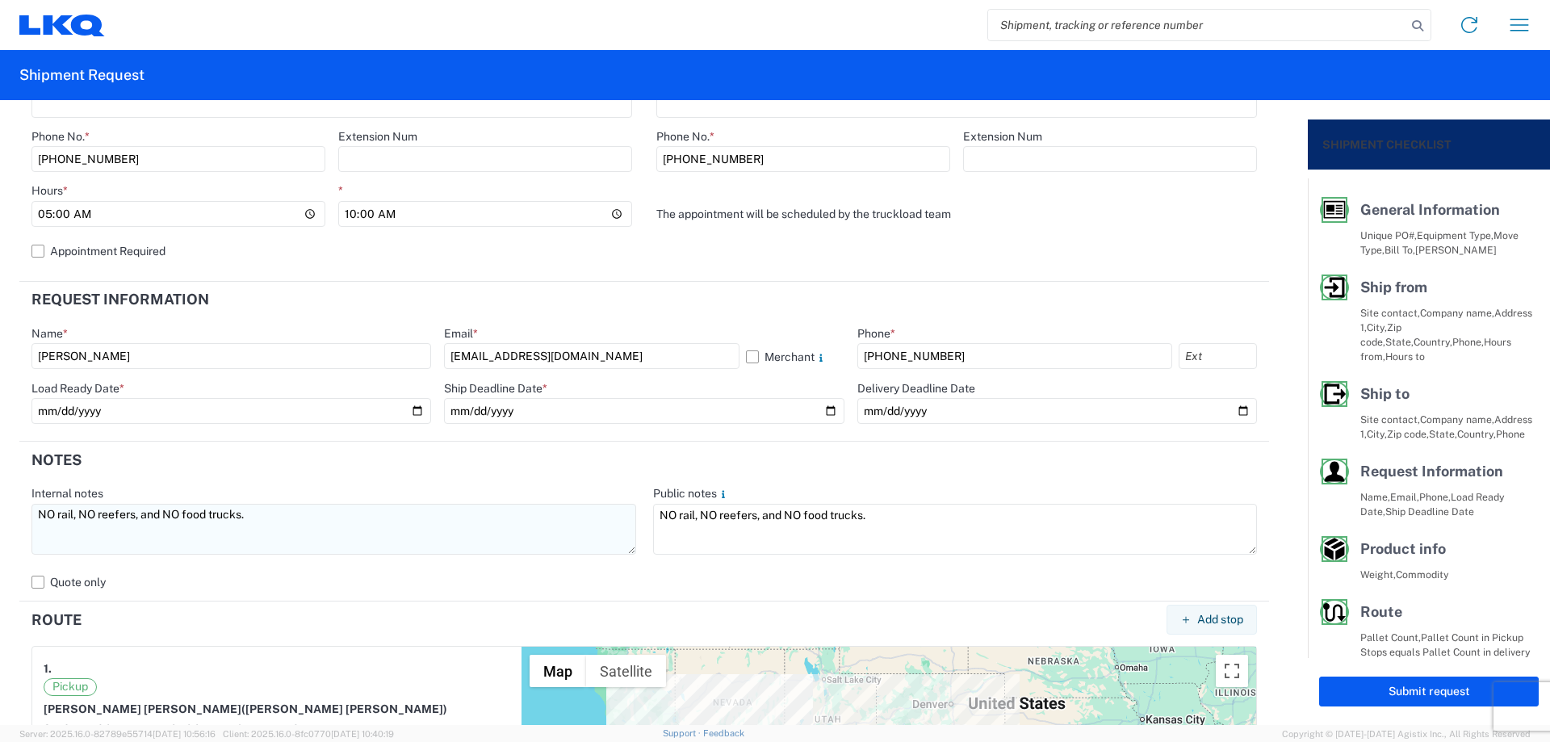
click at [38, 513] on textarea "NO rail, NO reefers, and NO food trucks." at bounding box center [333, 529] width 605 height 51
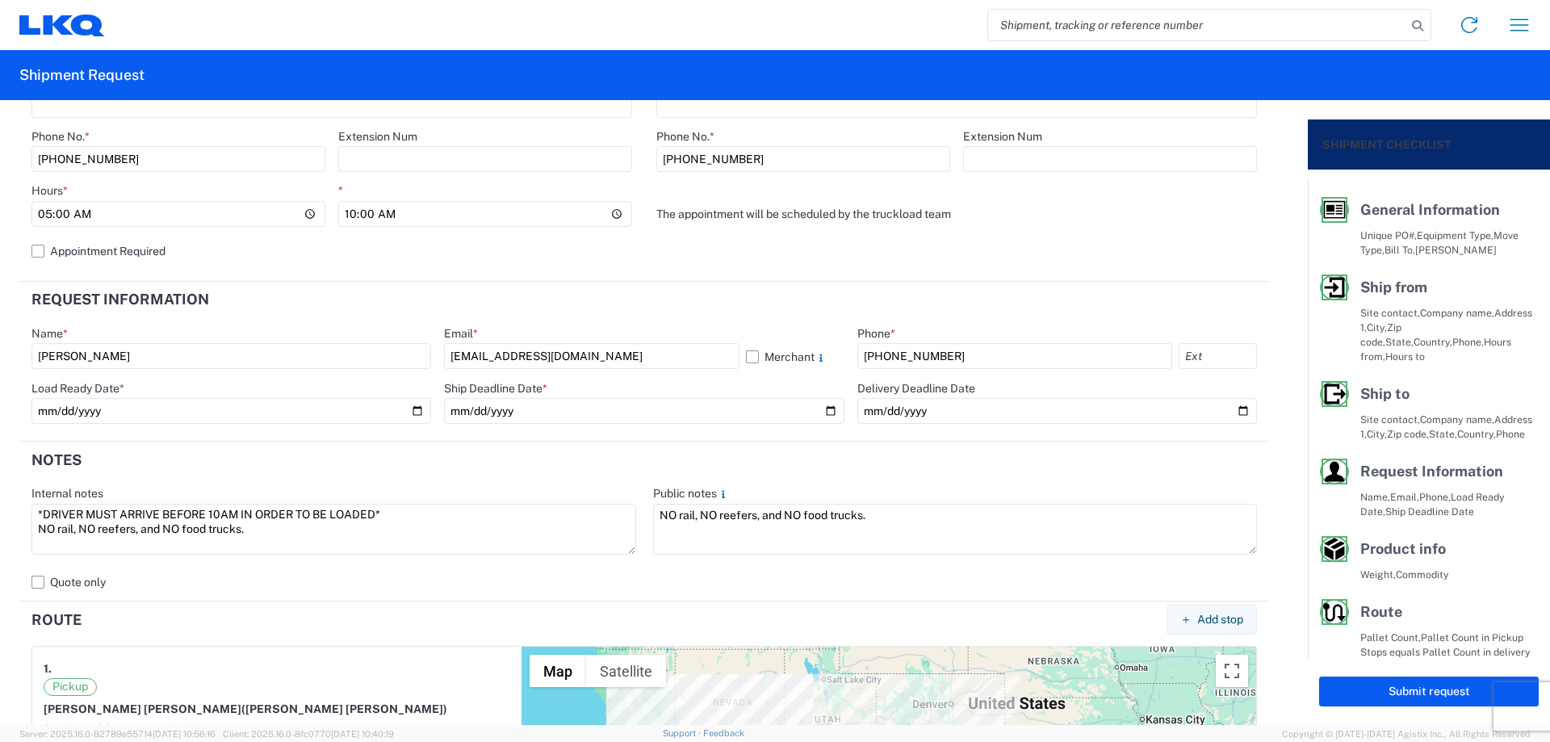
drag, startPoint x: 219, startPoint y: 511, endPoint x: 0, endPoint y: 488, distance: 219.9
click at [0, 488] on form "General Information Template PO# MMMStockton081125 Equipment Type * Select 53’ …" at bounding box center [654, 412] width 1308 height 625
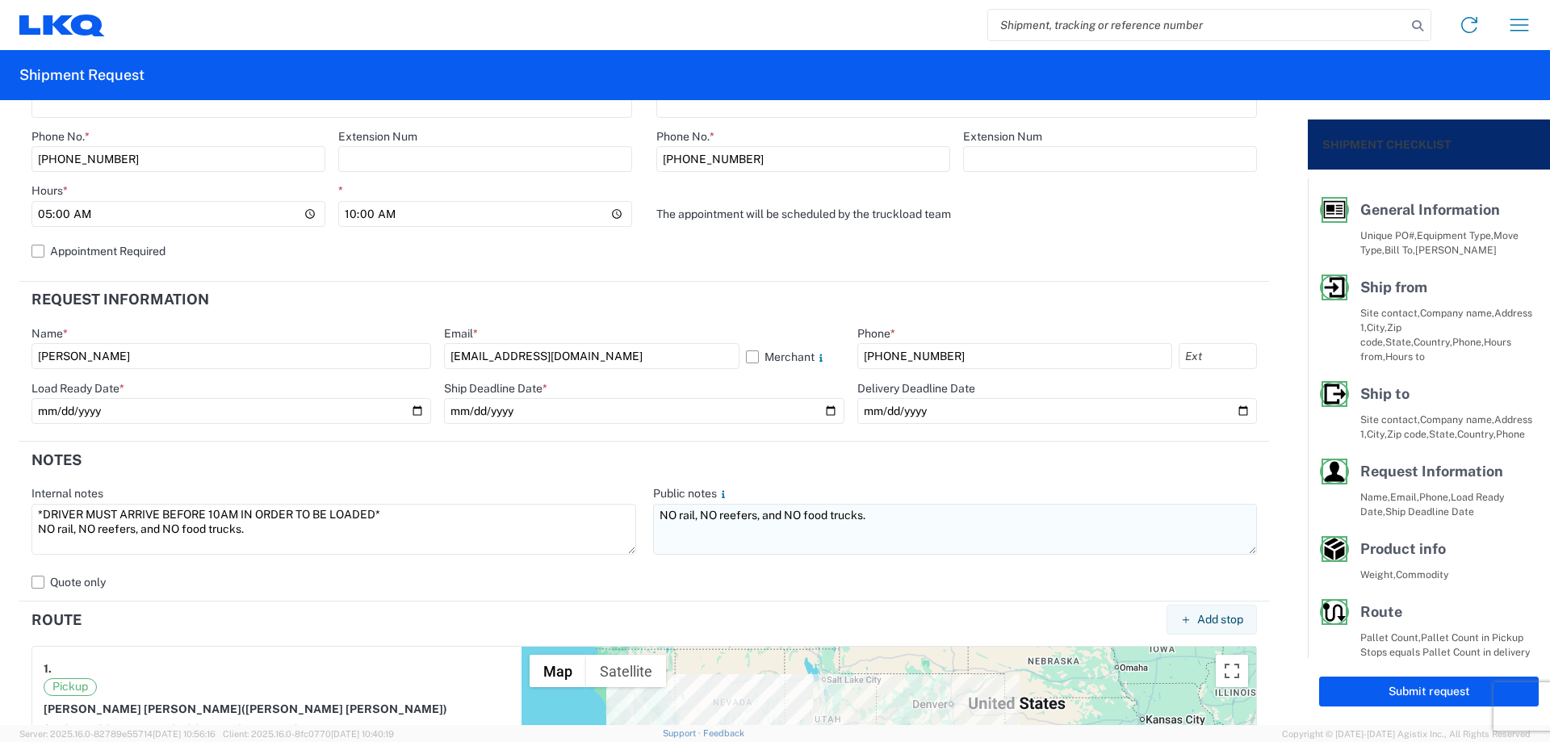
type textarea "*DRIVER MUST ARRIVE BEFORE 10AM IN ORDER TO BE LOADED* NO rail, NO reefers, and…"
click at [654, 515] on textarea "NO rail, NO reefers, and NO food trucks." at bounding box center [955, 529] width 605 height 51
paste textarea "*DRIVER MUST ARRIVE BEFORE 10AM IN ORDER TO BE LOADED*"
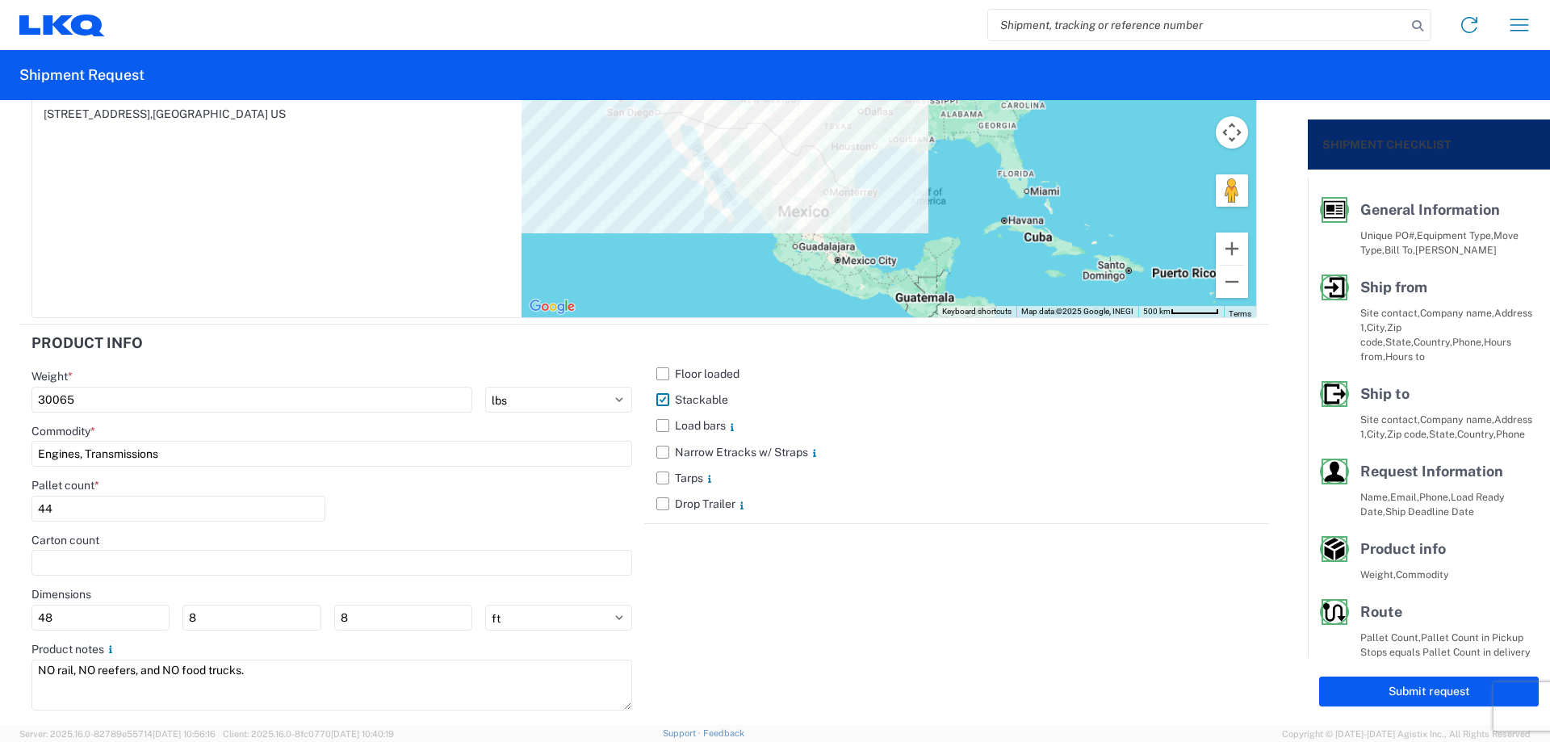
scroll to position [1419, 0]
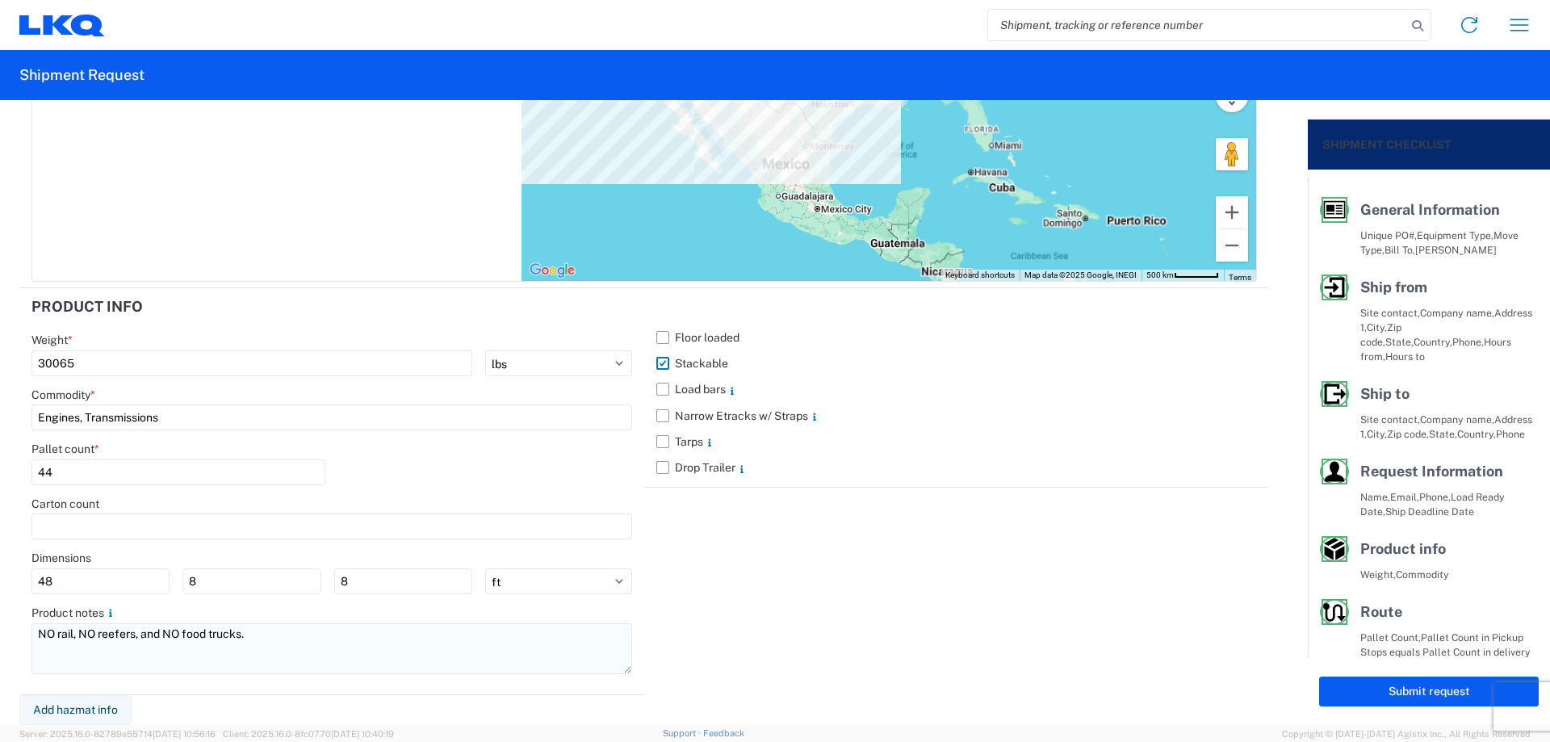
type textarea "*DRIVER MUST ARRIVE BEFORE 10AM IN ORDER TO BE LOADED* NO rail, NO reefers, and…"
click at [42, 631] on textarea "NO rail, NO reefers, and NO food trucks." at bounding box center [331, 648] width 601 height 51
paste textarea "*DRIVER MUST ARRIVE BEFORE 10AM IN ORDER TO BE LOADED*"
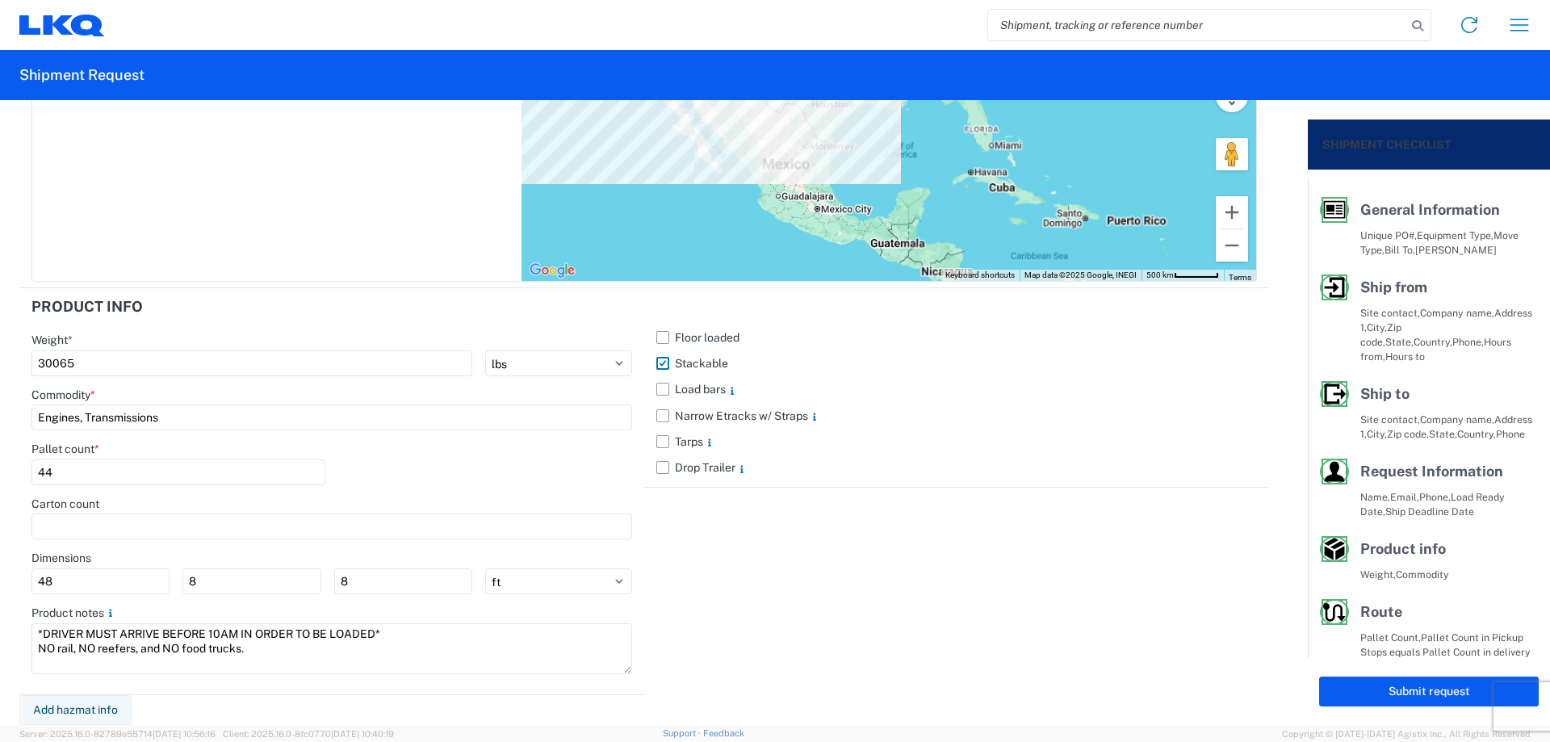
type textarea "*DRIVER MUST ARRIVE BEFORE 10AM IN ORDER TO BE LOADED* NO rail, NO reefers, and…"
click at [744, 612] on div "Floor loaded Stackable Load bars Narrow Etracks w/ Straps Tarps Drop Trailer" at bounding box center [956, 491] width 625 height 406
click at [1344, 693] on button "Submit request" at bounding box center [1429, 691] width 220 height 30
select select "US"
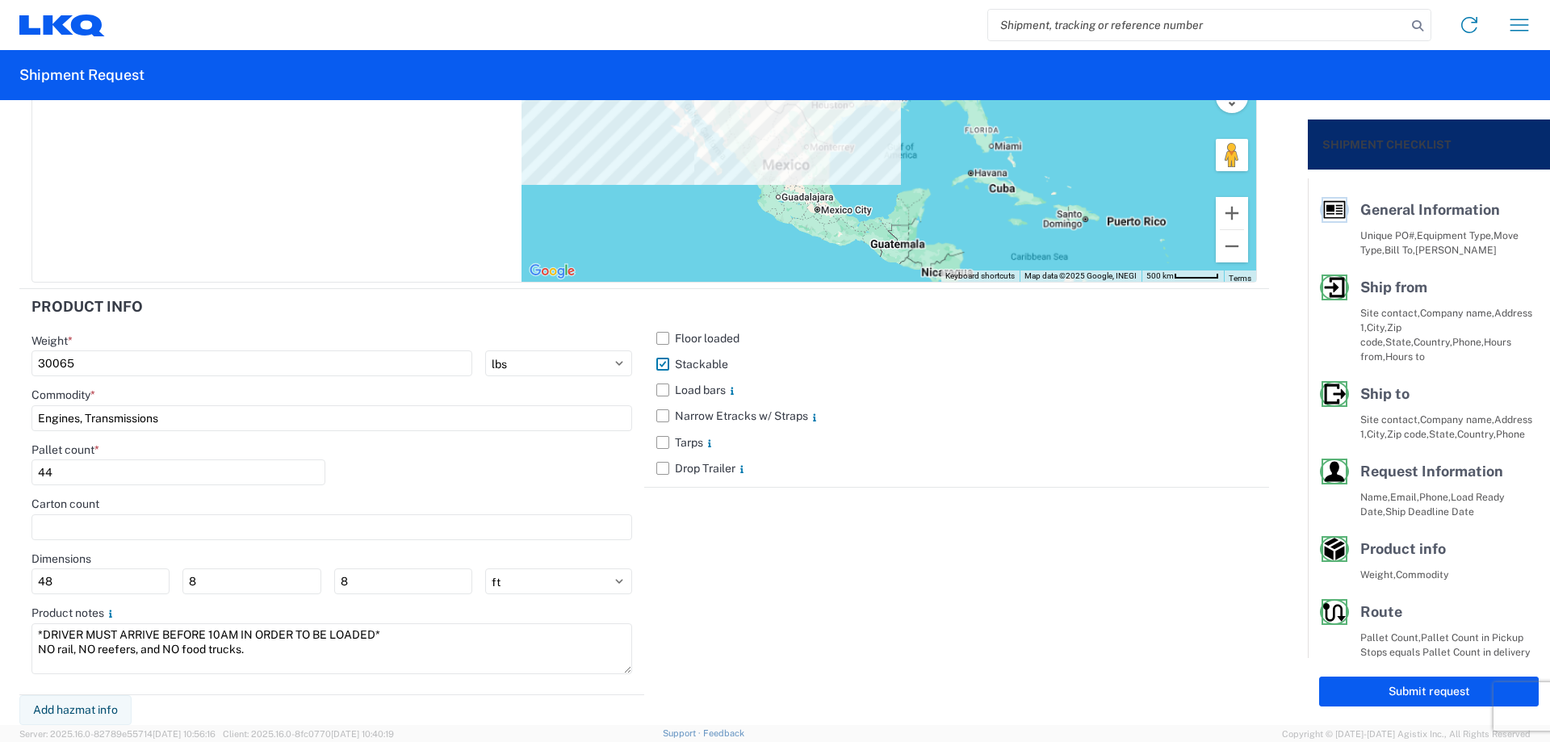
scroll to position [1418, 0]
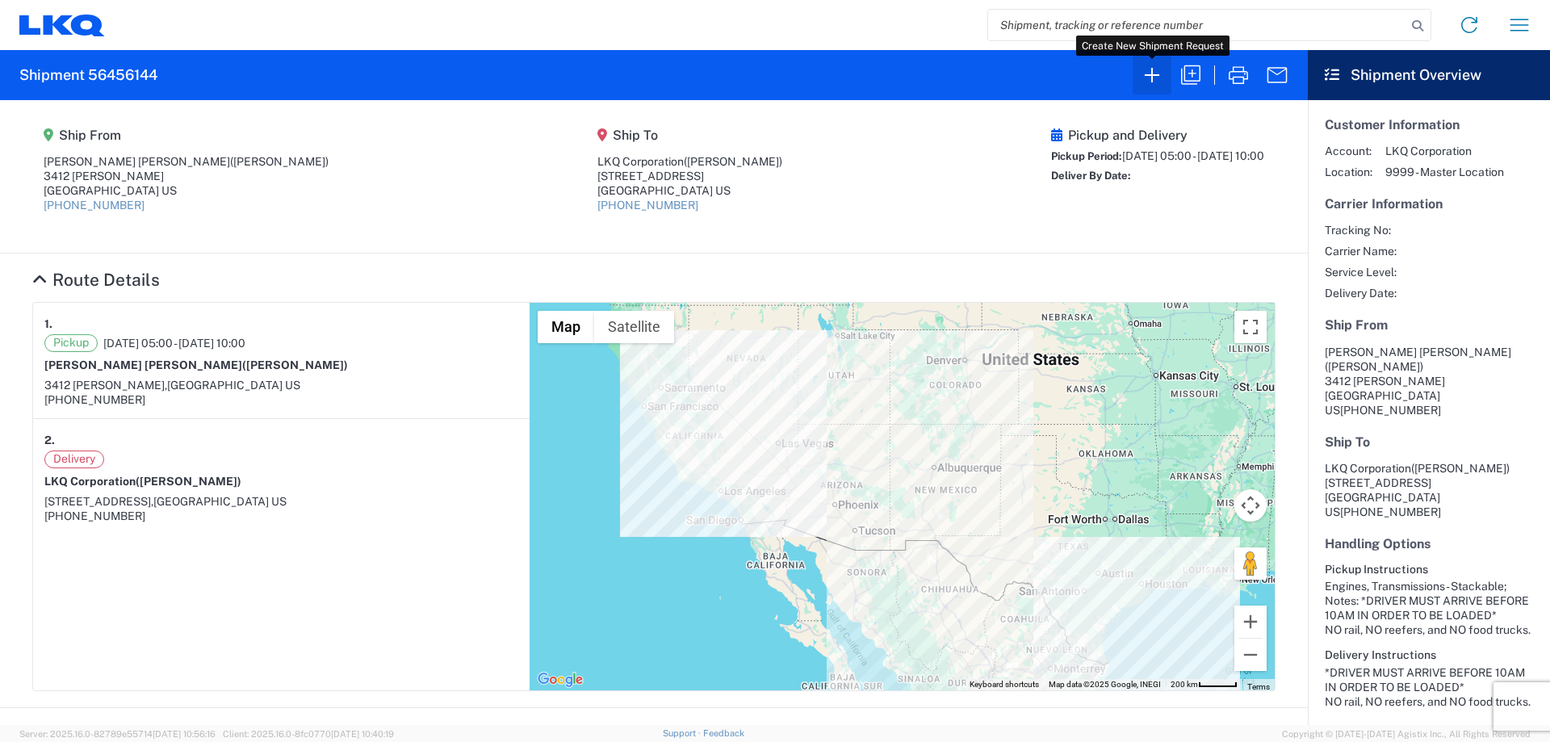
click at [1159, 78] on icon "button" at bounding box center [1152, 75] width 26 height 26
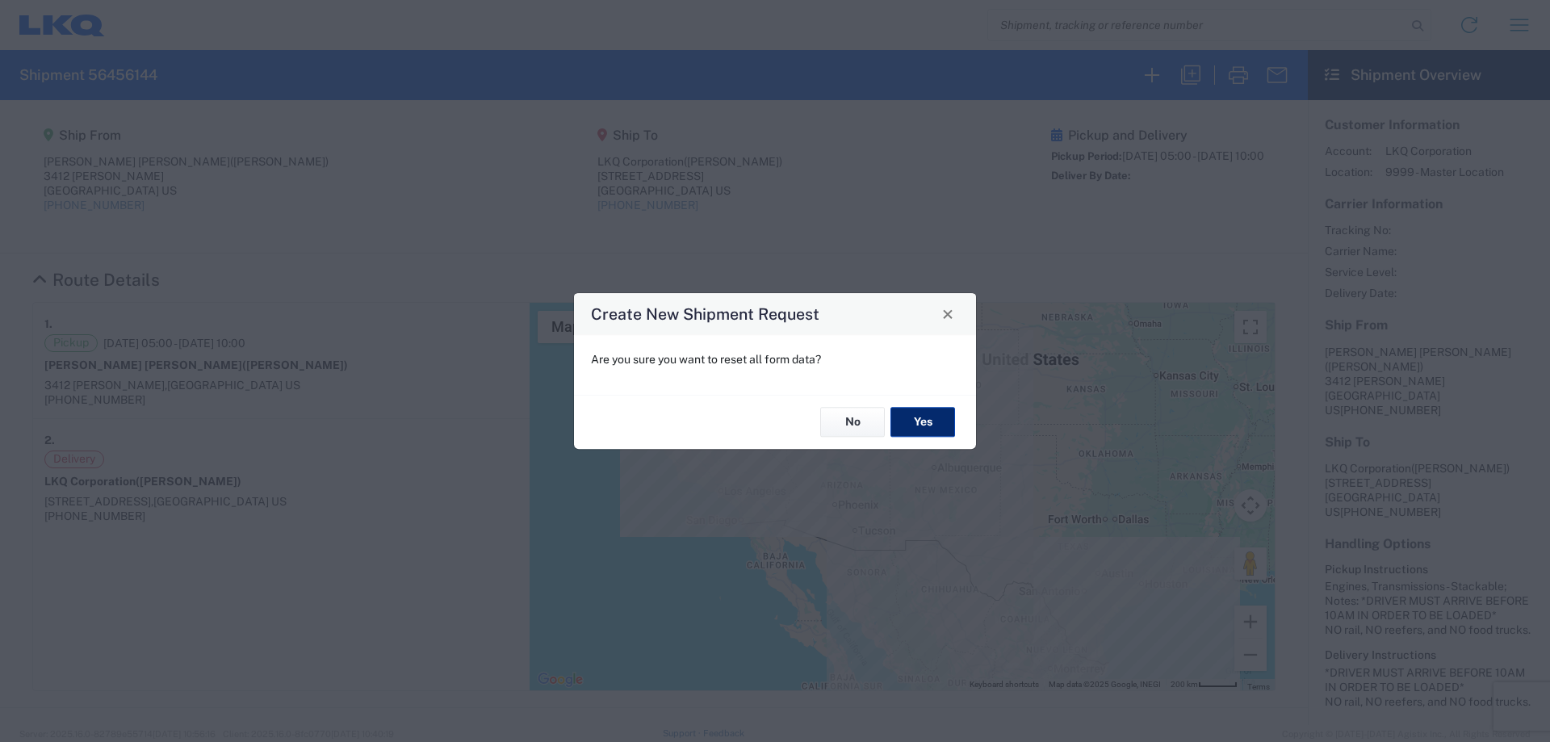
click at [906, 421] on button "Yes" at bounding box center [922, 423] width 65 height 30
select select "FULL"
select select "US"
select select "LBS"
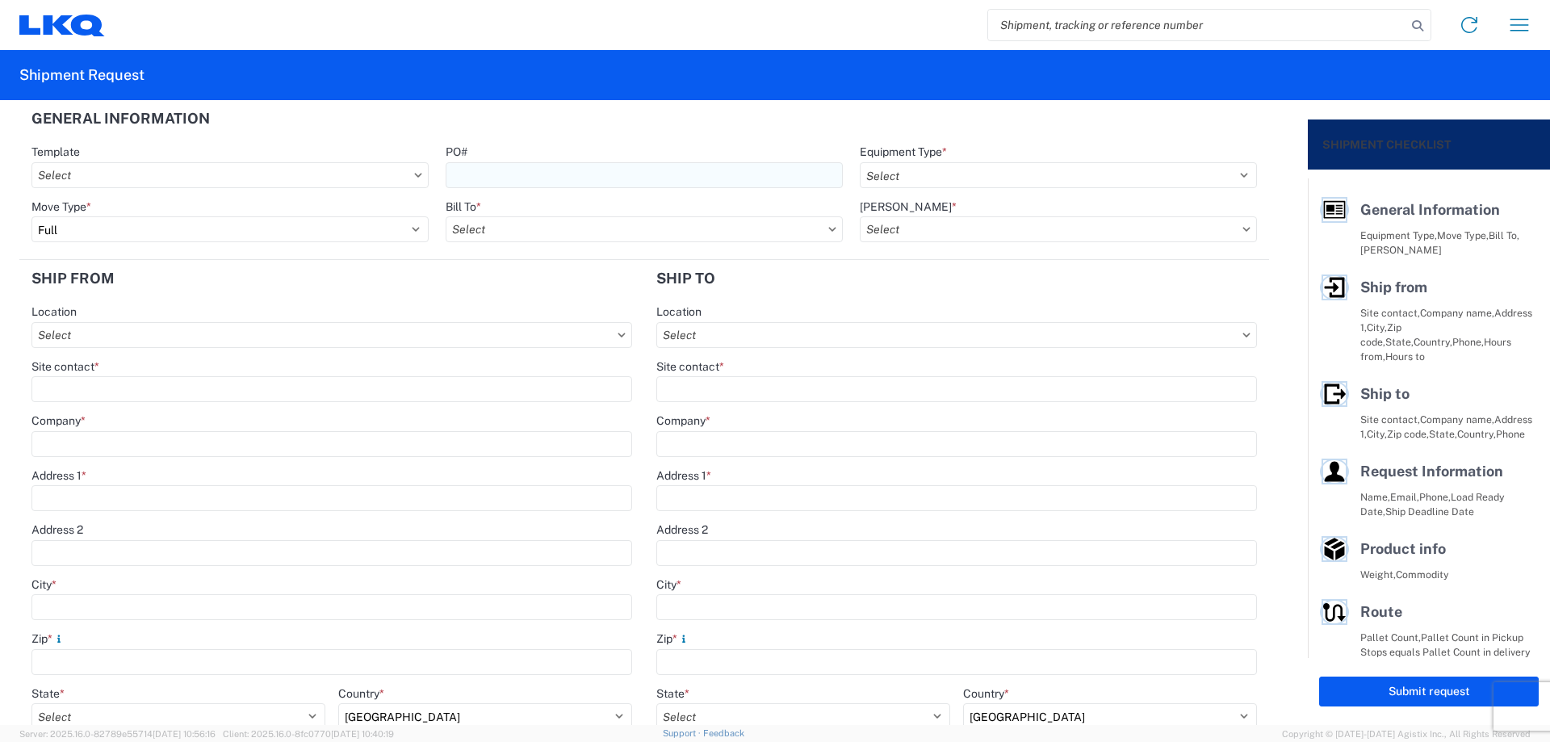
click at [529, 164] on input "PO#" at bounding box center [644, 175] width 397 height 26
click at [655, 160] on div "PO# TriStarSpringfield081125" at bounding box center [644, 166] width 397 height 44
type input "TriStarSpringfield081125"
click at [970, 174] on select "Select 53’ Dry Van Flatbed Dropdeck (van) Lowboy (flatbed) Rail" at bounding box center [1058, 175] width 397 height 26
select select "STDV"
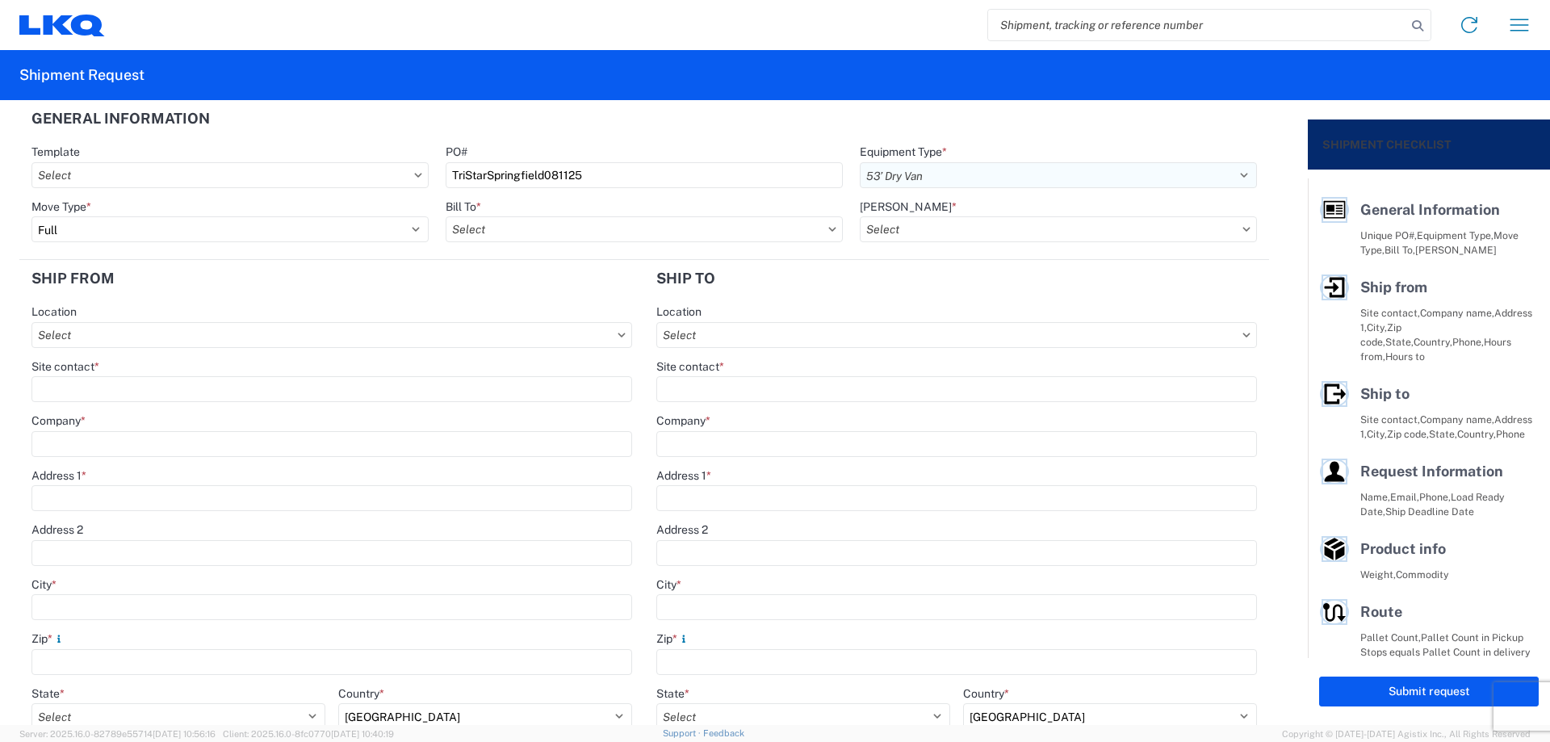
click at [860, 162] on select "Select 53’ Dry Van Flatbed Dropdeck (van) Lowboy (flatbed) Rail" at bounding box center [1058, 175] width 397 height 26
click at [487, 235] on input "Bill To *" at bounding box center [644, 229] width 397 height 26
type input "1882"
click at [546, 308] on div "1882 - North American ATK Corporation" at bounding box center [587, 301] width 282 height 26
type input "1882 - North American ATK Corporation"
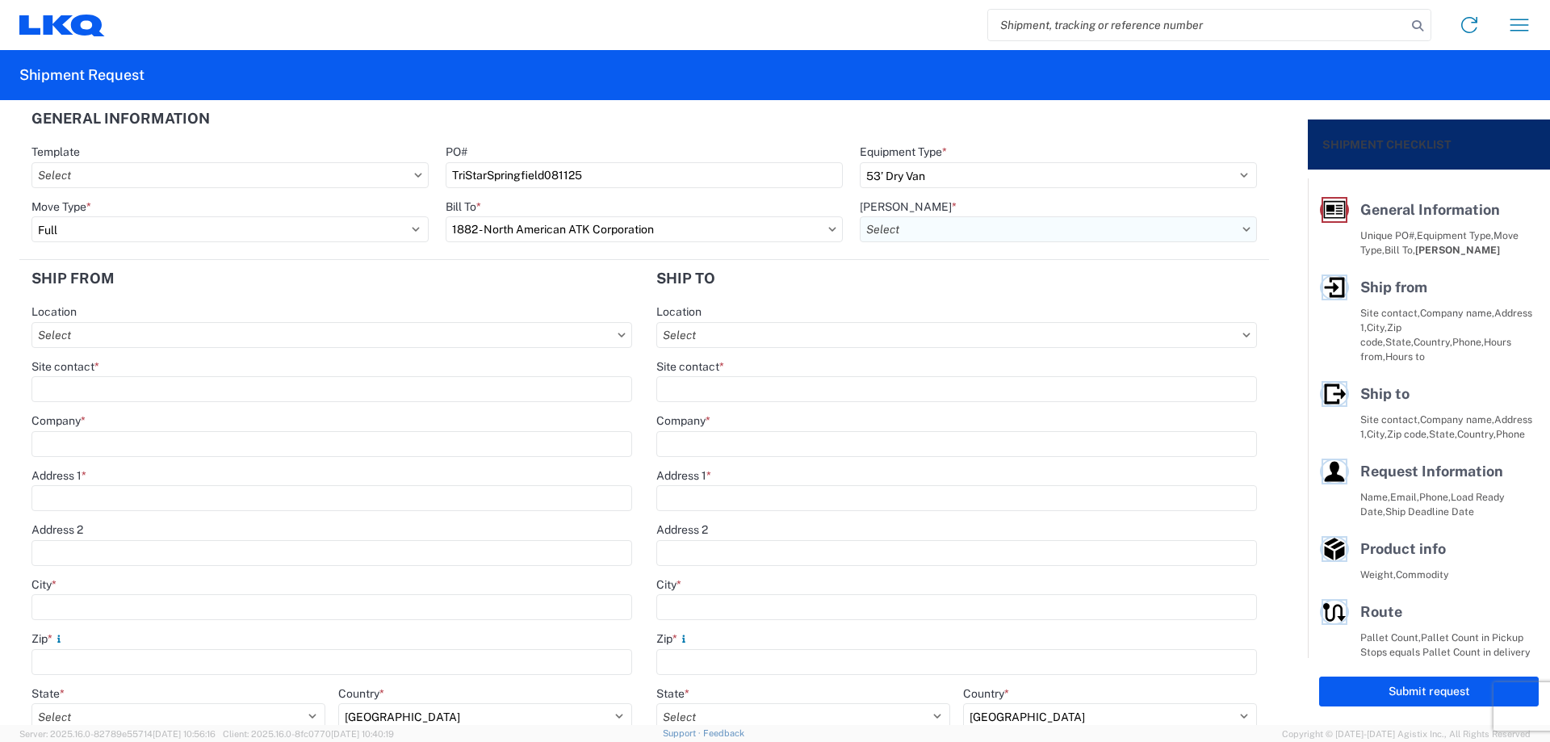
click at [894, 228] on input "[PERSON_NAME] *" at bounding box center [1058, 229] width 397 height 26
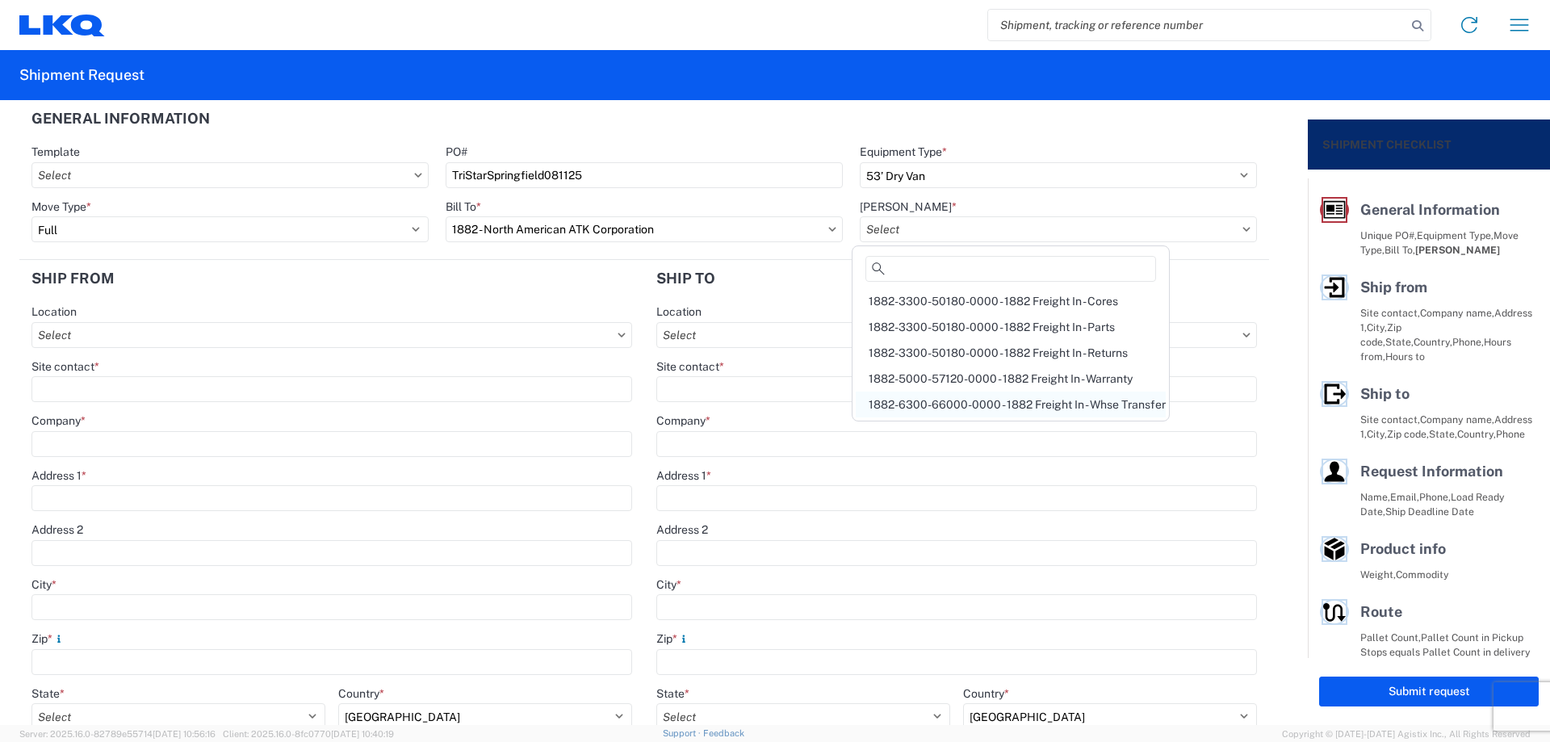
click at [1026, 404] on div "1882-6300-66000-0000 - 1882 Freight In - Whse Transfer" at bounding box center [1011, 404] width 310 height 26
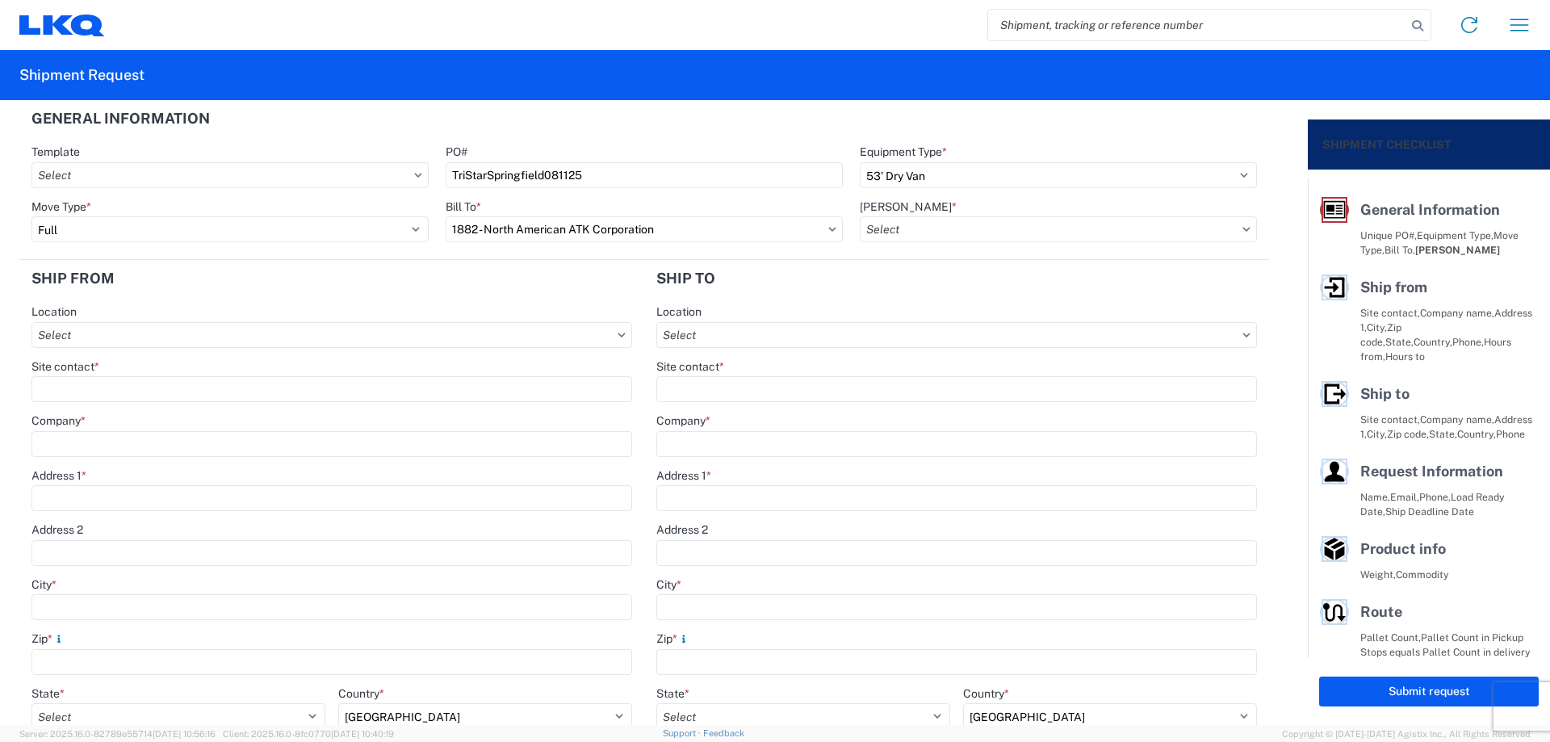
type input "1882-6300-66000-0000 - 1882 Freight In - Whse Transfer"
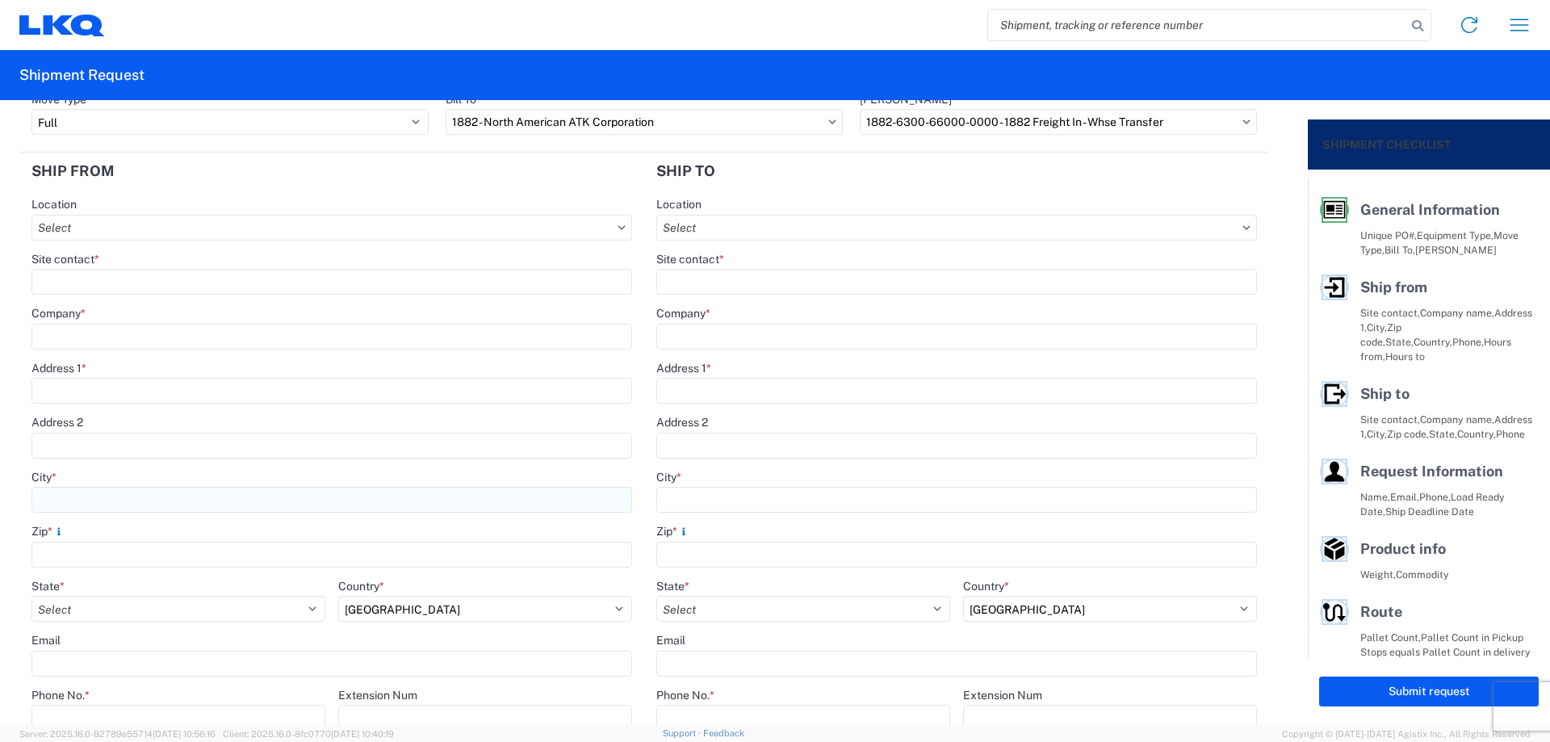
click at [93, 496] on input "City *" at bounding box center [331, 500] width 601 height 26
type input "B"
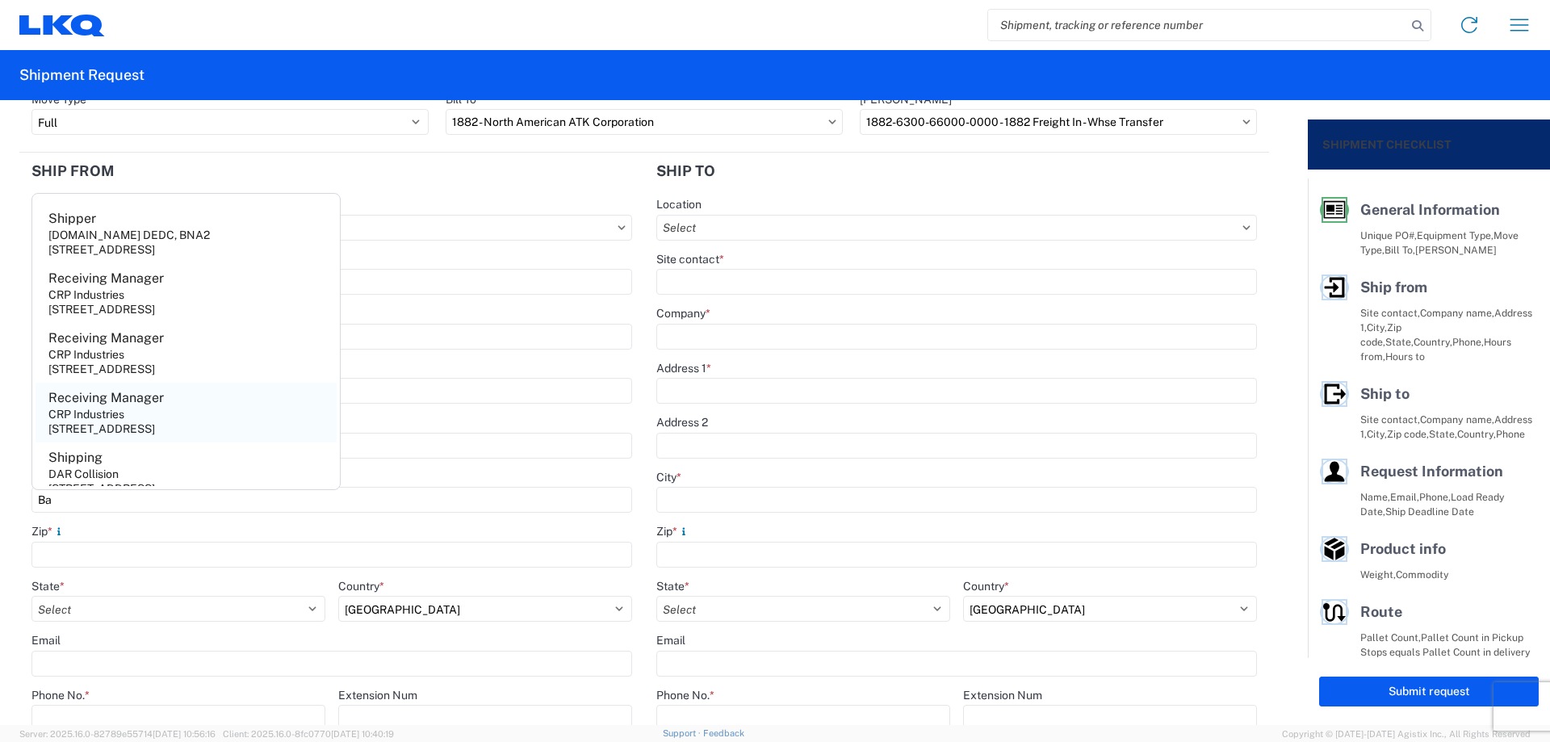
scroll to position [195, 0]
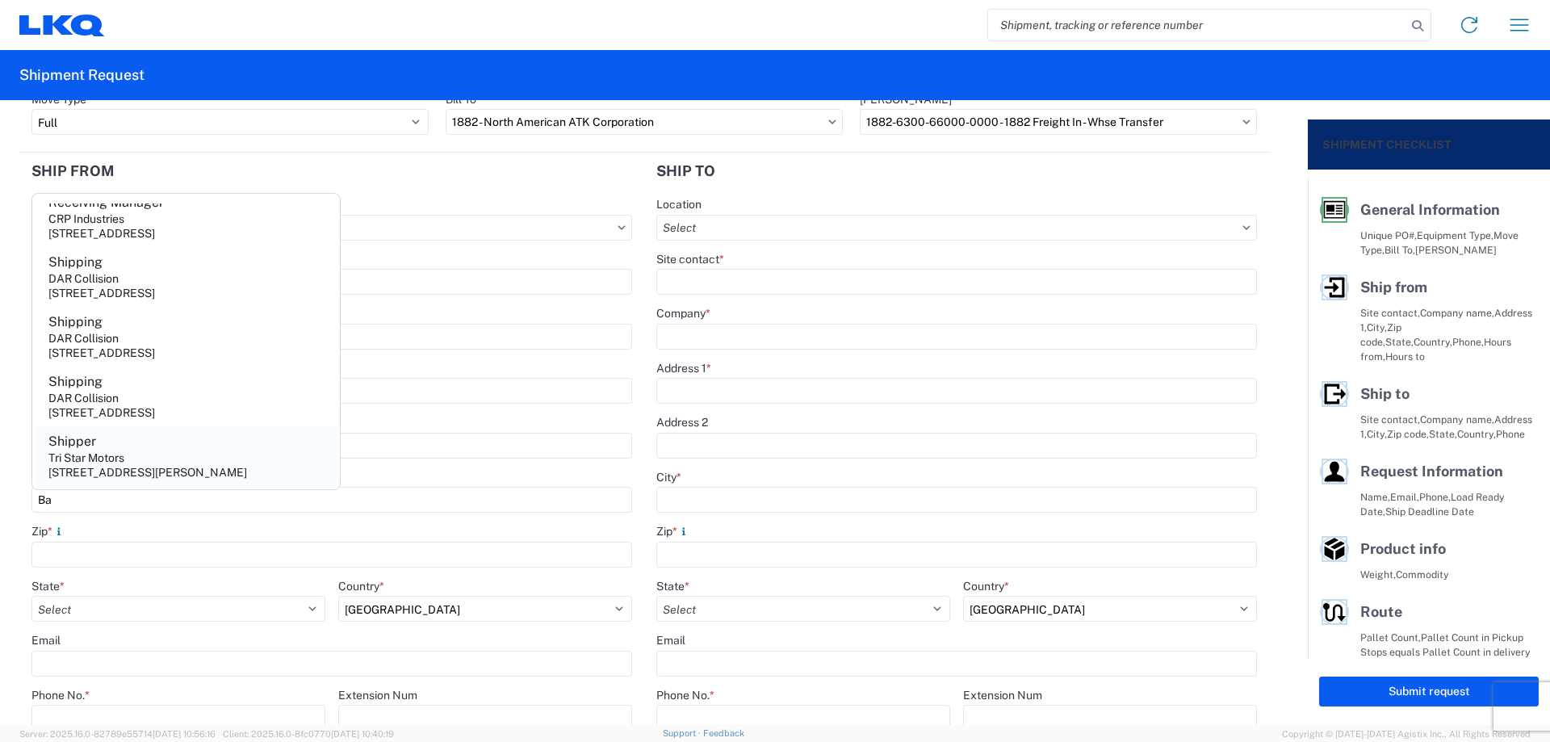
type input "Ba"
click at [196, 464] on agx-address-suggestion-item "Shipper Tri Star Motors [STREET_ADDRESS][PERSON_NAME]" at bounding box center [186, 456] width 301 height 60
type input "Shipper"
type input "Tri Star Motors"
type input "[STREET_ADDRESS]"
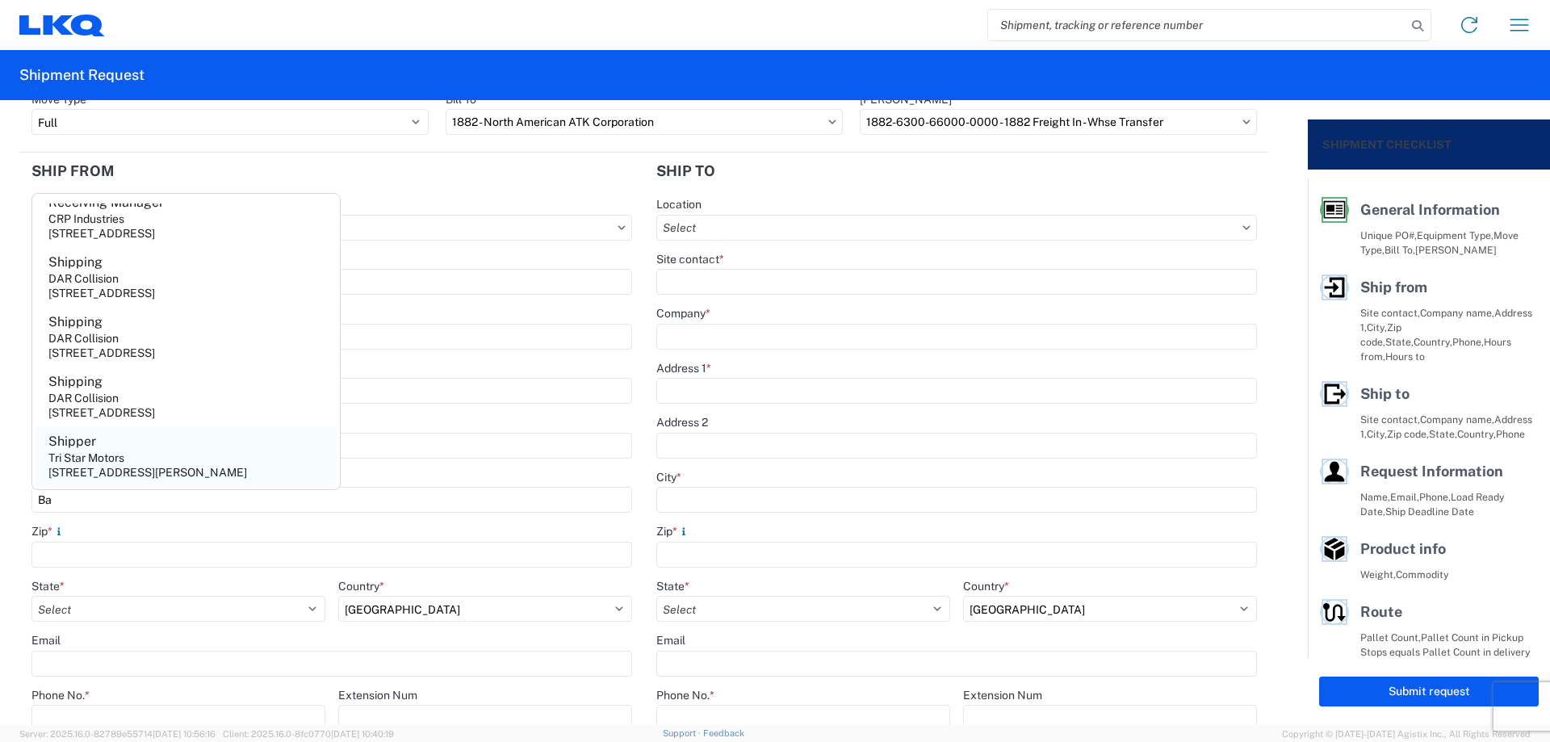
type input "[PERSON_NAME]"
type input "54002"
select select "WI"
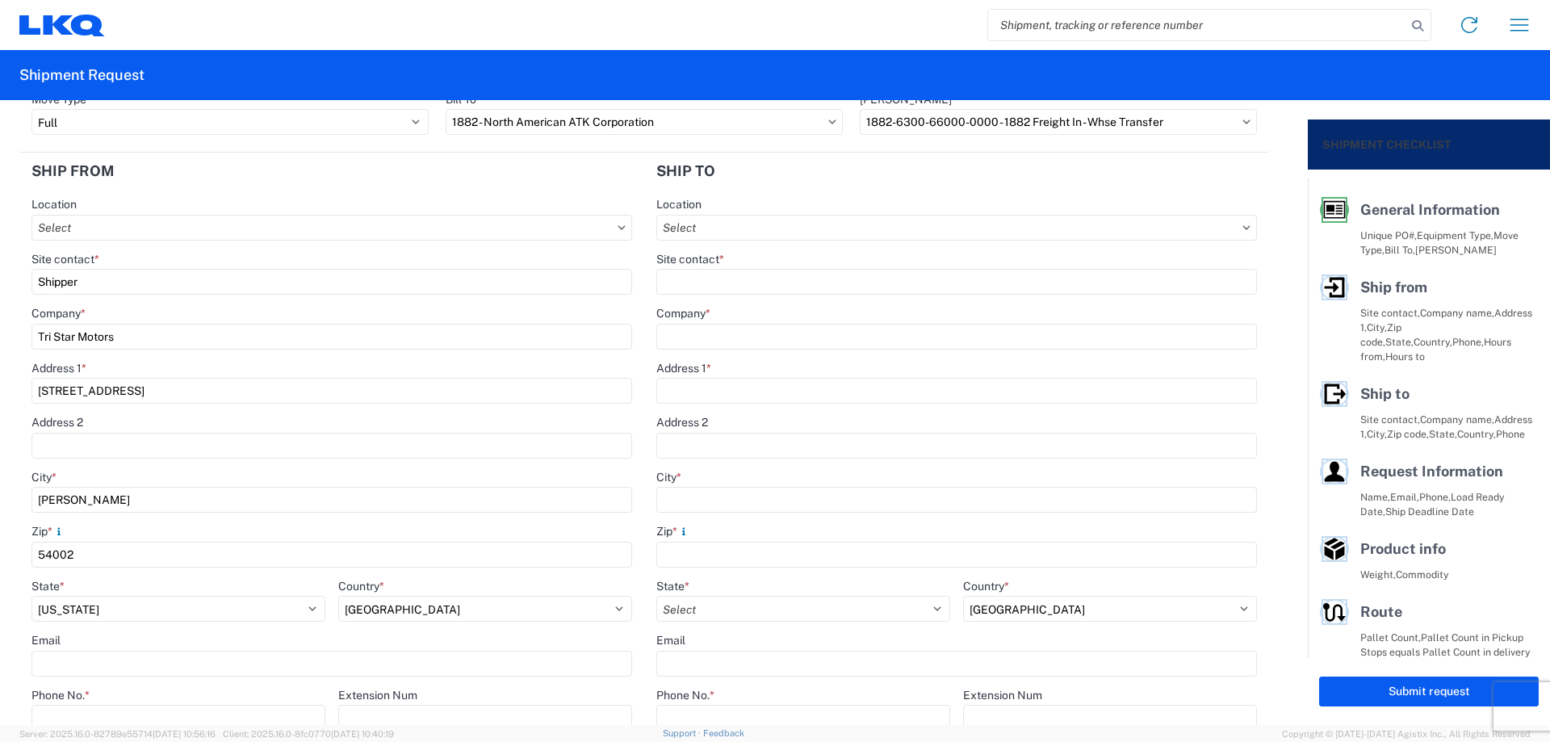
drag, startPoint x: 91, startPoint y: 278, endPoint x: 0, endPoint y: 287, distance: 91.6
click at [0, 287] on form "General Information Template PO# TriStarSpringfield081125 Equipment Type * Sele…" at bounding box center [654, 412] width 1308 height 625
type input "[PERSON_NAME]"
click at [253, 174] on header "Ship from" at bounding box center [331, 171] width 625 height 36
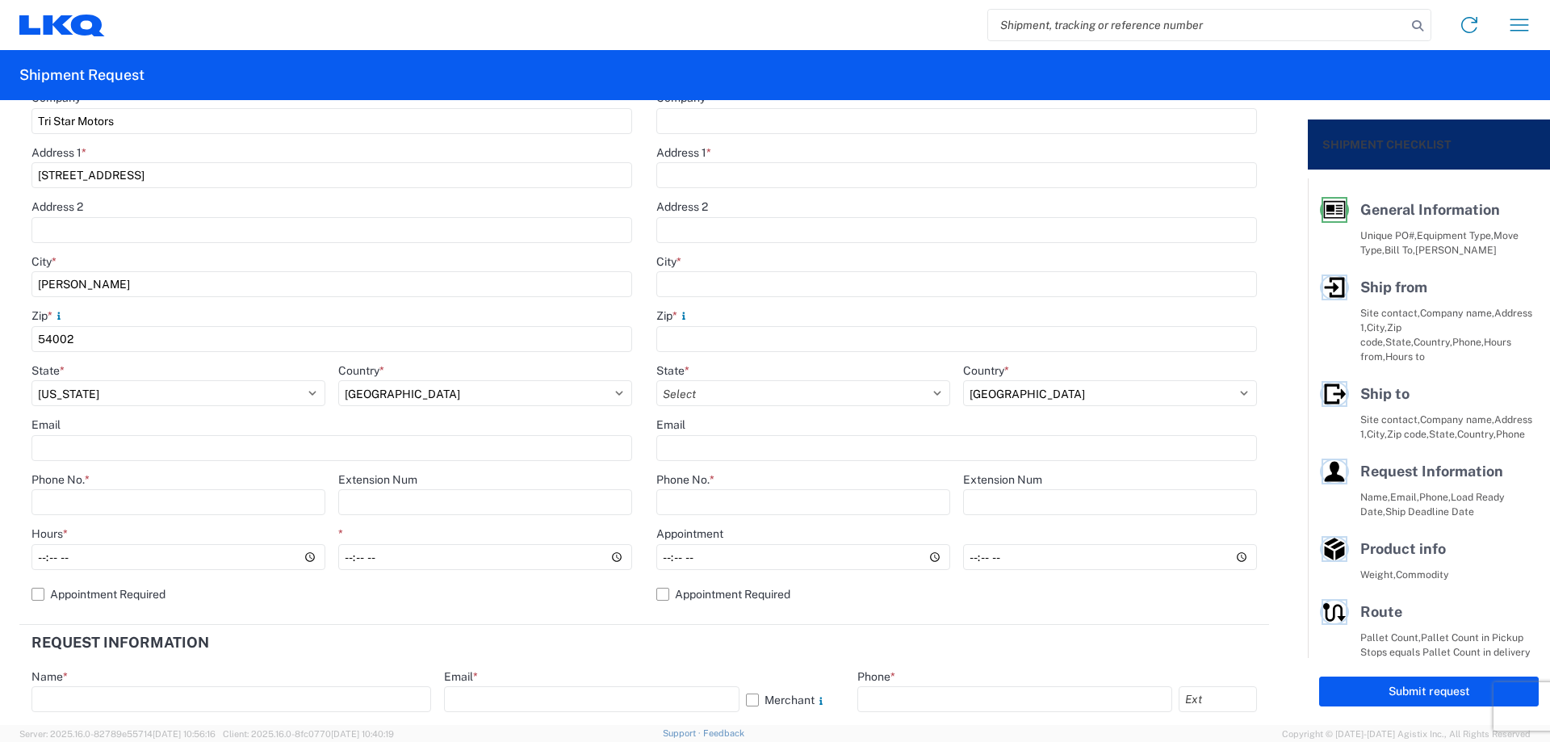
scroll to position [430, 0]
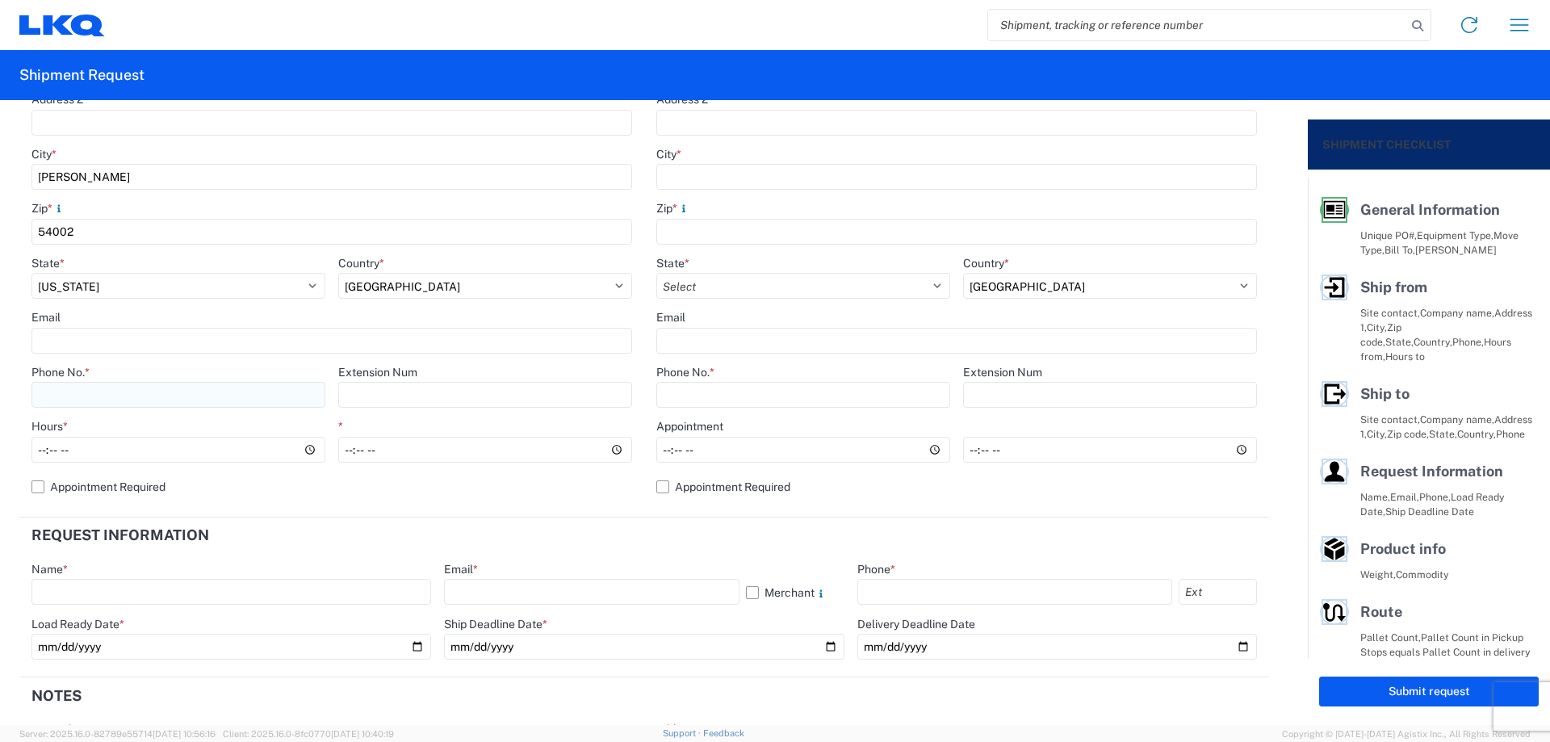
click at [89, 393] on input "Phone No. *" at bounding box center [178, 395] width 294 height 26
type input "[PHONE_NUMBER]"
click at [42, 451] on input "Hours *" at bounding box center [178, 450] width 294 height 26
type input "11:00"
type input "15:00"
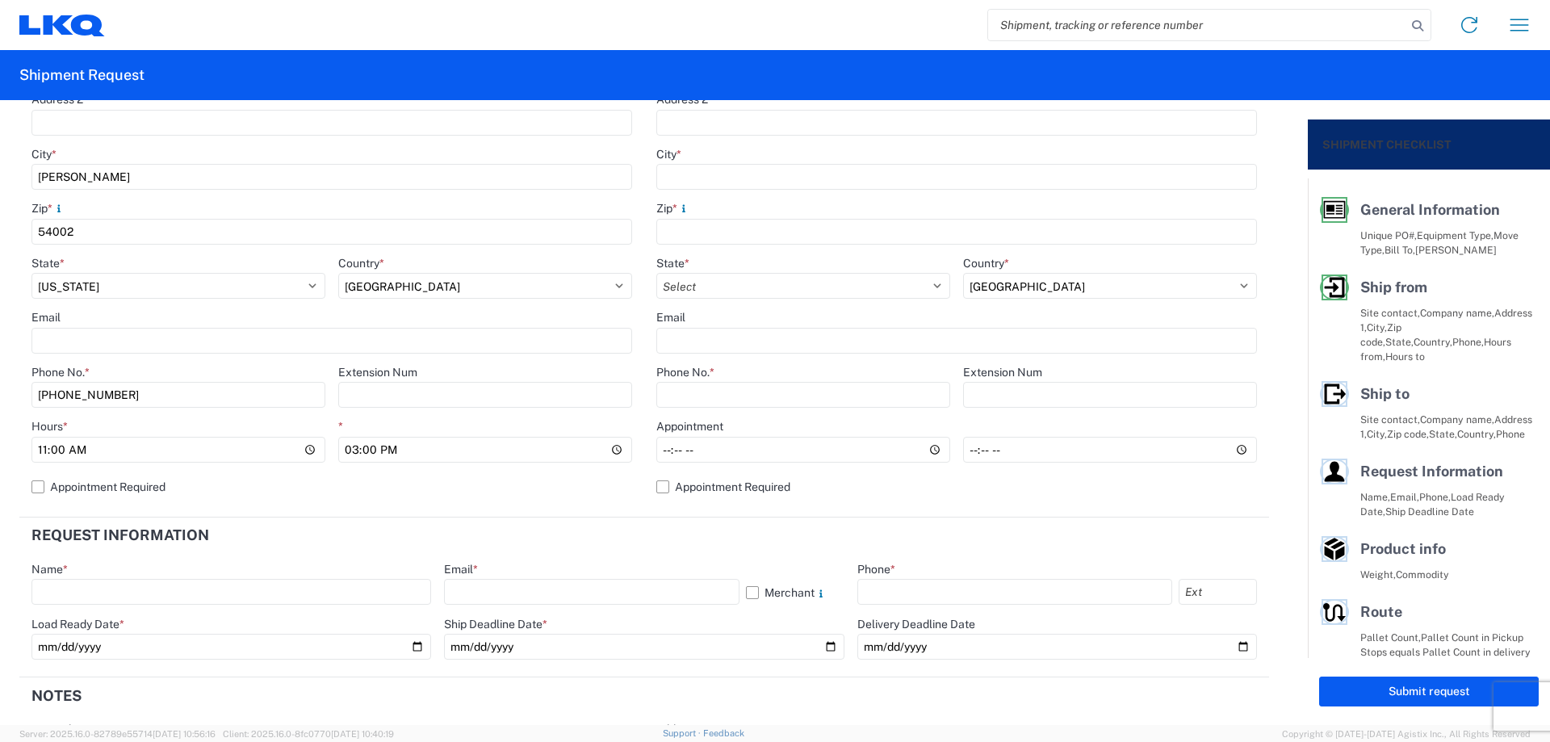
click at [739, 535] on header "Request Information" at bounding box center [643, 535] width 1249 height 36
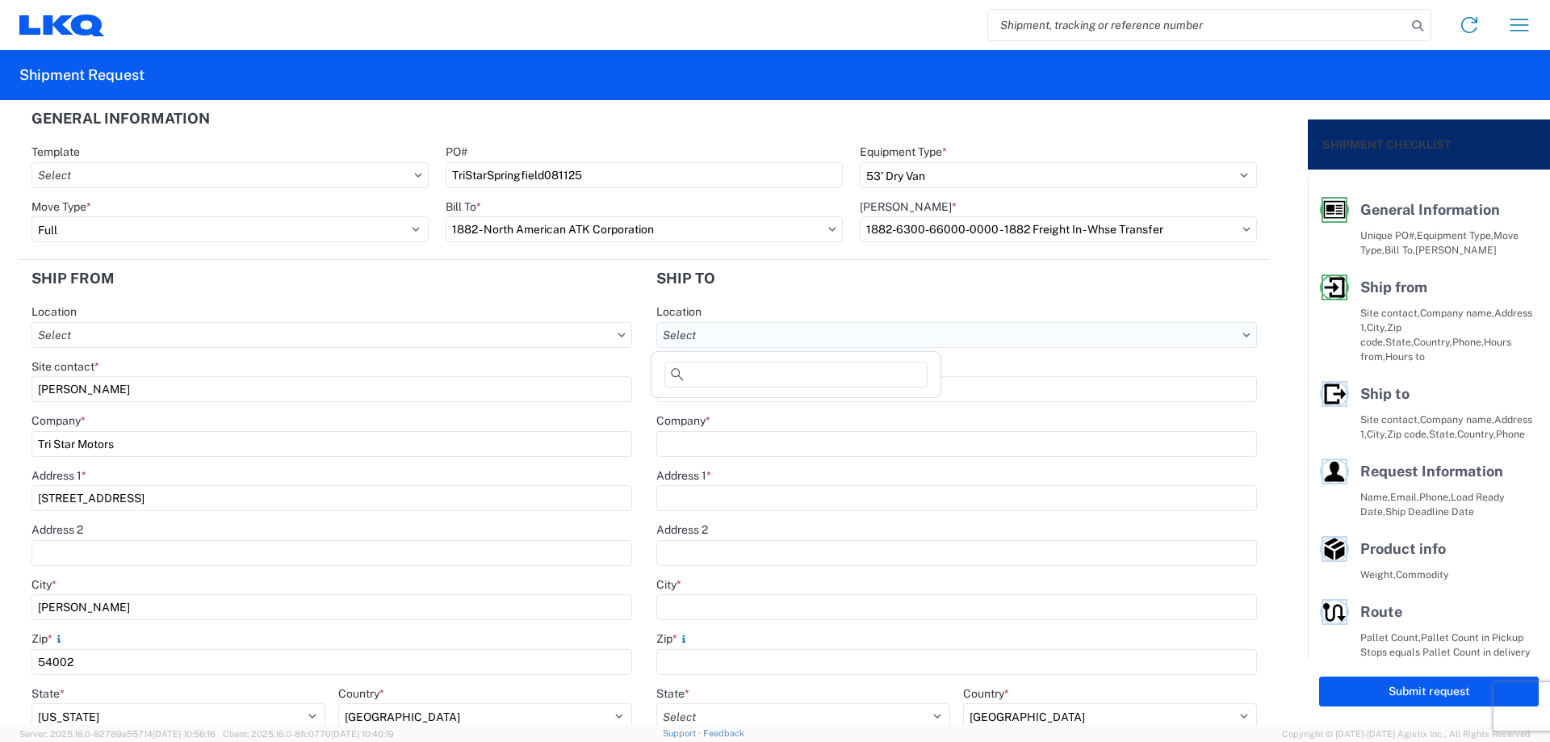
click at [759, 335] on input "Location" at bounding box center [956, 335] width 601 height 26
type input "1880"
click at [789, 404] on div "1880 - LKQ Remanufacturing (Formerly PROFormance Powertrain)" at bounding box center [831, 407] width 353 height 26
type input "1880 - LKQ Remanufacturing (Formerly PROFormance Powertrain)"
type input "LKQ Corporation"
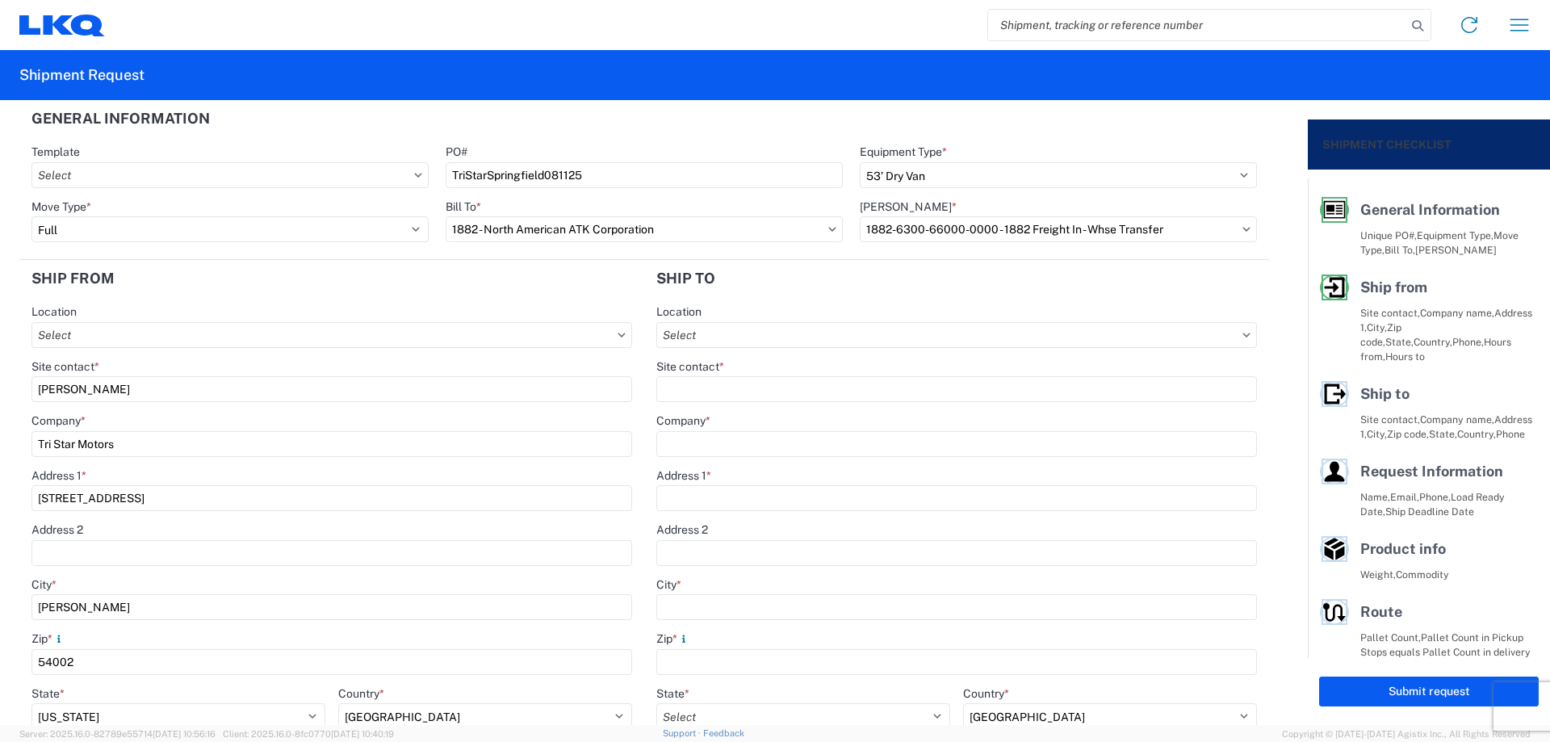
type input "[STREET_ADDRESS]"
type input "[GEOGRAPHIC_DATA]"
type input "65803"
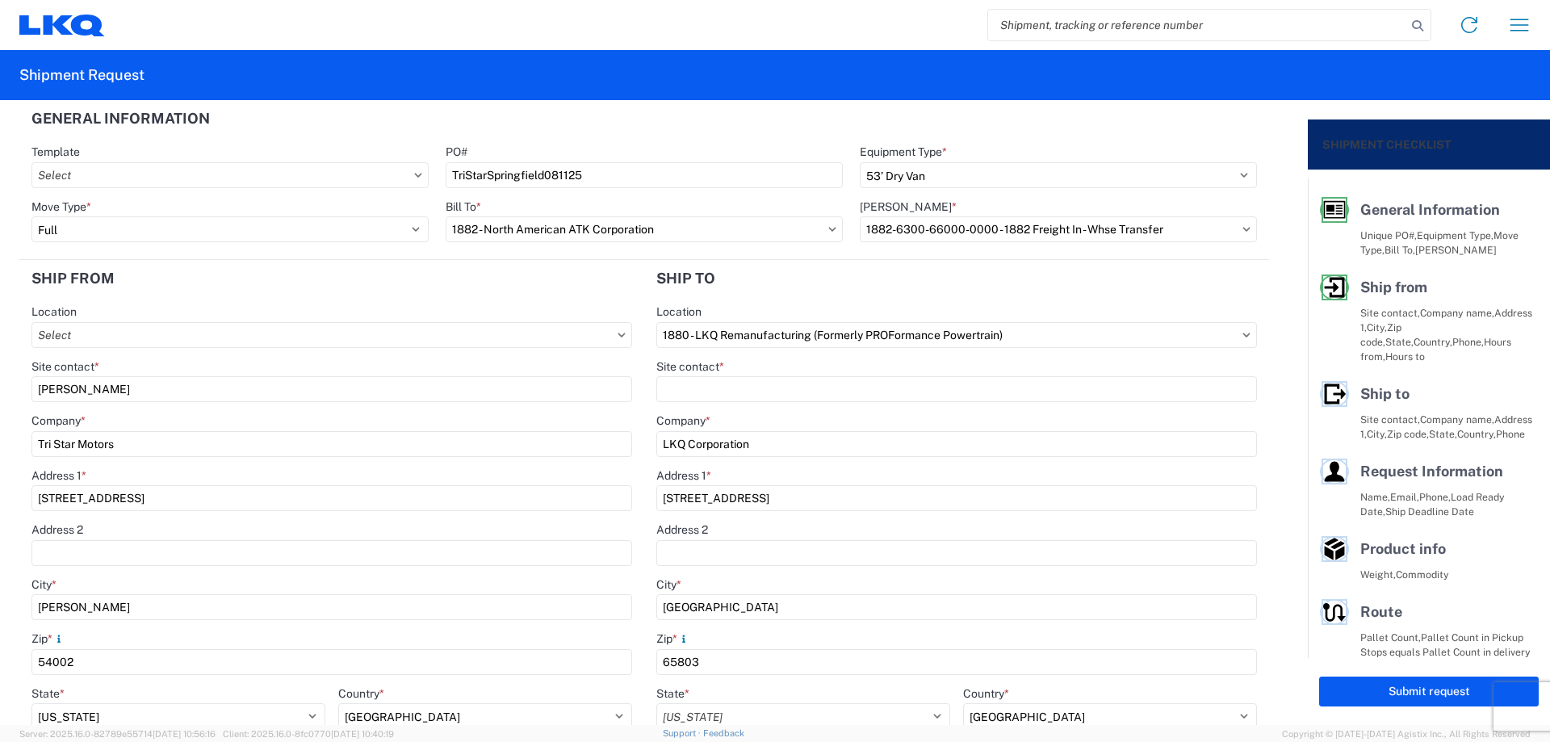
select select "US"
click at [767, 391] on input "Site contact *" at bounding box center [956, 389] width 601 height 26
type input "[PERSON_NAME]"
click at [753, 314] on div "Location" at bounding box center [956, 311] width 601 height 15
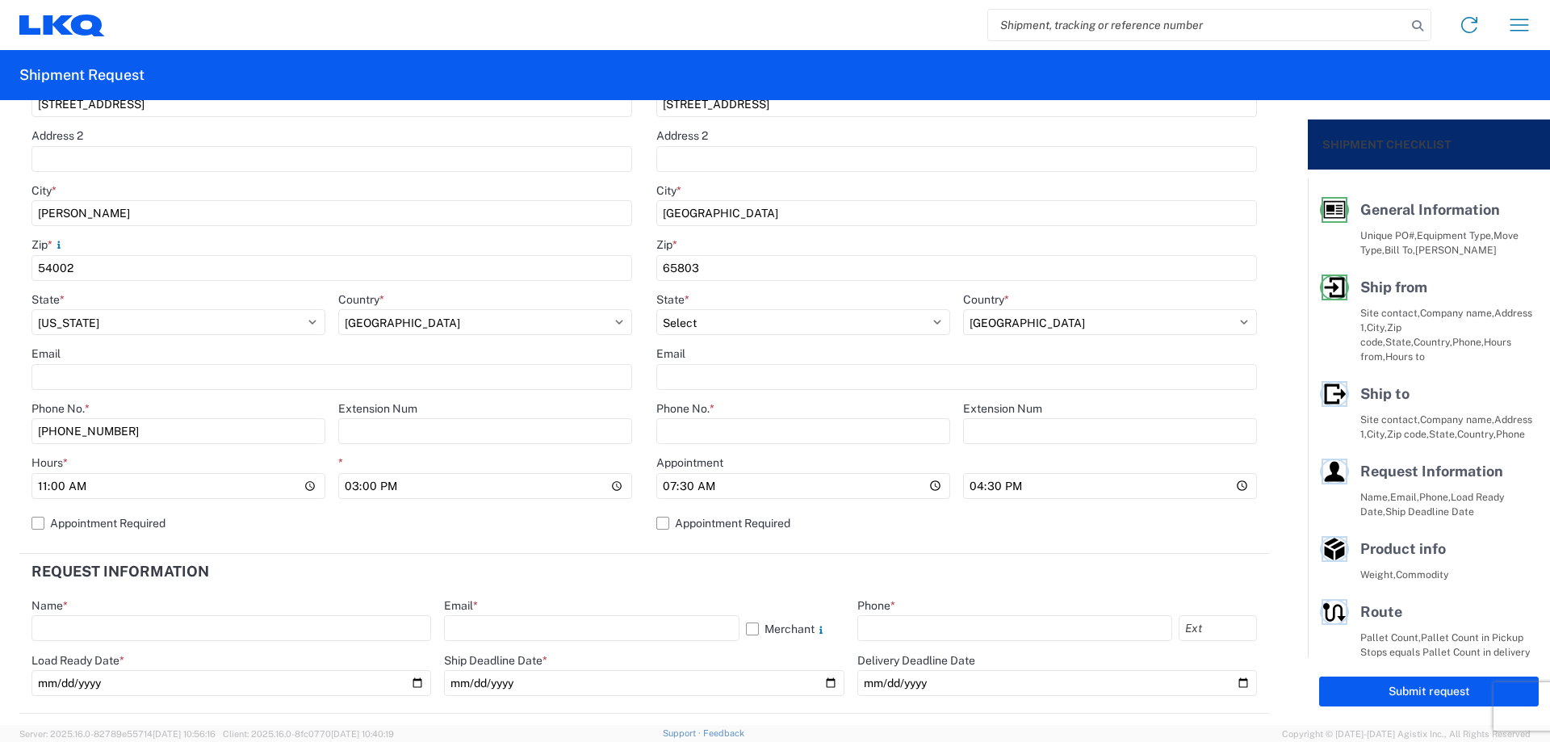
scroll to position [430, 0]
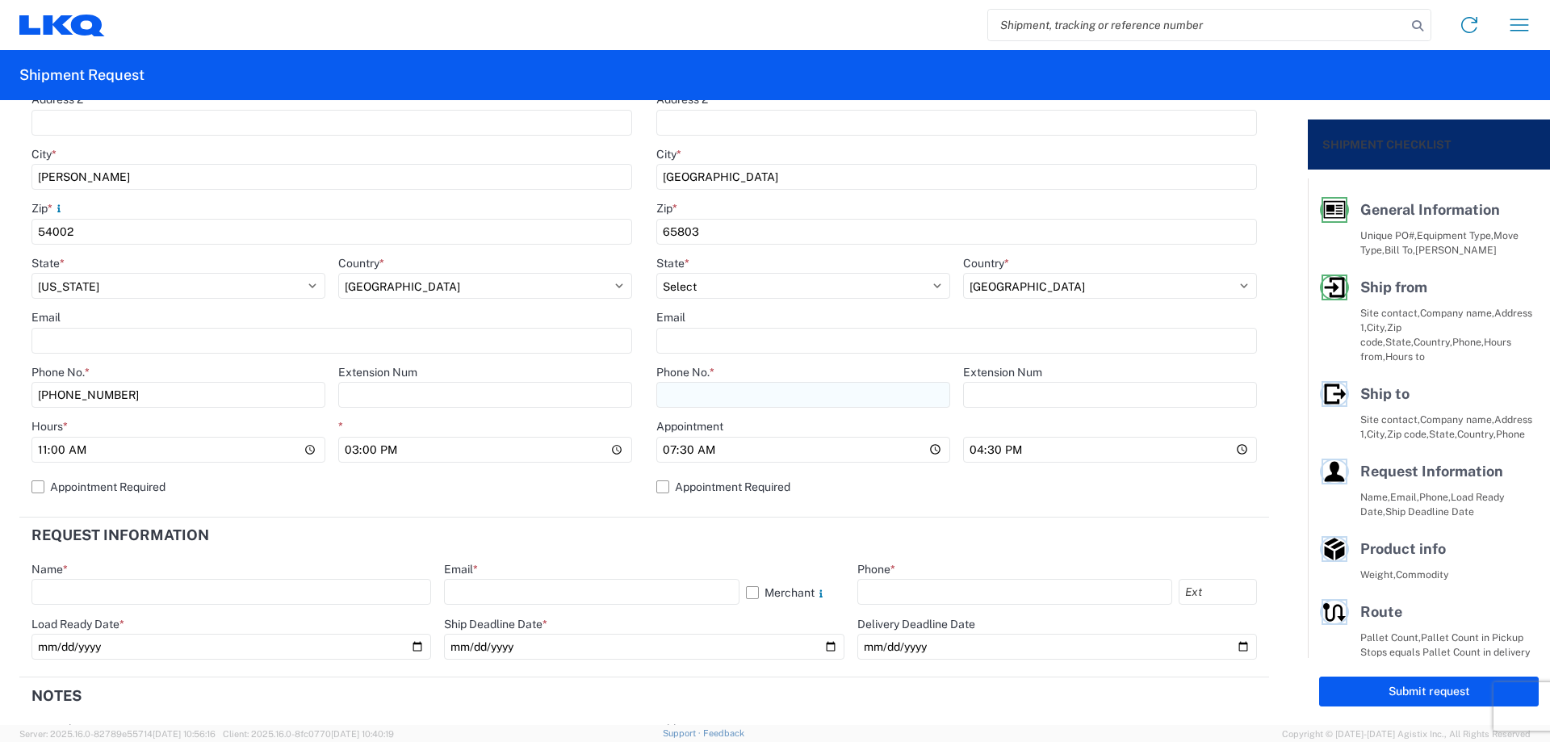
click at [743, 394] on input "Phone No. *" at bounding box center [803, 395] width 294 height 26
type input "[PHONE_NUMBER]"
click at [663, 450] on input "07:30" at bounding box center [803, 450] width 294 height 26
type input "08:00"
type input "14:00"
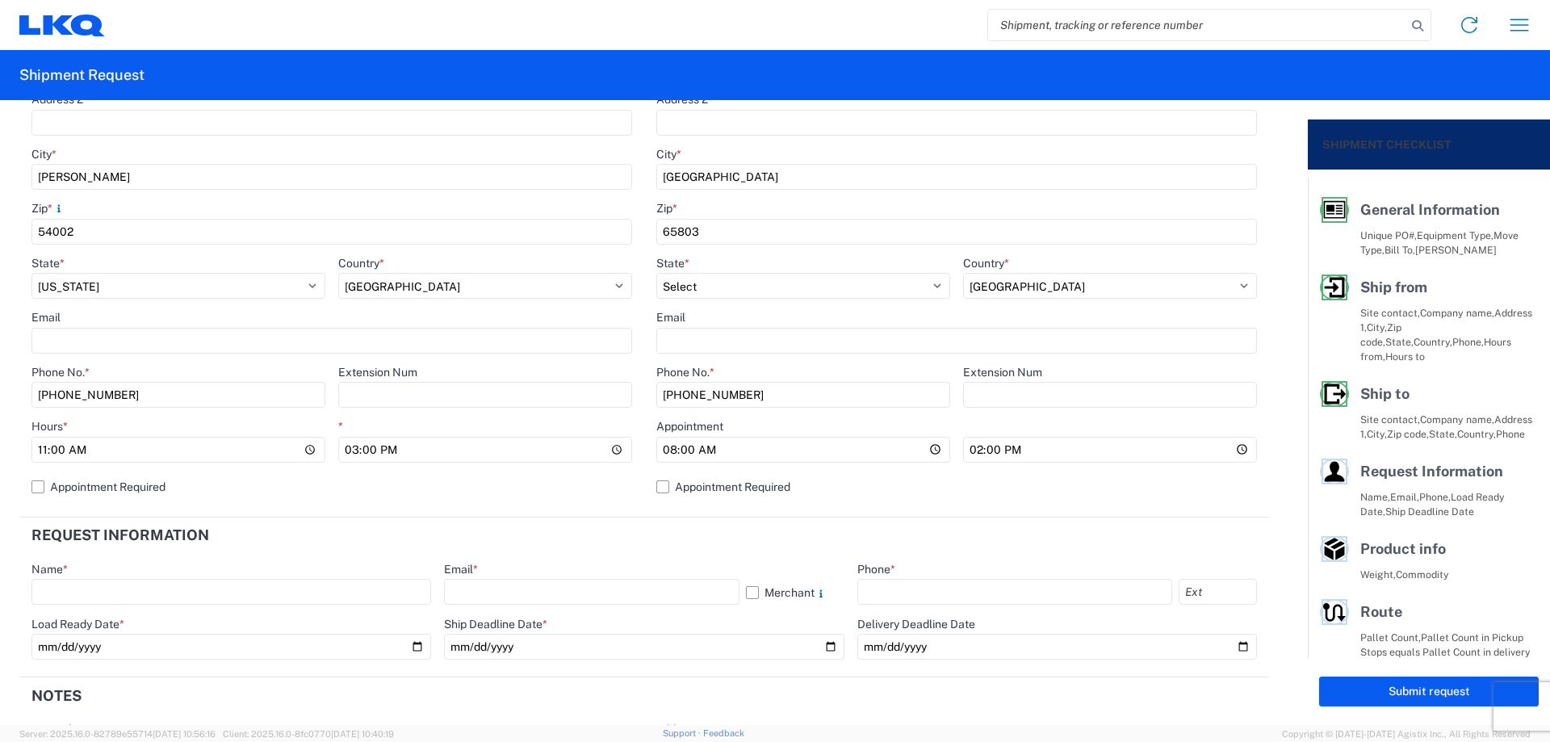
click at [676, 555] on agx-form-section "Request Information Name * Email * Merchant Phone * Load Ready Date * Ship Dead…" at bounding box center [643, 597] width 1249 height 160
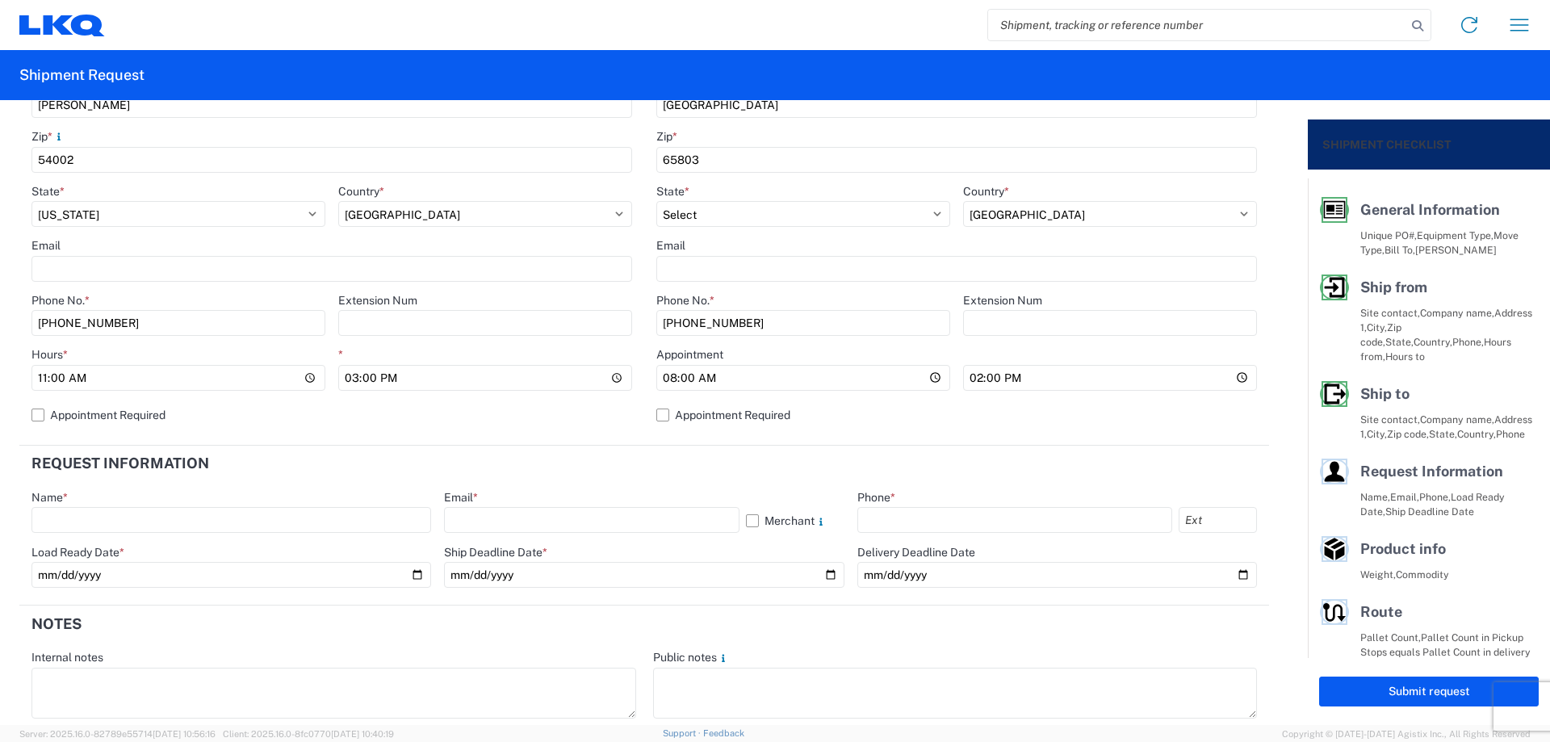
scroll to position [538, 0]
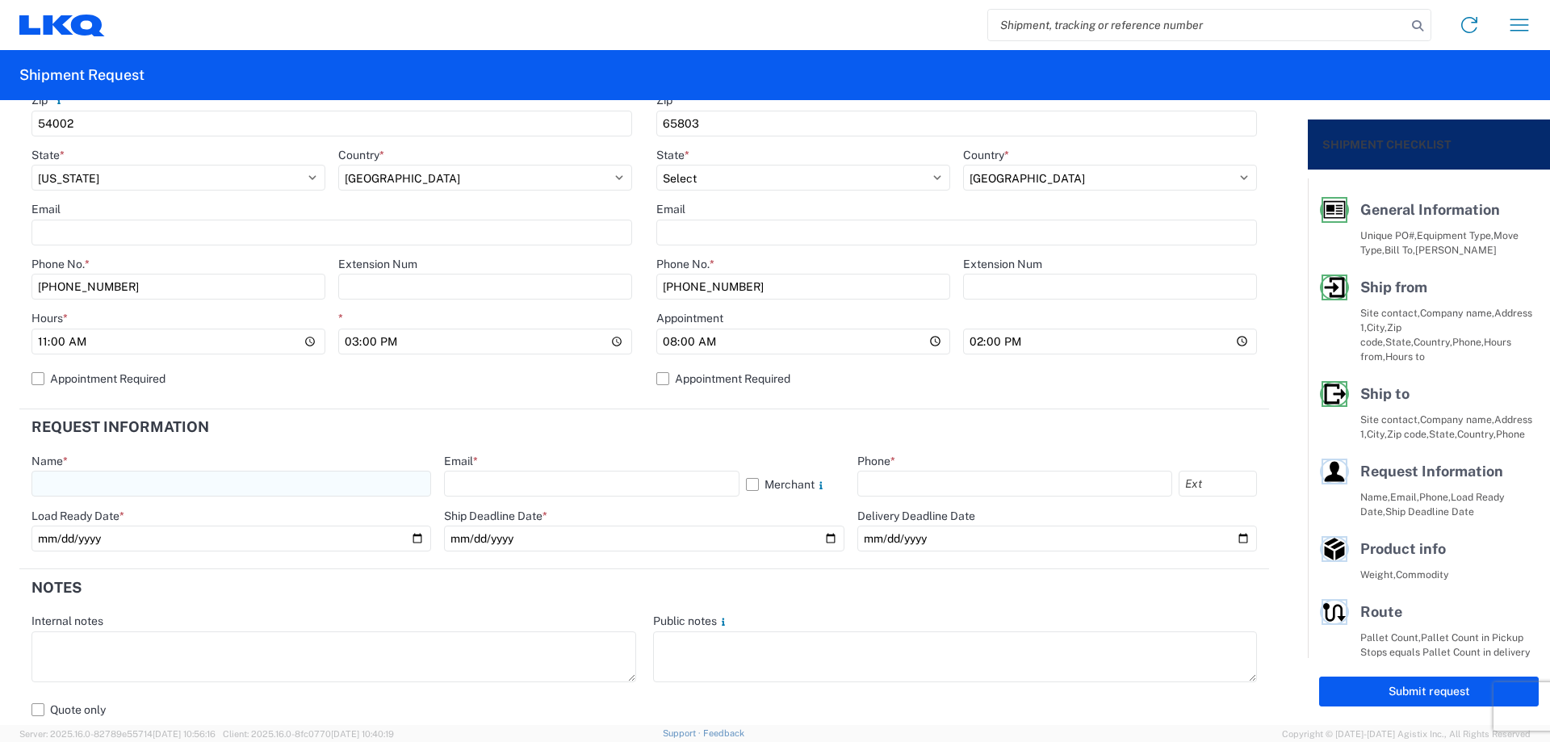
click at [156, 475] on input "text" at bounding box center [231, 484] width 400 height 26
type input "[PERSON_NAME]"
click at [529, 478] on input "text" at bounding box center [591, 484] width 295 height 26
type input "[EMAIL_ADDRESS][DOMAIN_NAME]"
click at [906, 485] on input "text" at bounding box center [1014, 484] width 315 height 26
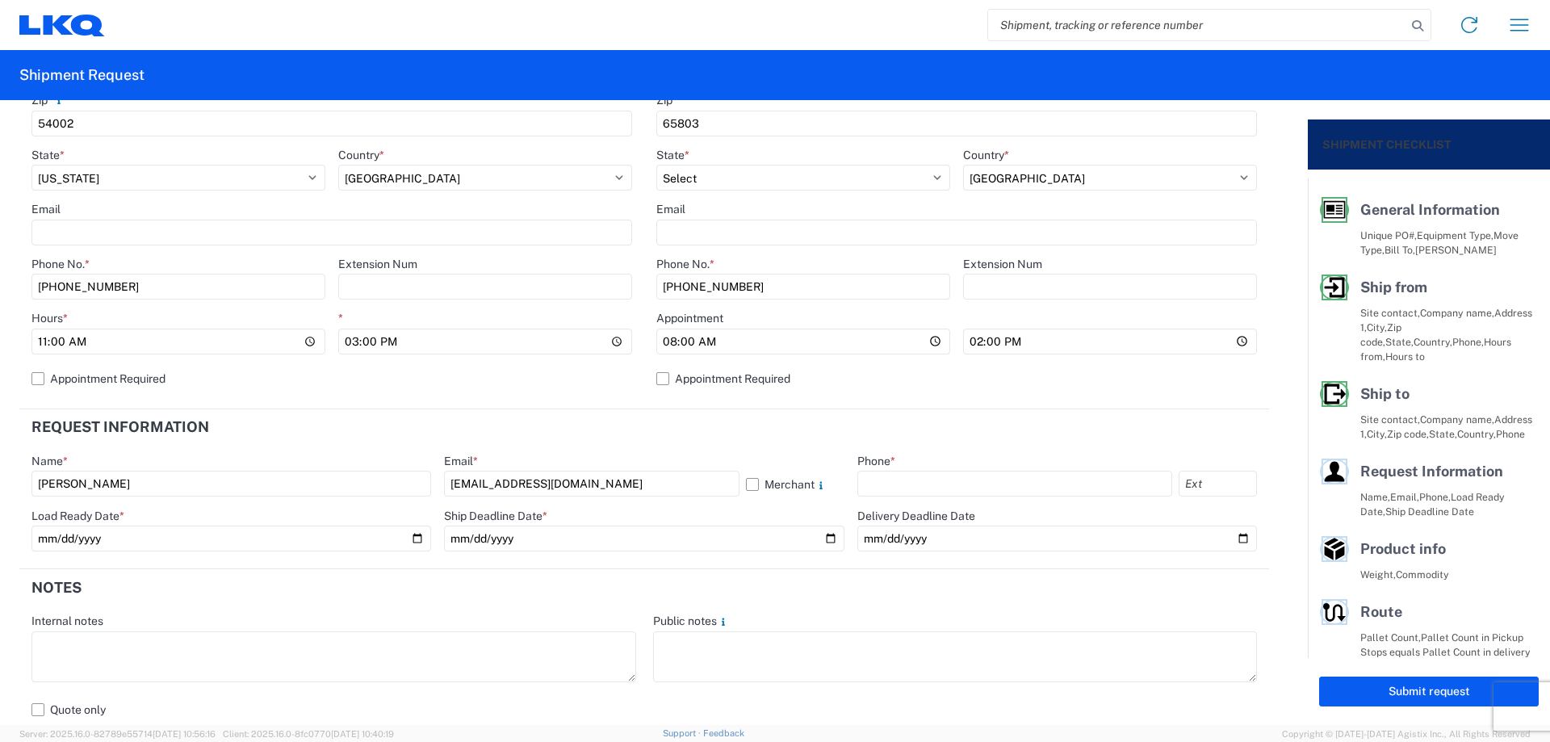
type input "[PHONE_NUMBER]"
click at [408, 537] on input "date" at bounding box center [231, 538] width 400 height 26
type input "[DATE]"
click at [822, 540] on input "date" at bounding box center [644, 538] width 400 height 26
type input "[DATE]"
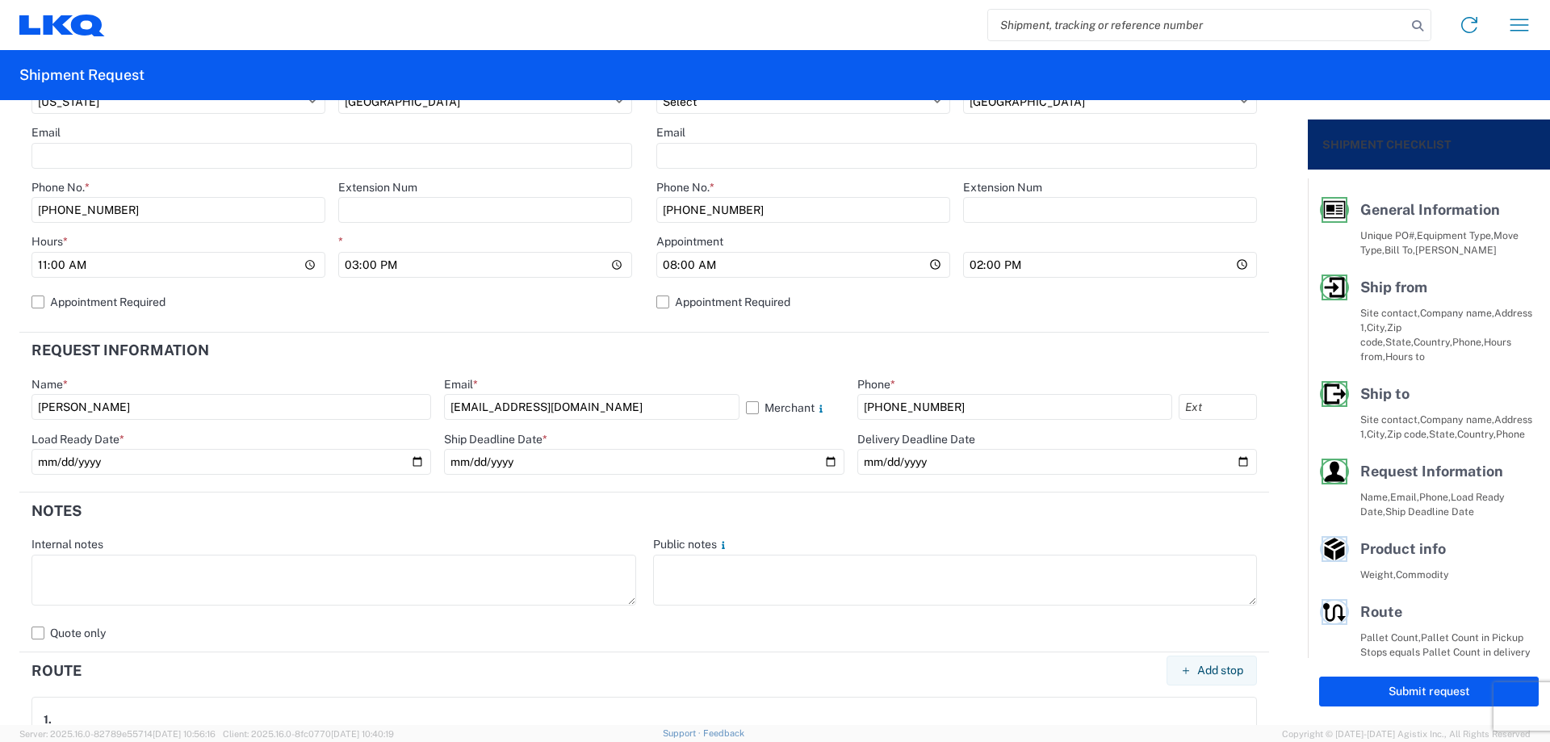
scroll to position [753, 0]
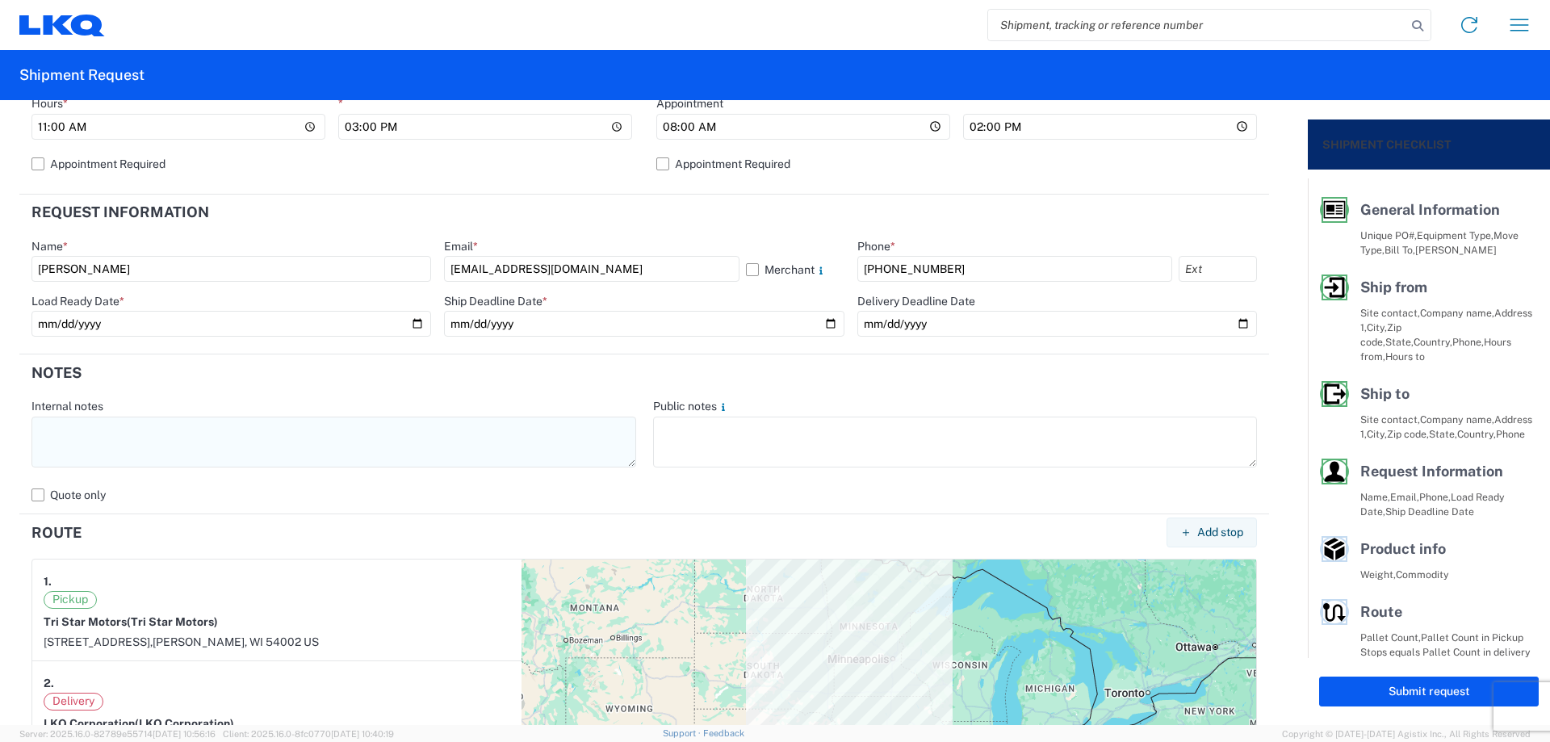
click at [133, 446] on textarea at bounding box center [333, 441] width 605 height 51
paste textarea "*DRIVER MUST ARRIVE BEFORE 10AM IN ORDER TO BE LOADED*"
type textarea "*DRIVER MUST ARRIVE BEFORE 10AM IN ORDER TO BE LOADED*"
drag, startPoint x: 178, startPoint y: 429, endPoint x: 0, endPoint y: 442, distance: 178.1
click at [0, 442] on form "General Information Template PO# TriStarSpringfield081125 Equipment Type * Sele…" at bounding box center [654, 412] width 1308 height 625
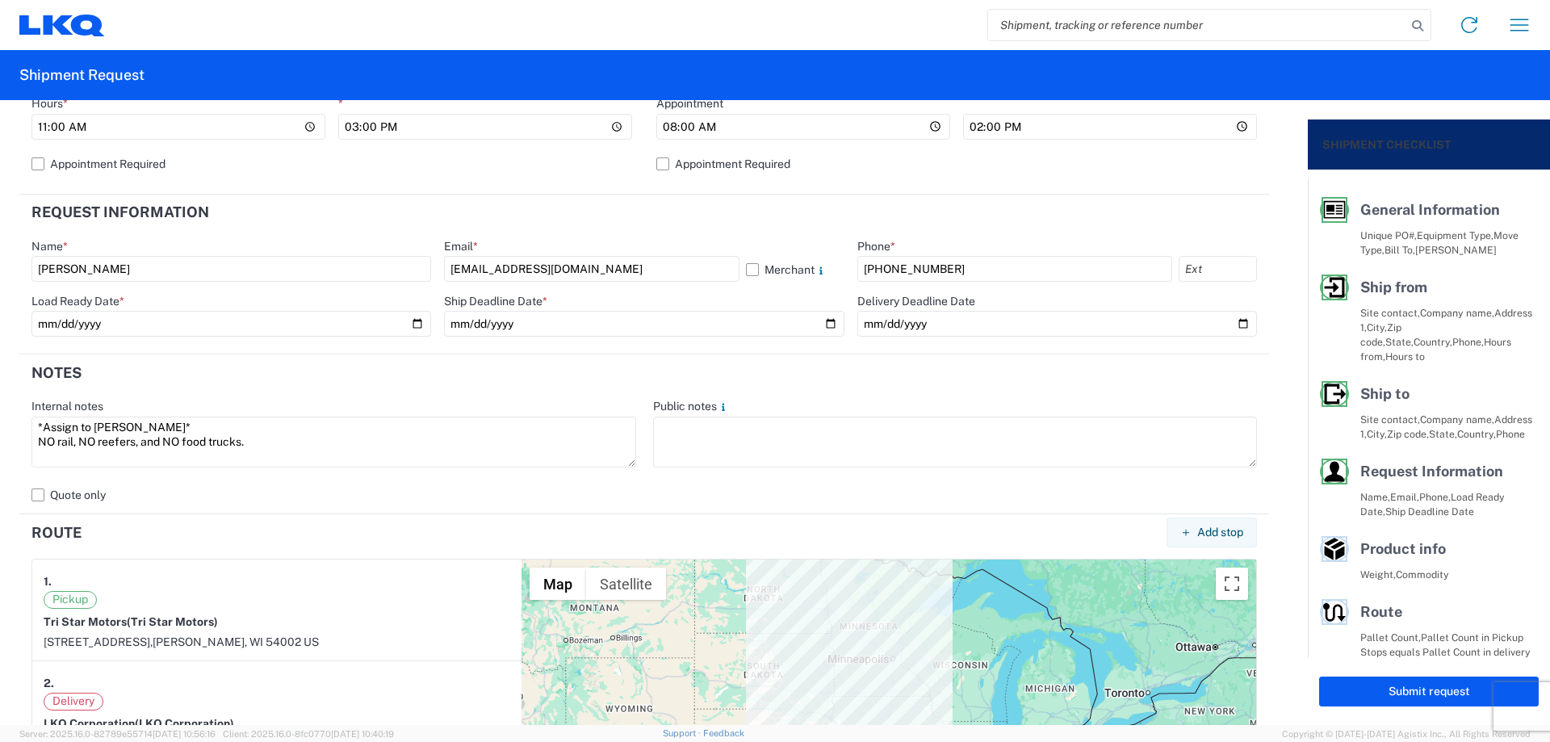
drag, startPoint x: 210, startPoint y: 437, endPoint x: 0, endPoint y: 417, distance: 210.7
click at [0, 417] on form "General Information Template PO# TriStarSpringfield081125 Equipment Type * Sele…" at bounding box center [654, 412] width 1308 height 625
type textarea "*Assign to [PERSON_NAME]* NO rail, NO reefers, and NO food trucks."
click at [743, 440] on textarea at bounding box center [955, 441] width 605 height 51
paste textarea "*Assign to [PERSON_NAME]* NO rail, NO reefers, and NO food trucks."
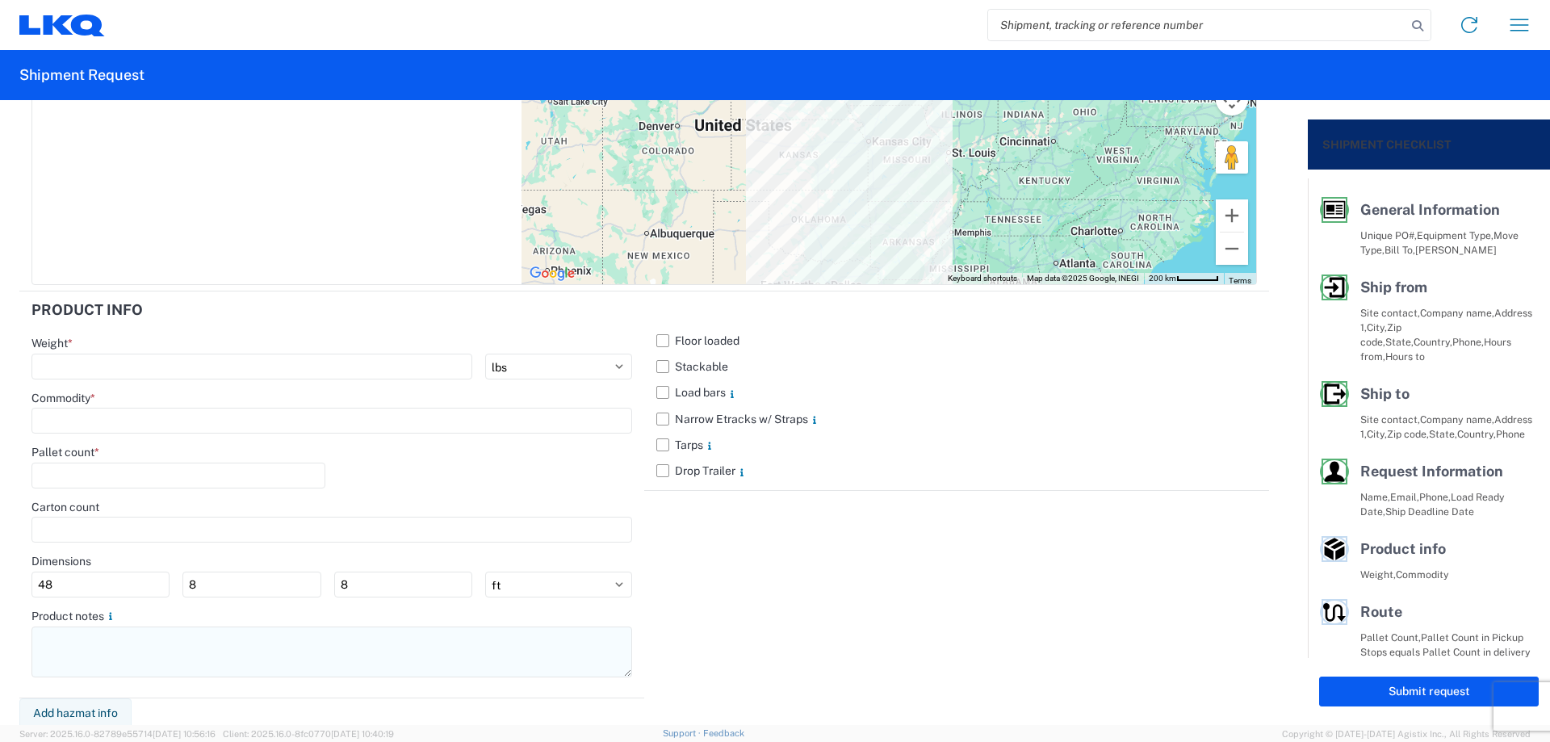
scroll to position [1419, 0]
type textarea "*Assign to [PERSON_NAME]* NO rail, NO reefers, and NO food trucks."
click at [119, 653] on textarea at bounding box center [331, 648] width 601 height 51
paste textarea "*Assign to [PERSON_NAME]* NO rail, NO reefers, and NO food trucks."
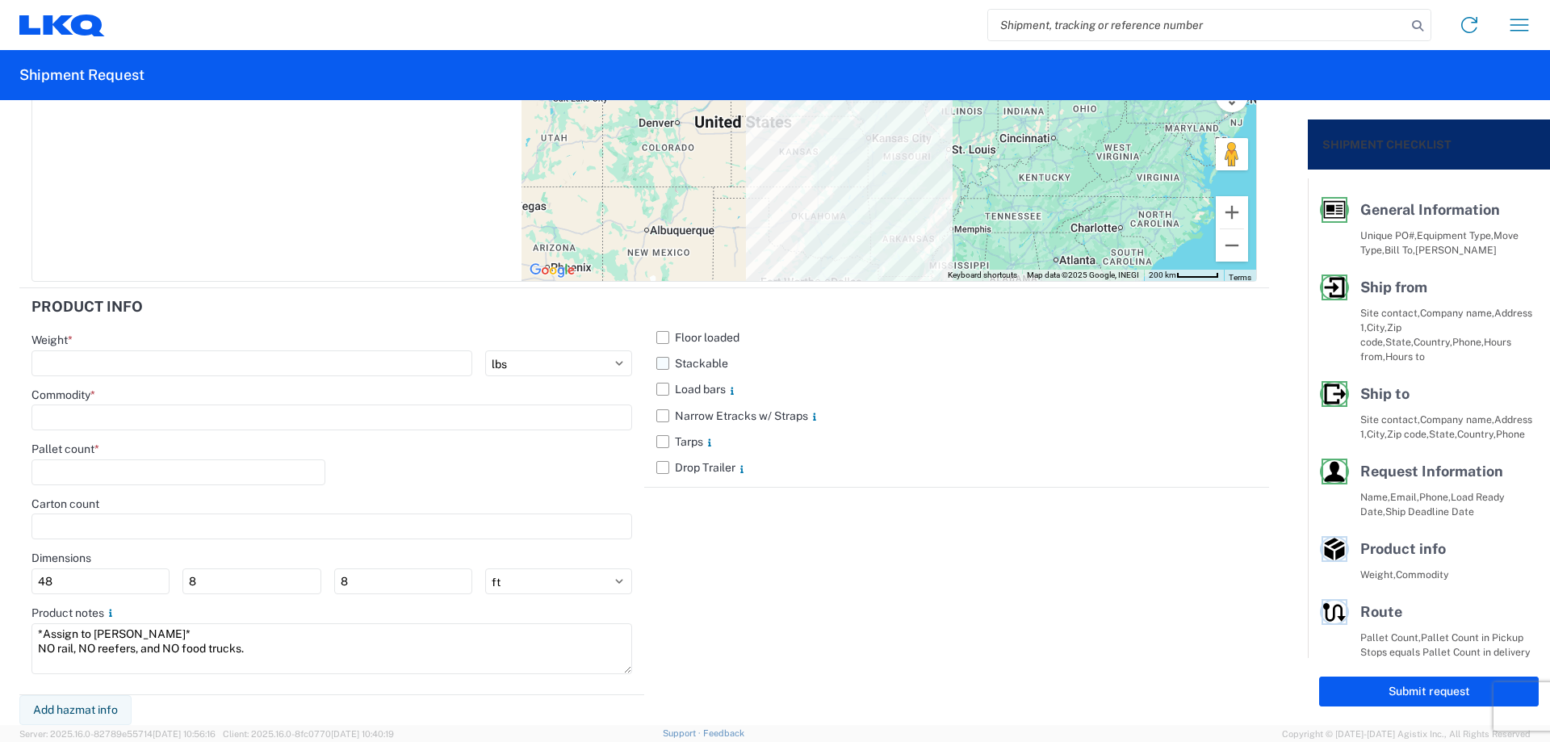
type textarea "*Assign to [PERSON_NAME]* NO rail, NO reefers, and NO food trucks."
click at [656, 364] on label "Stackable" at bounding box center [956, 363] width 601 height 26
click at [0, 0] on input "Stackable" at bounding box center [0, 0] width 0 height 0
click at [156, 354] on div "Weight * kgs lbs" at bounding box center [331, 355] width 601 height 44
type input "40000"
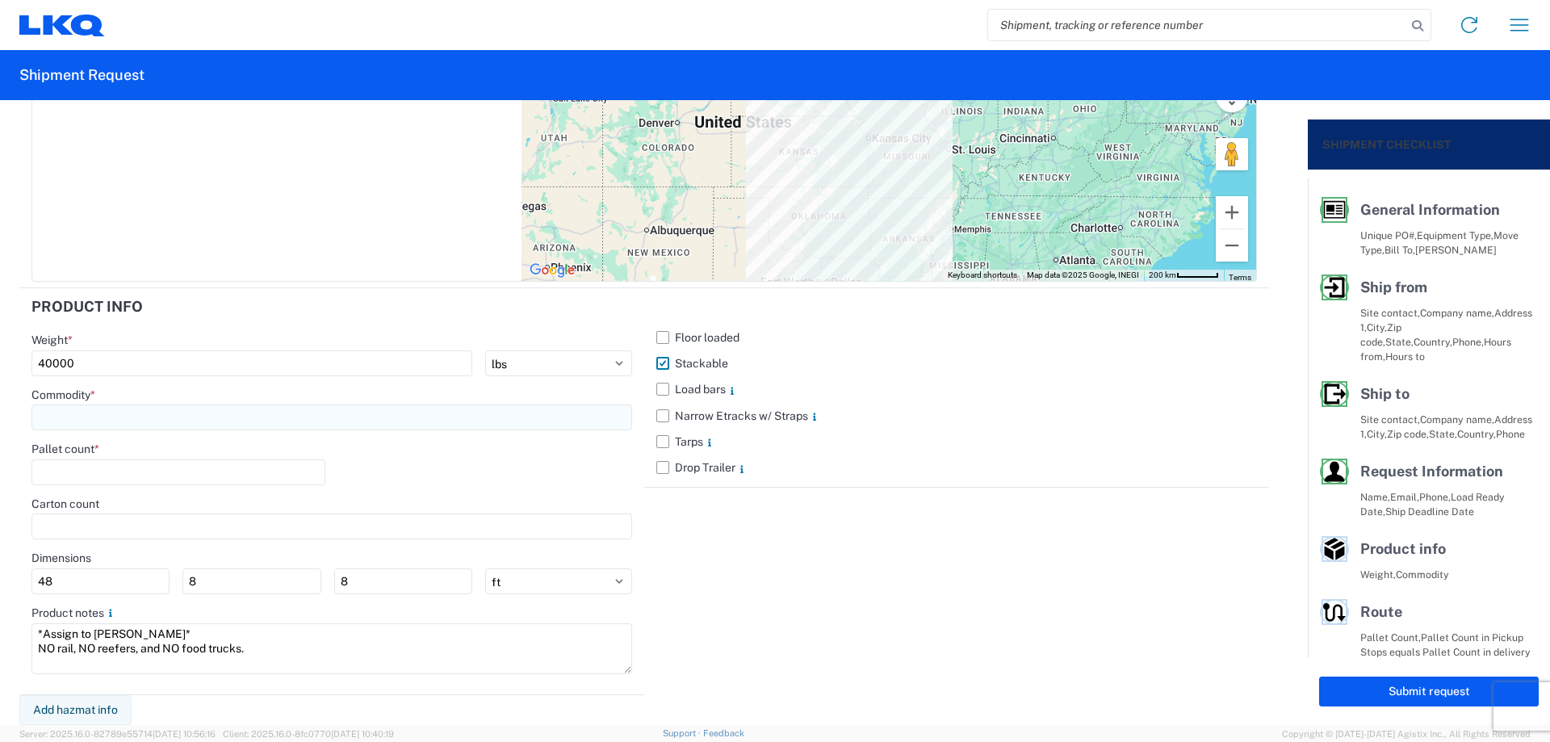
click at [98, 421] on input at bounding box center [331, 417] width 601 height 26
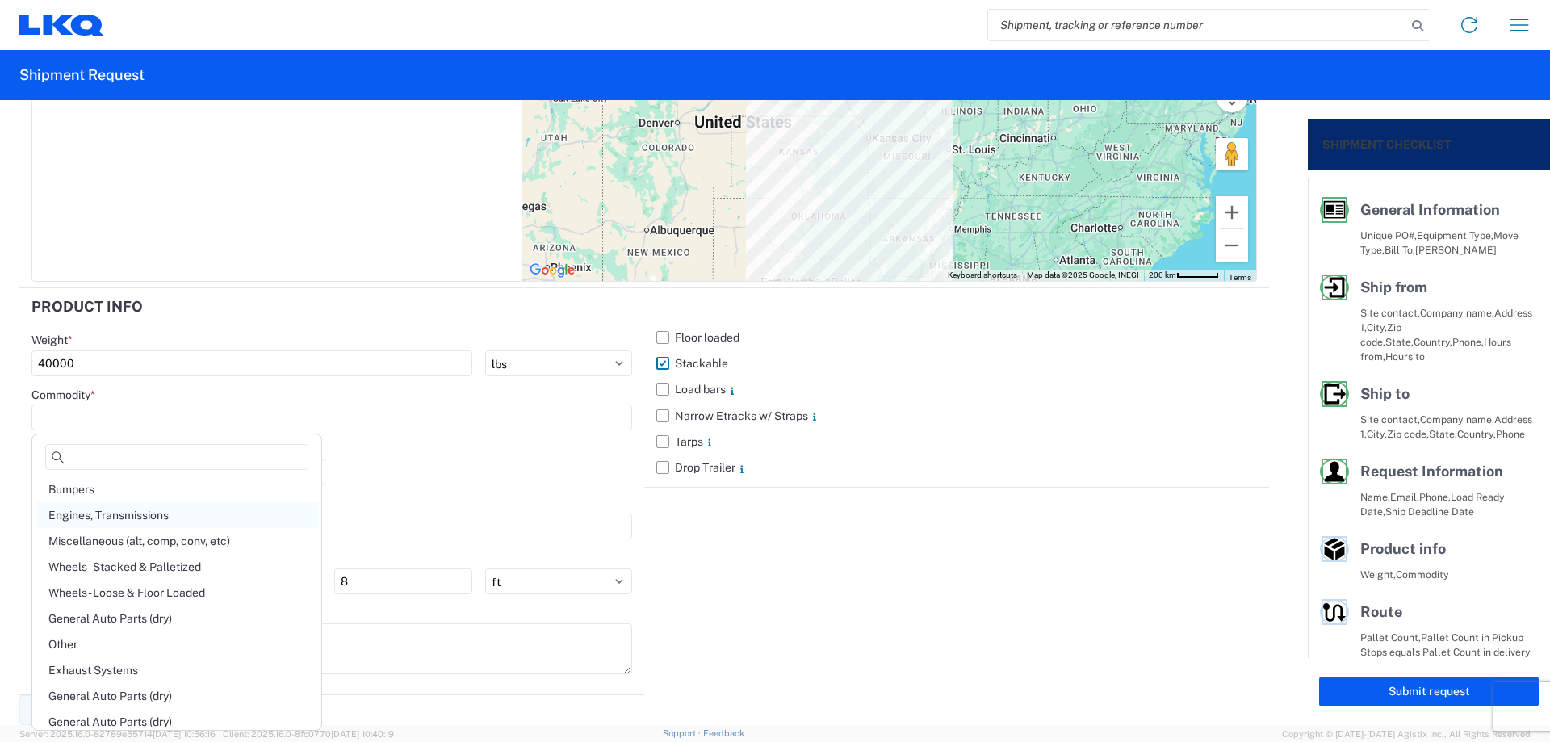
click at [157, 516] on div "Engines, Transmissions" at bounding box center [177, 515] width 282 height 26
type input "Engines, Transmissions"
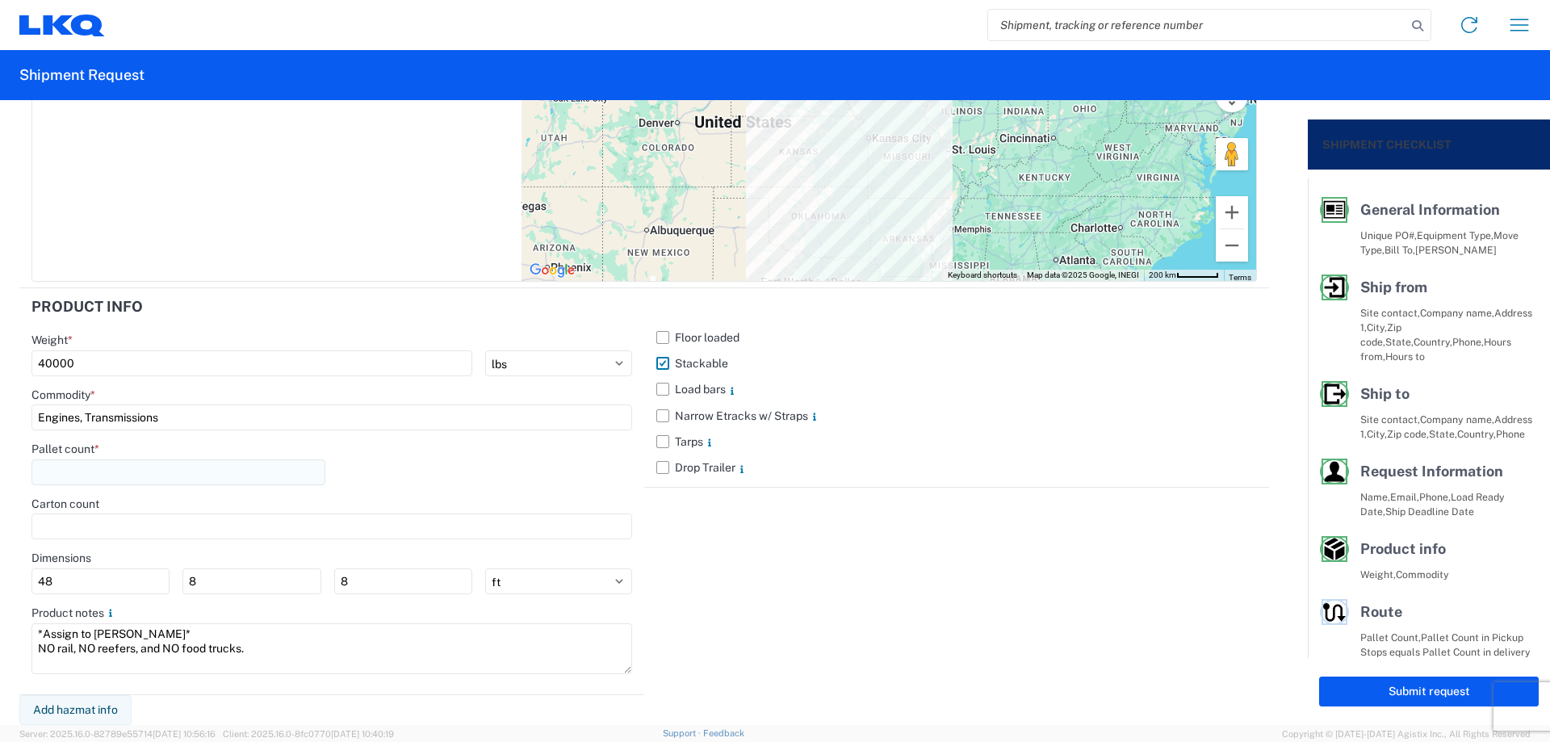
click at [126, 469] on input "number" at bounding box center [178, 472] width 294 height 26
type input "40"
click at [551, 471] on div "Pallet count * 40" at bounding box center [331, 469] width 601 height 55
click at [1358, 691] on button "Submit request" at bounding box center [1429, 691] width 220 height 30
select select "US"
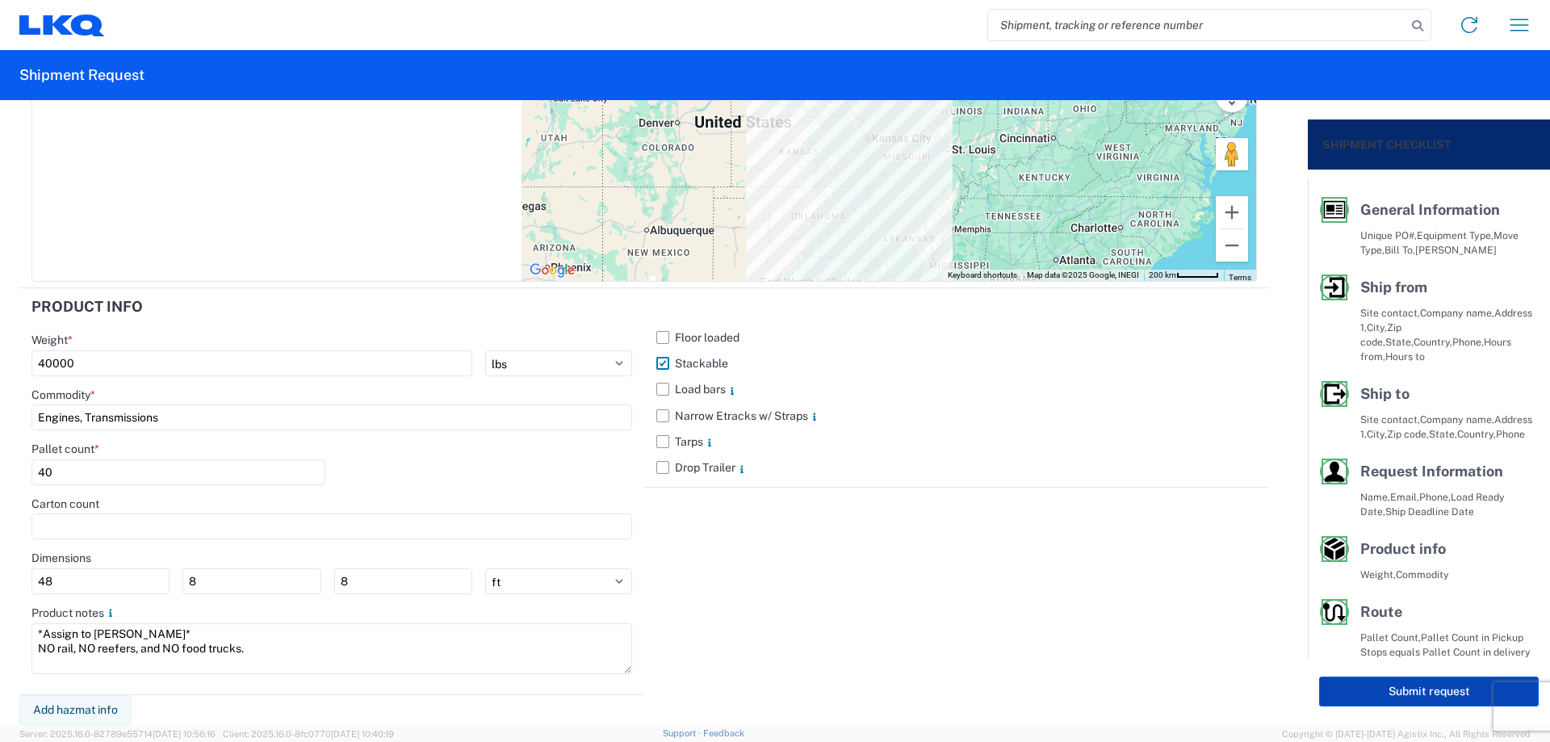
select select "US"
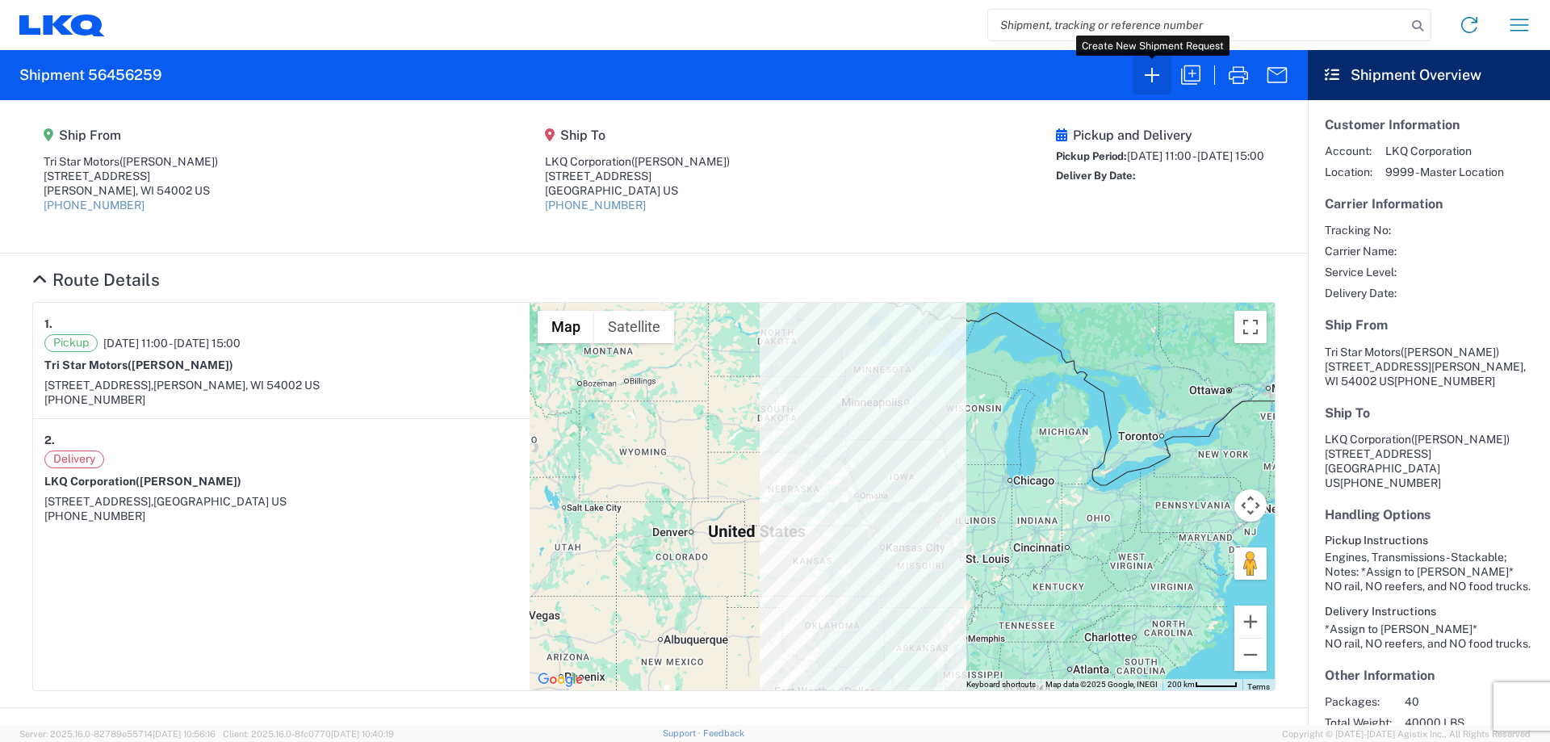
click at [1150, 78] on icon "button" at bounding box center [1152, 75] width 26 height 26
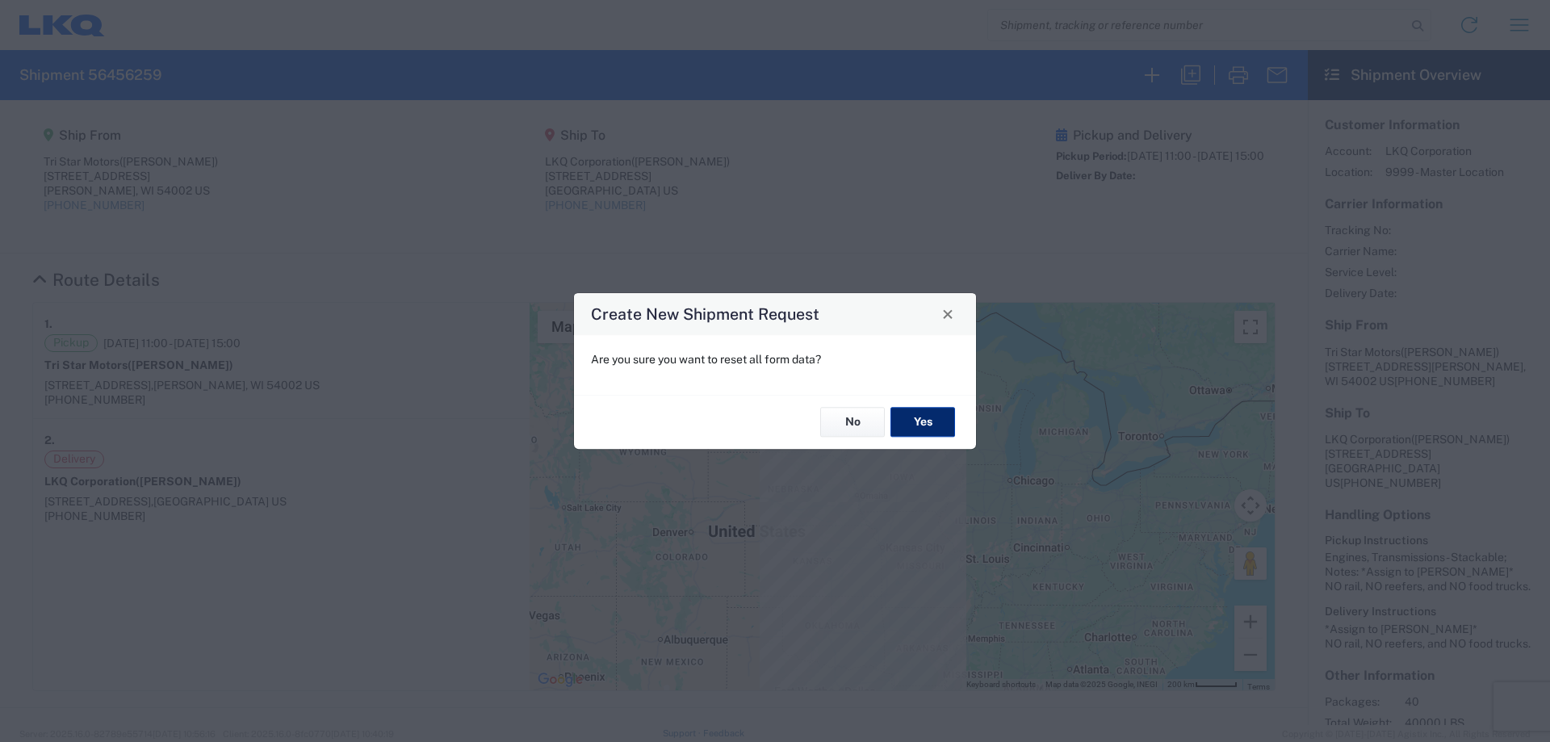
click at [931, 427] on button "Yes" at bounding box center [922, 423] width 65 height 30
select select "FULL"
select select "US"
select select "LBS"
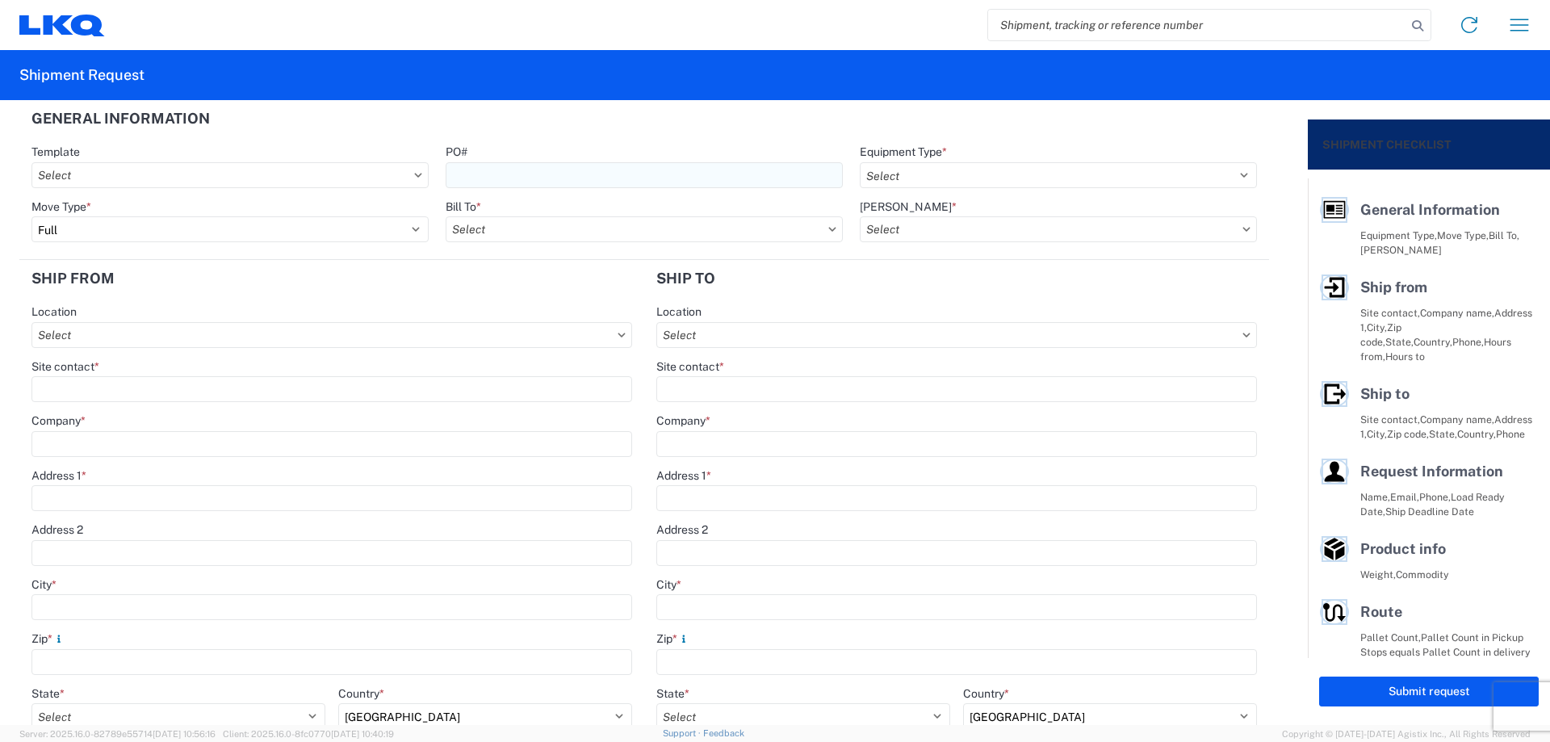
click at [528, 180] on input "PO#" at bounding box center [644, 175] width 397 height 26
type input "T3064"
select select "STDV"
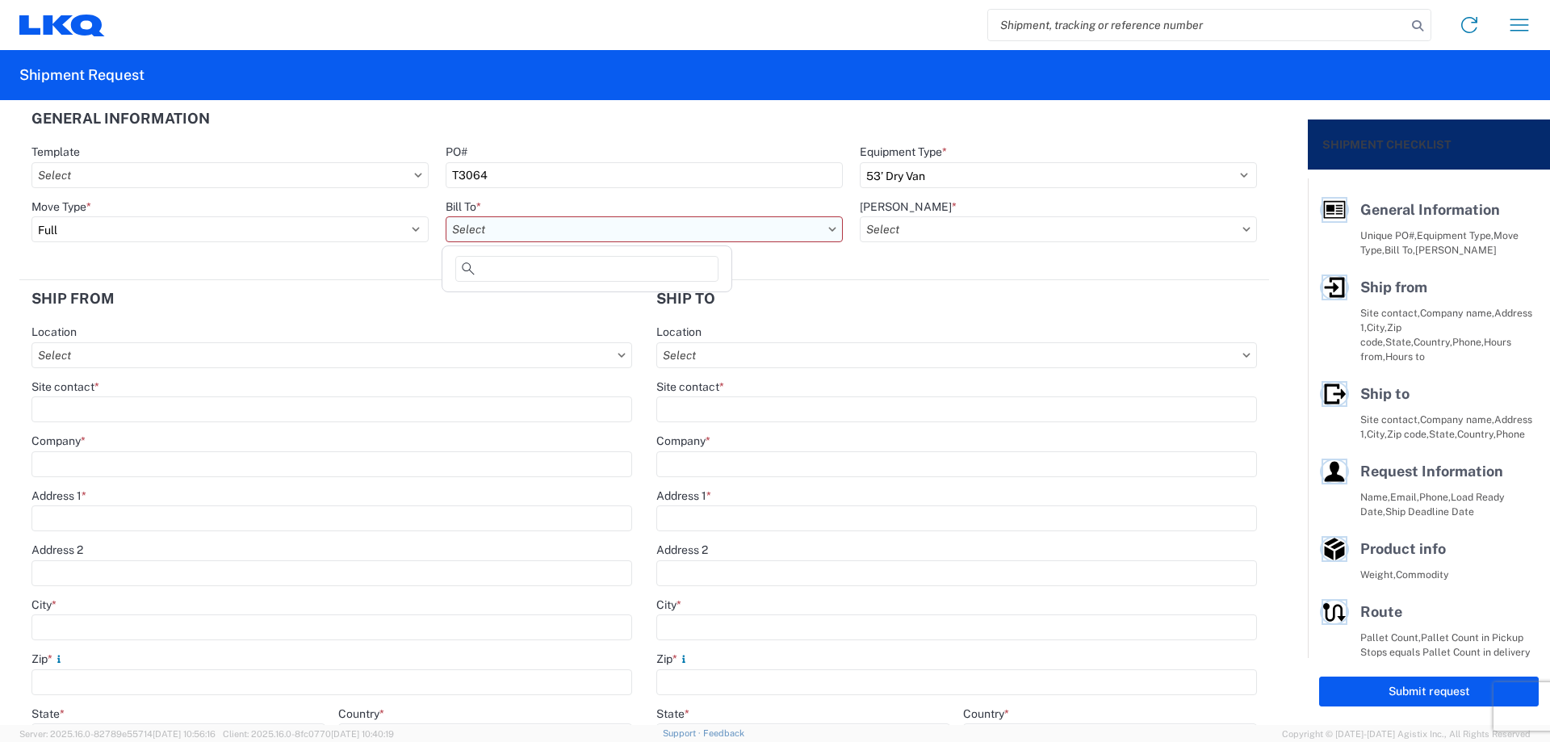
click at [495, 232] on input "Bill To *" at bounding box center [644, 229] width 397 height 26
type input "1882"
click at [526, 309] on div "1882 - North American ATK Corporation" at bounding box center [587, 301] width 282 height 26
type input "1882 - North American ATK Corporation"
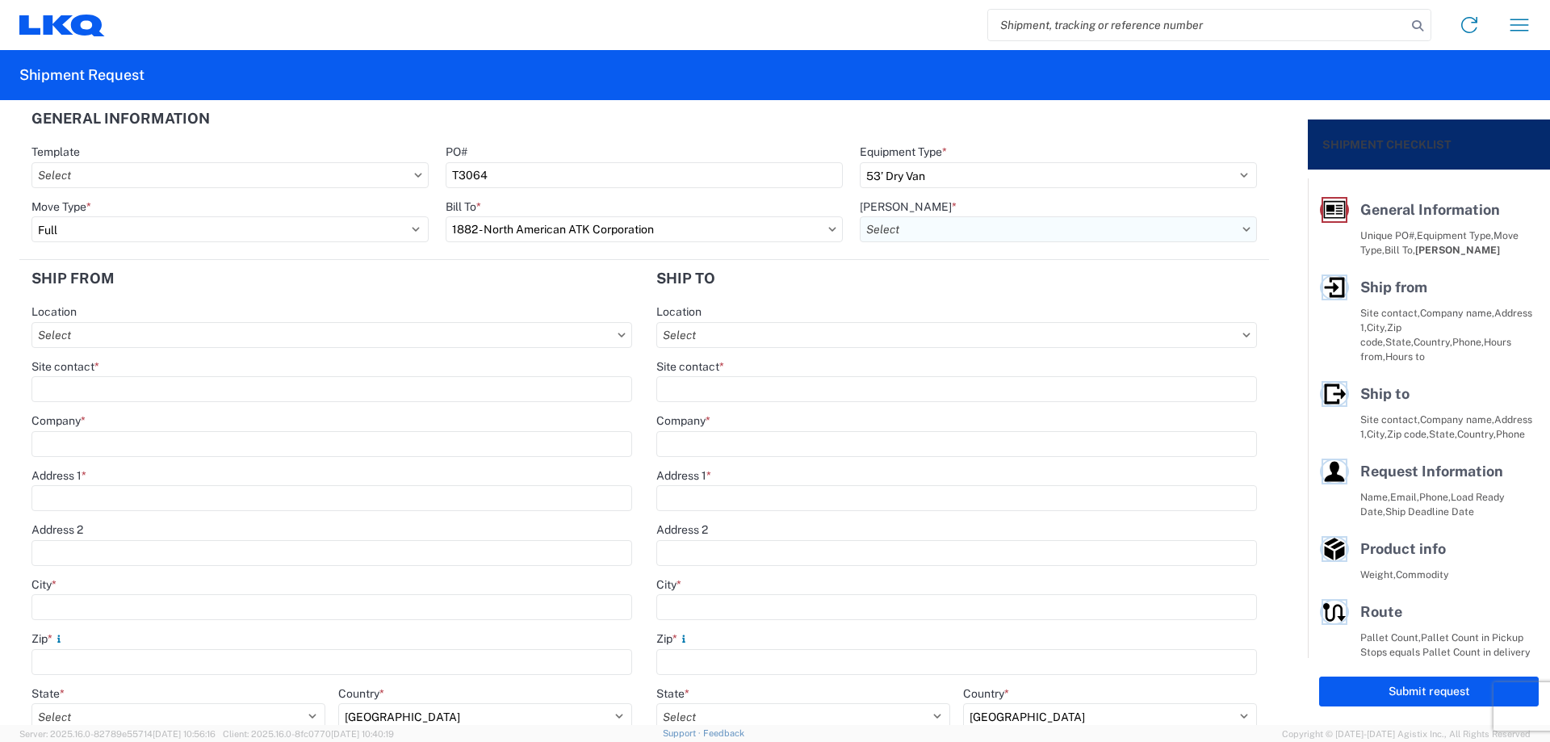
click at [972, 230] on input "[PERSON_NAME] *" at bounding box center [1058, 229] width 397 height 26
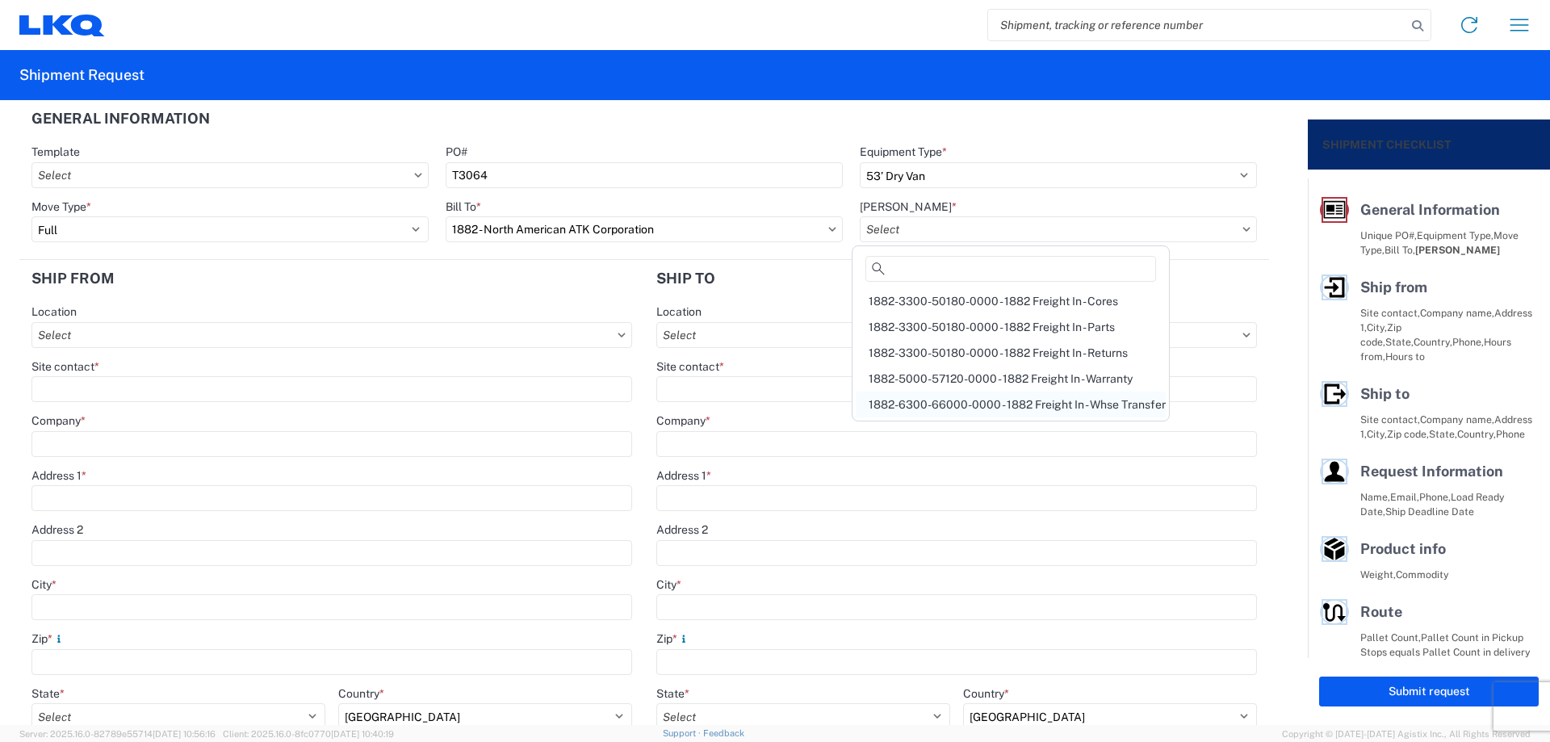
click at [1040, 404] on div "1882-6300-66000-0000 - 1882 Freight In - Whse Transfer" at bounding box center [1011, 404] width 310 height 26
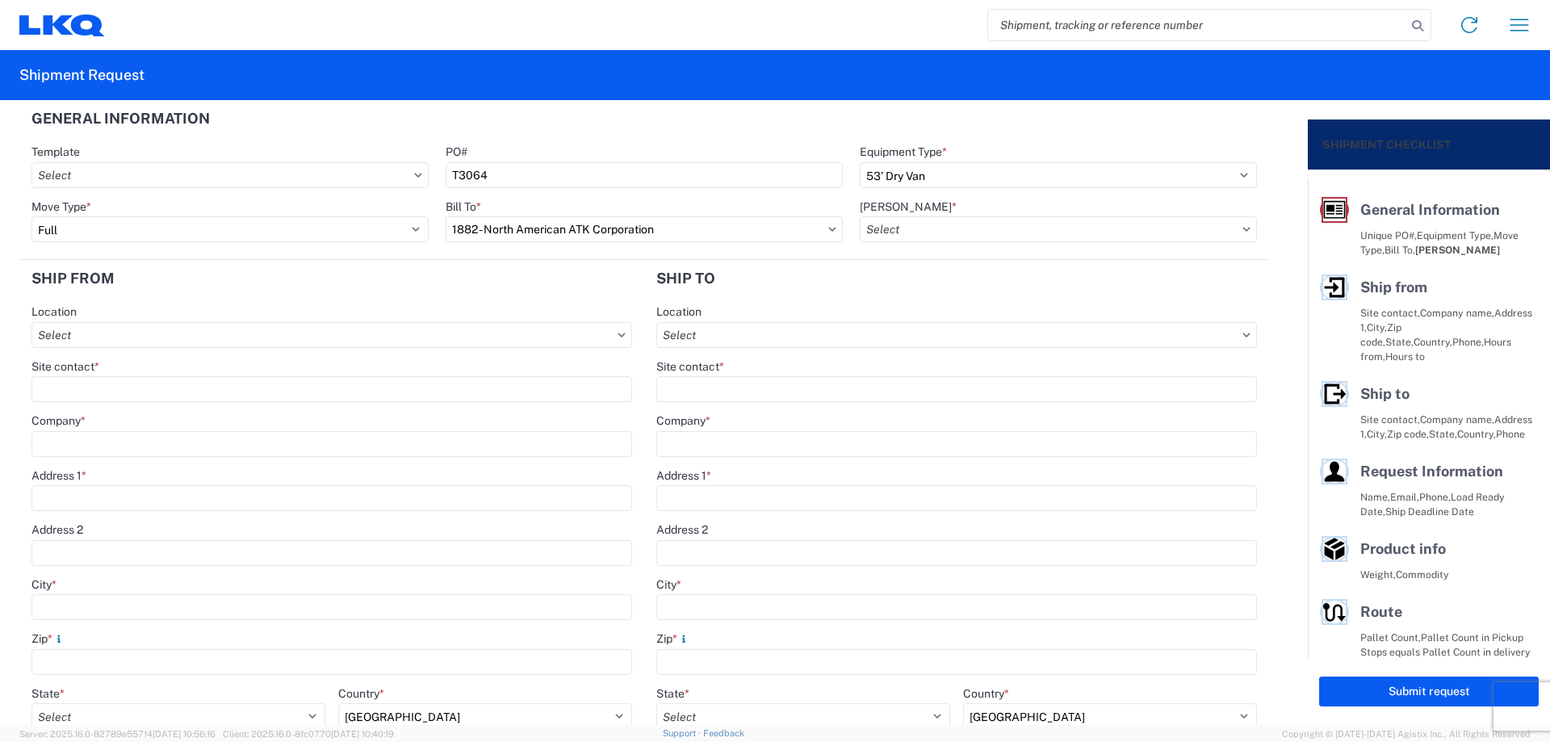
type input "1882-6300-66000-0000 - 1882 Freight In - Whse Transfer"
click at [138, 326] on input "Location" at bounding box center [331, 335] width 601 height 26
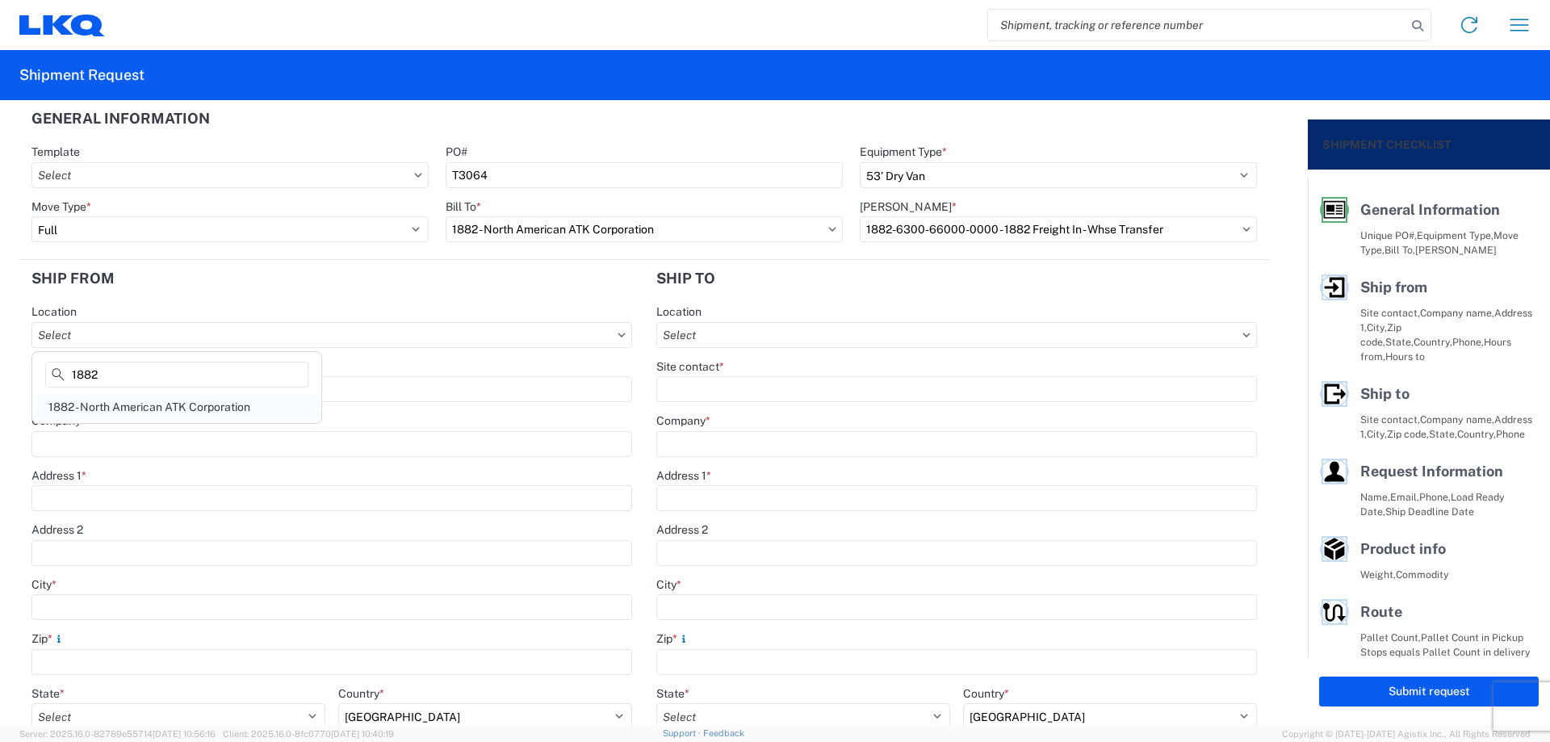
type input "1882"
click at [159, 412] on div "1882 - North American ATK Corporation" at bounding box center [177, 407] width 282 height 26
type input "1882 - North American ATK Corporation"
type input "LKQ Corporation"
type input "[STREET_ADDRESS]"
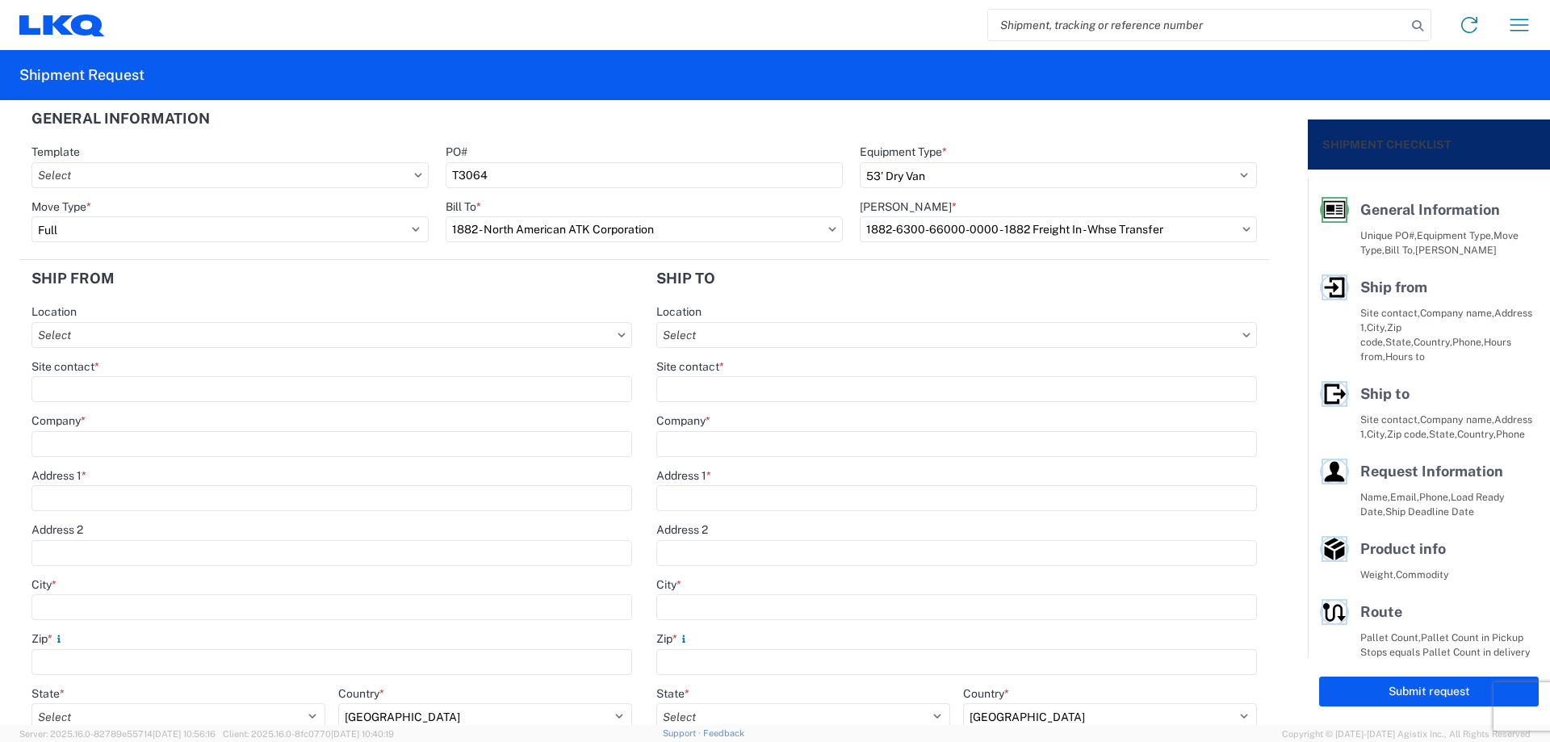
type input "[GEOGRAPHIC_DATA]"
type input "75050"
select select "[GEOGRAPHIC_DATA]"
type input "[PHONE_NUMBER]"
type input "07:00"
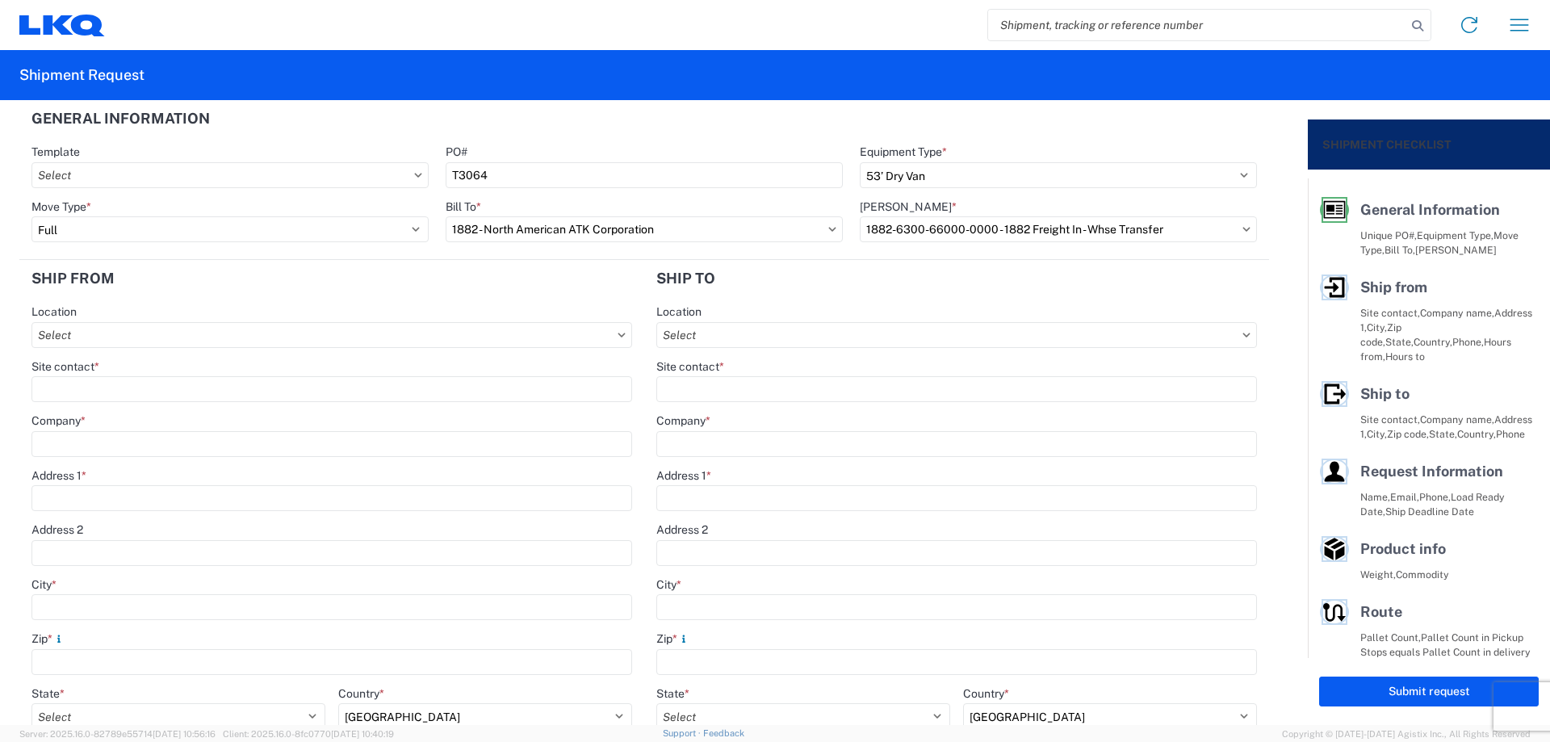
type input "17:00"
click at [128, 390] on input "Site contact *" at bounding box center [331, 389] width 601 height 26
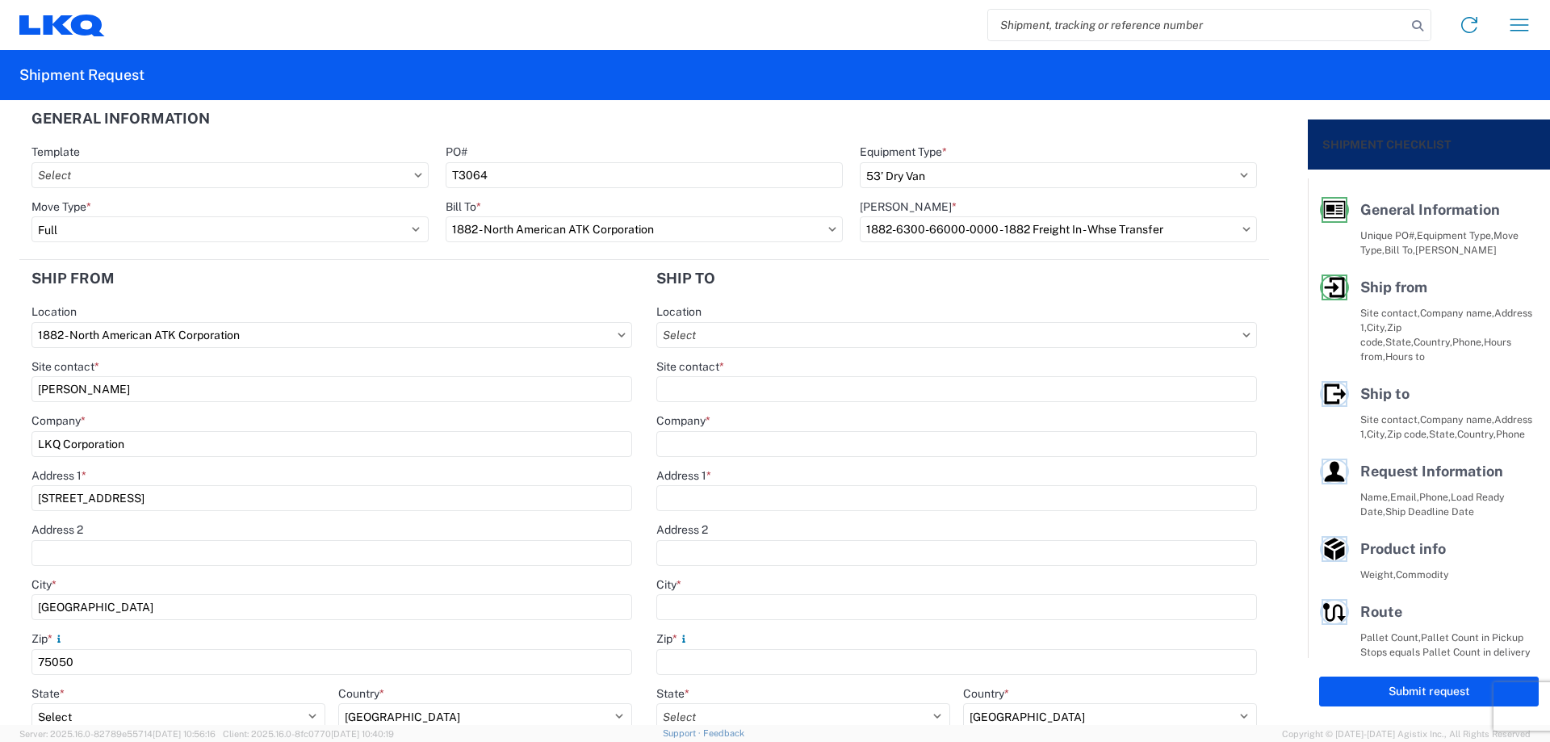
type input "[PERSON_NAME]"
click at [521, 281] on header "Ship from" at bounding box center [331, 278] width 625 height 36
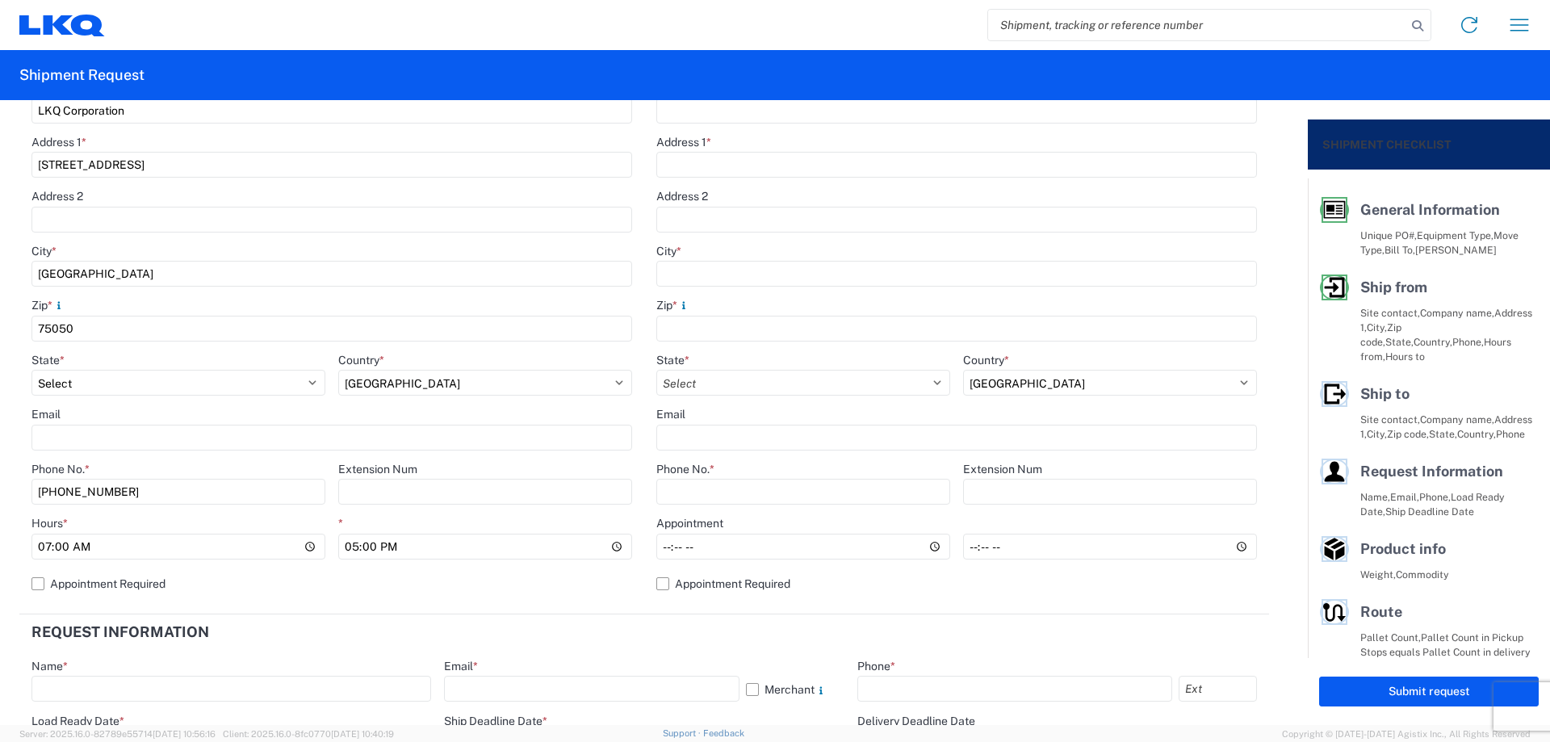
scroll to position [430, 0]
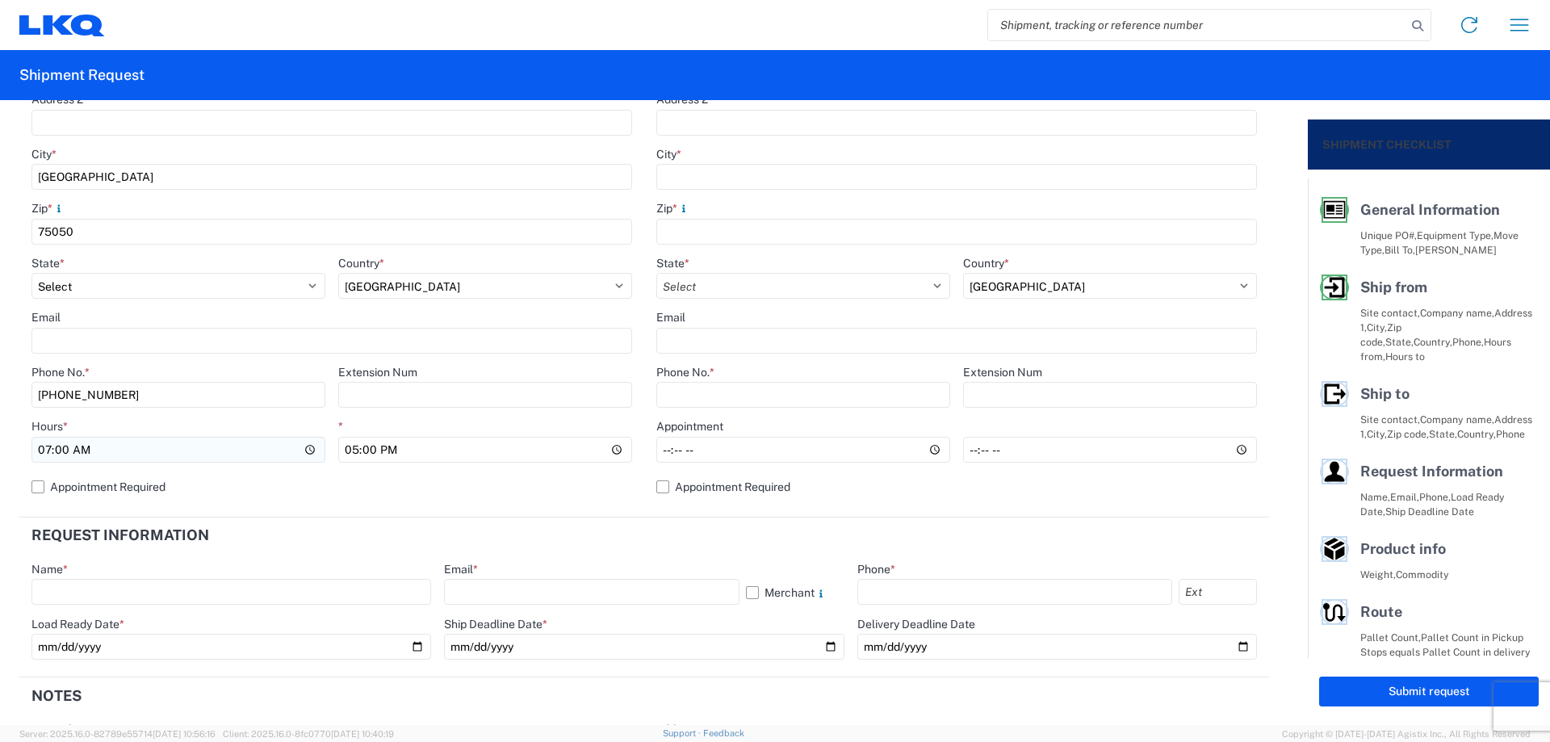
click at [47, 451] on input "07:00" at bounding box center [178, 450] width 294 height 26
click at [553, 528] on header "Request Information" at bounding box center [643, 535] width 1249 height 36
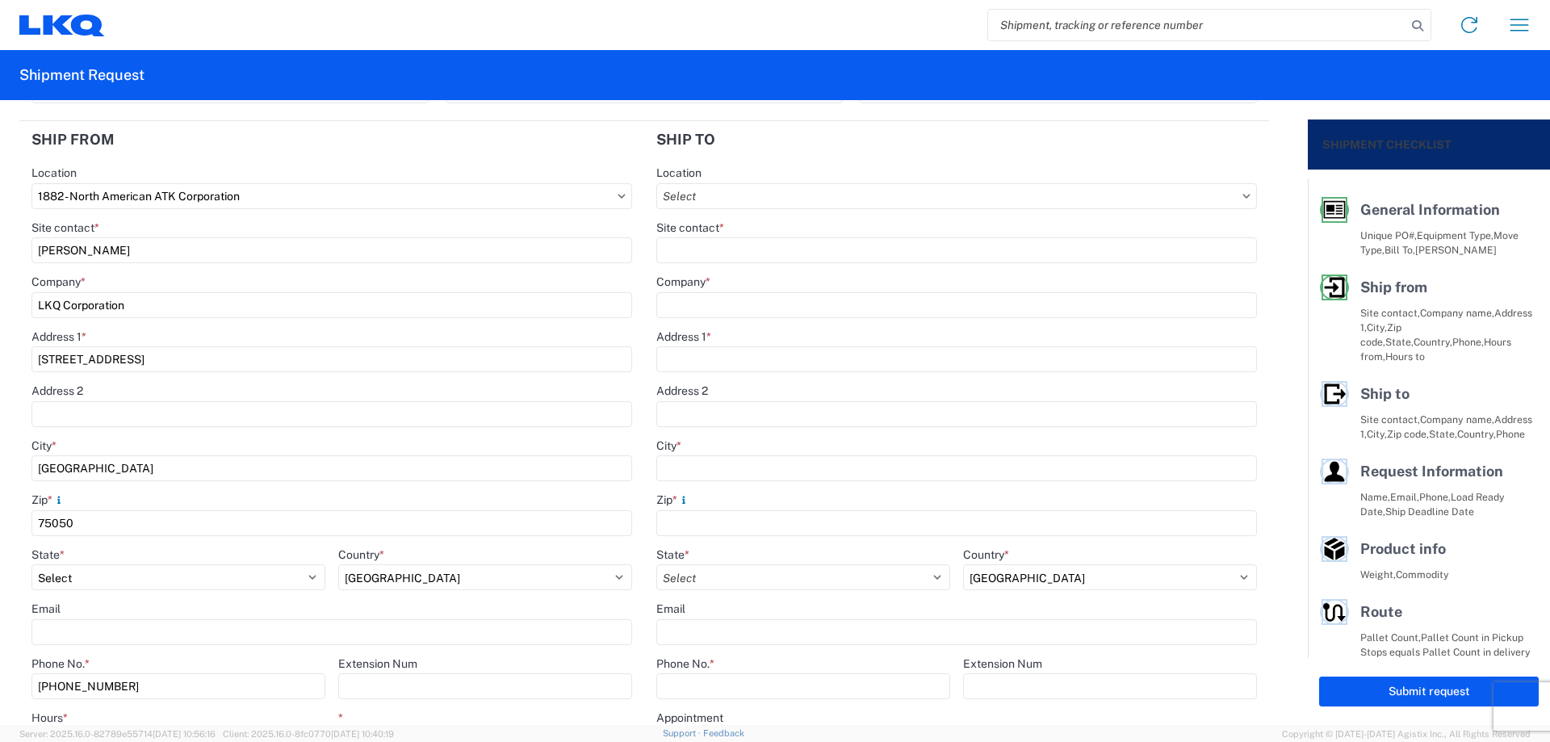
scroll to position [0, 0]
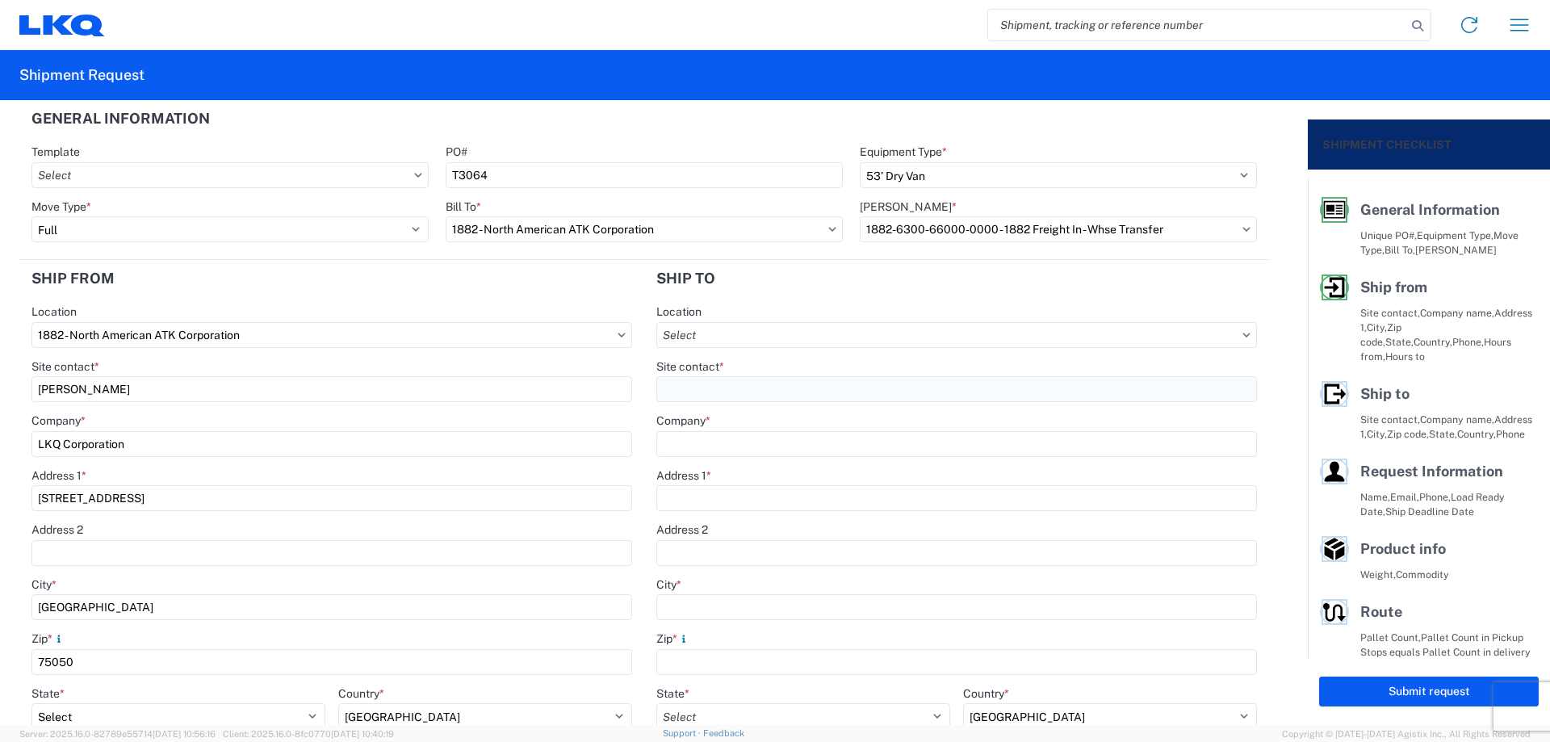
click at [753, 386] on input "Site contact *" at bounding box center [956, 389] width 601 height 26
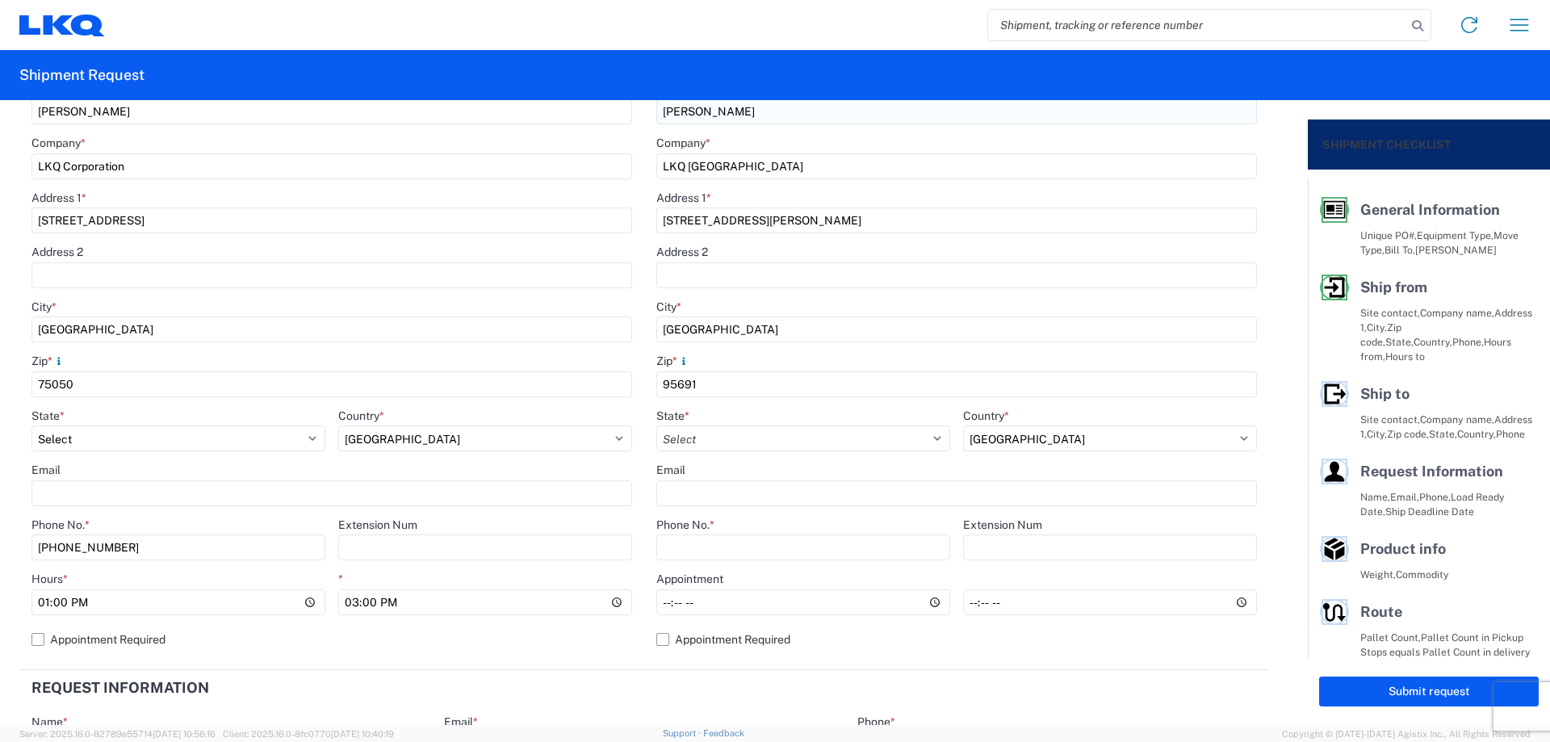
scroll to position [323, 0]
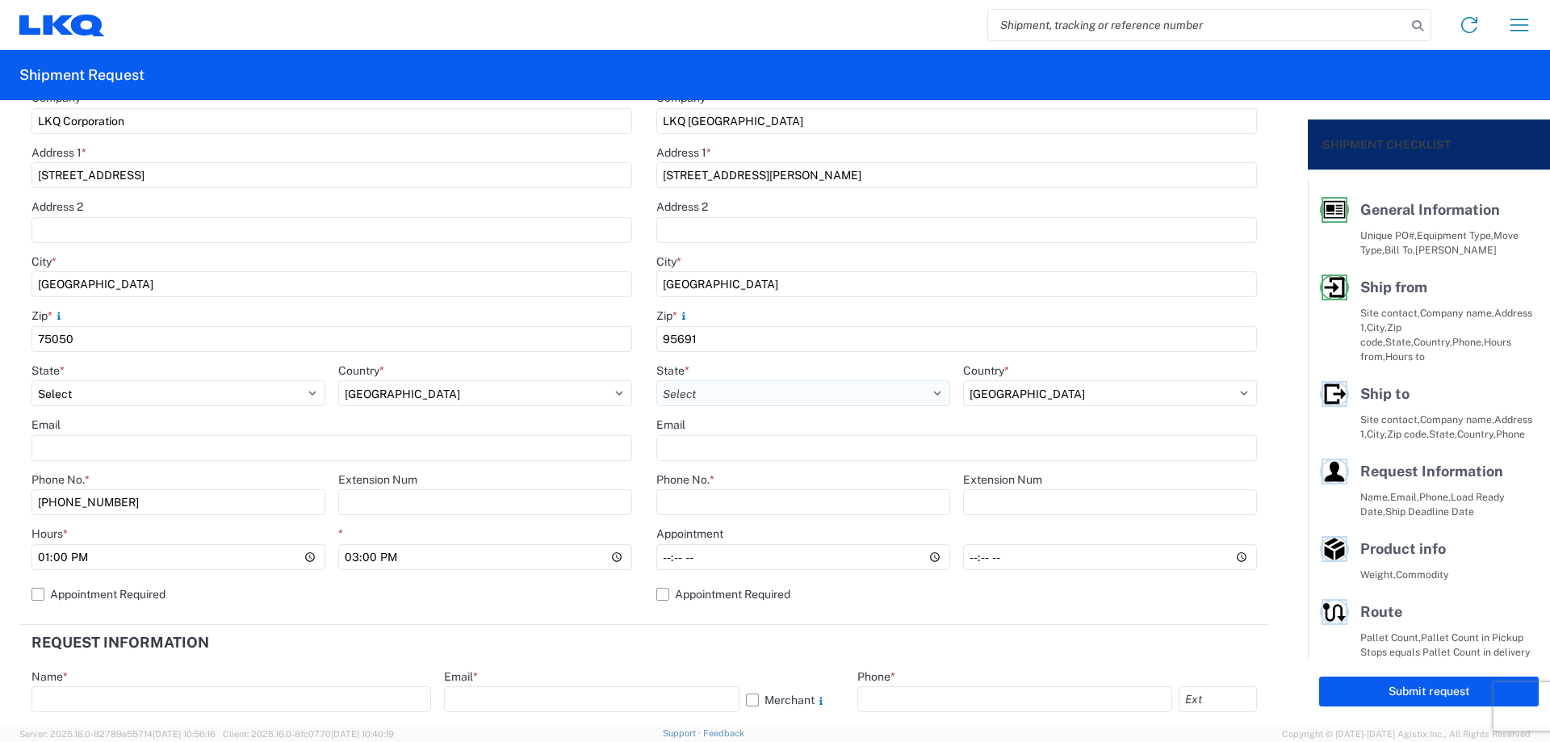
click at [753, 393] on select "Select [US_STATE] [US_STATE] [US_STATE] [US_STATE] Armed Forces Americas Armed …" at bounding box center [803, 393] width 294 height 26
click at [709, 504] on input "Phone No. *" at bounding box center [803, 502] width 294 height 26
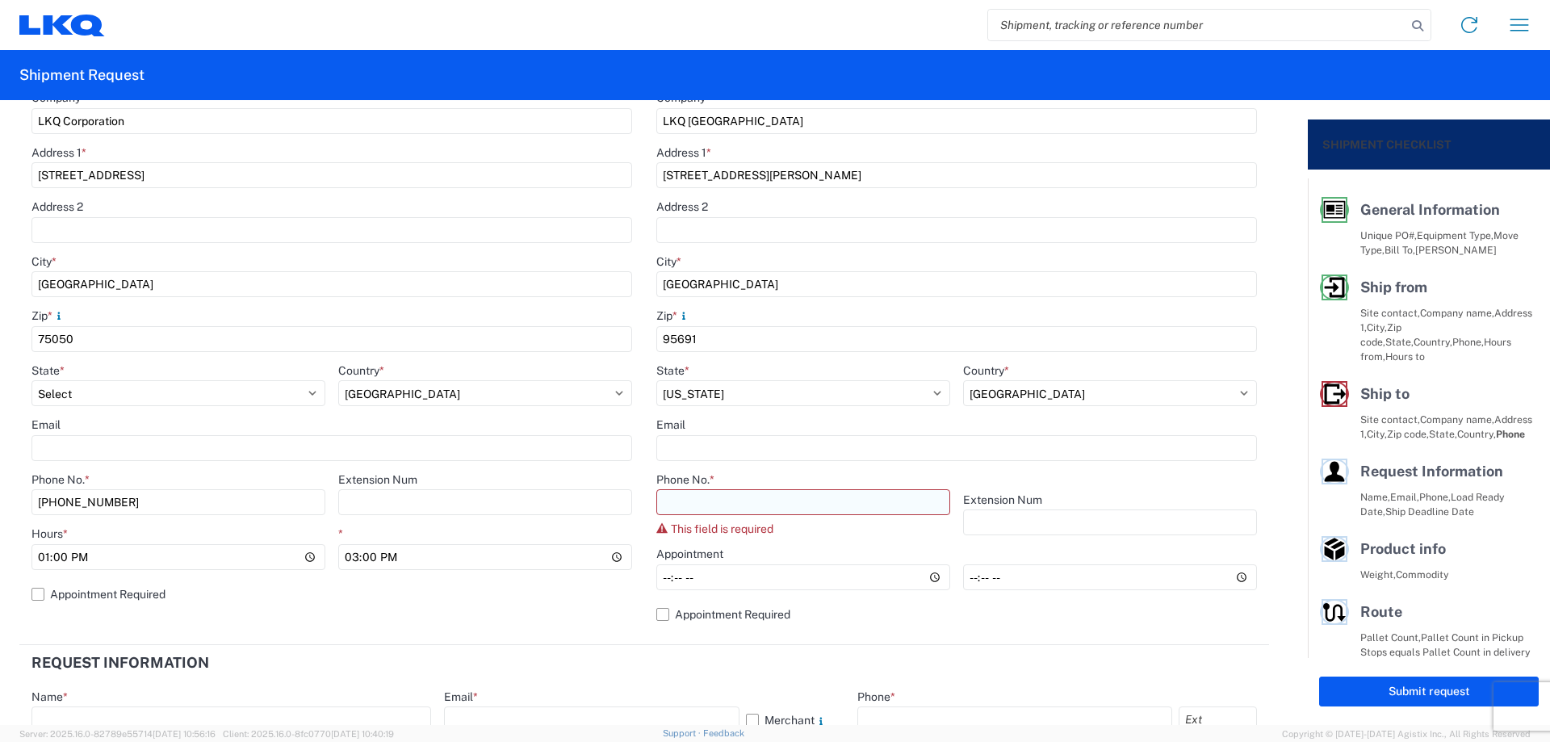
click at [695, 500] on input "Phone No. *" at bounding box center [803, 502] width 294 height 26
paste input "87876002"
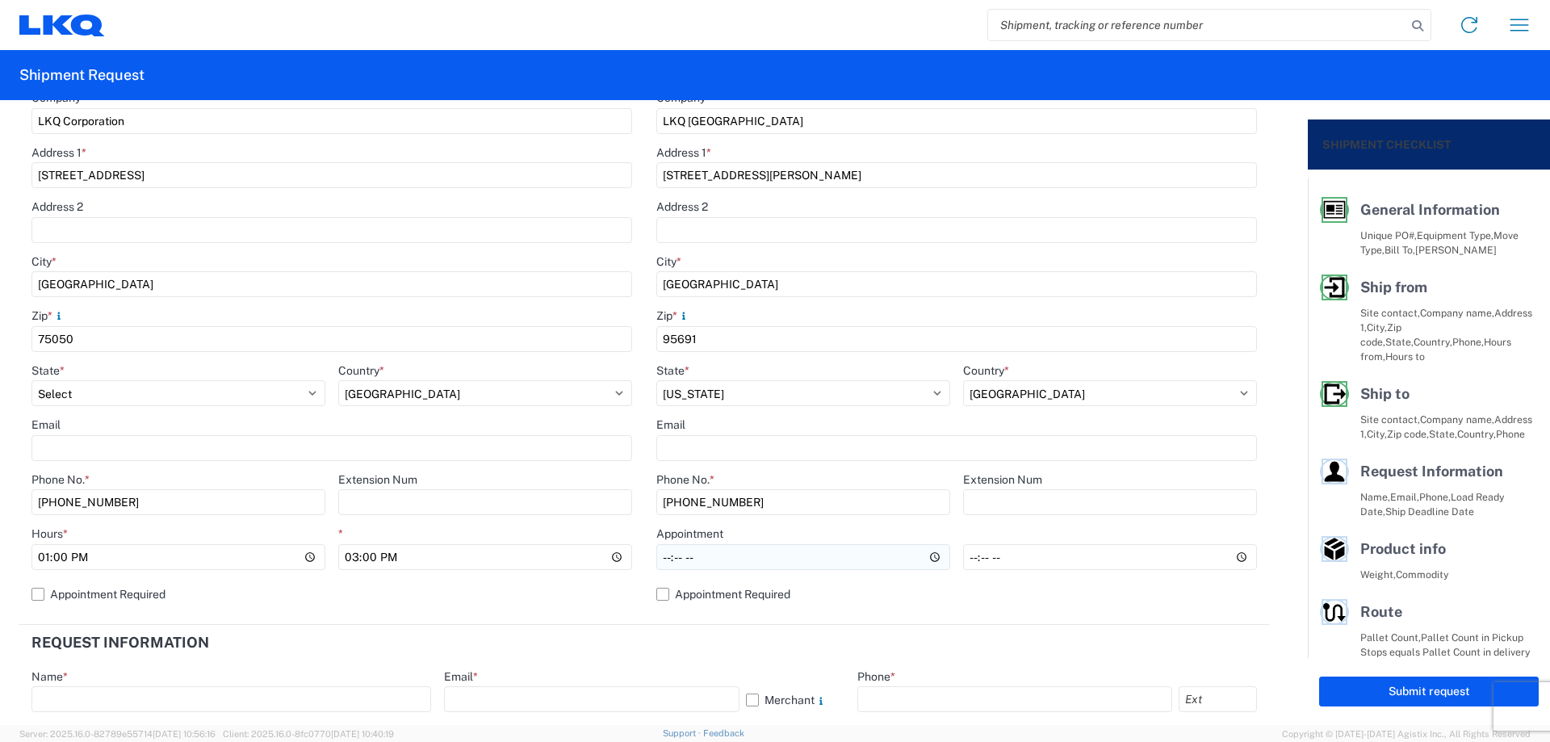
click at [656, 554] on input "Hours *" at bounding box center [803, 557] width 294 height 26
click at [651, 633] on header "Request Information" at bounding box center [643, 643] width 1249 height 36
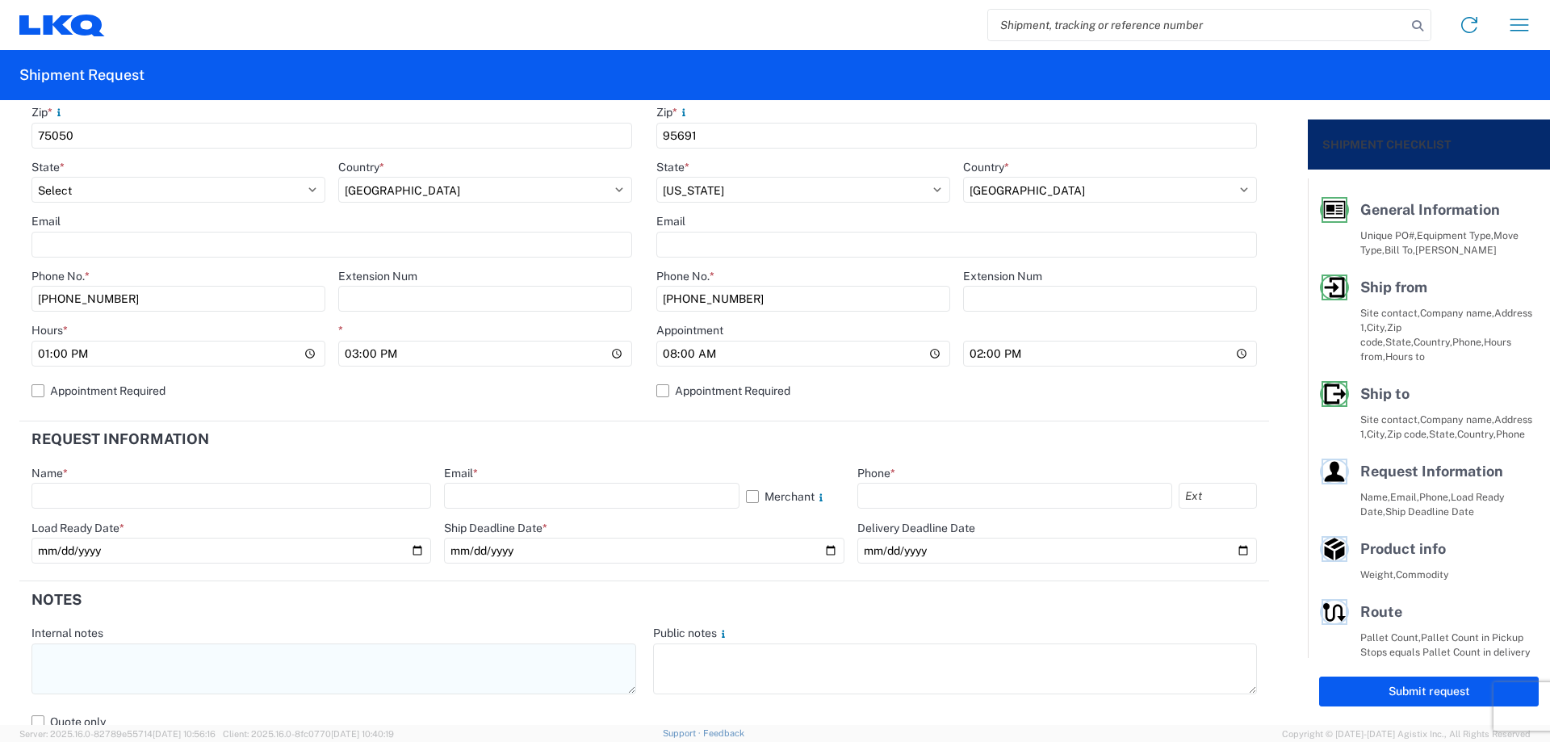
scroll to position [538, 0]
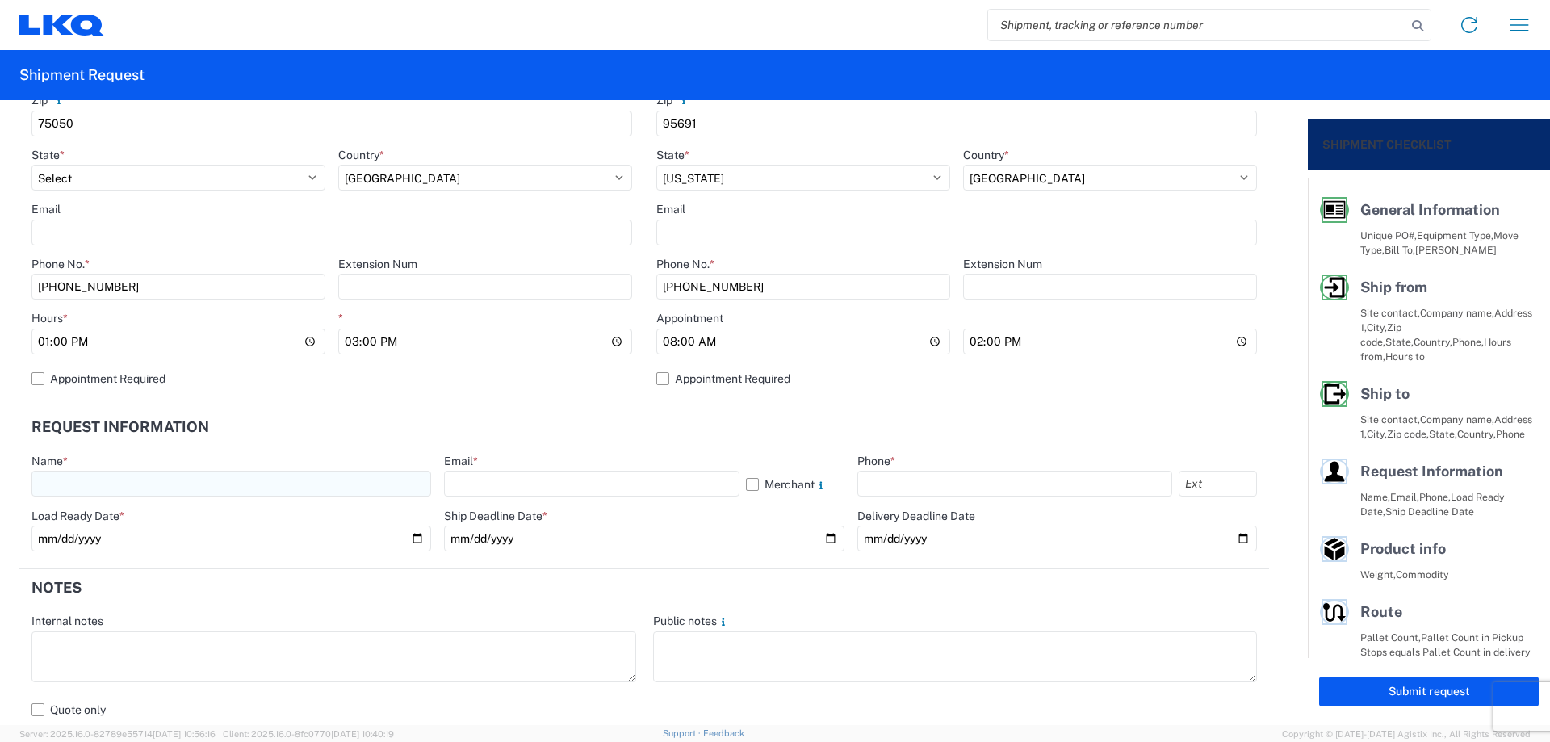
click at [153, 488] on input "text" at bounding box center [231, 484] width 400 height 26
click at [523, 479] on input "text" at bounding box center [591, 484] width 295 height 26
drag, startPoint x: 901, startPoint y: 483, endPoint x: 910, endPoint y: 484, distance: 8.9
click at [903, 483] on input "text" at bounding box center [1014, 484] width 315 height 26
click at [415, 536] on input "date" at bounding box center [231, 538] width 400 height 26
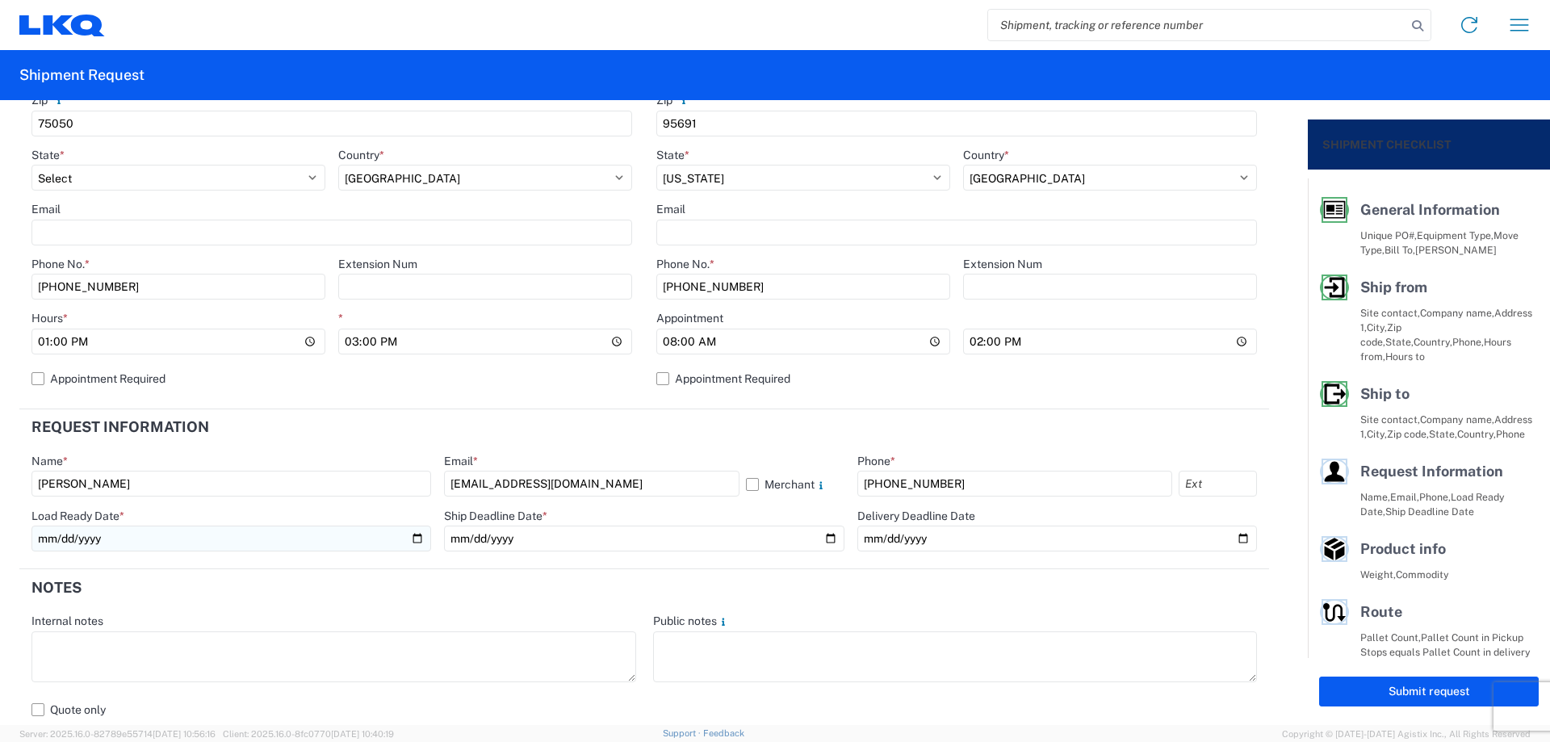
click at [412, 534] on input "date" at bounding box center [231, 538] width 400 height 26
click at [818, 540] on input "date" at bounding box center [644, 538] width 400 height 26
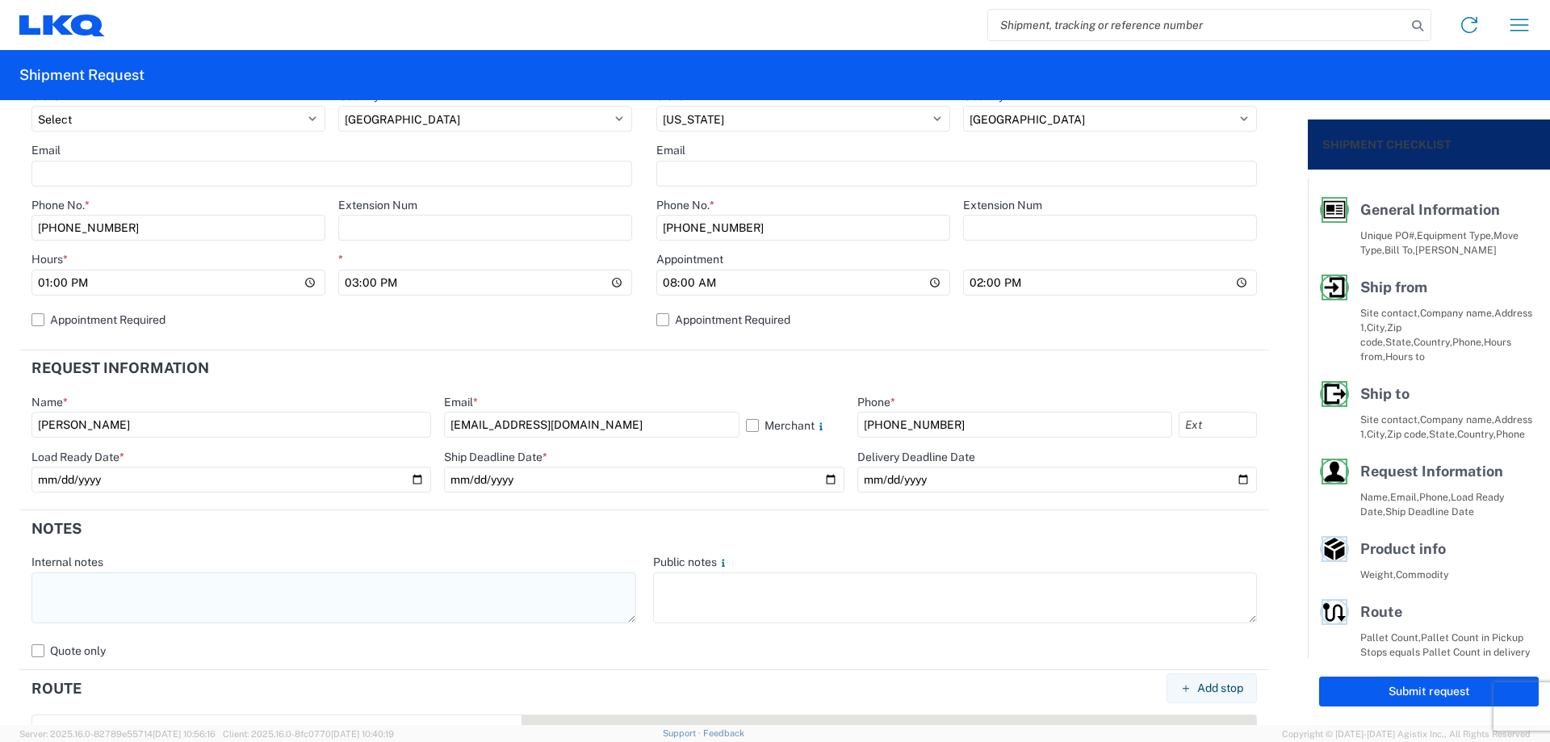
scroll to position [646, 0]
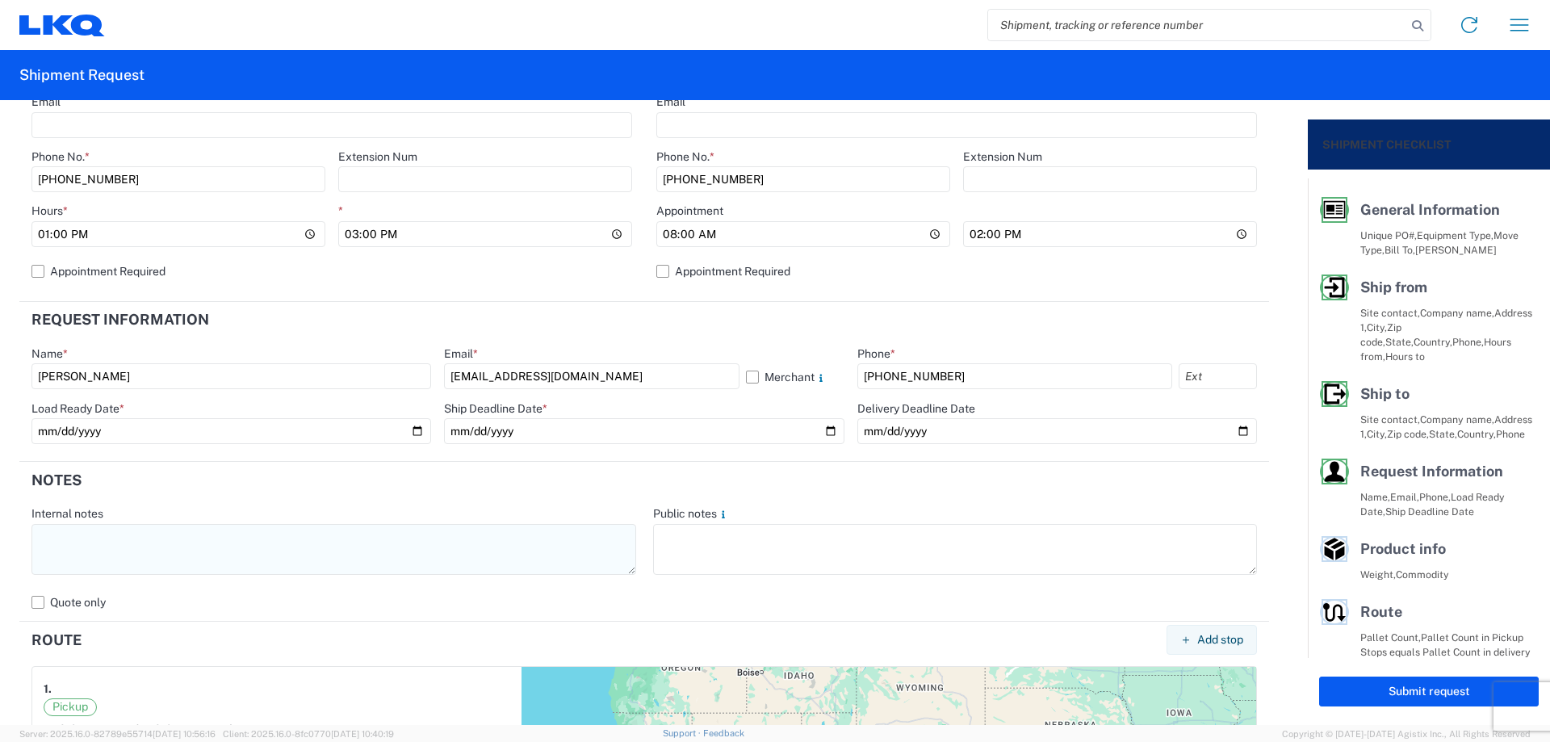
click at [190, 549] on textarea at bounding box center [333, 549] width 605 height 51
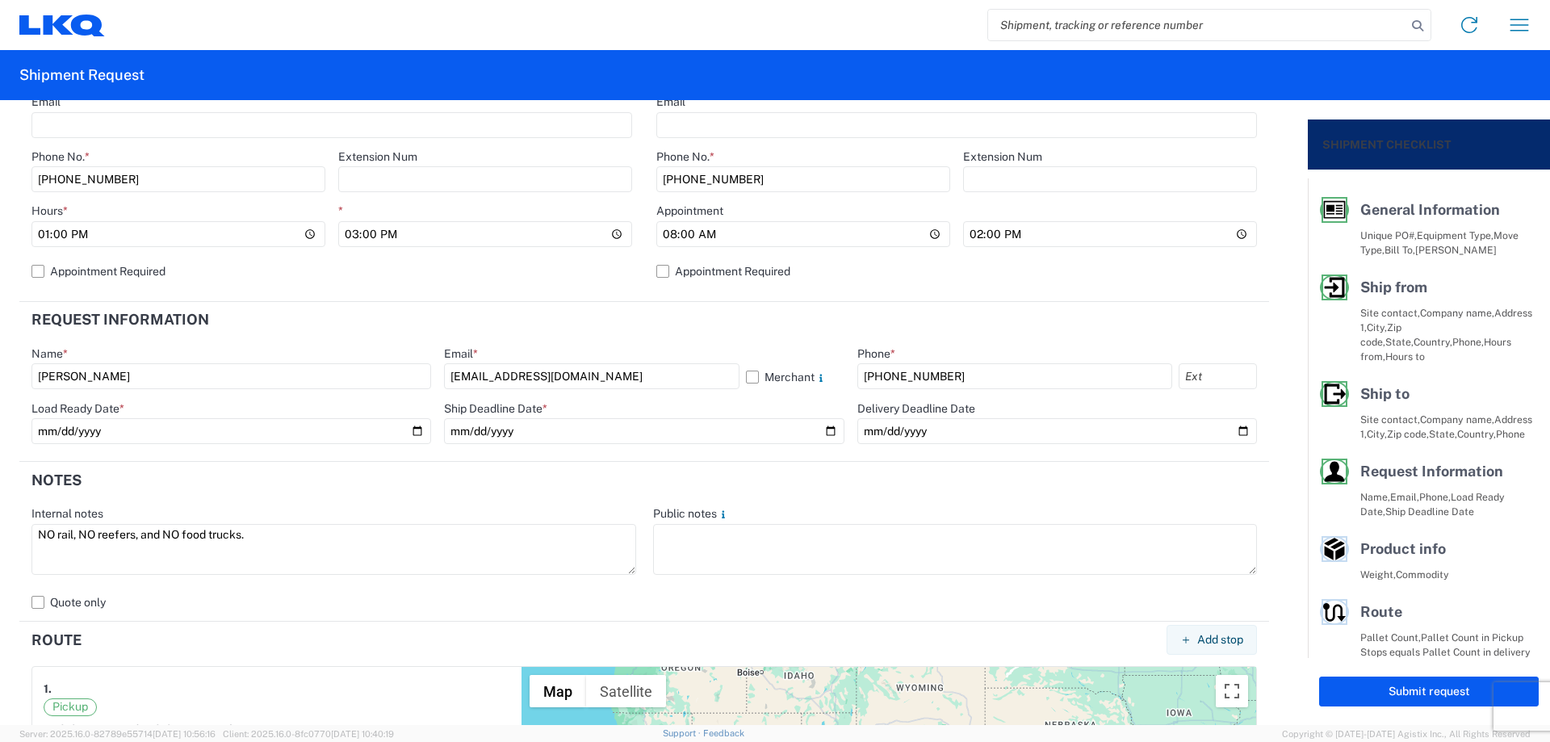
drag, startPoint x: 294, startPoint y: 534, endPoint x: 0, endPoint y: 553, distance: 294.4
click at [0, 553] on form "General Information Template PO# T3064 Equipment Type * Select 53’ Dry Van Flat…" at bounding box center [654, 412] width 1308 height 625
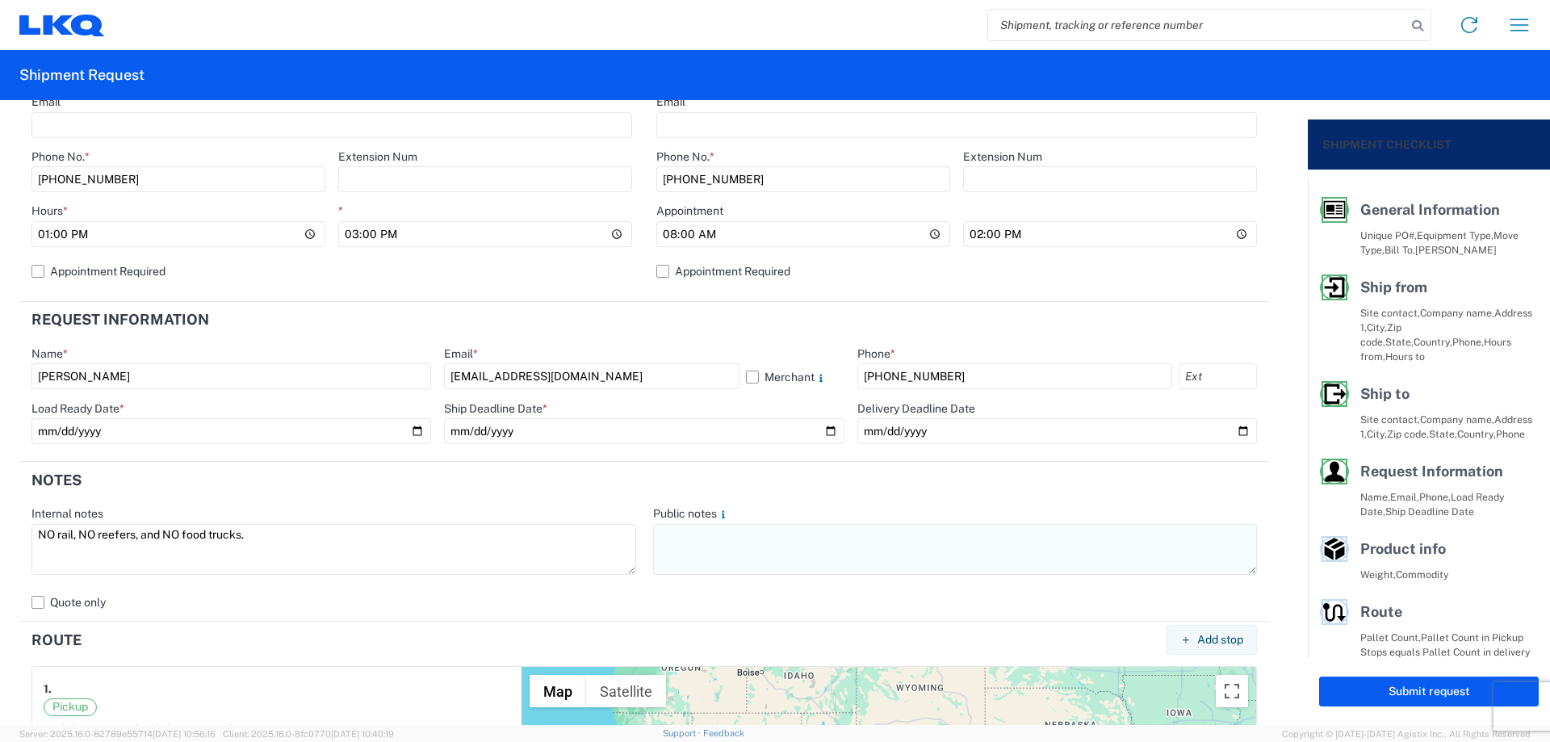
click at [727, 550] on textarea at bounding box center [955, 549] width 605 height 51
paste textarea "NO rail, NO reefers, and NO food trucks."
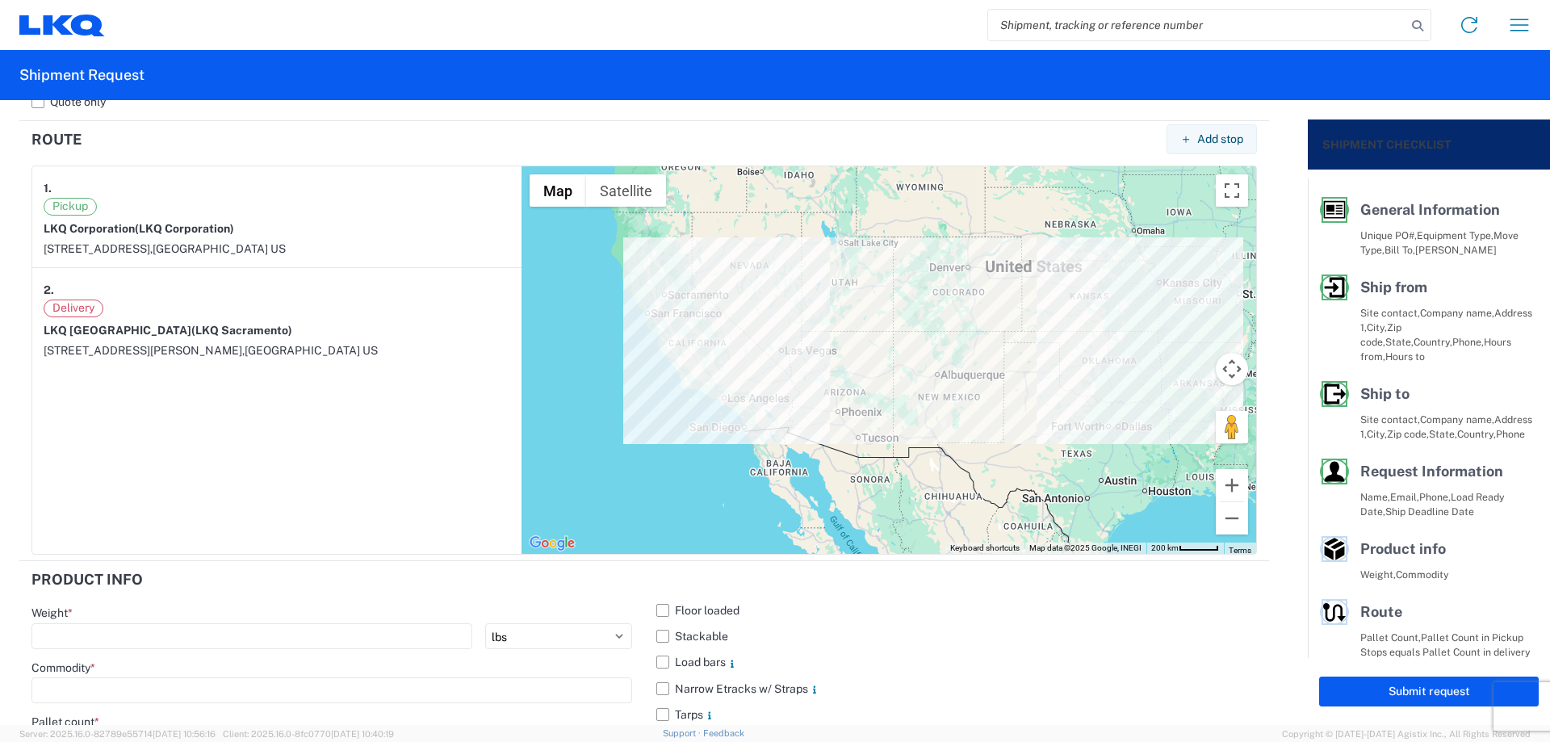
scroll to position [1419, 0]
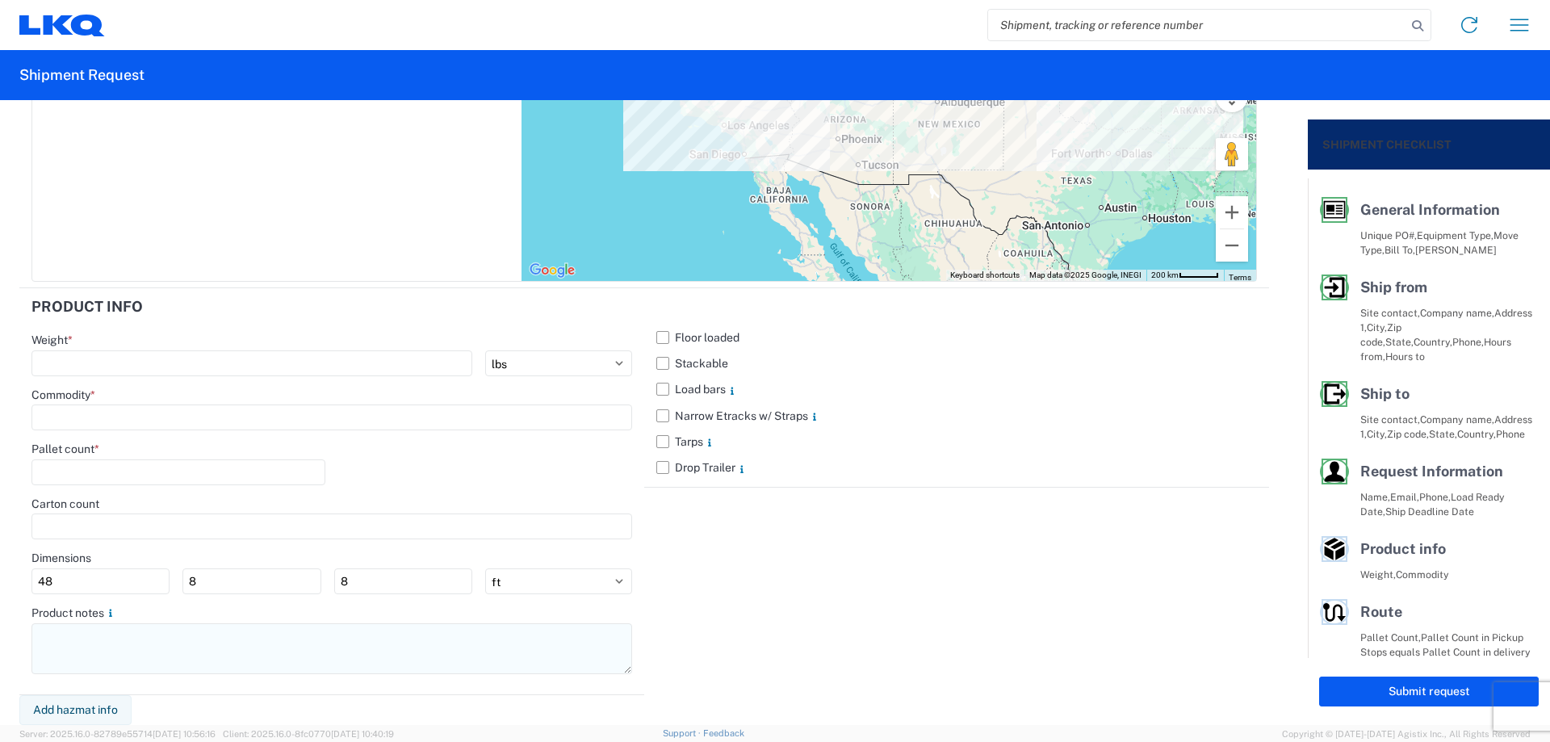
click at [132, 647] on textarea at bounding box center [331, 648] width 601 height 51
paste textarea "NO rail, NO reefers, and NO food trucks."
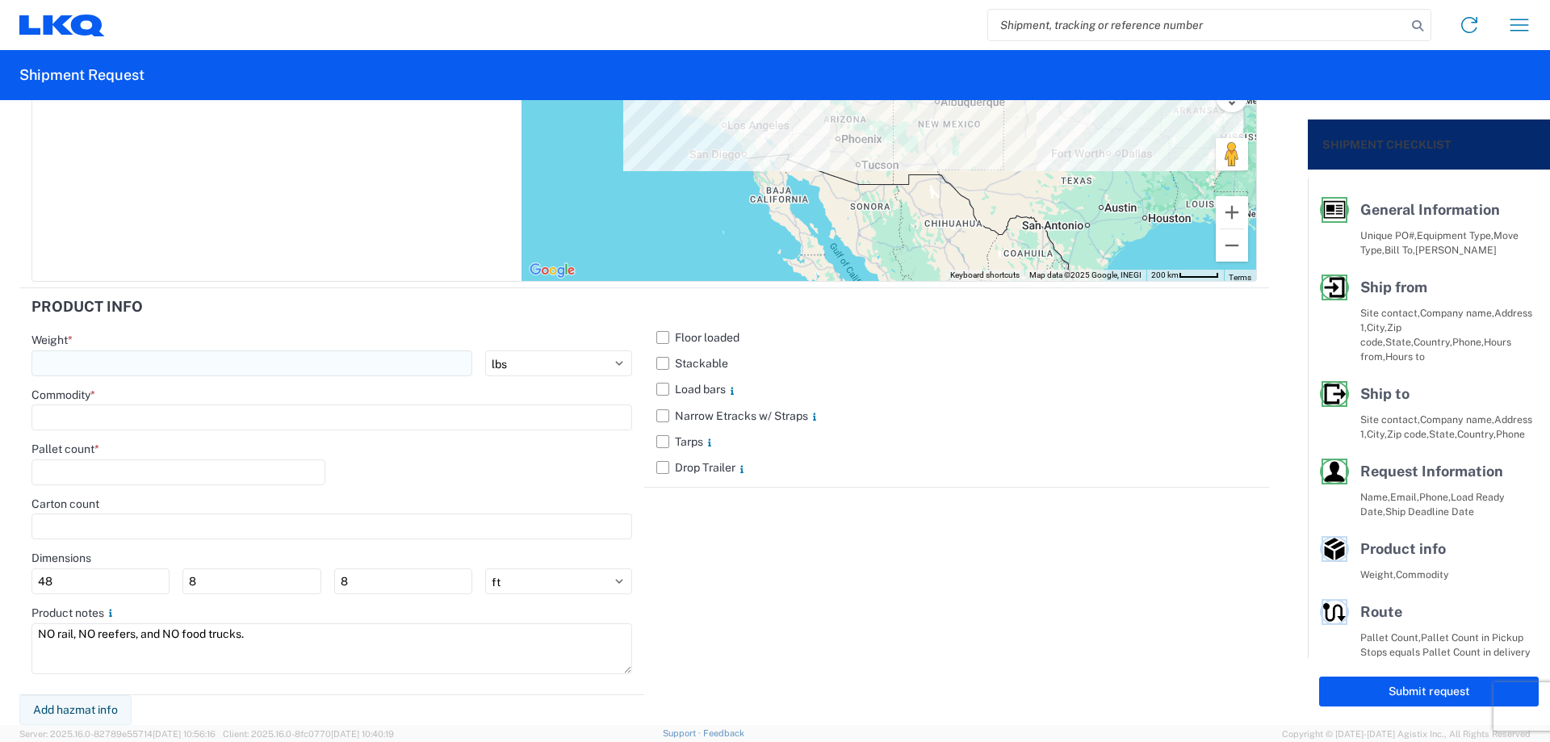
click at [112, 360] on input "number" at bounding box center [251, 363] width 441 height 26
click at [115, 412] on input at bounding box center [331, 417] width 601 height 26
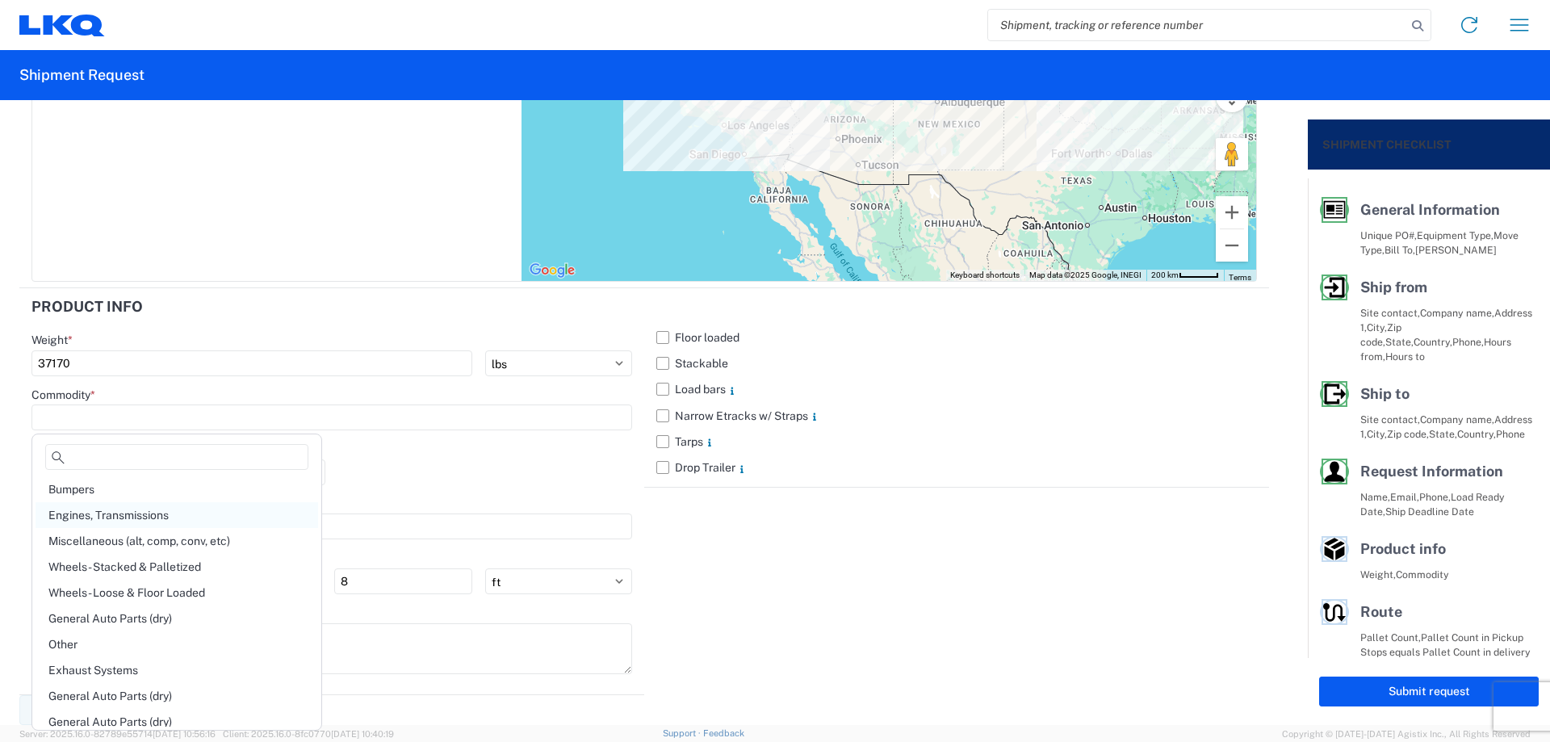
click at [154, 509] on div "Engines, Transmissions" at bounding box center [177, 515] width 282 height 26
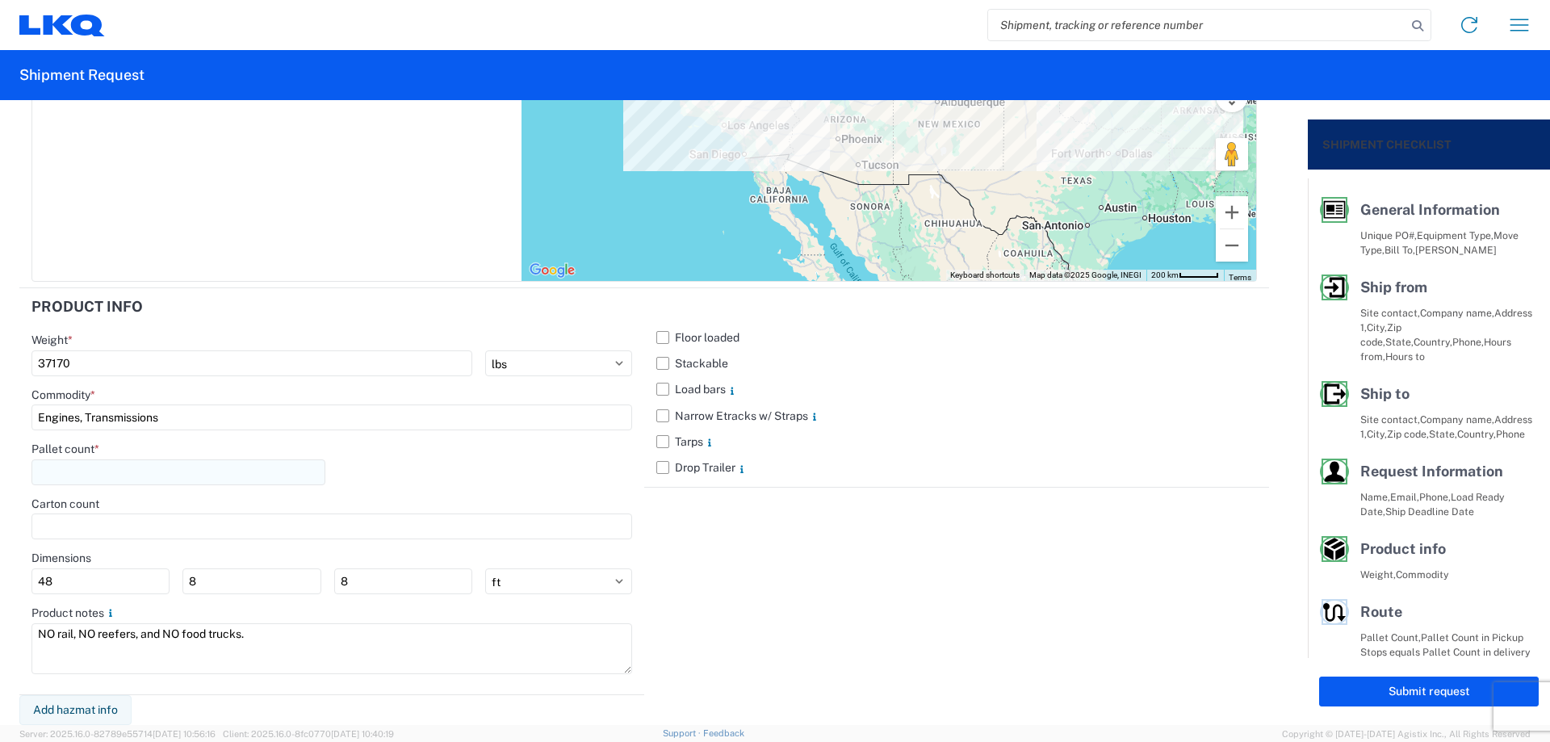
click at [117, 475] on input "number" at bounding box center [178, 472] width 294 height 26
click at [413, 471] on div "Pallet count * 40" at bounding box center [331, 469] width 601 height 55
click at [462, 468] on div "Pallet count * 40" at bounding box center [331, 469] width 601 height 55
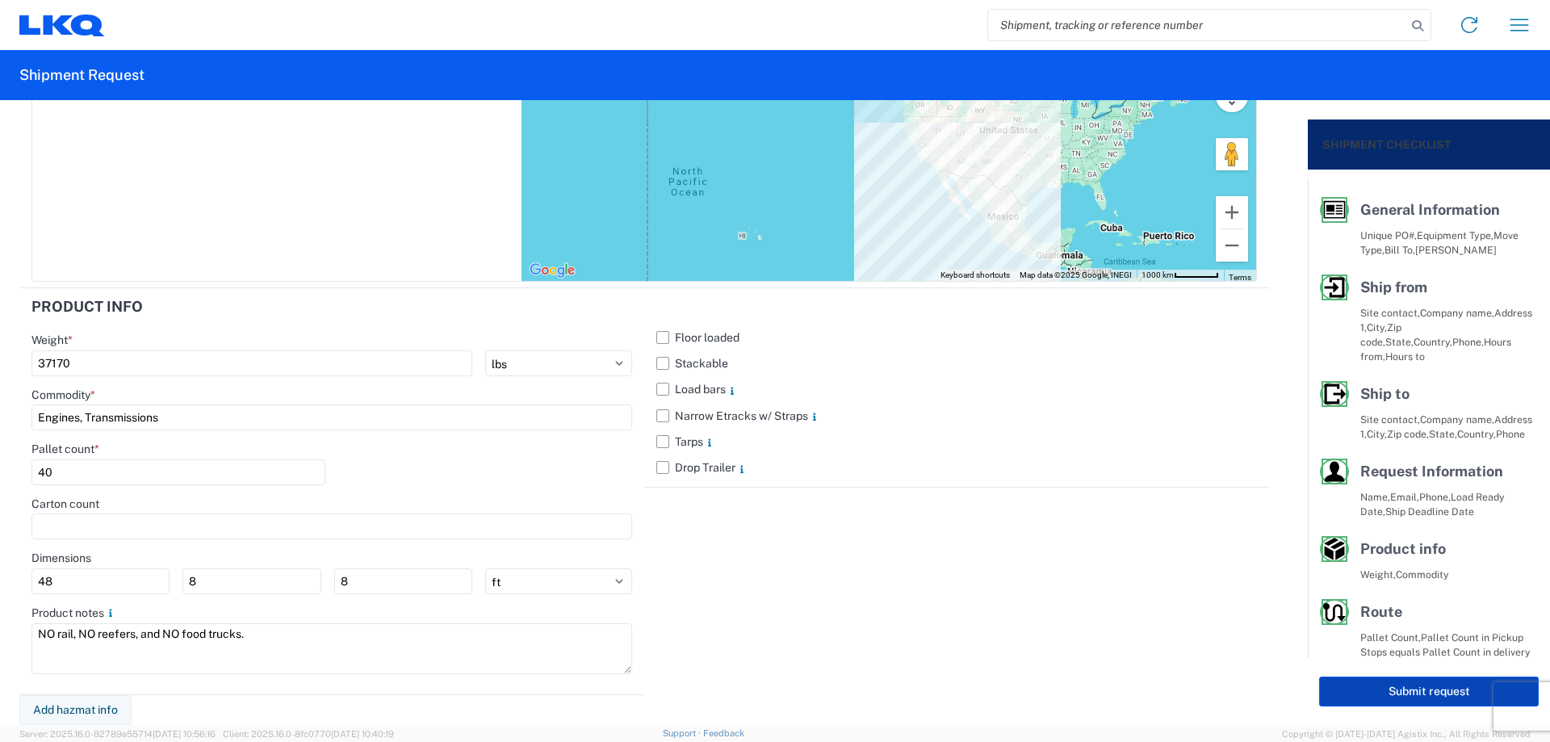
click at [1370, 688] on button "Submit request" at bounding box center [1429, 691] width 220 height 30
